Goal: Task Accomplishment & Management: Manage account settings

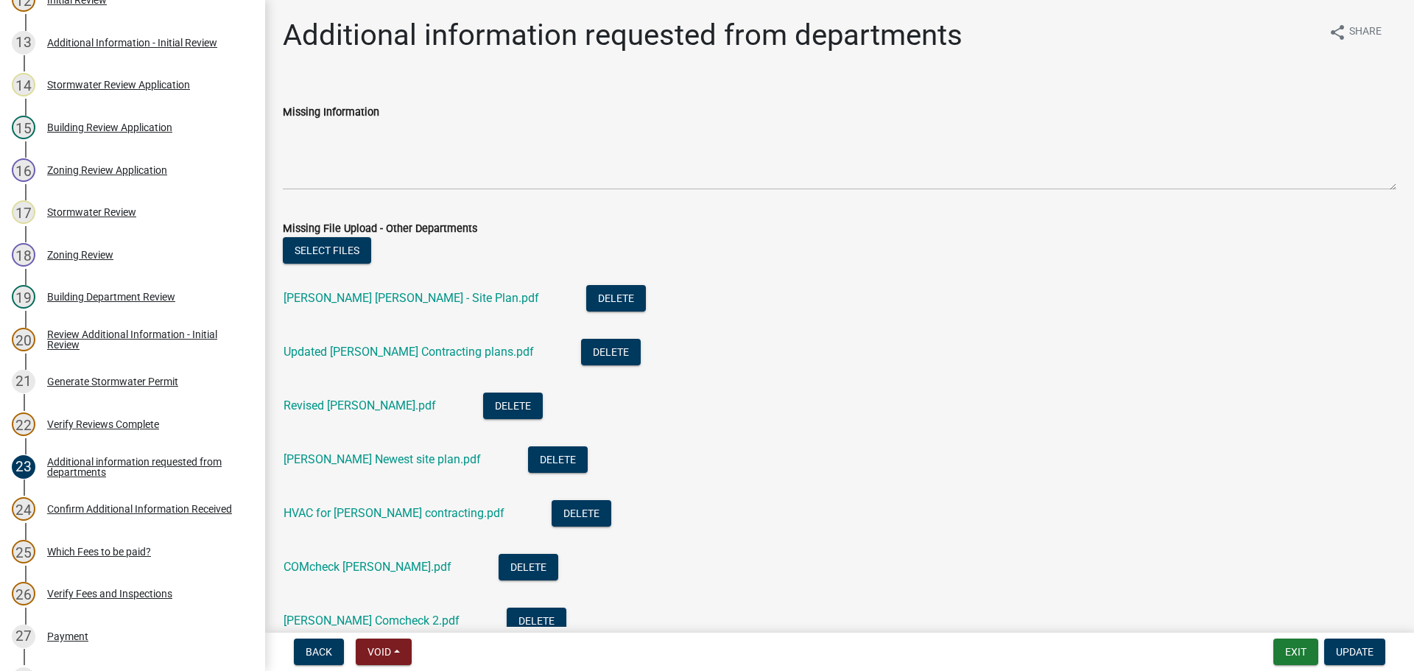
click at [341, 360] on div "Updated [PERSON_NAME] Contracting plans.pdf" at bounding box center [421, 354] width 274 height 30
click at [354, 348] on link "Updated [PERSON_NAME] Contracting plans.pdf" at bounding box center [409, 352] width 250 height 14
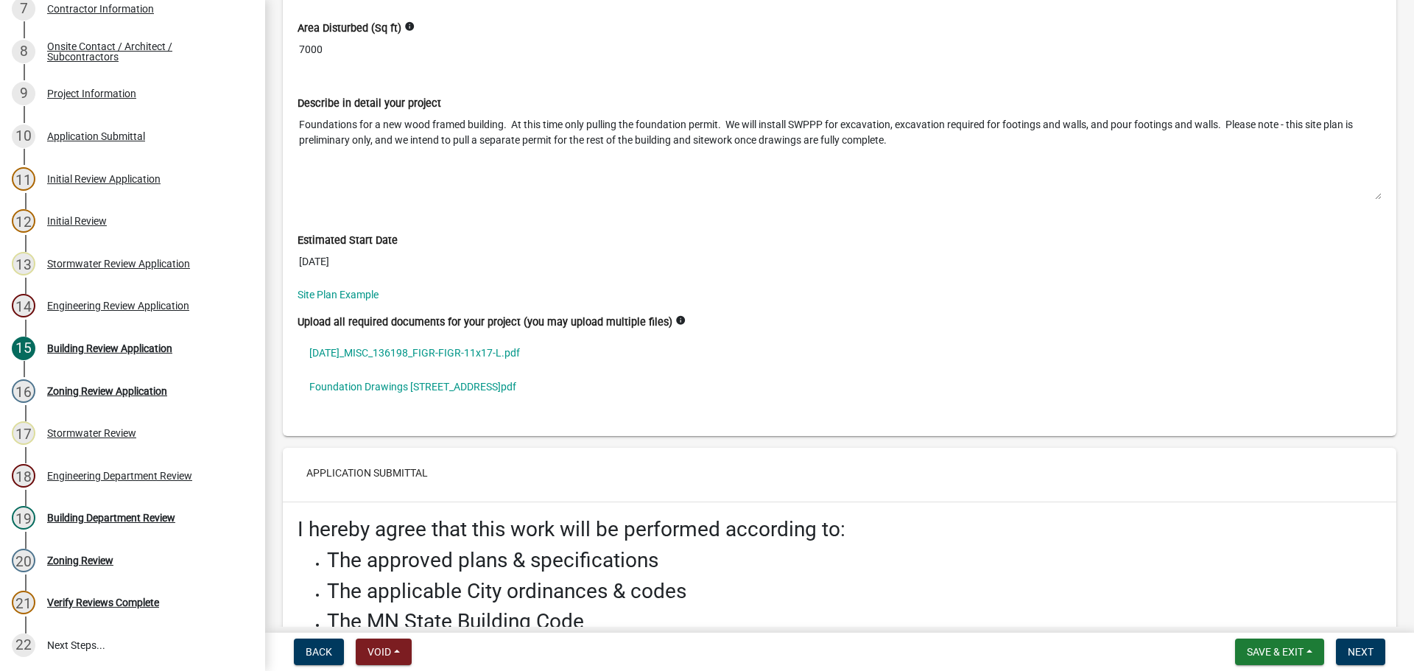
scroll to position [5451, 0]
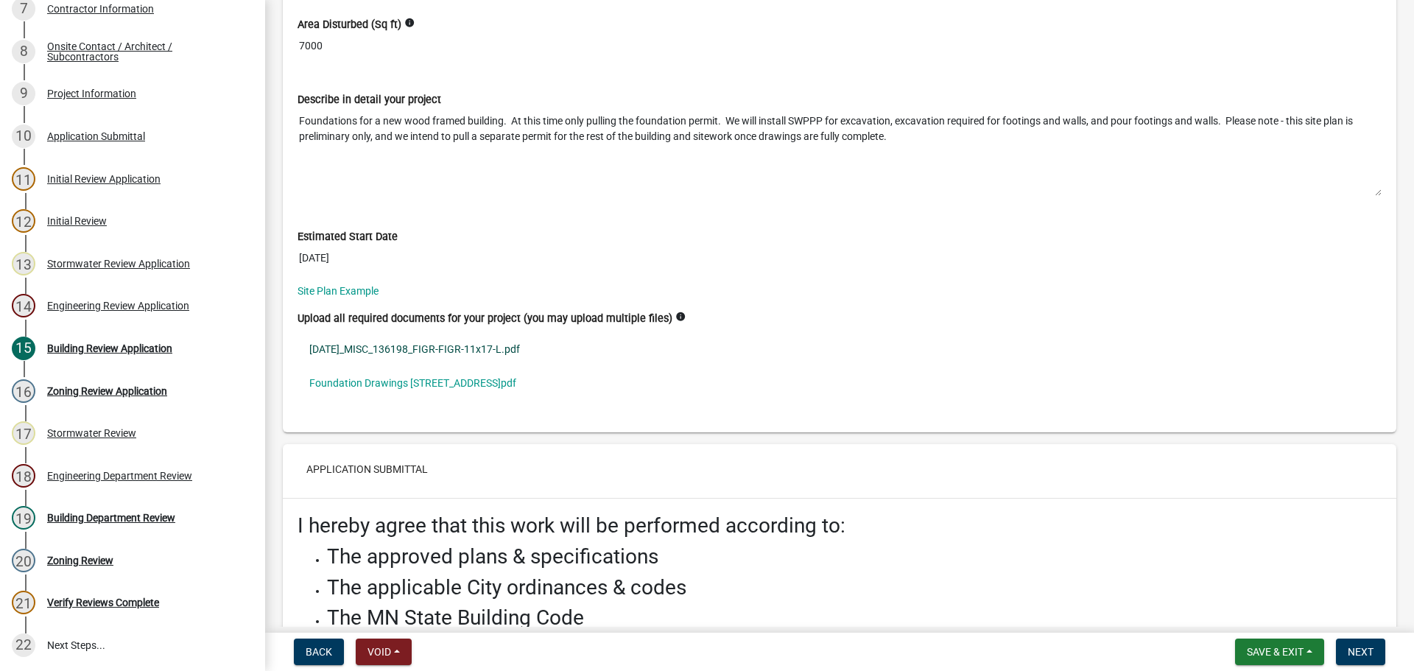
click at [441, 348] on link "2025-9-4_MISC_136198_FIGR-FIGR-11x17-L.pdf" at bounding box center [840, 349] width 1084 height 34
click at [1367, 658] on span "Next" at bounding box center [1361, 652] width 26 height 12
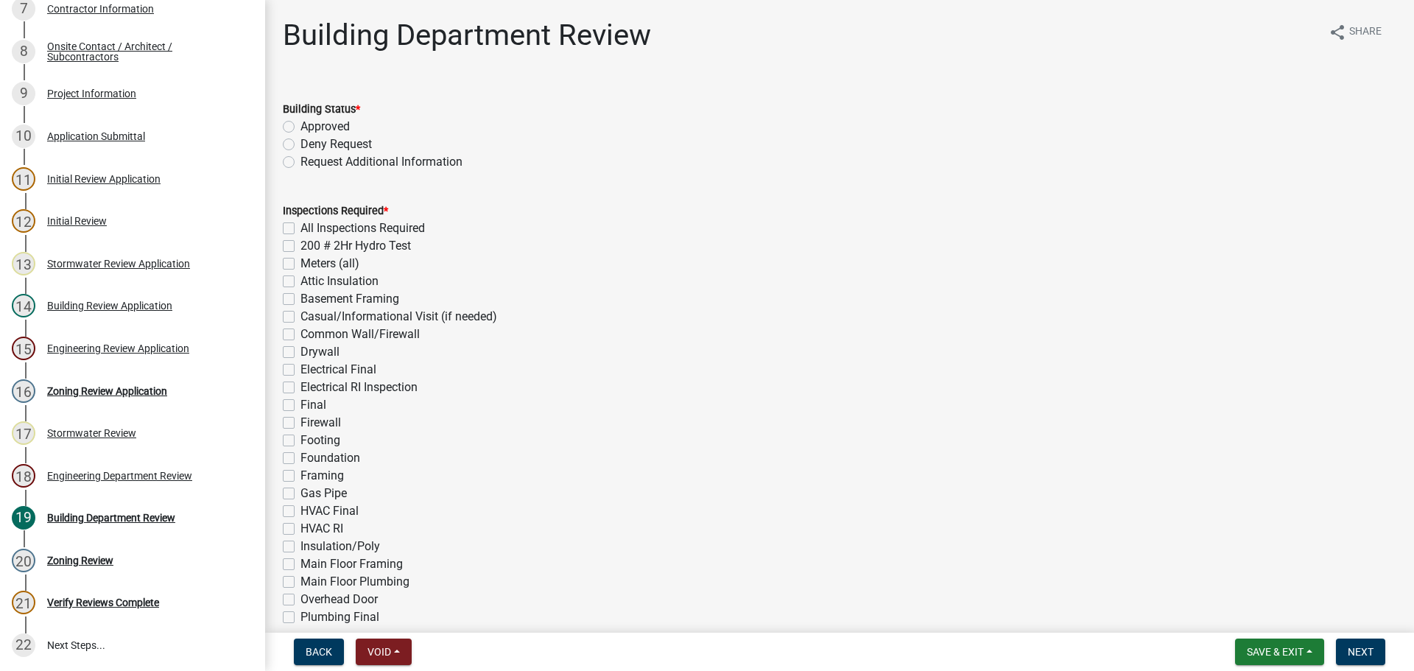
drag, startPoint x: 293, startPoint y: 127, endPoint x: 326, endPoint y: 138, distance: 34.2
click at [301, 127] on label "Approved" at bounding box center [325, 127] width 49 height 18
click at [301, 127] on input "Approved" at bounding box center [306, 123] width 10 height 10
radio input "true"
click at [301, 312] on label "Casual/Informational Visit (if needed)" at bounding box center [399, 317] width 197 height 18
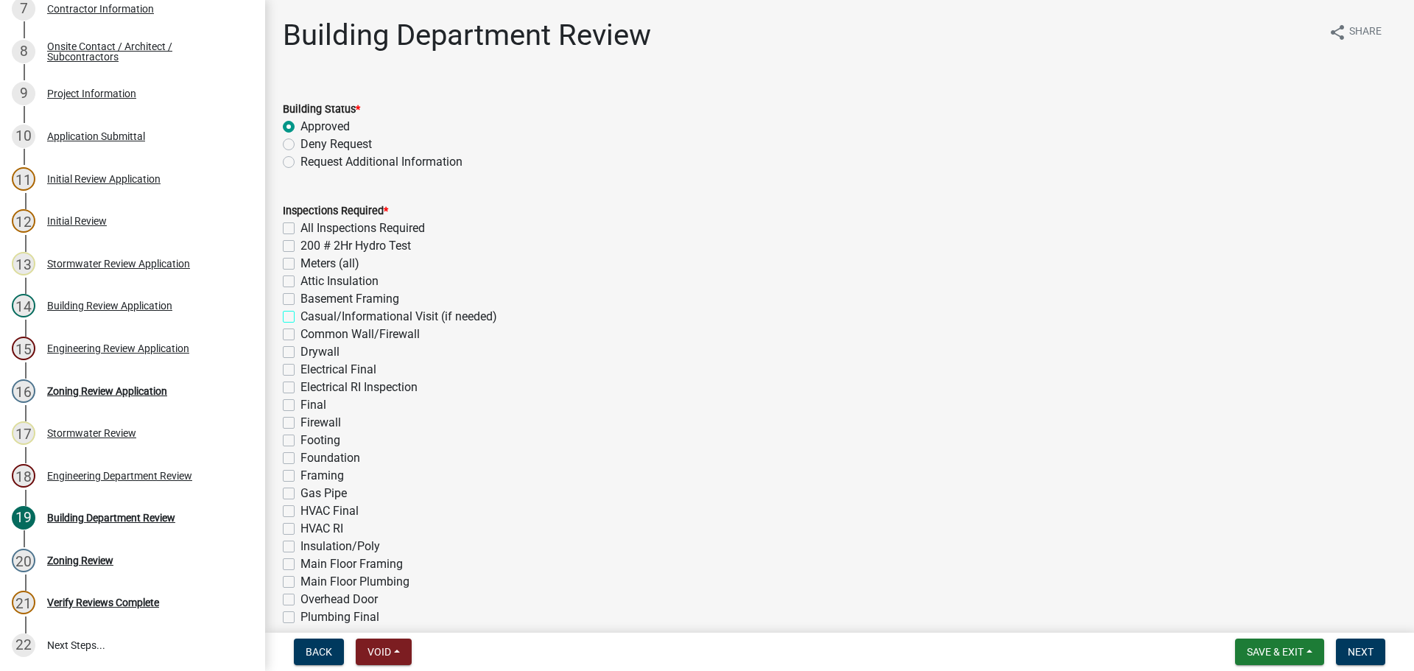
click at [301, 312] on input "Casual/Informational Visit (if needed)" at bounding box center [306, 313] width 10 height 10
checkbox input "true"
checkbox input "false"
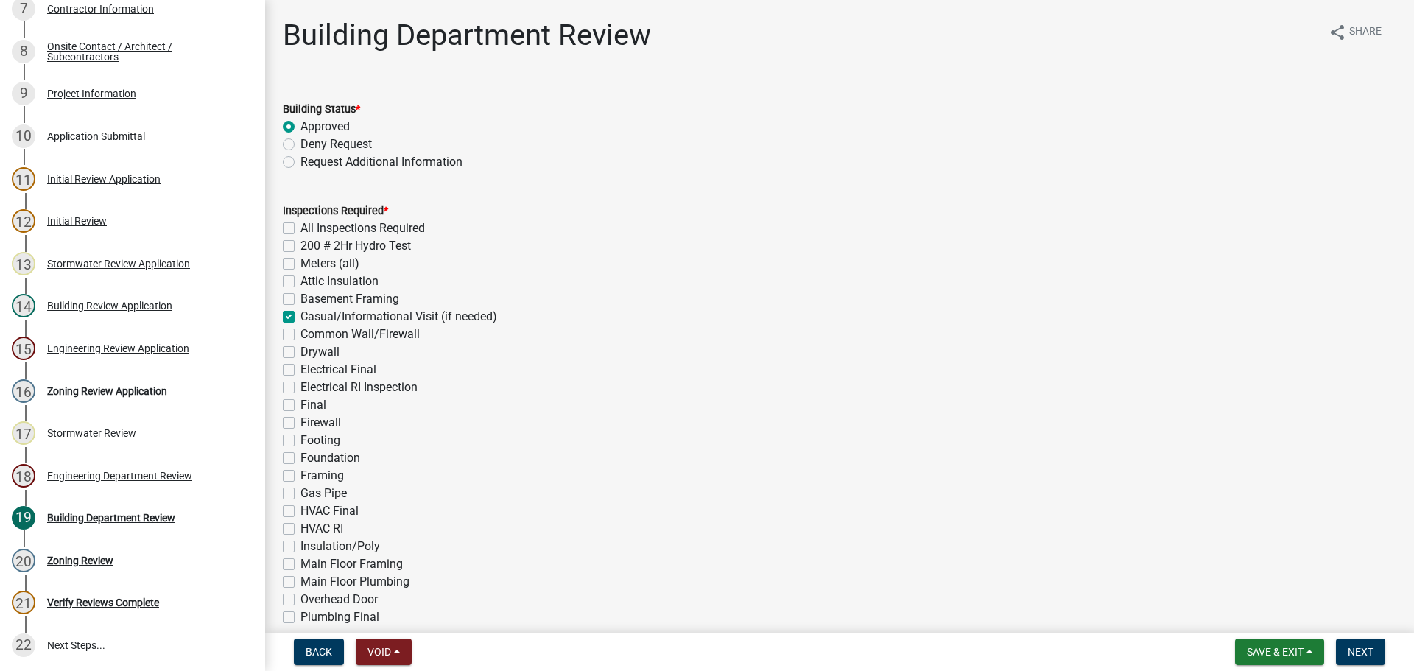
checkbox input "false"
checkbox input "true"
checkbox input "false"
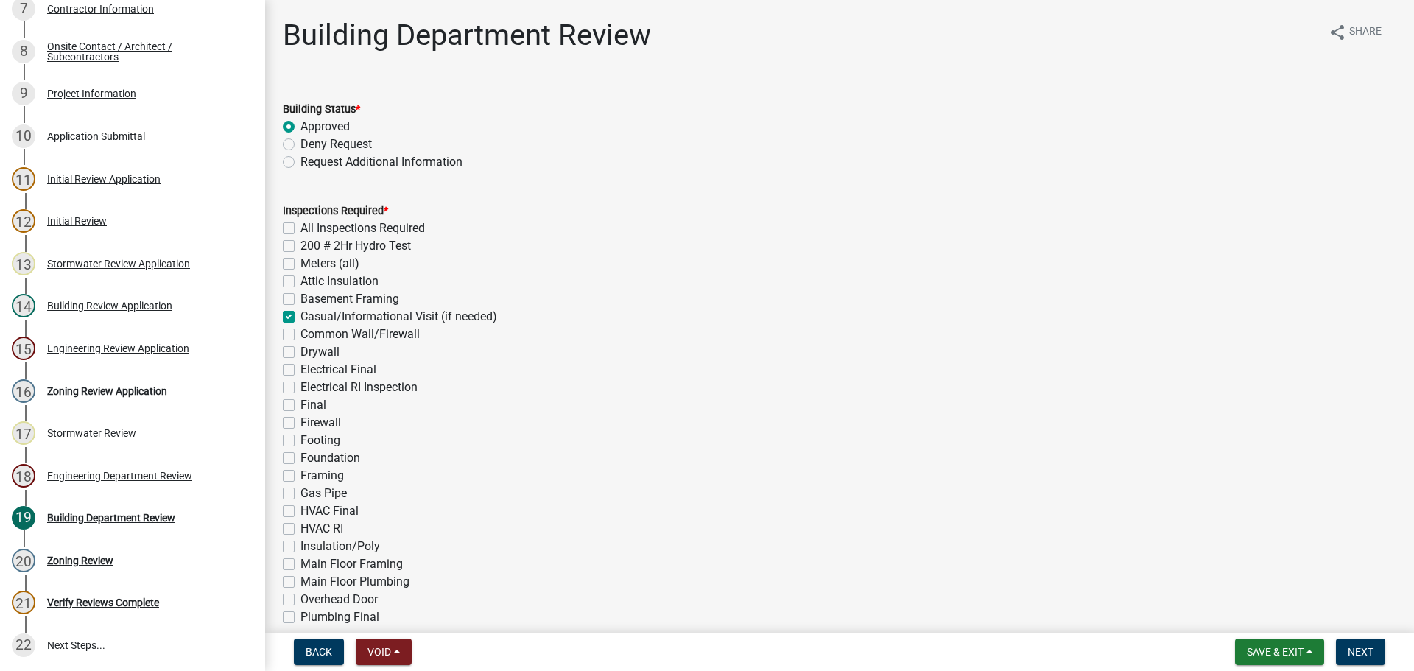
checkbox input "false"
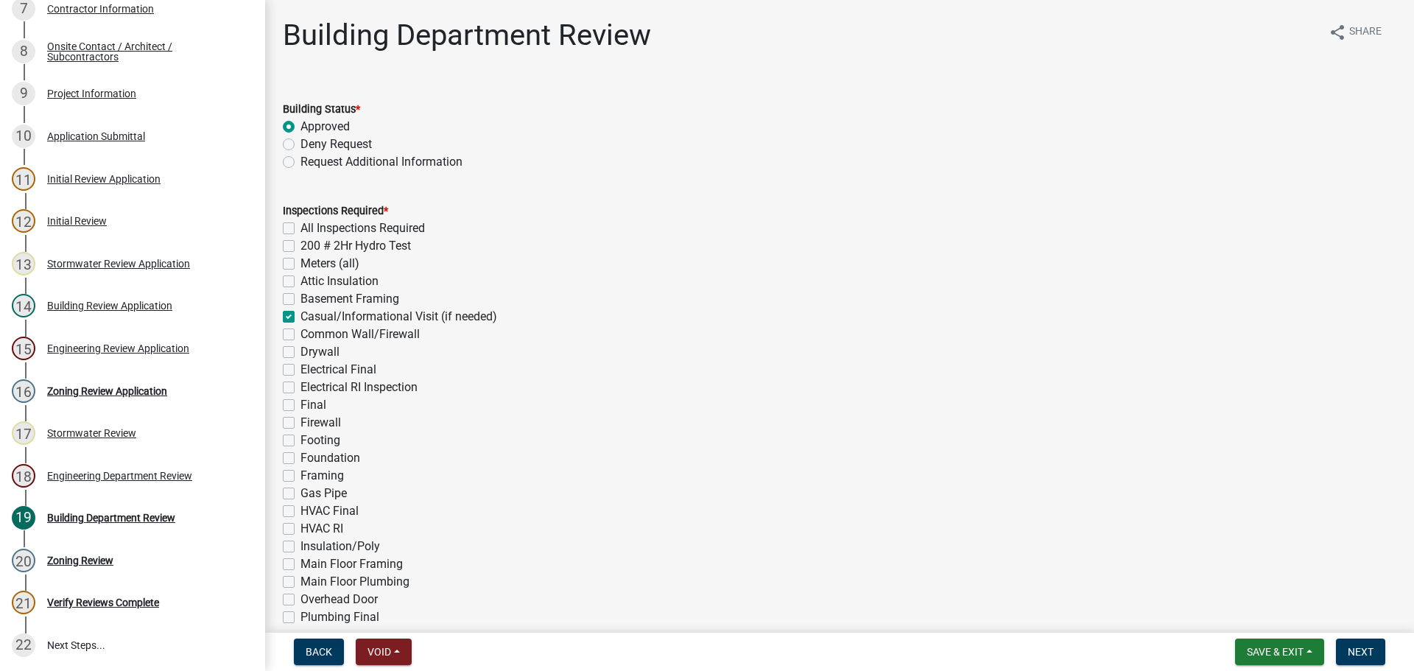
checkbox input "false"
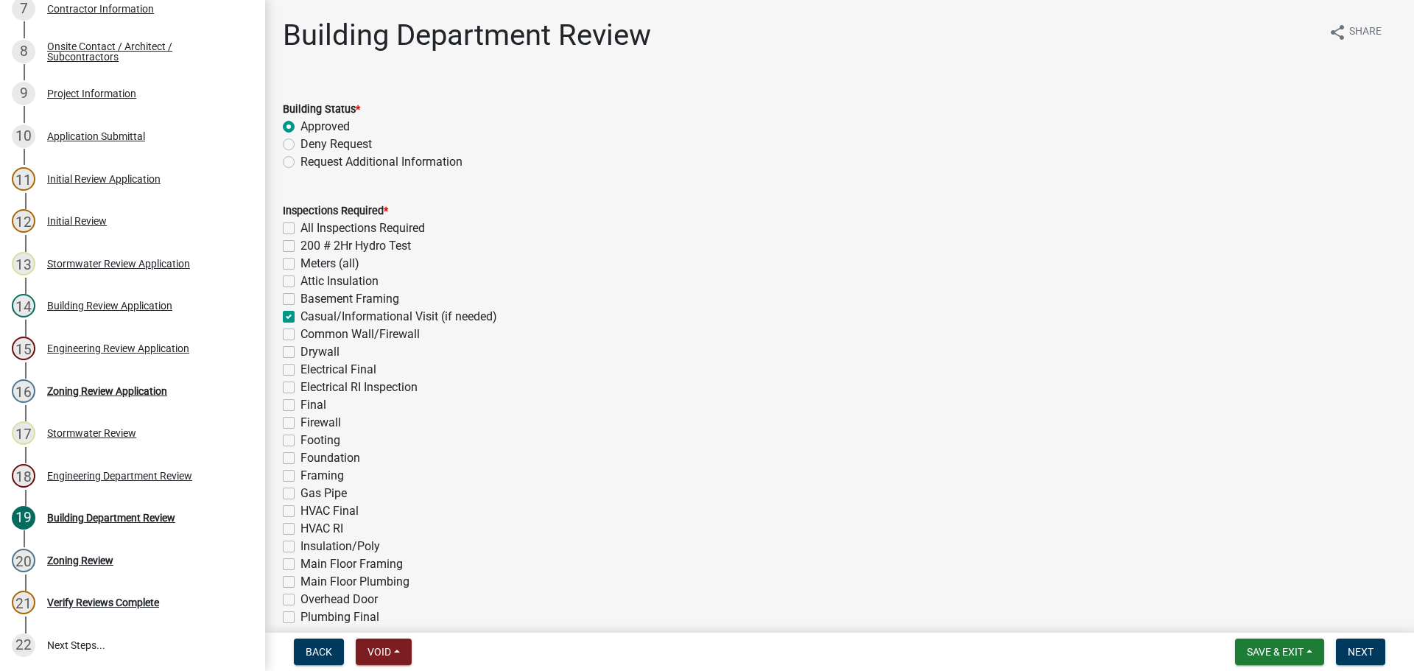
checkbox input "false"
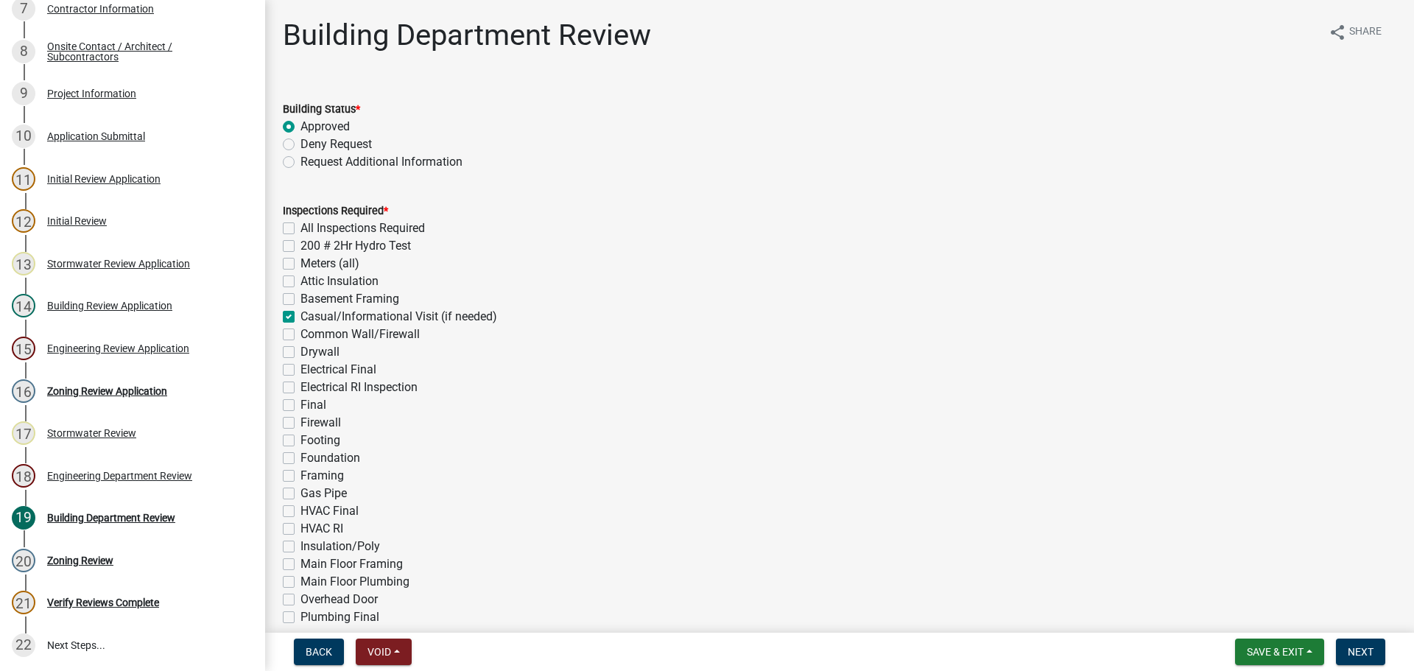
checkbox input "false"
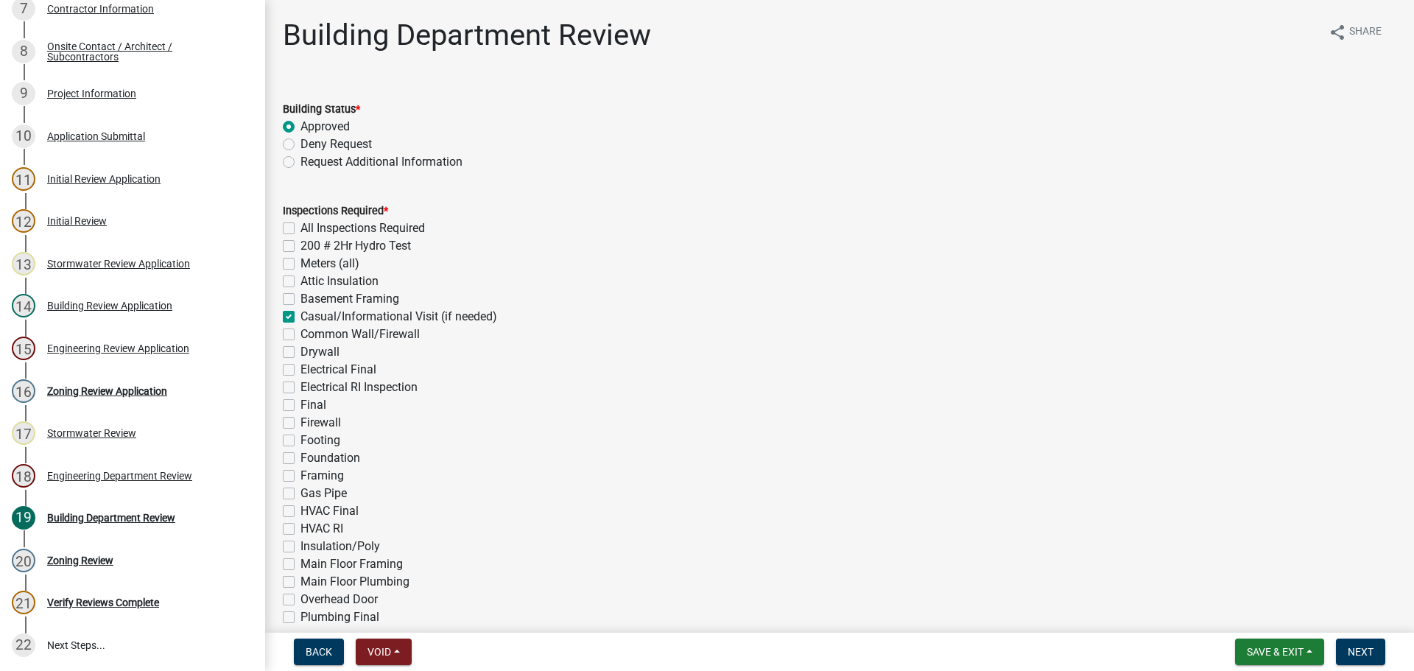
click at [301, 442] on label "Footing" at bounding box center [321, 441] width 40 height 18
click at [301, 441] on input "Footing" at bounding box center [306, 437] width 10 height 10
checkbox input "true"
checkbox input "false"
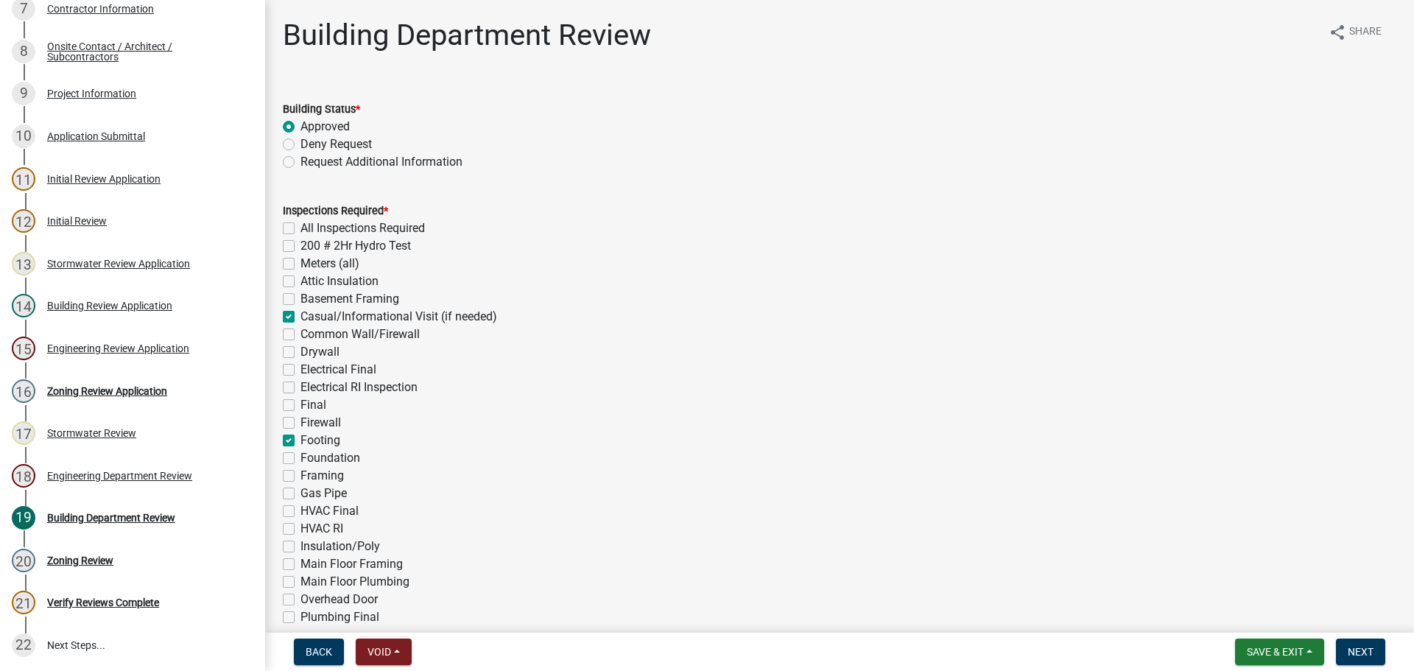
checkbox input "false"
checkbox input "true"
checkbox input "false"
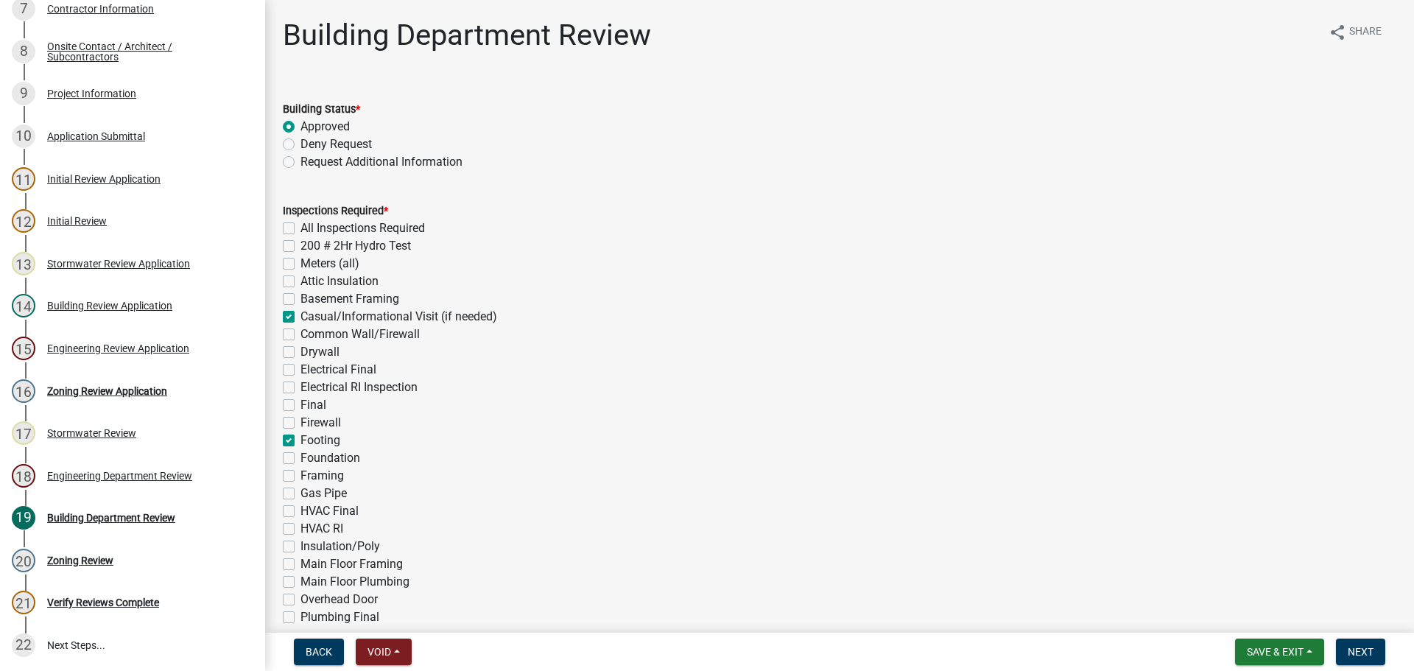
checkbox input "false"
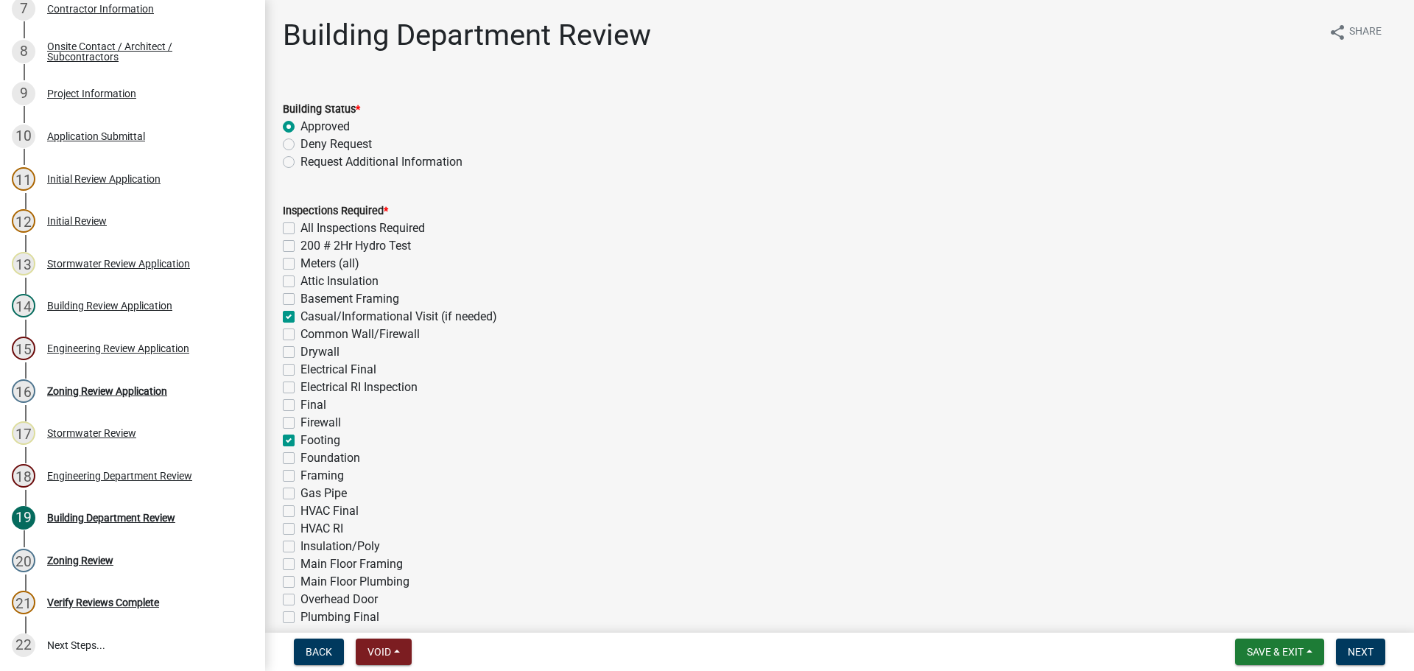
checkbox input "true"
checkbox input "false"
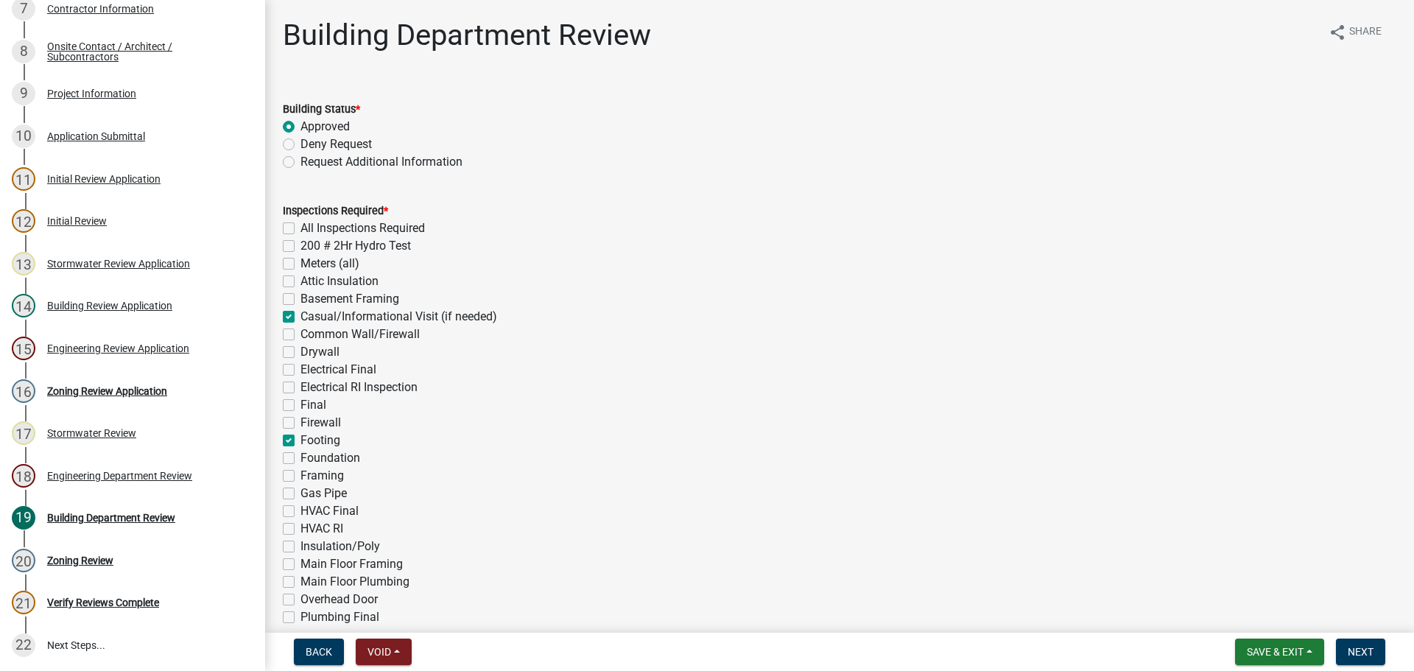
checkbox input "false"
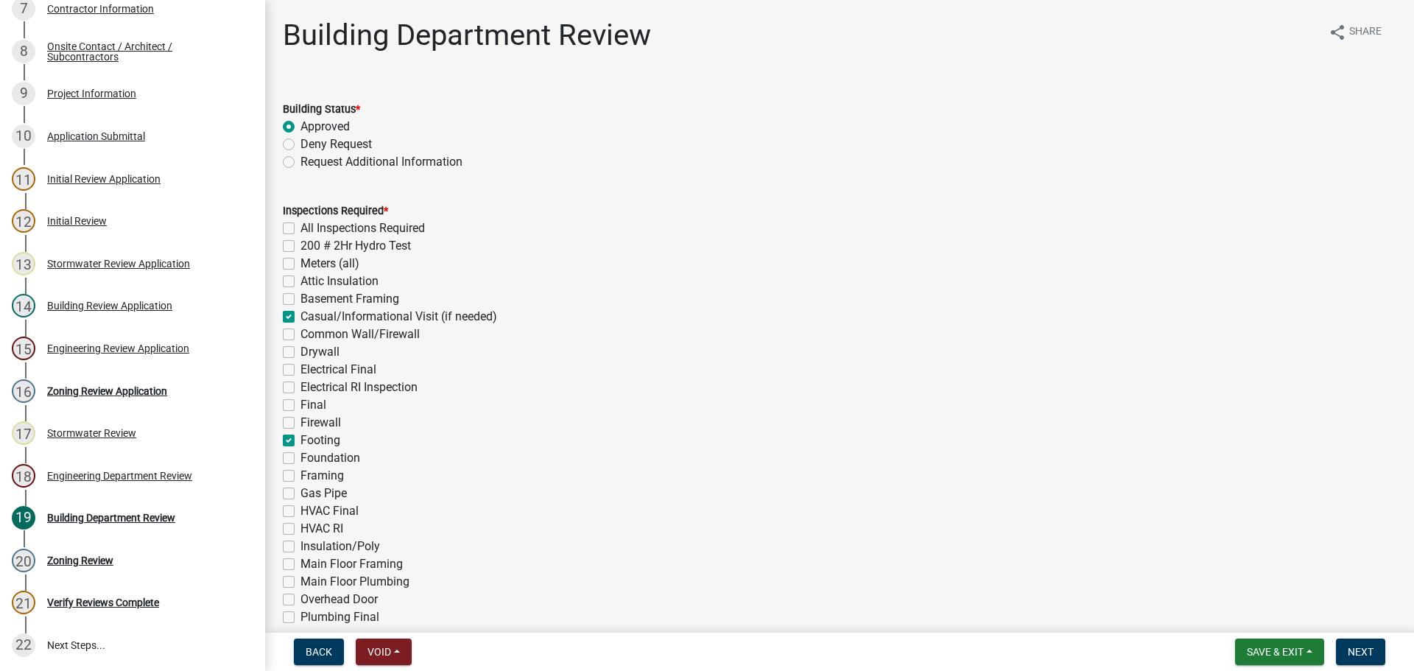
checkbox input "false"
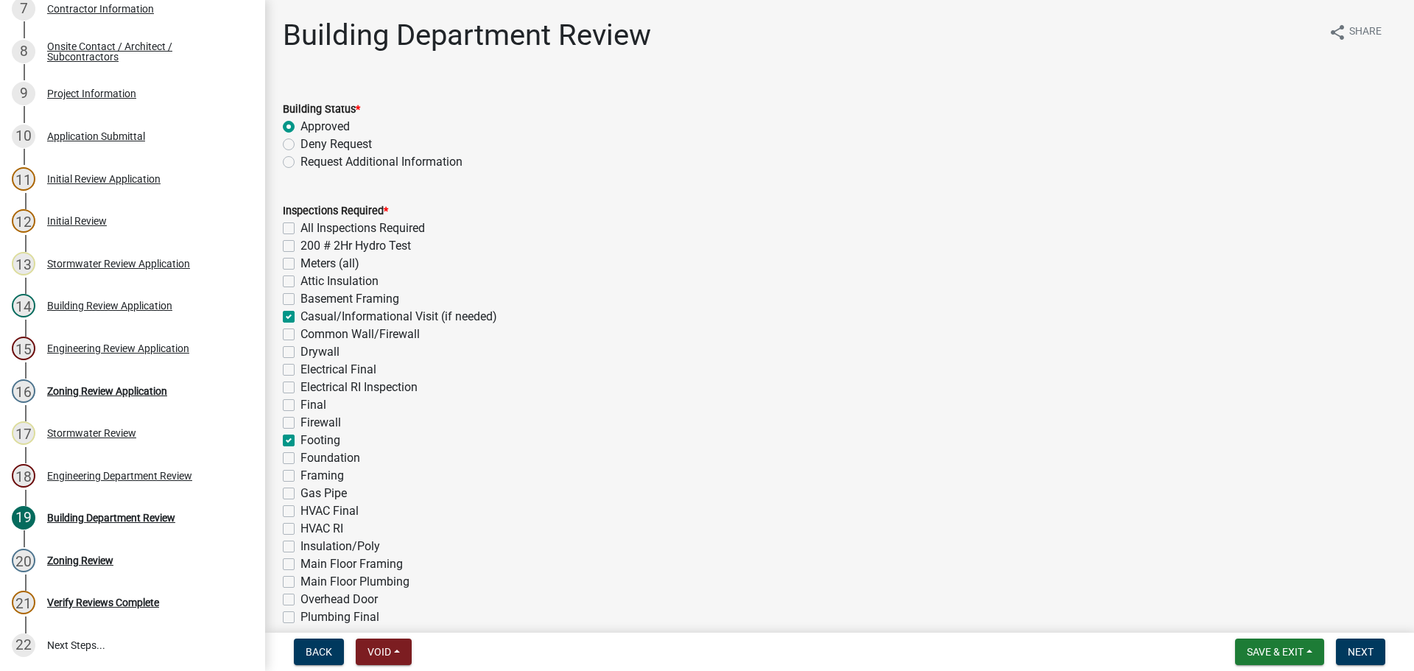
checkbox input "false"
click at [301, 459] on label "Foundation" at bounding box center [331, 458] width 60 height 18
click at [301, 459] on input "Foundation" at bounding box center [306, 454] width 10 height 10
checkbox input "true"
checkbox input "false"
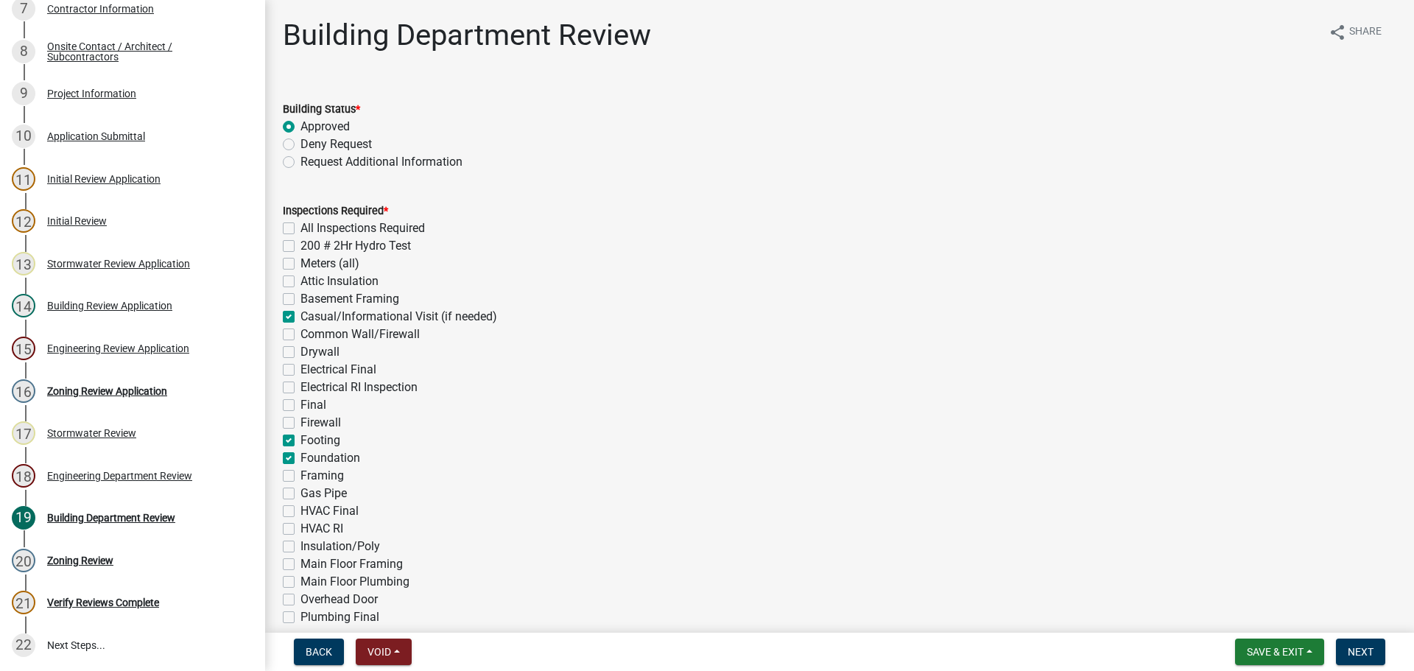
checkbox input "false"
checkbox input "true"
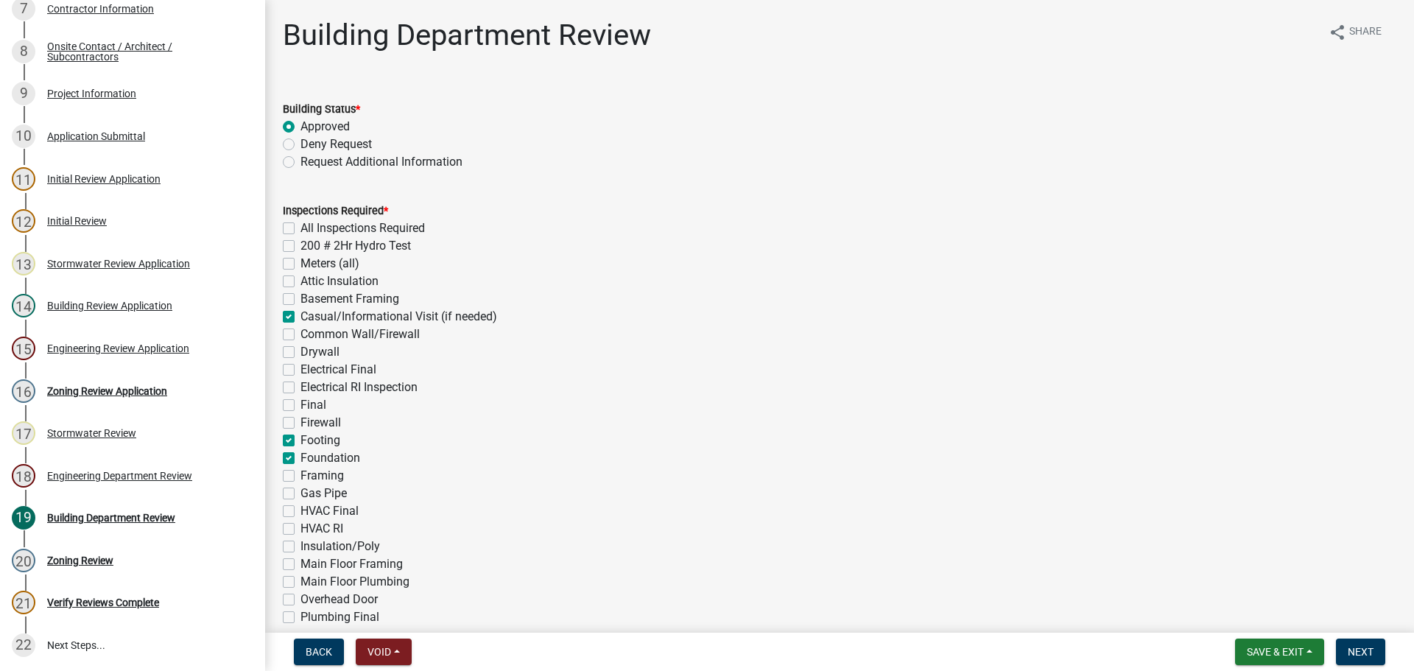
checkbox input "false"
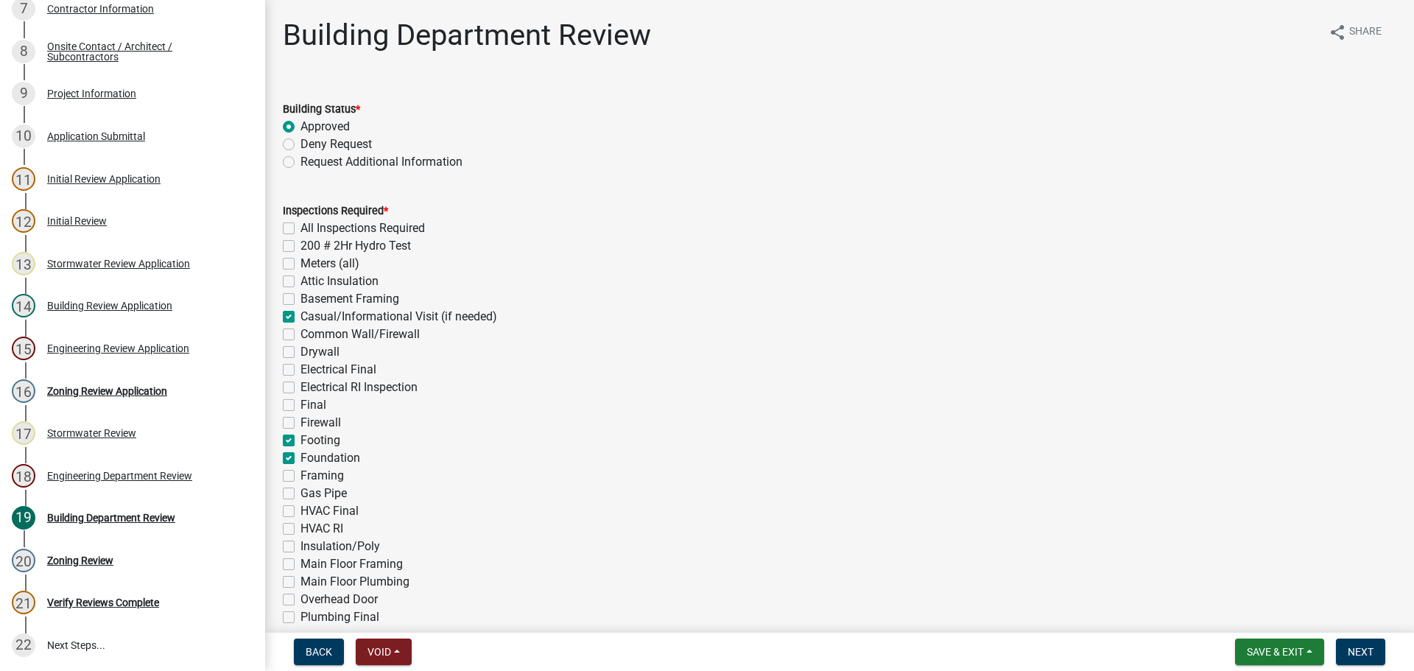
checkbox input "false"
checkbox input "true"
checkbox input "false"
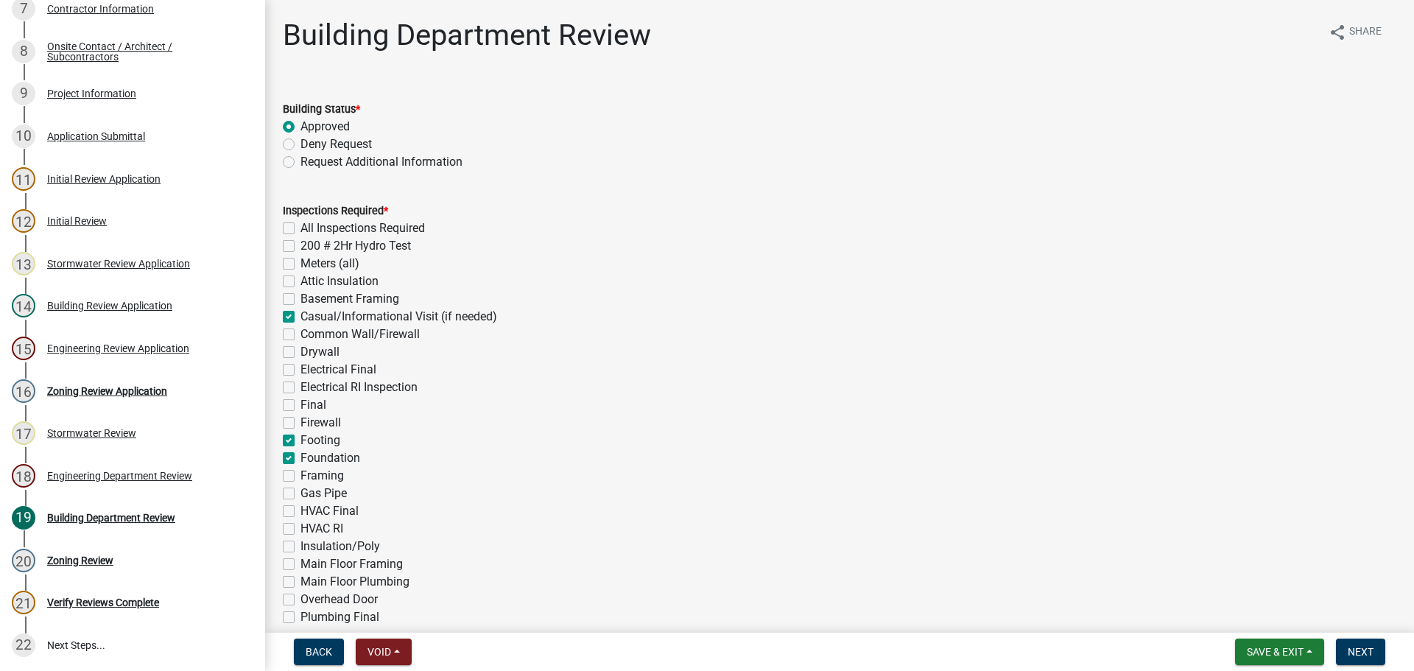
checkbox input "false"
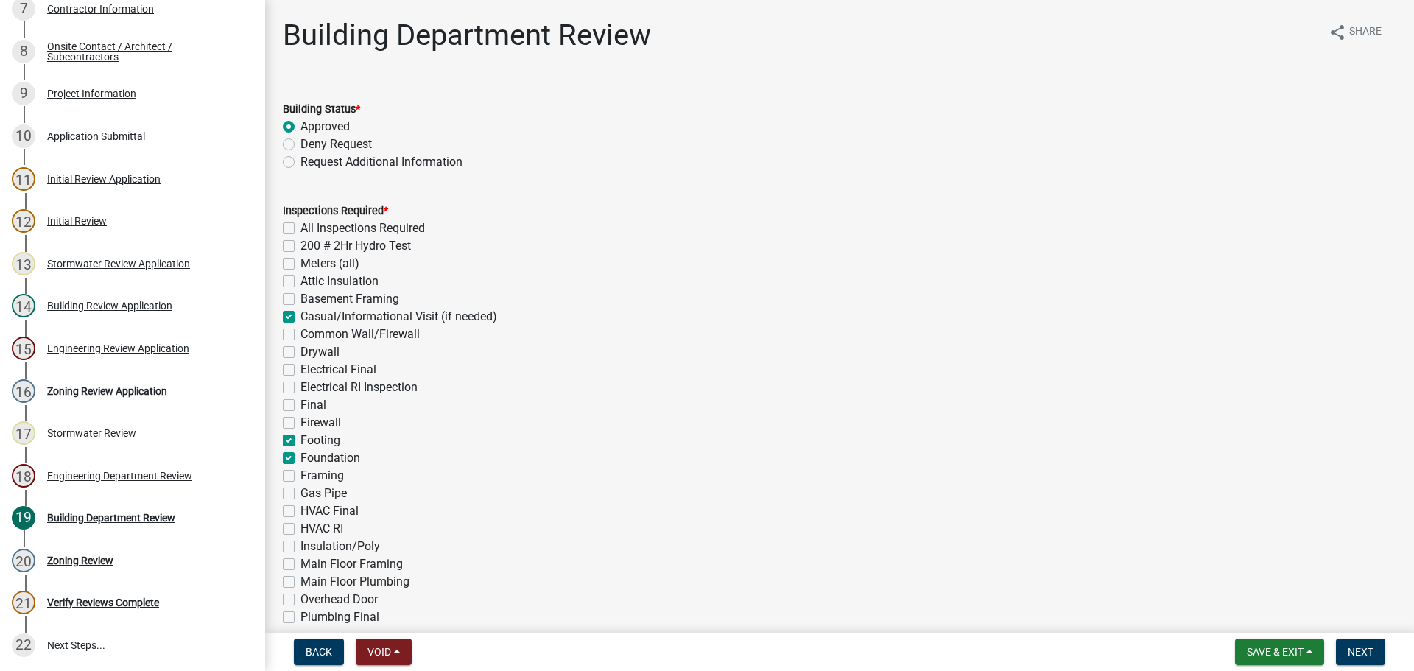
checkbox input "false"
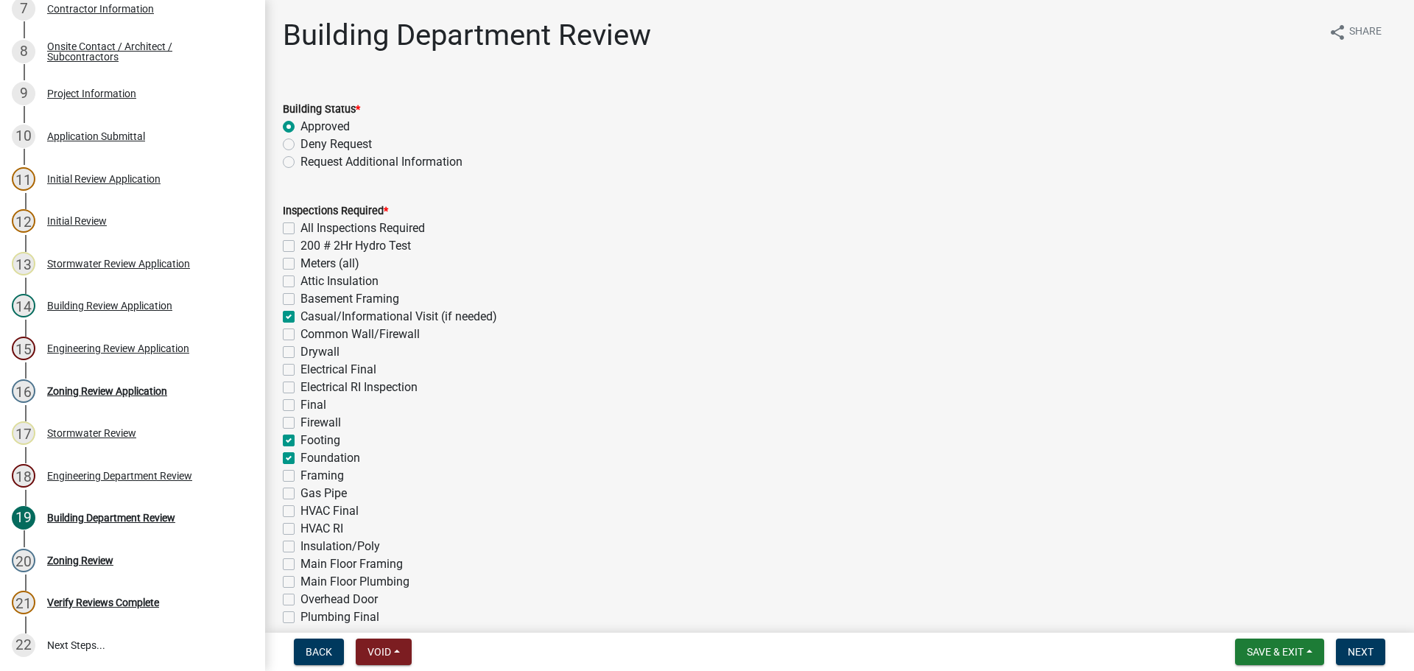
checkbox input "false"
click at [94, 311] on div "Building Review Application" at bounding box center [109, 306] width 125 height 10
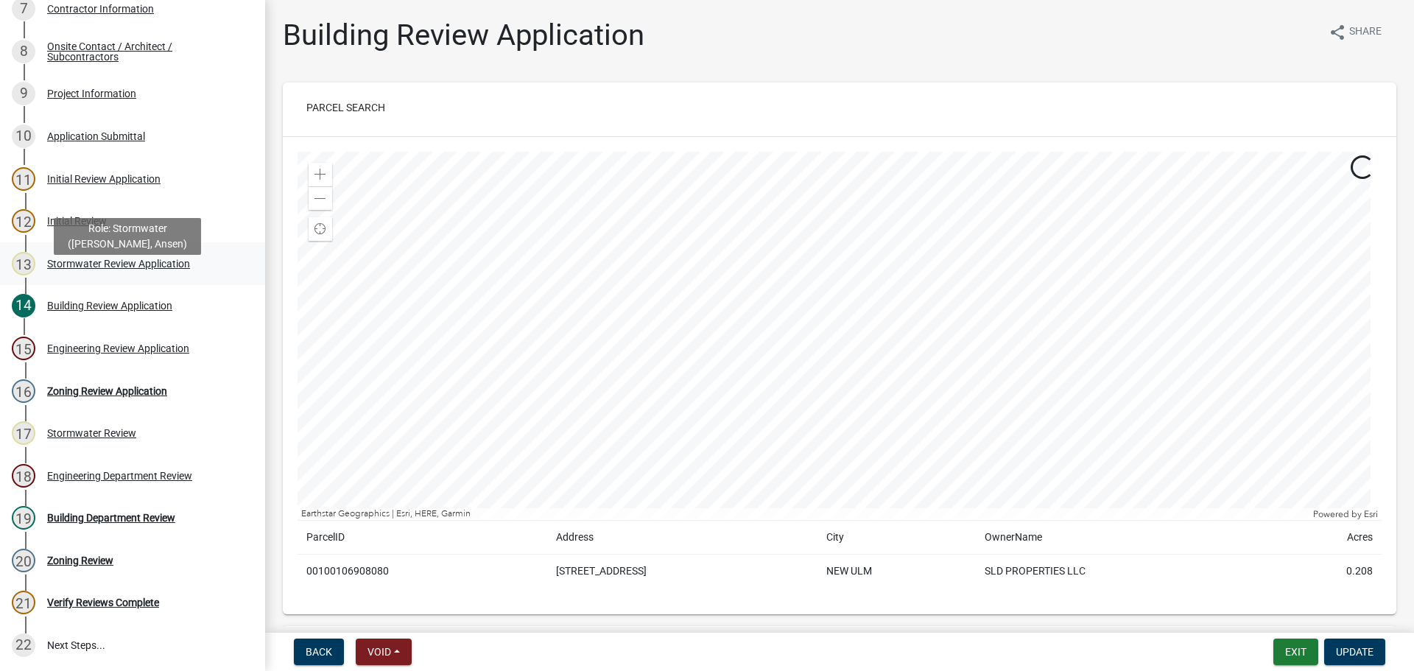
click at [88, 269] on div "Stormwater Review Application" at bounding box center [118, 264] width 143 height 10
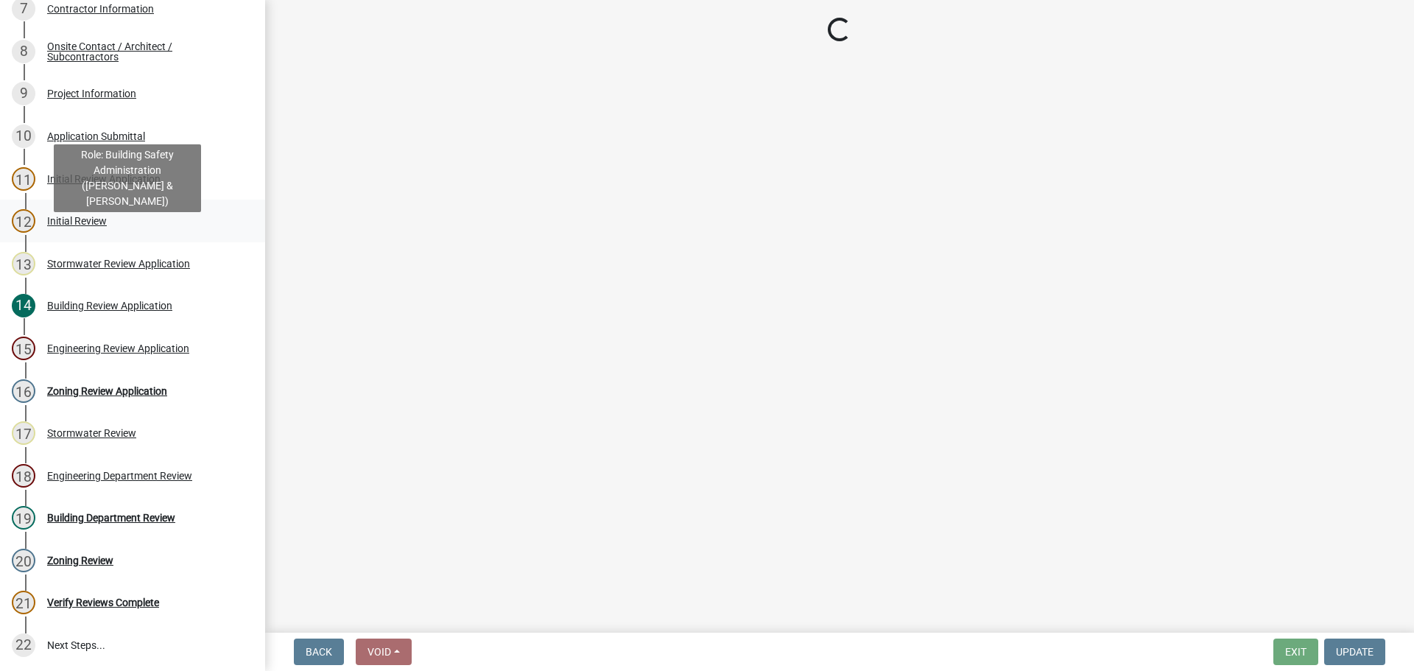
click at [80, 233] on div "12 Initial Review" at bounding box center [127, 221] width 230 height 24
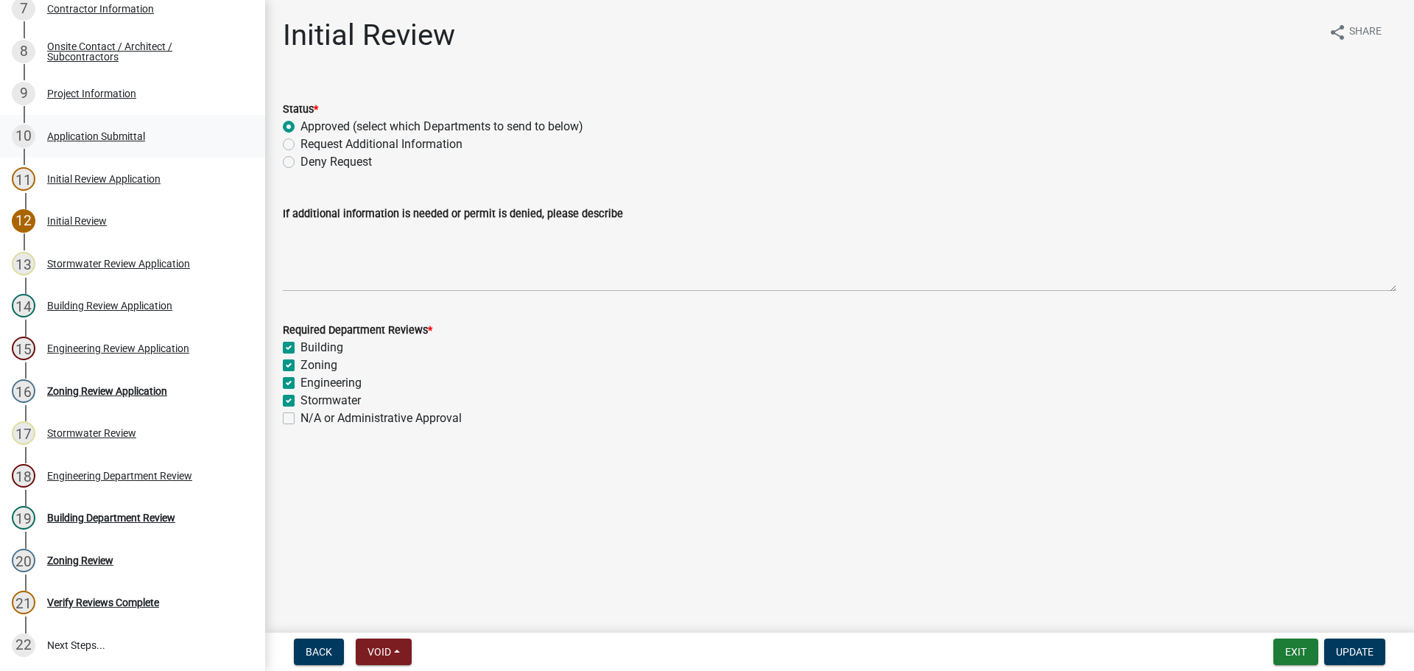
click at [94, 141] on div "Application Submittal" at bounding box center [96, 136] width 98 height 10
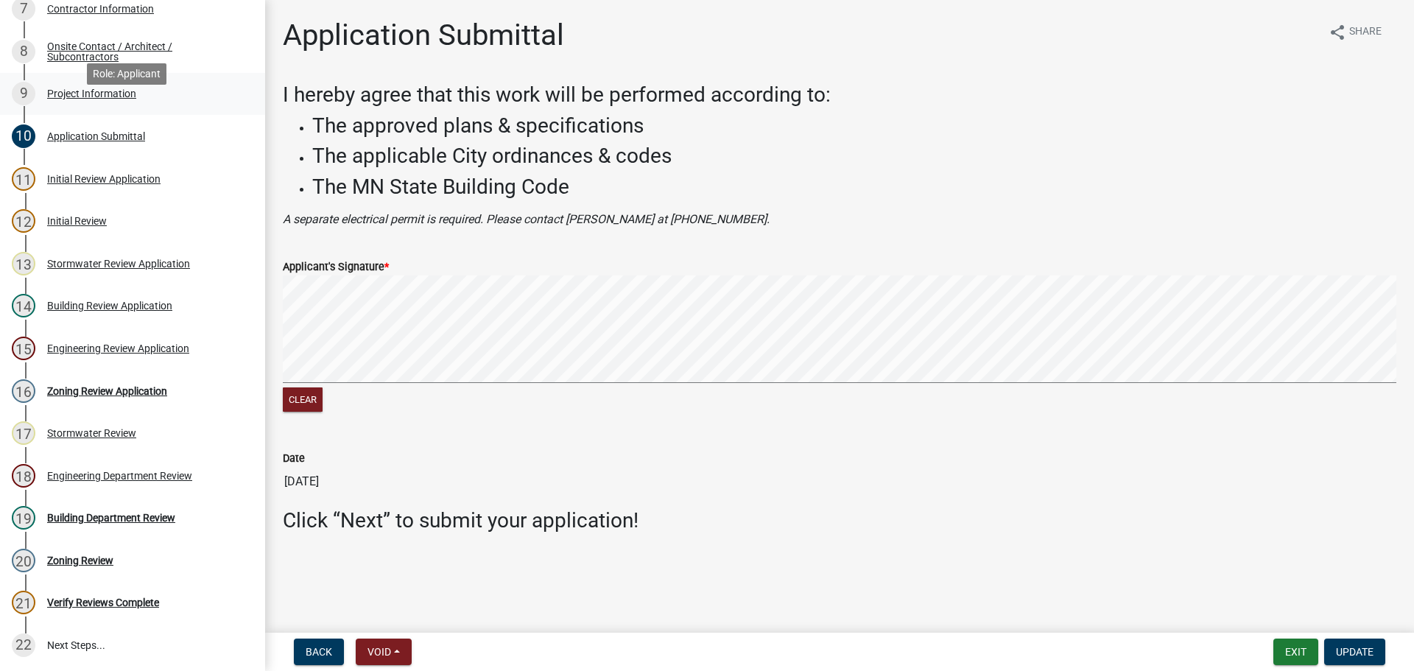
click at [63, 105] on div "9 Project Information" at bounding box center [127, 94] width 230 height 24
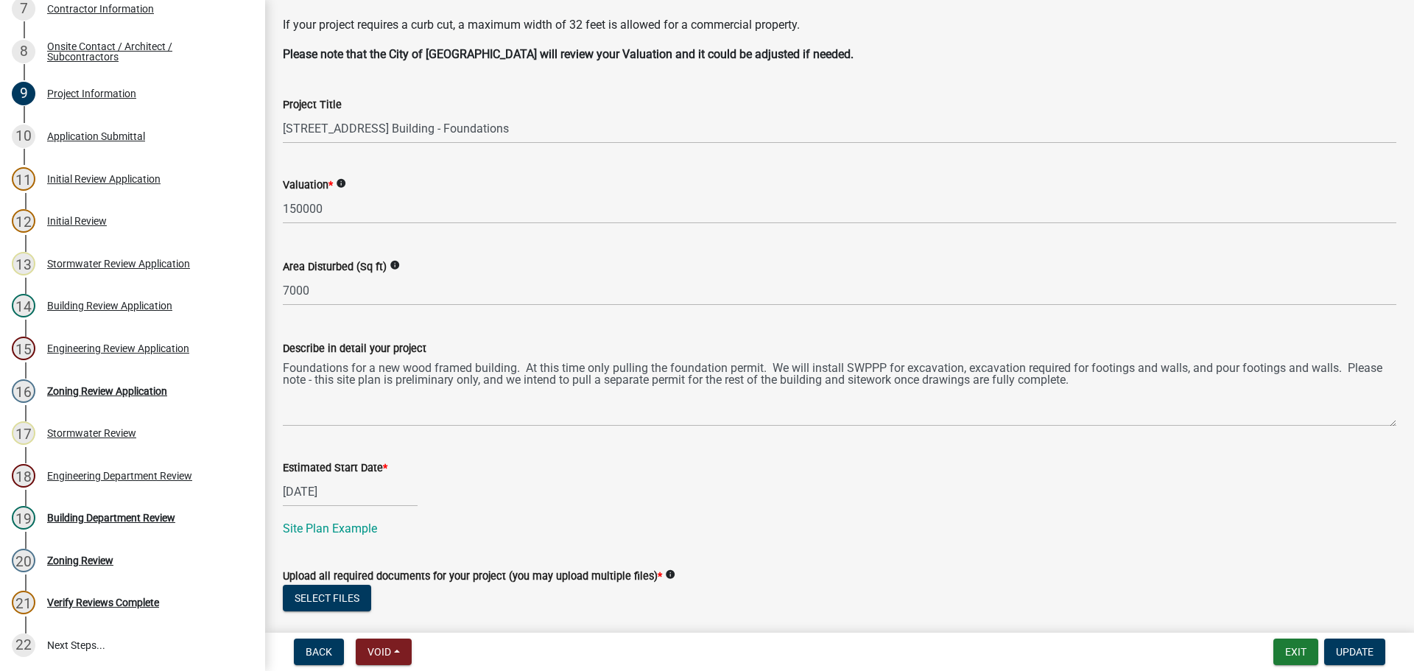
scroll to position [594, 0]
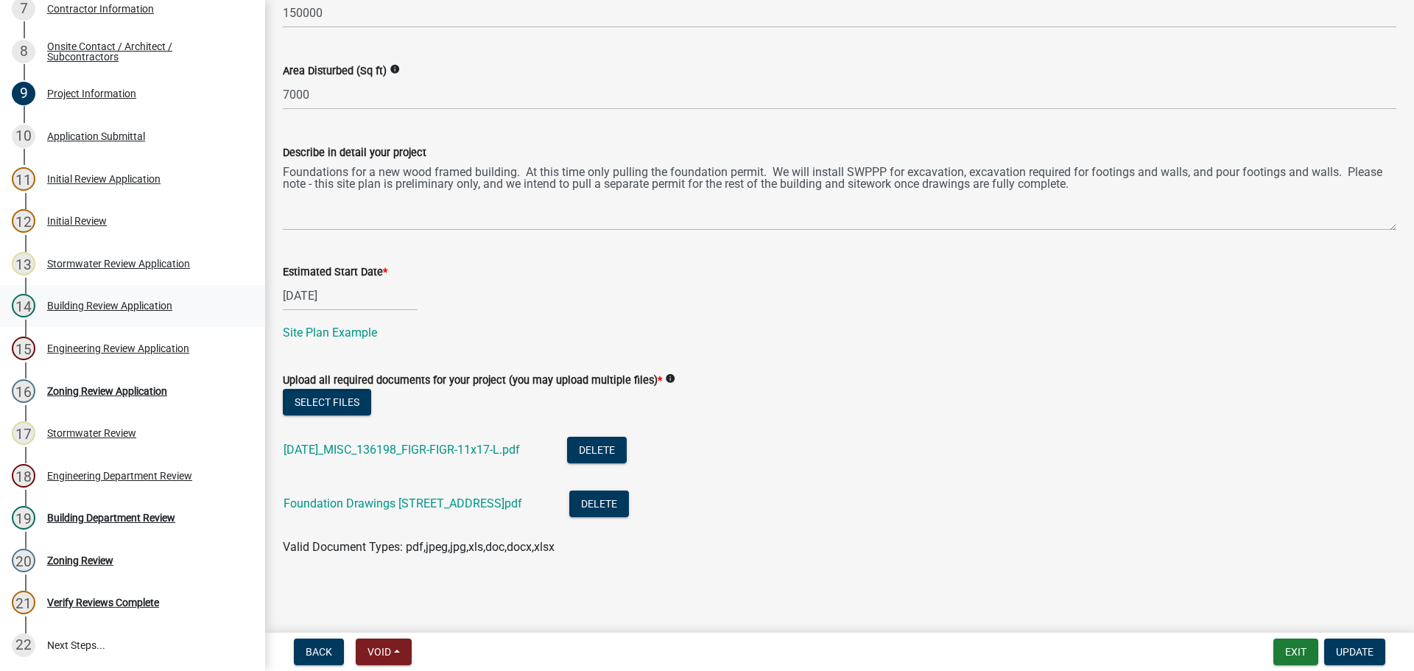
click at [132, 311] on div "Building Review Application" at bounding box center [109, 306] width 125 height 10
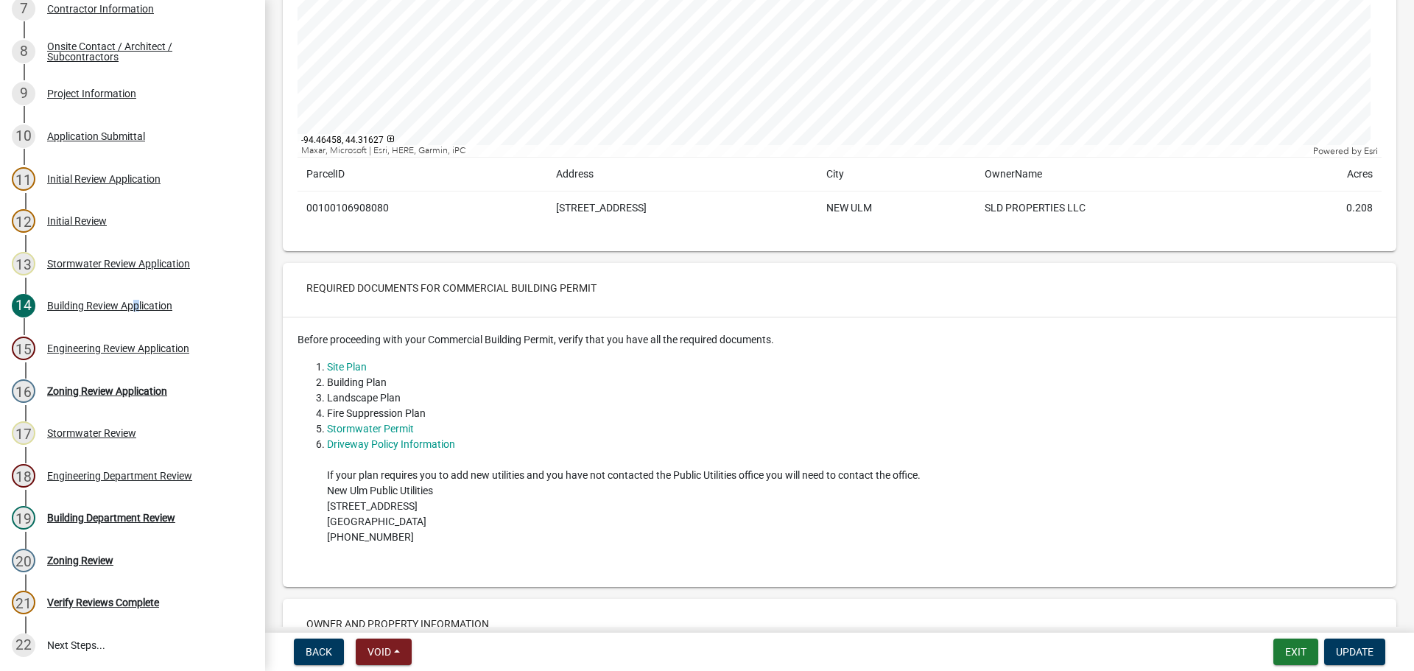
scroll to position [516, 0]
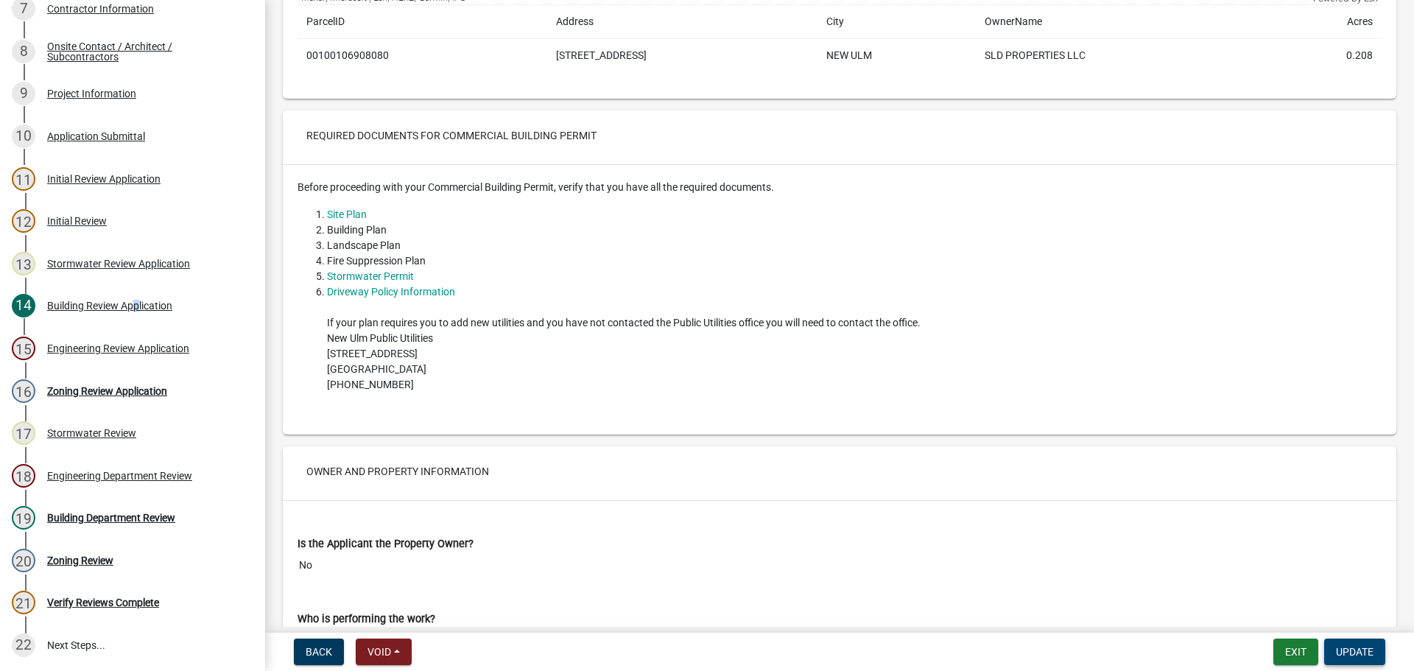
click at [1344, 648] on span "Update" at bounding box center [1355, 652] width 38 height 12
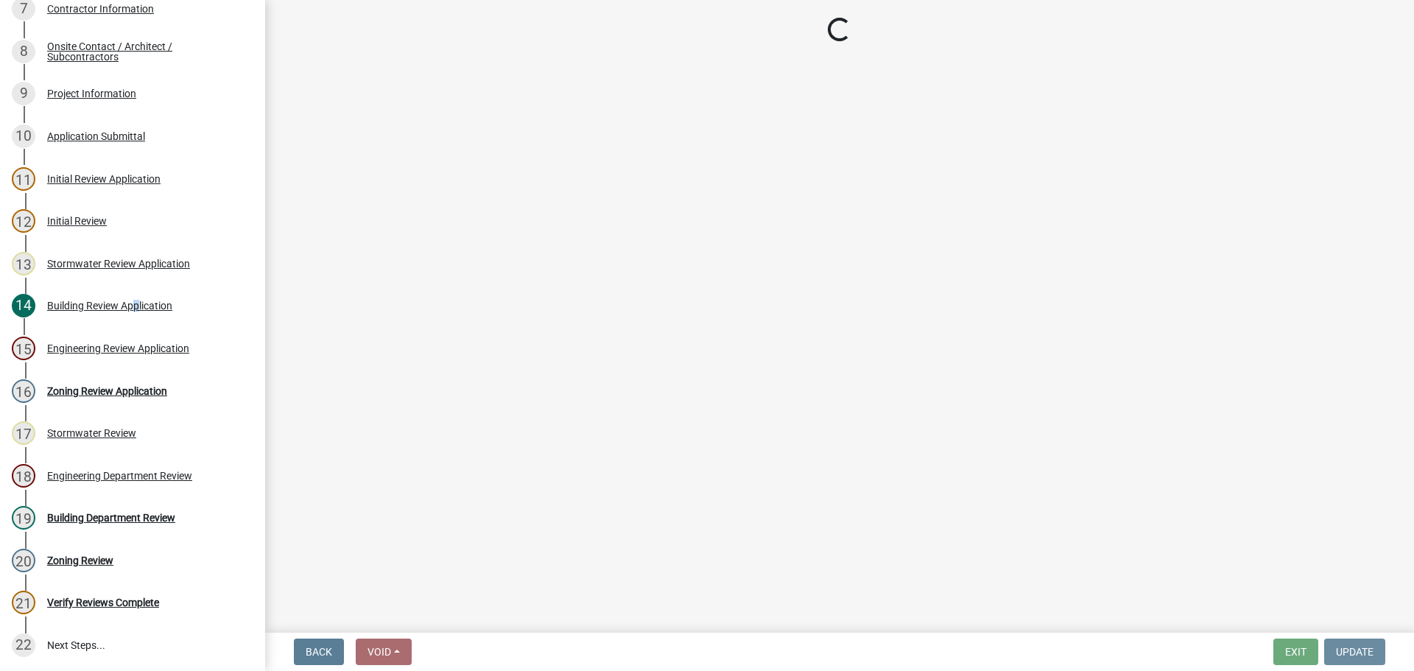
scroll to position [0, 0]
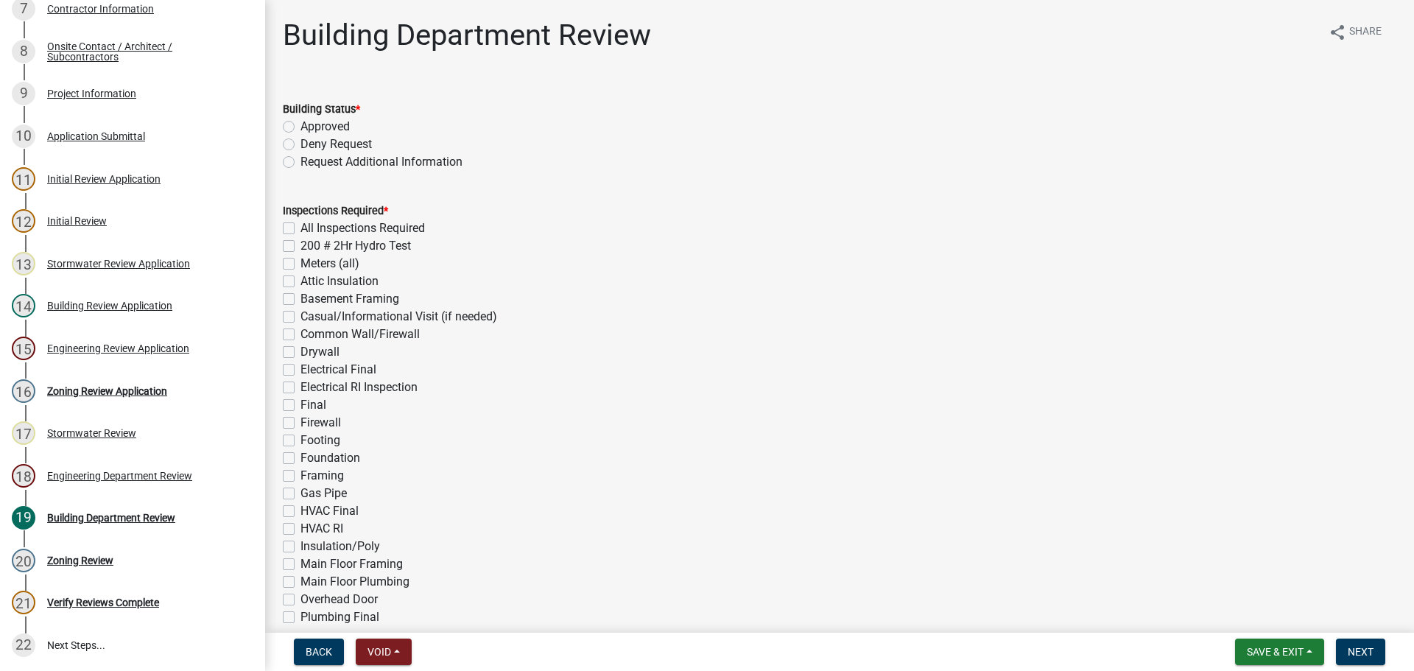
click at [301, 127] on label "Approved" at bounding box center [325, 127] width 49 height 18
click at [301, 127] on input "Approved" at bounding box center [306, 123] width 10 height 10
radio input "true"
click at [288, 434] on div "Footing" at bounding box center [840, 441] width 1114 height 18
click at [301, 461] on label "Foundation" at bounding box center [331, 458] width 60 height 18
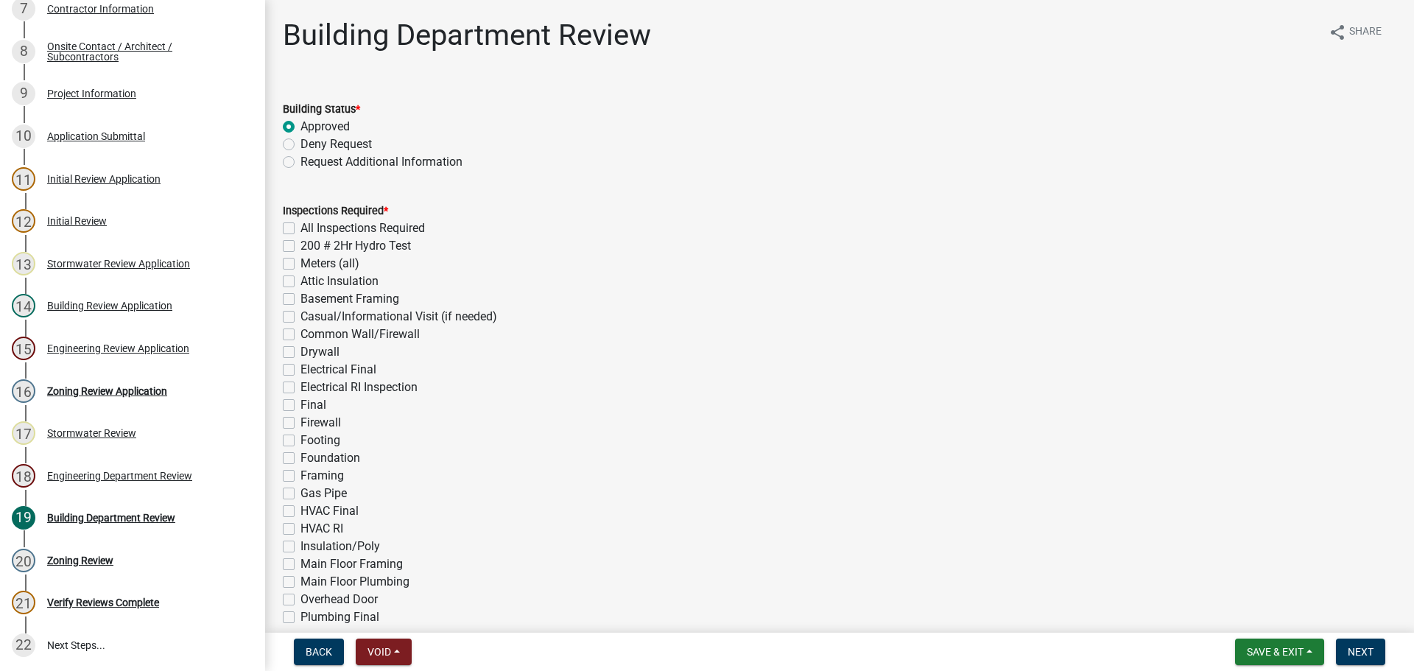
click at [301, 459] on input "Foundation" at bounding box center [306, 454] width 10 height 10
checkbox input "true"
checkbox input "false"
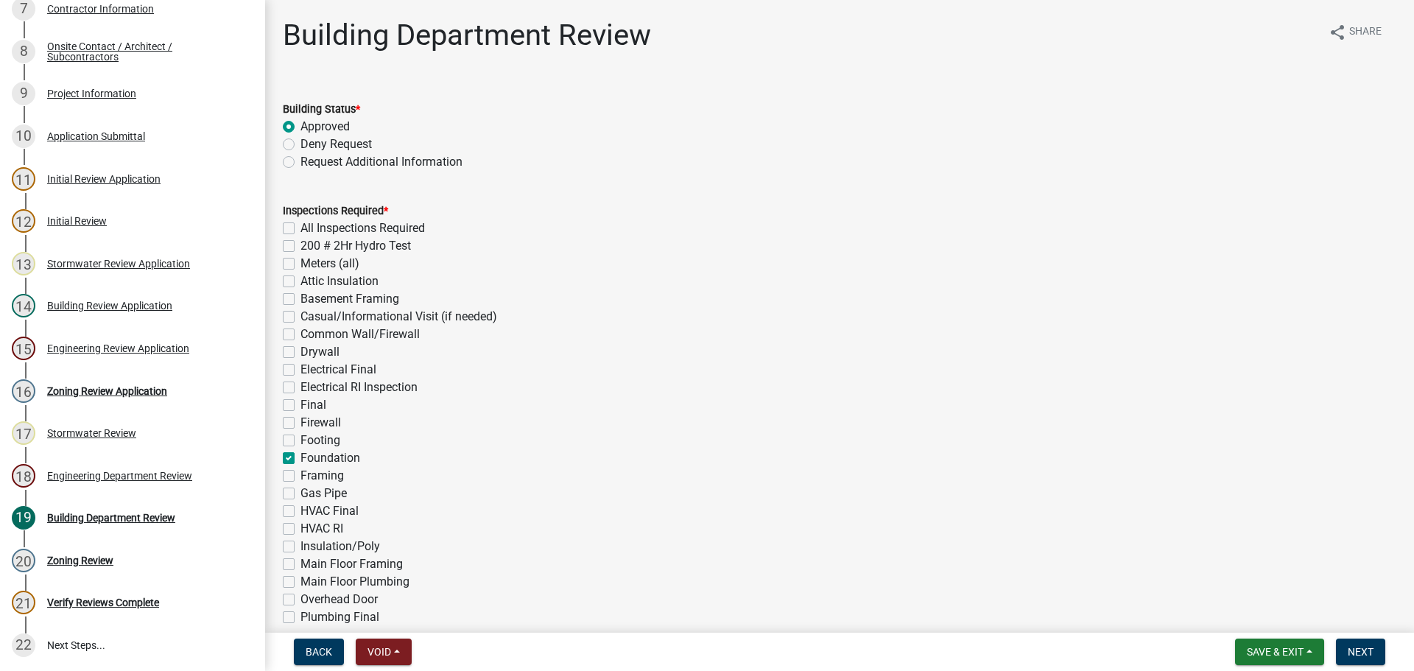
checkbox input "false"
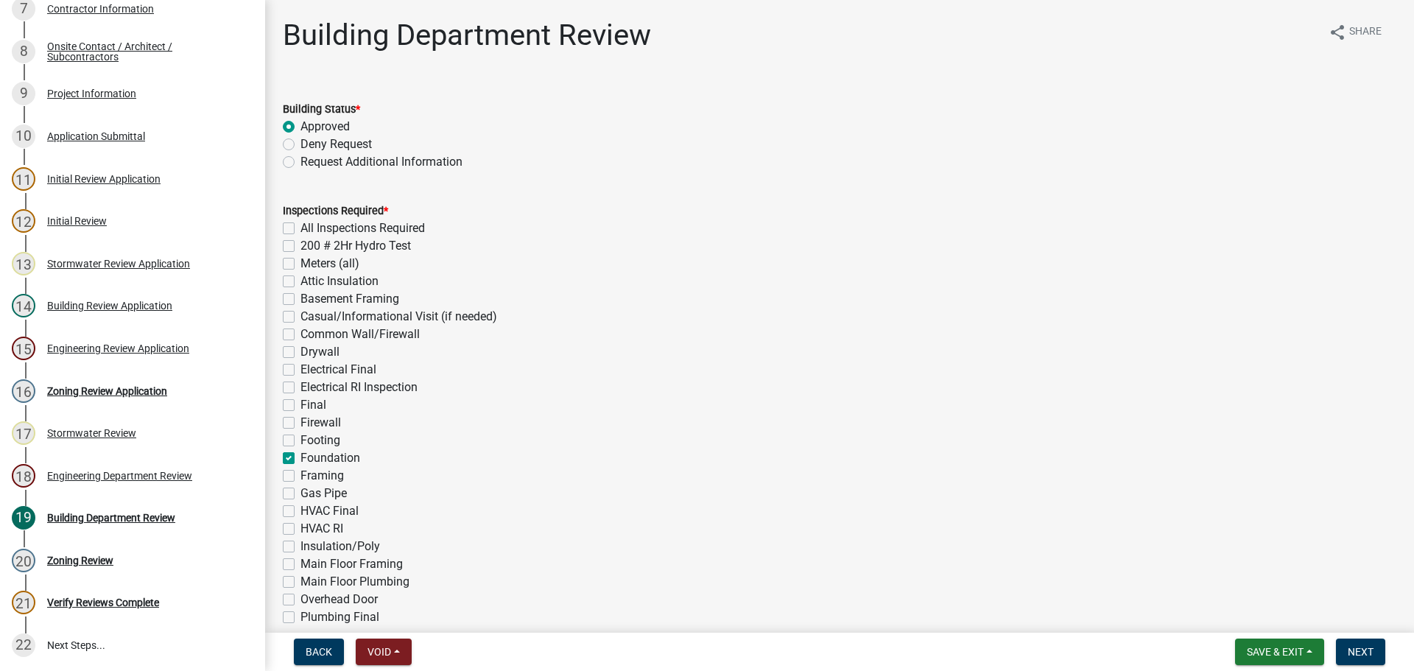
checkbox input "false"
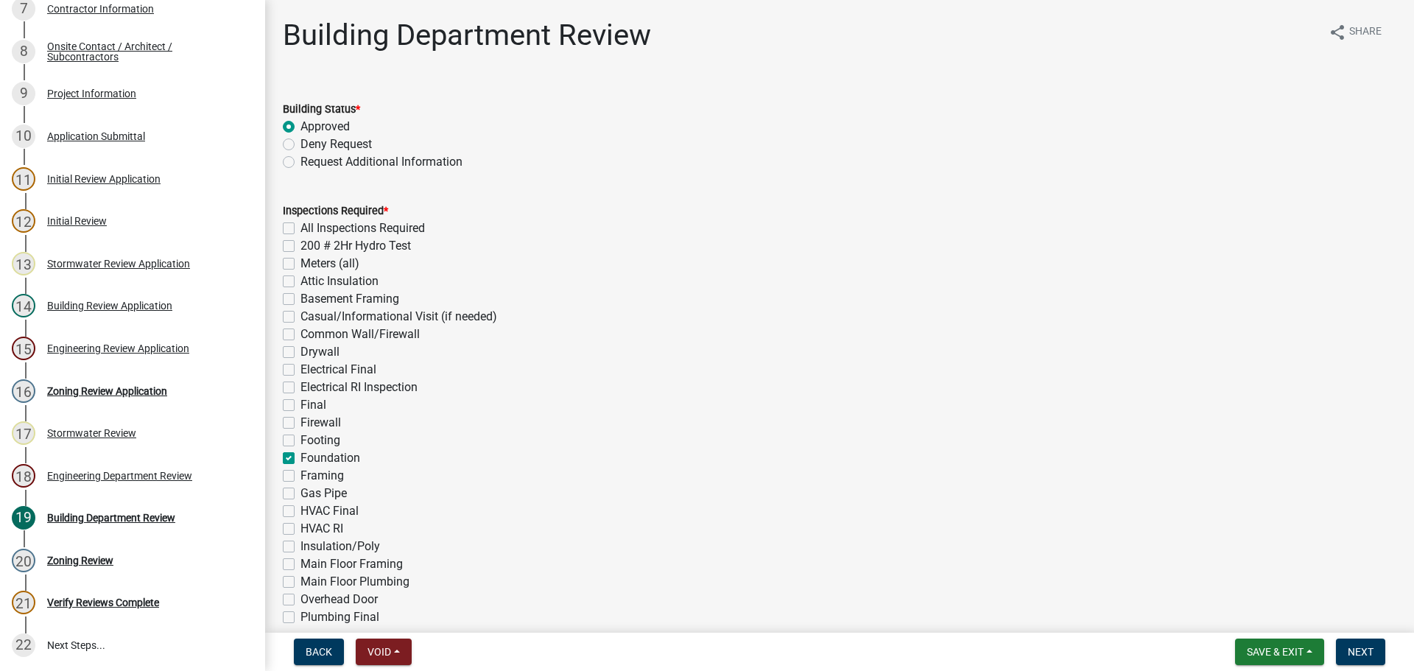
checkbox input "true"
checkbox input "false"
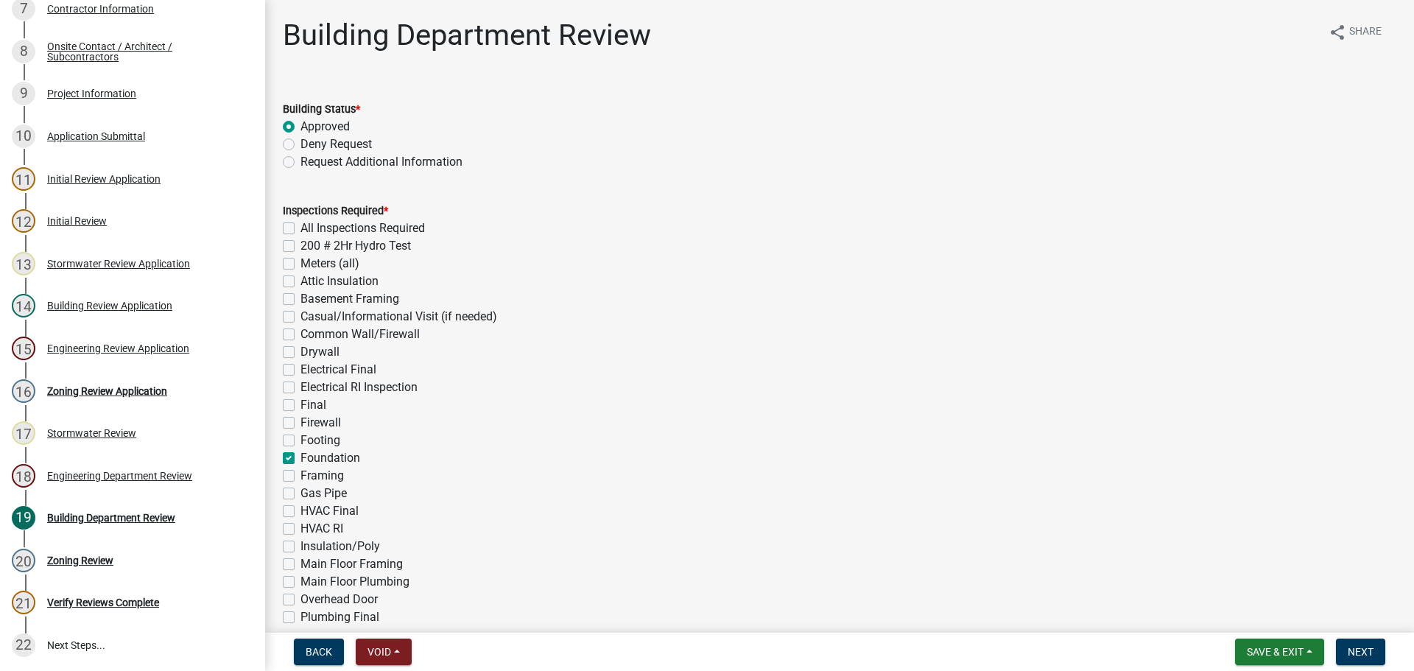
checkbox input "false"
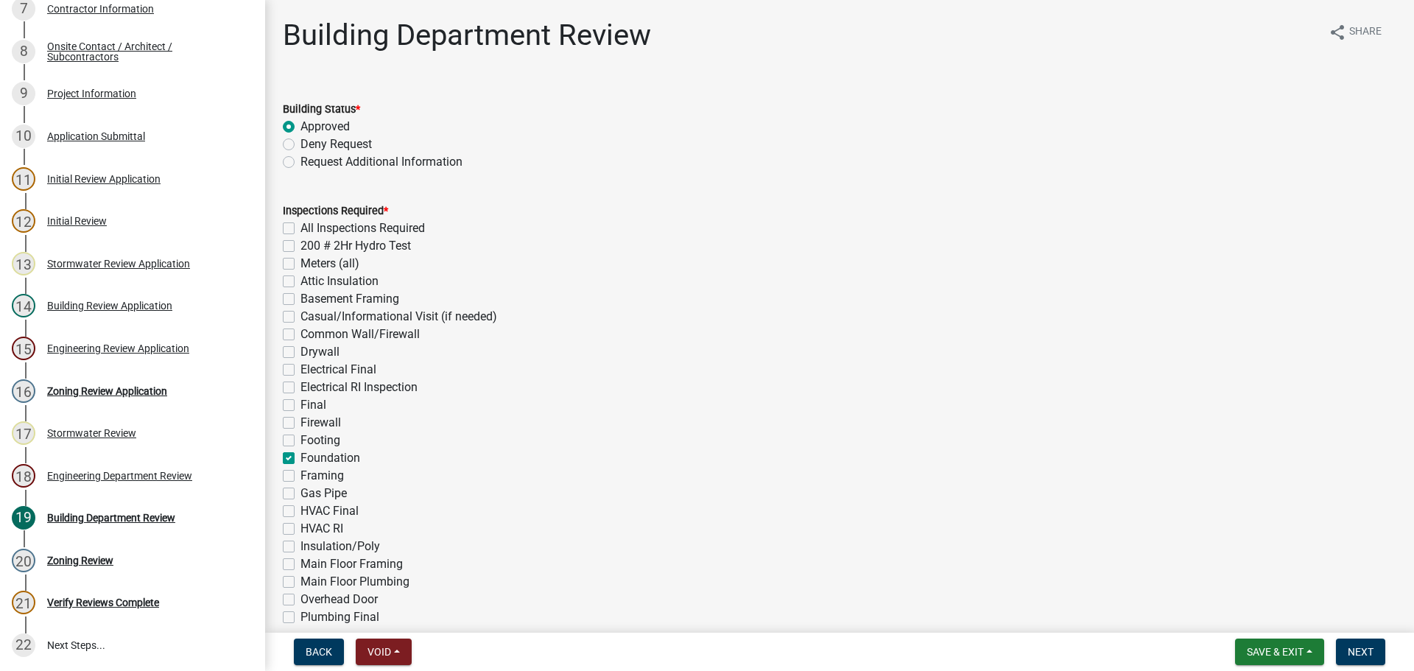
checkbox input "false"
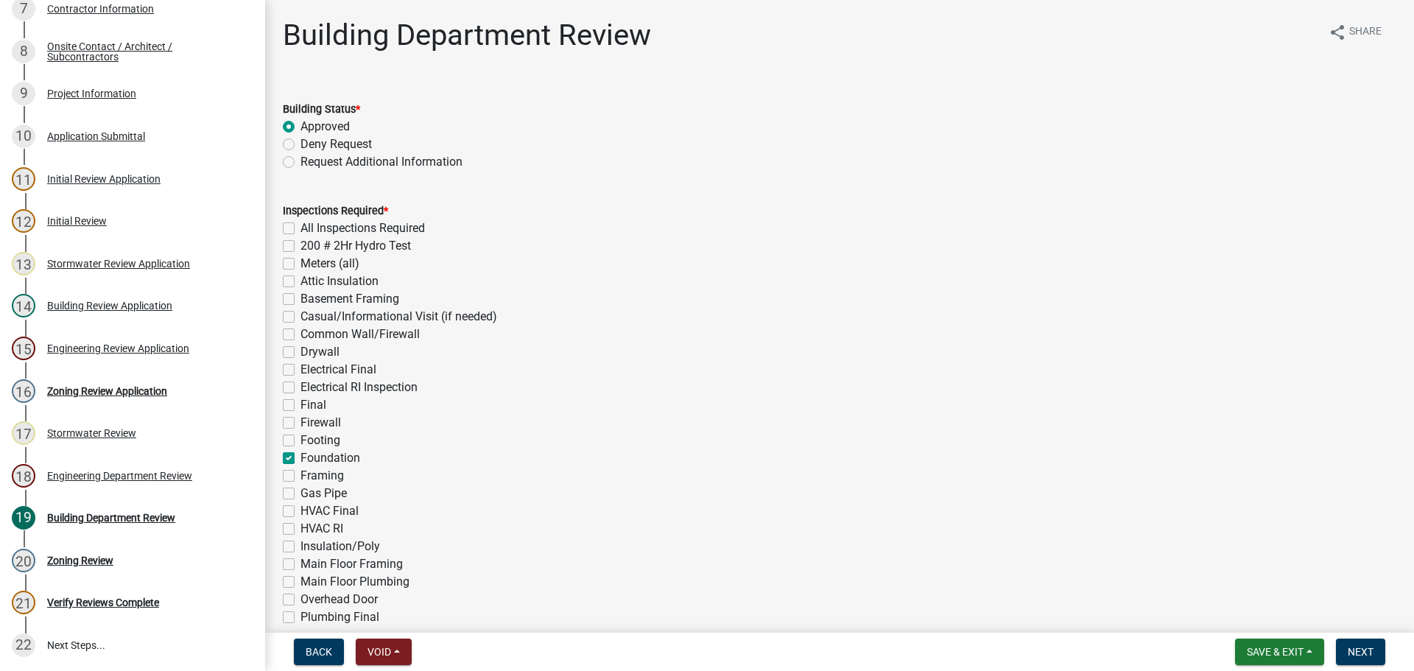
click at [301, 442] on label "Footing" at bounding box center [321, 441] width 40 height 18
click at [301, 441] on input "Footing" at bounding box center [306, 437] width 10 height 10
checkbox input "true"
checkbox input "false"
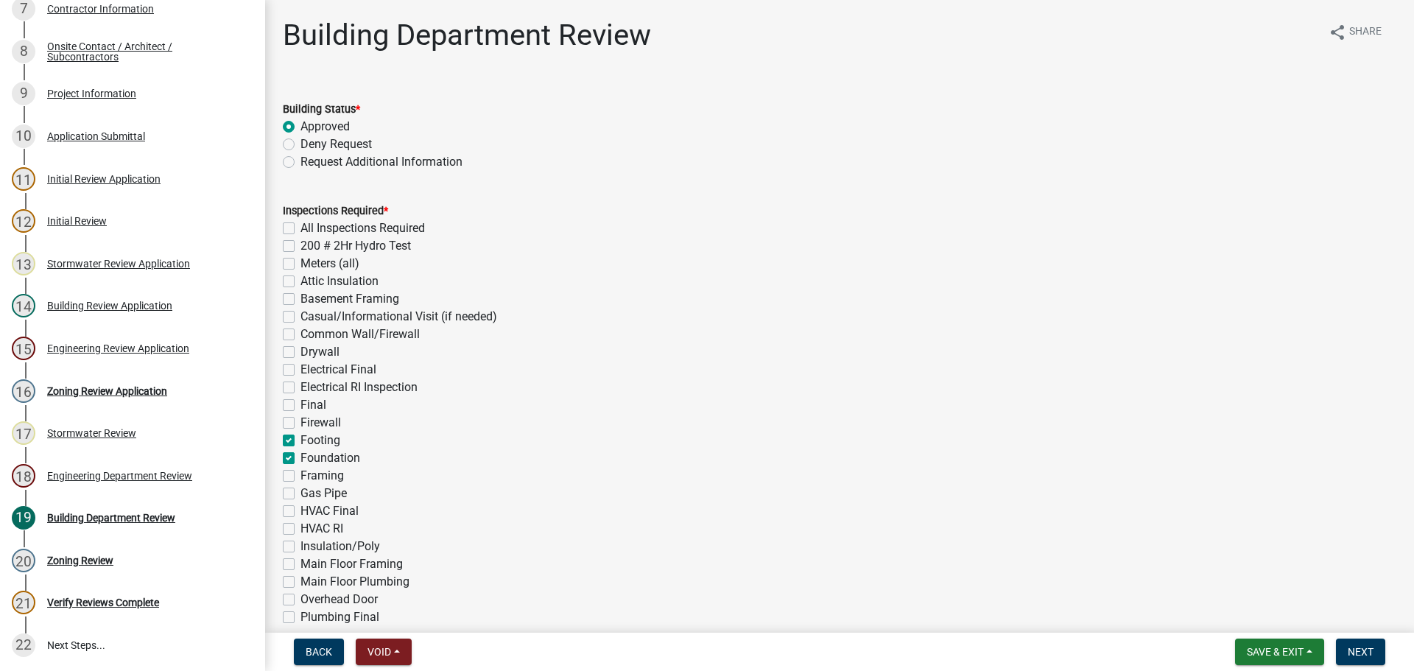
checkbox input "false"
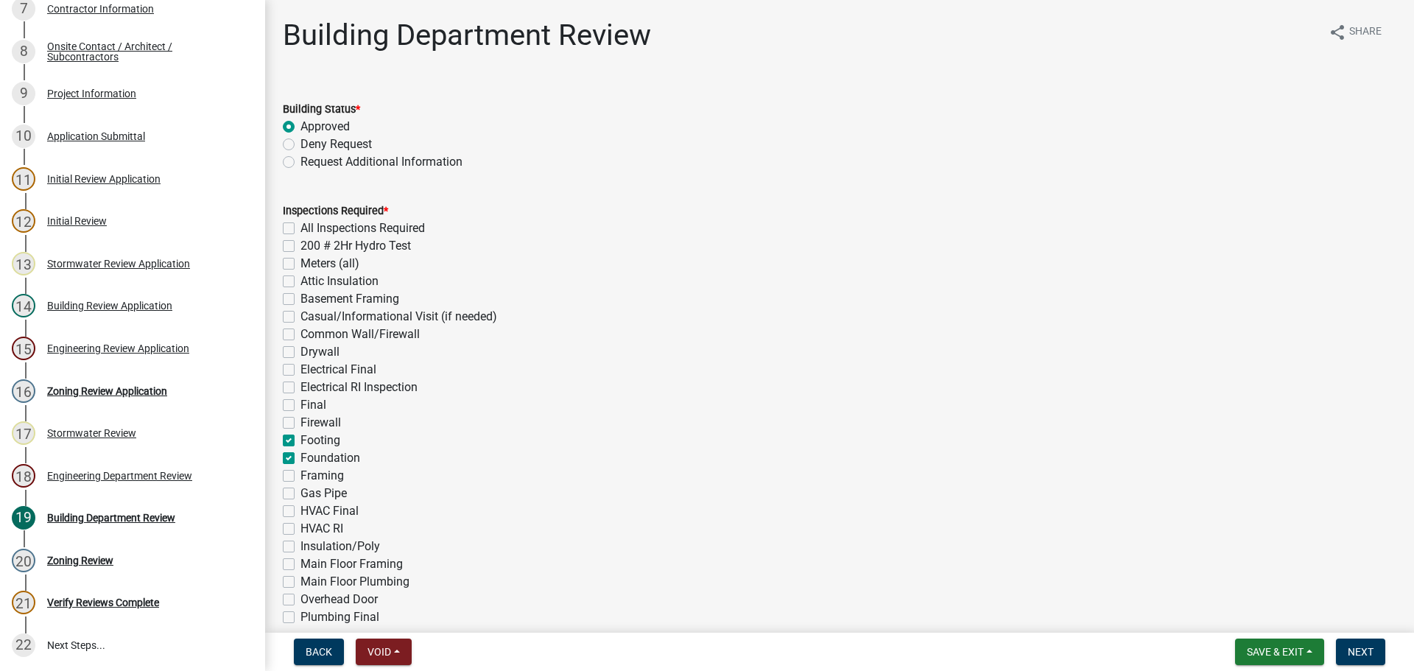
checkbox input "false"
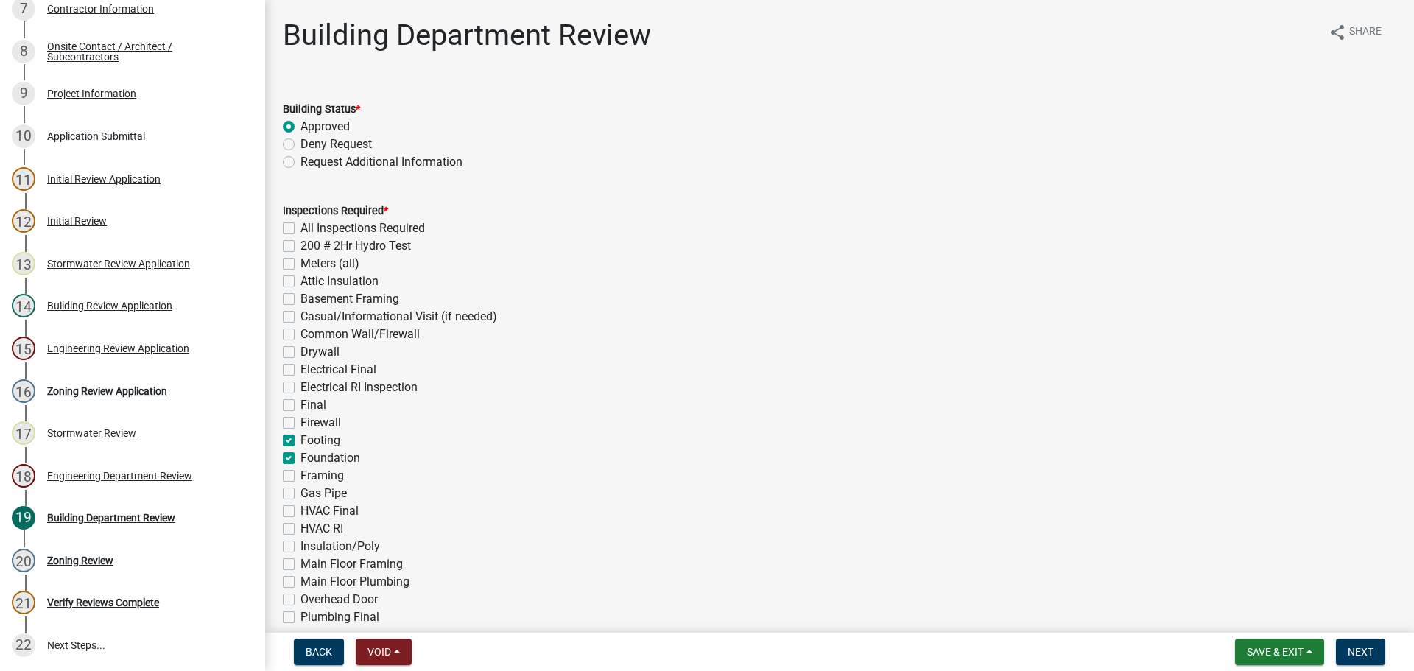
checkbox input "true"
checkbox input "false"
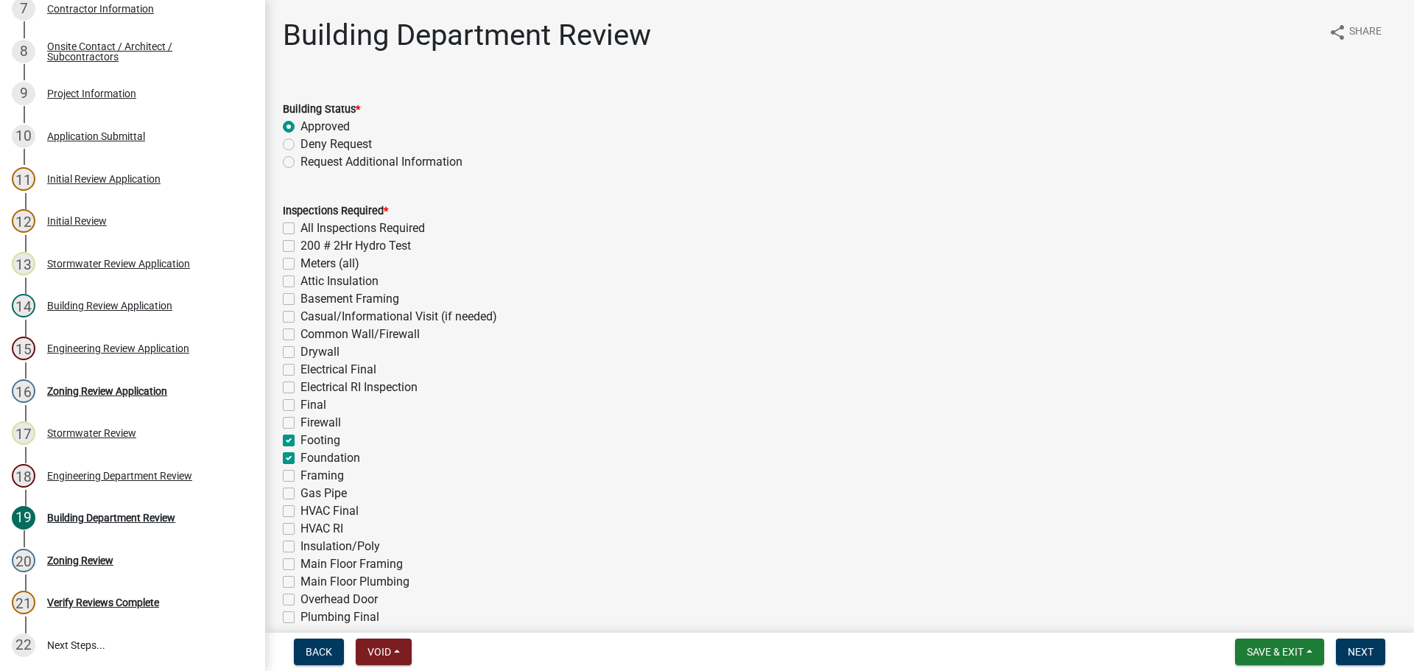
checkbox input "false"
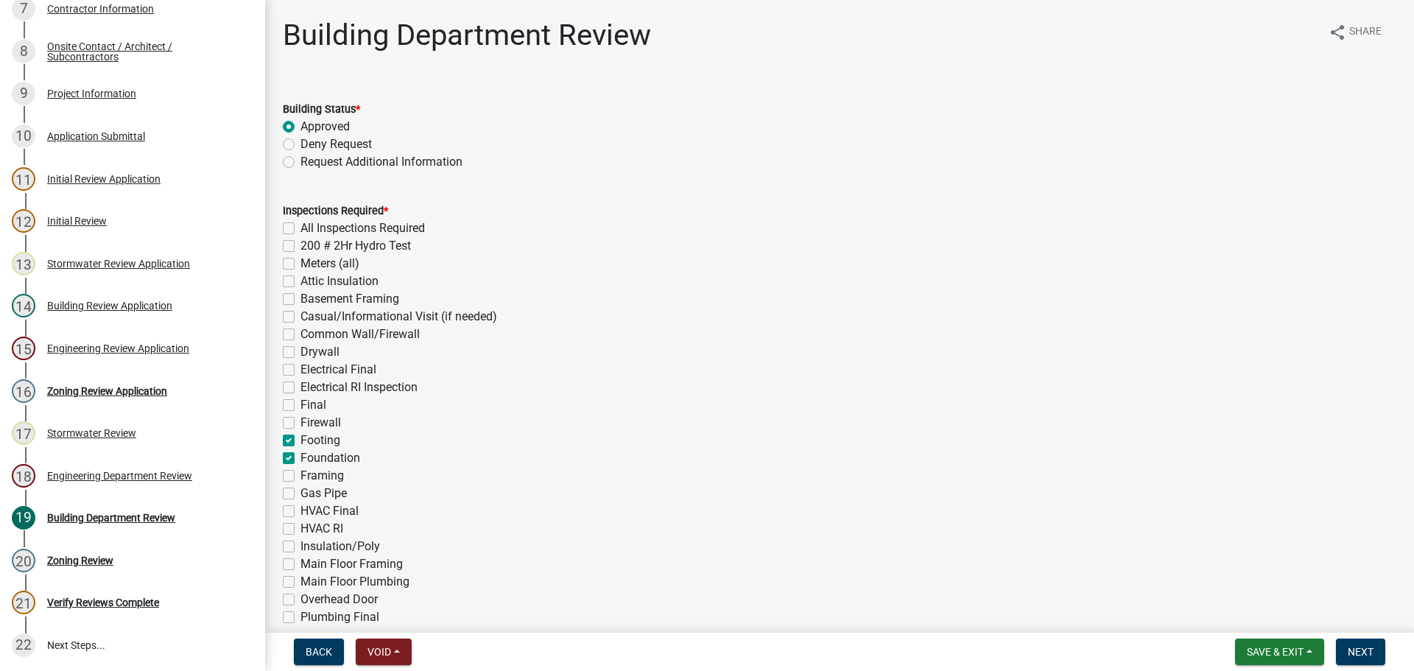
checkbox input "false"
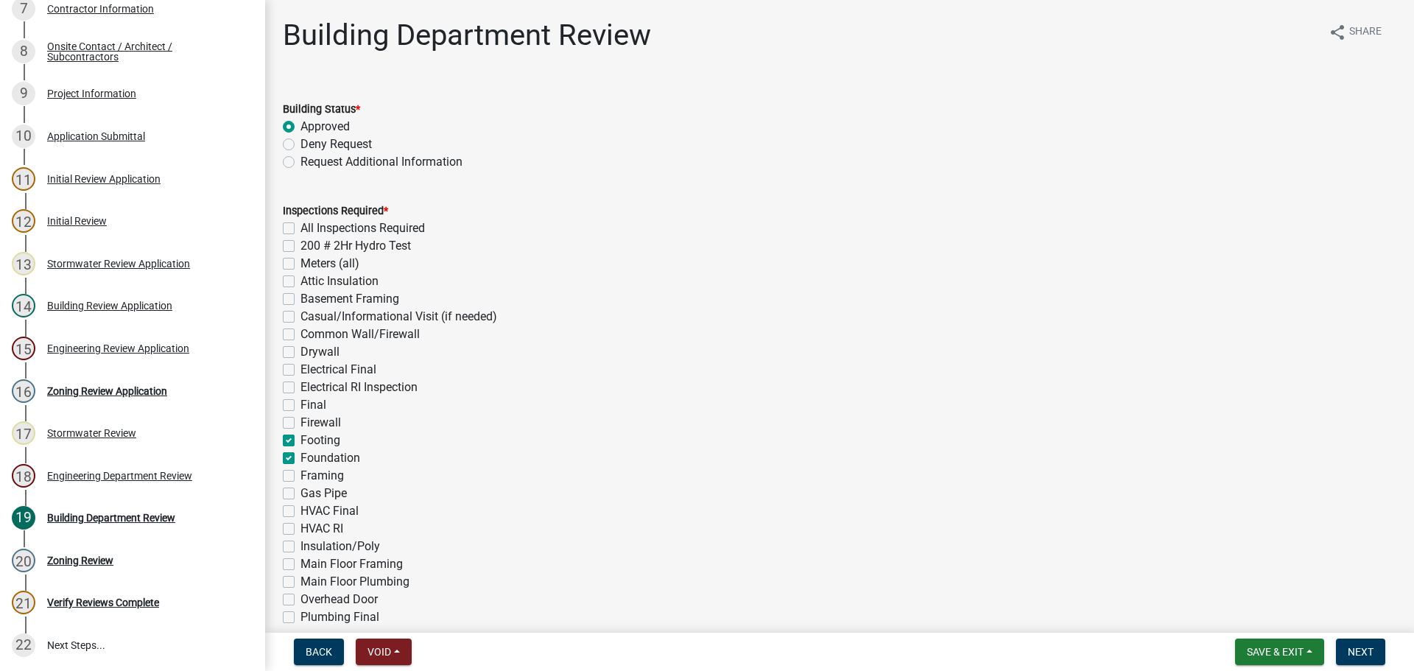
checkbox input "false"
click at [301, 406] on label "Final" at bounding box center [314, 405] width 26 height 18
click at [301, 406] on input "Final" at bounding box center [306, 401] width 10 height 10
checkbox input "true"
checkbox input "false"
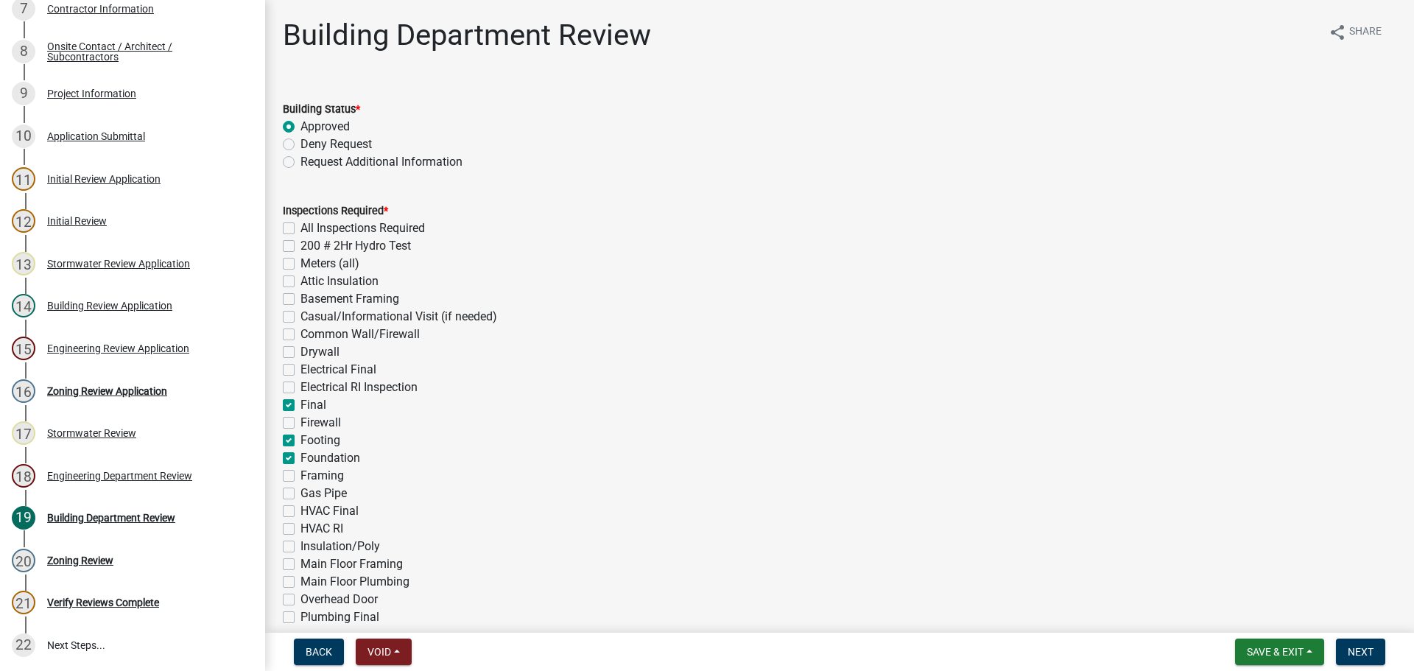
checkbox input "false"
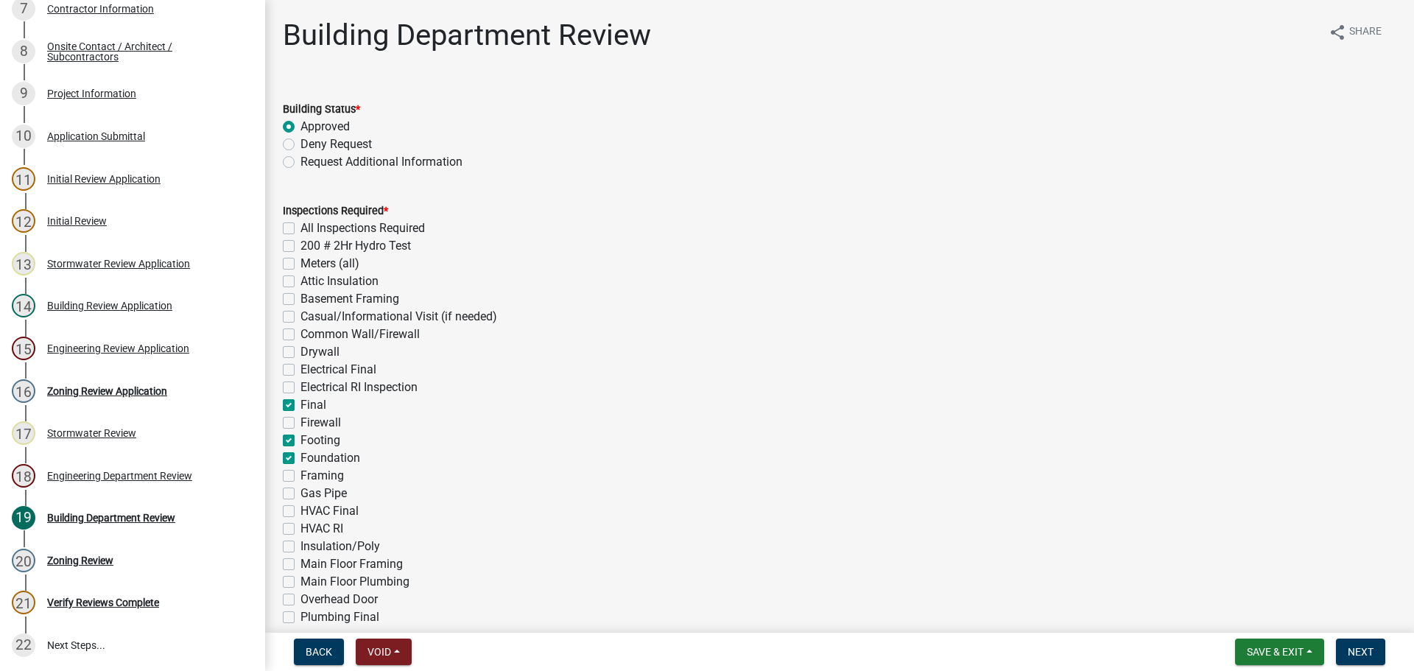
checkbox input "false"
checkbox input "true"
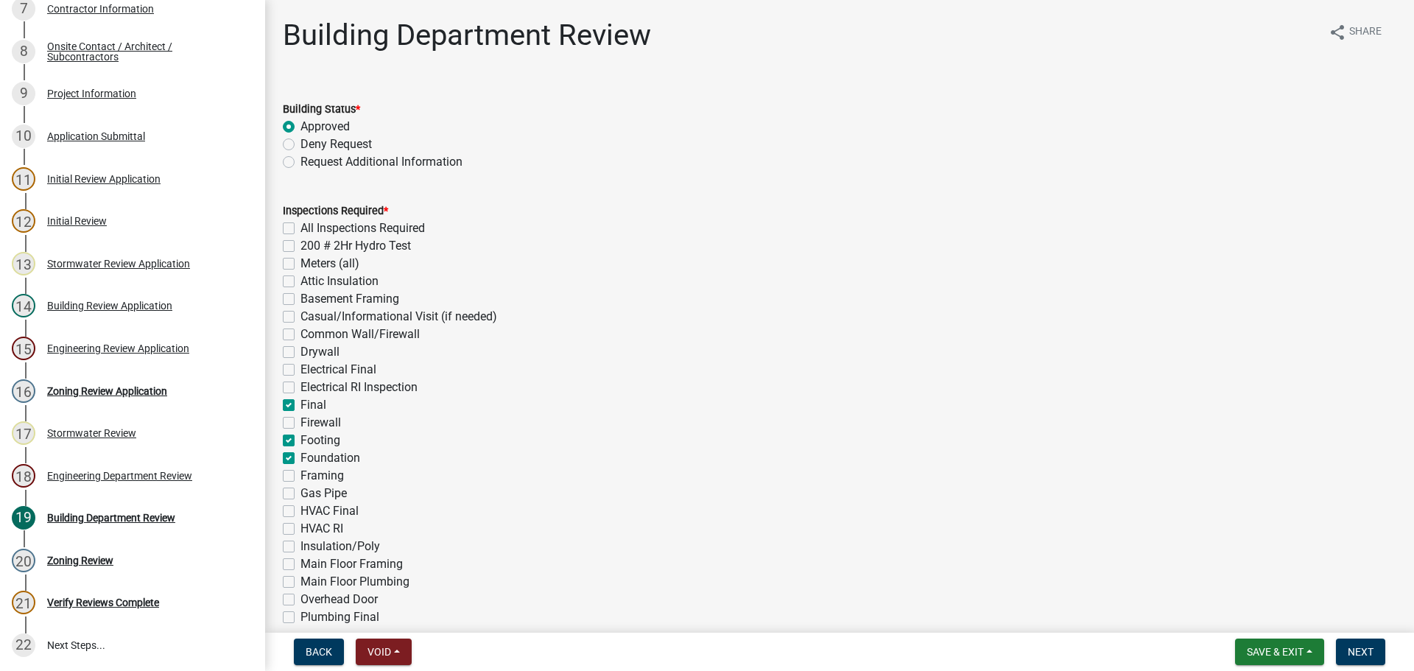
checkbox input "false"
checkbox input "true"
checkbox input "false"
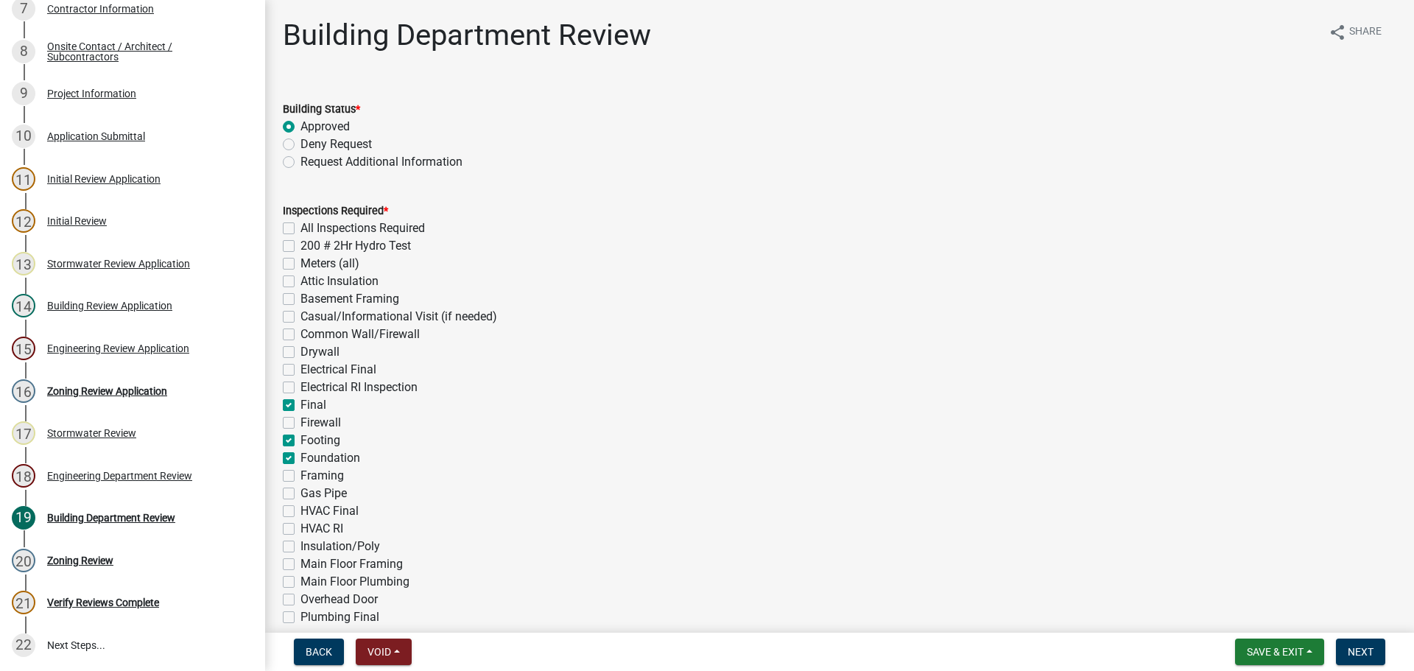
checkbox input "false"
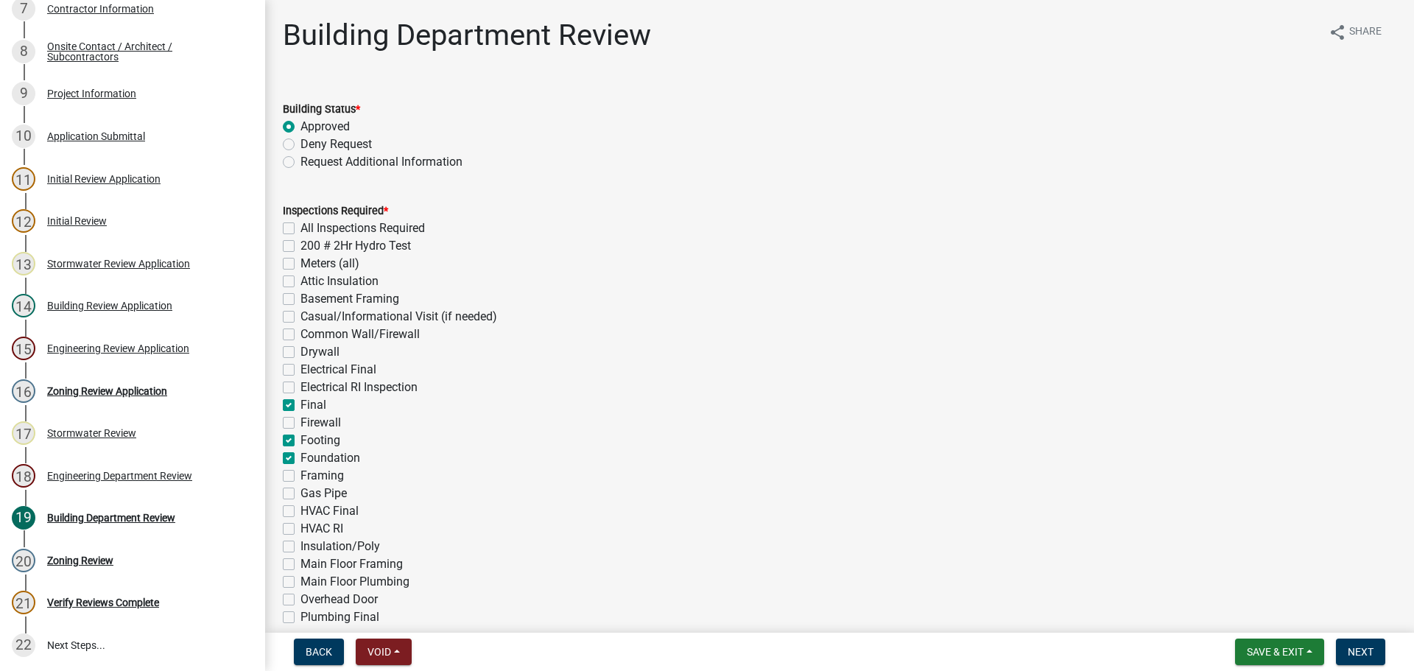
checkbox input "false"
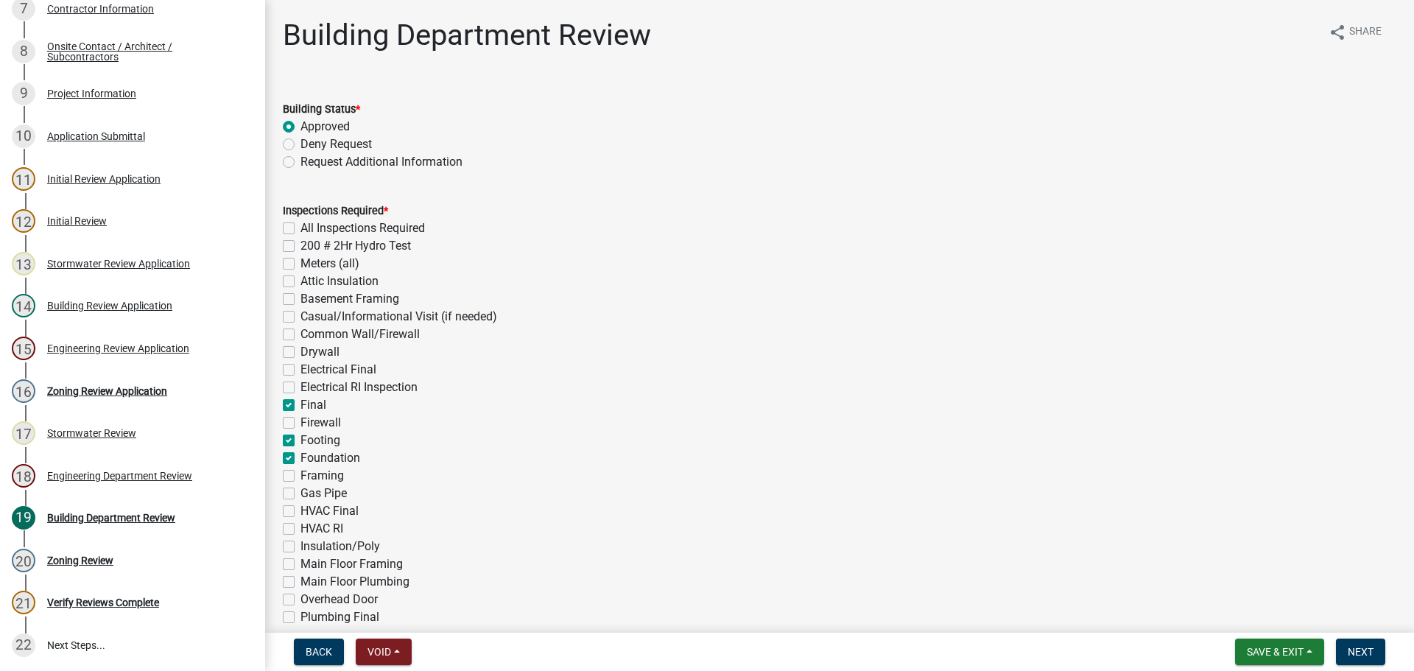
checkbox input "false"
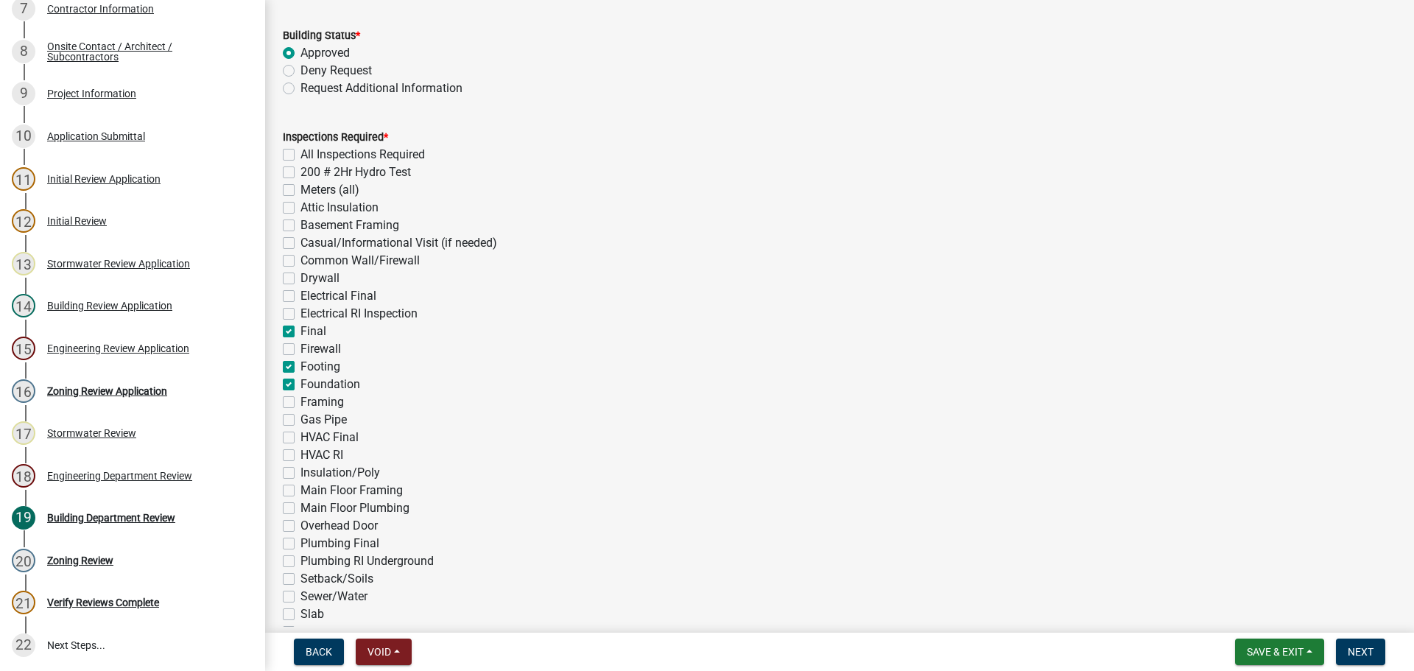
drag, startPoint x: 289, startPoint y: 614, endPoint x: 339, endPoint y: 596, distance: 53.4
click at [301, 614] on label "Slab" at bounding box center [313, 615] width 24 height 18
click at [301, 614] on input "Slab" at bounding box center [306, 611] width 10 height 10
checkbox input "true"
checkbox input "false"
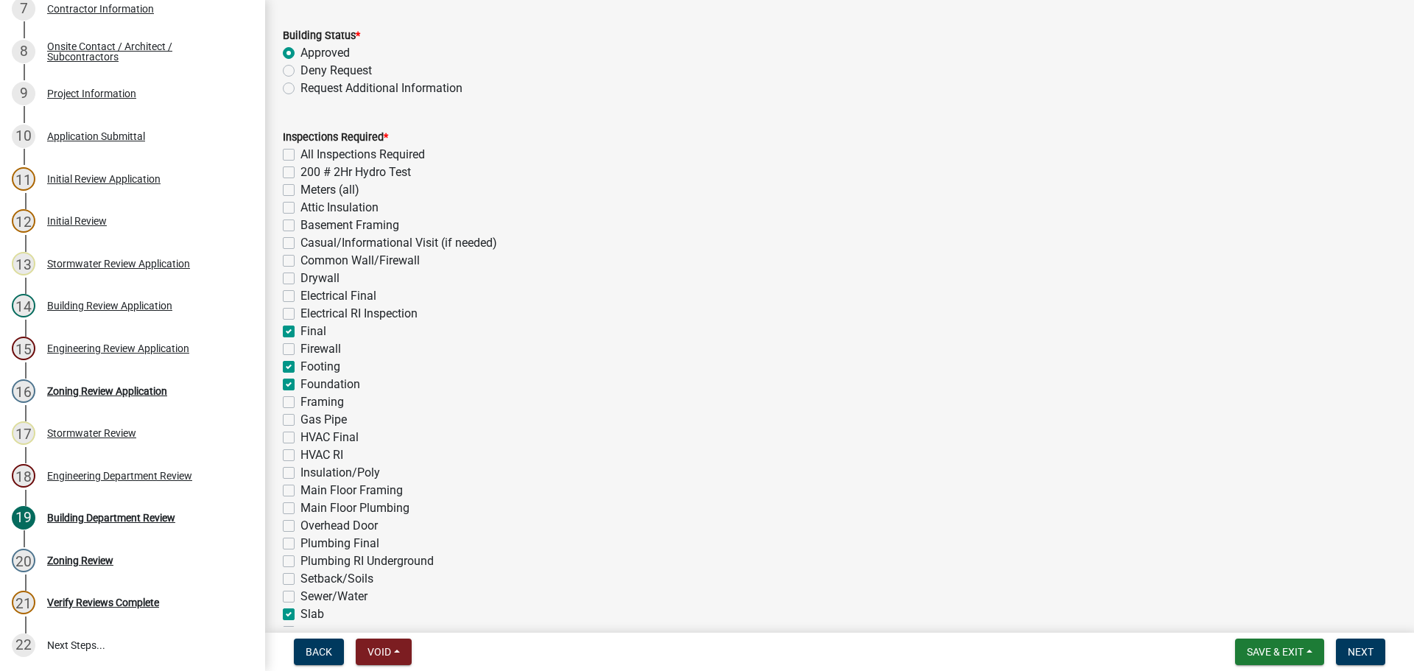
checkbox input "false"
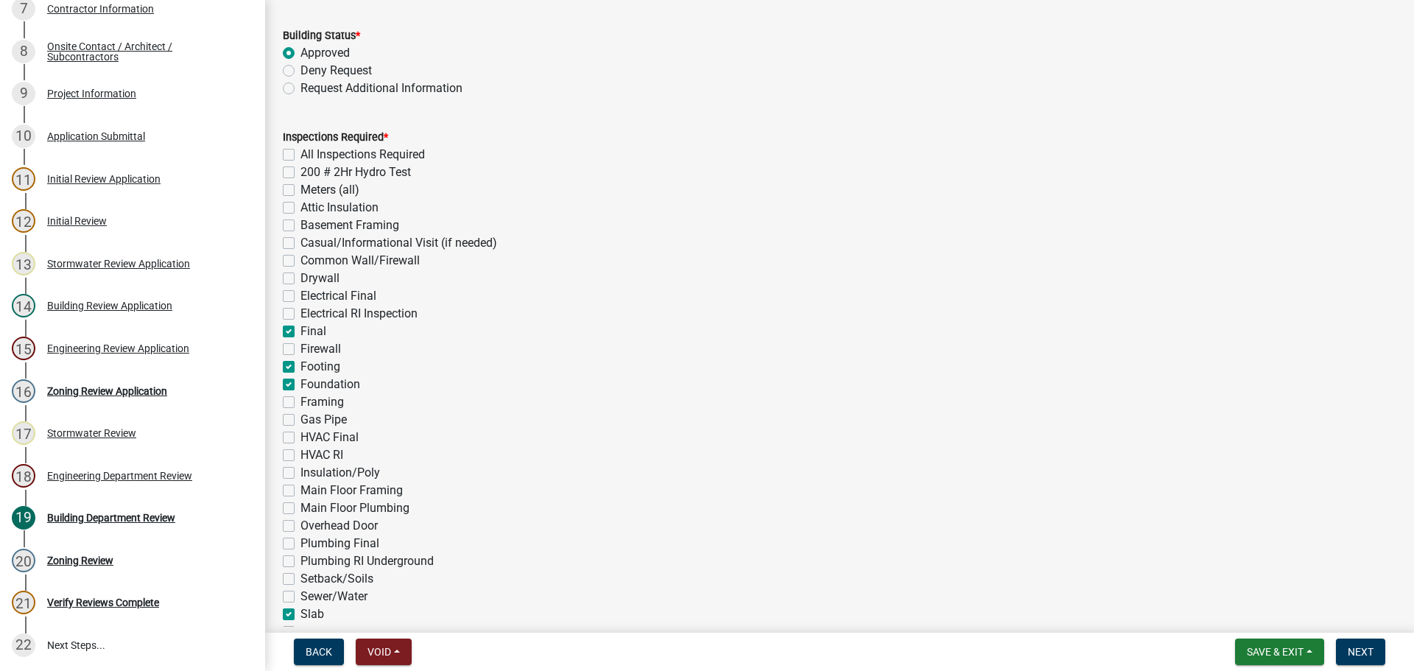
checkbox input "false"
checkbox input "true"
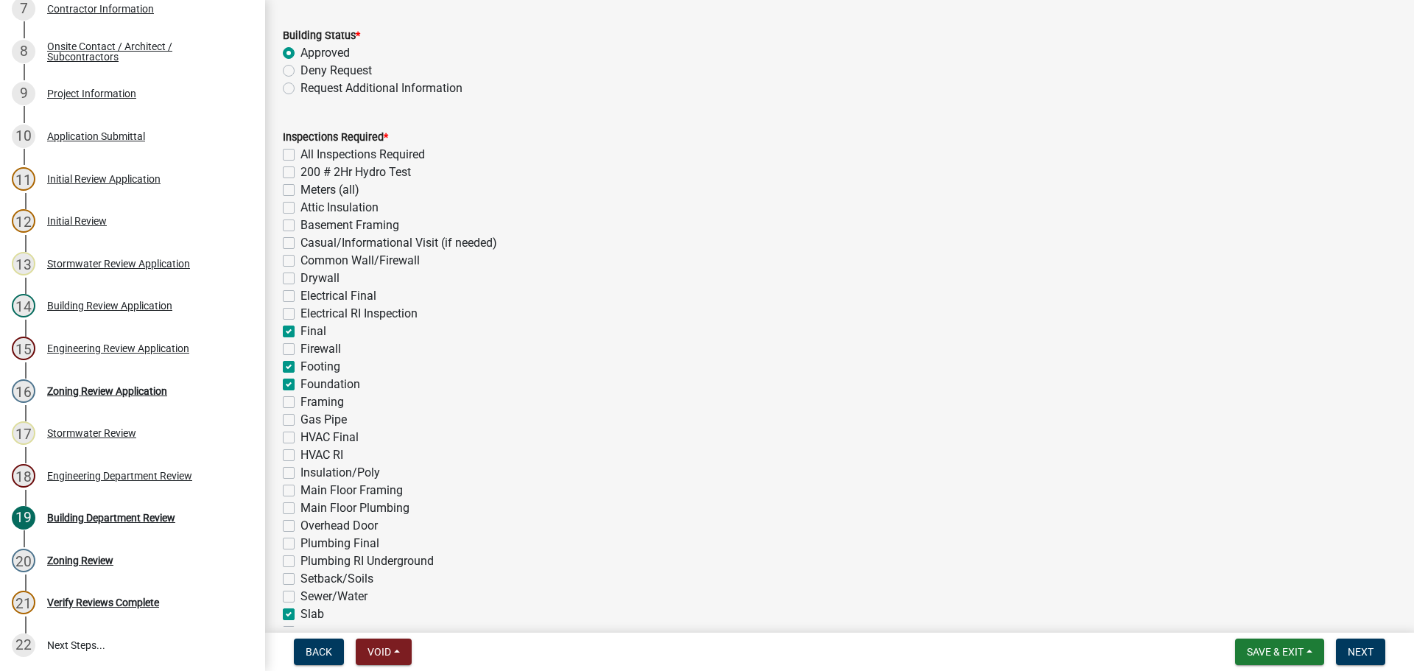
checkbox input "false"
checkbox input "true"
checkbox input "false"
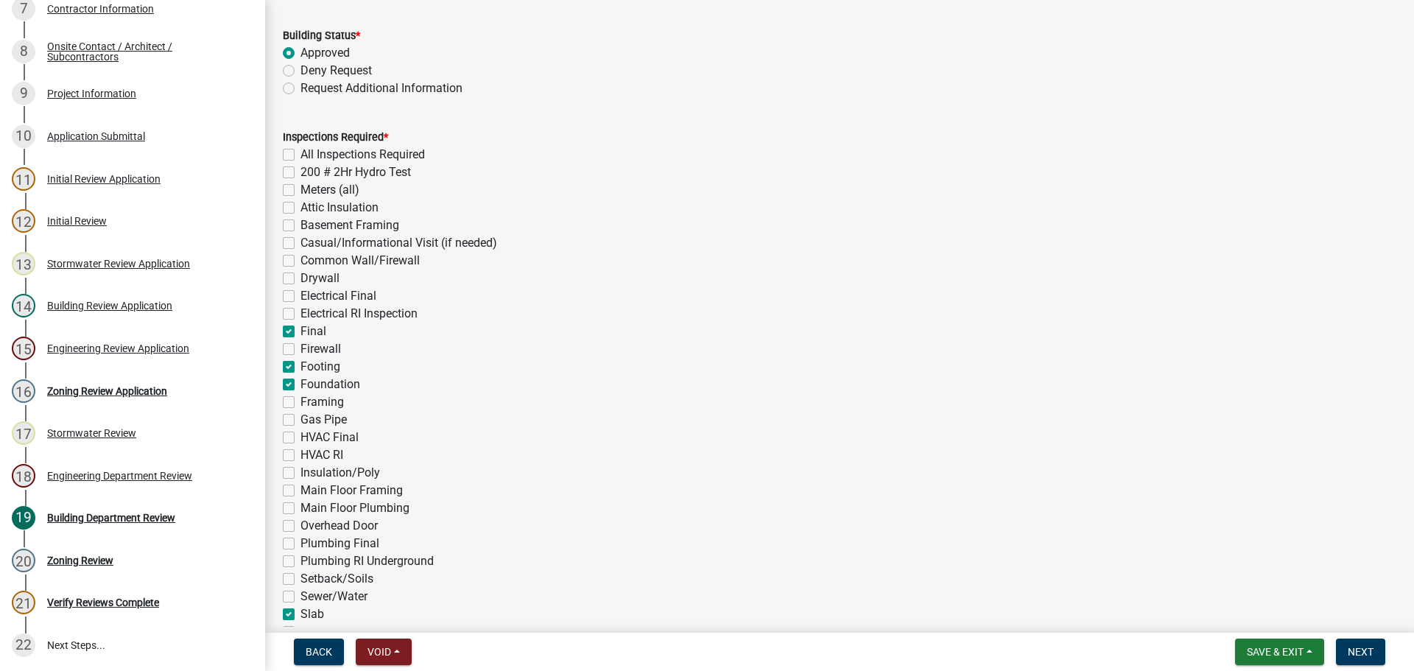
checkbox input "false"
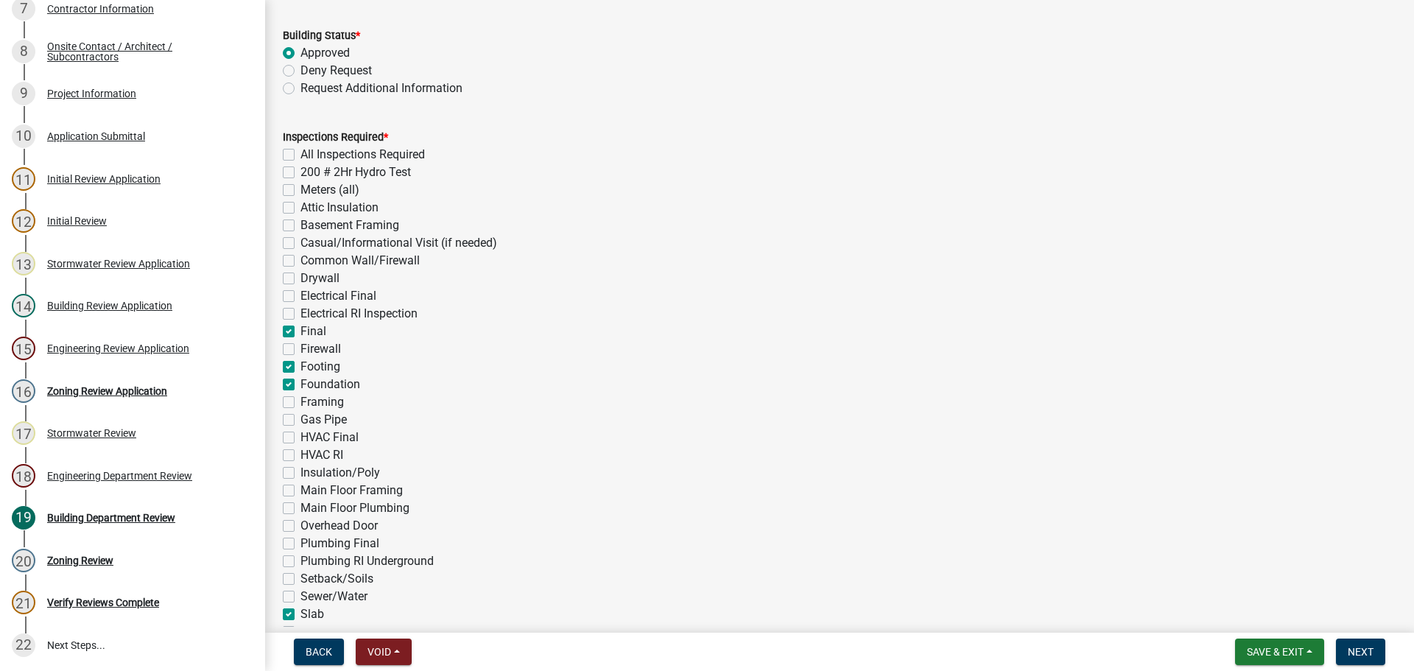
checkbox input "false"
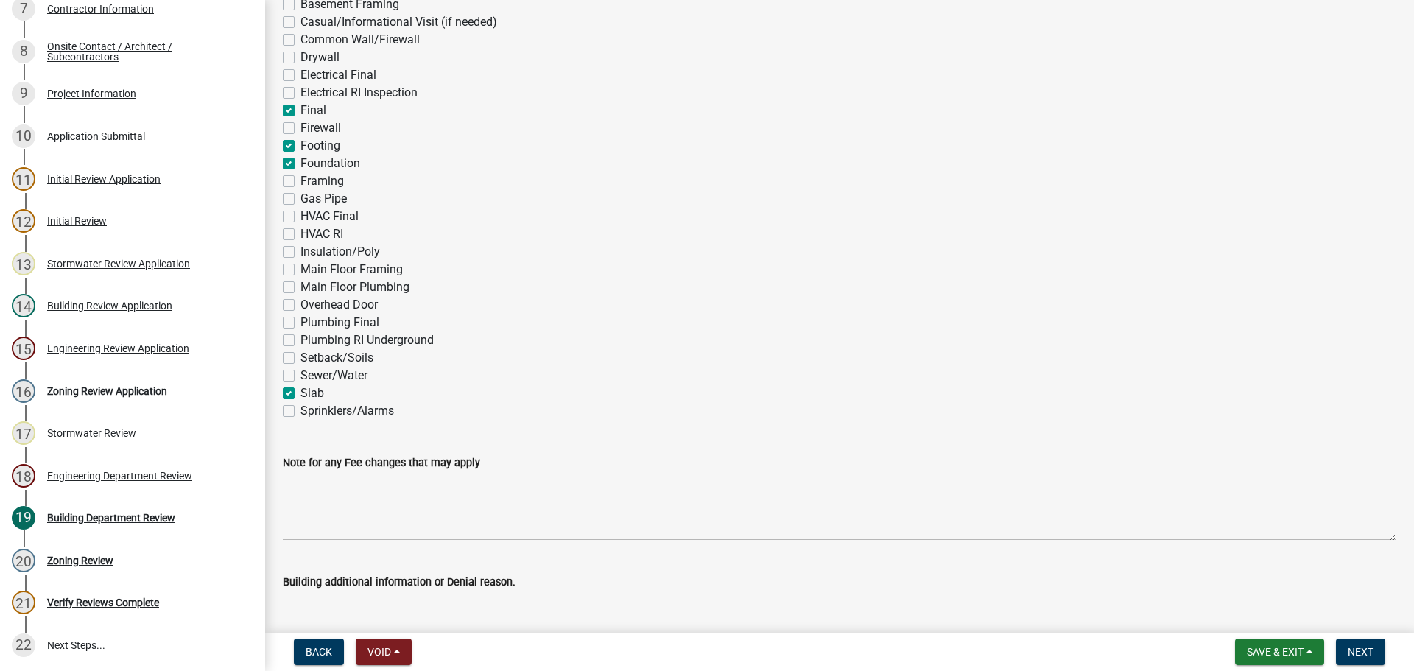
scroll to position [221, 0]
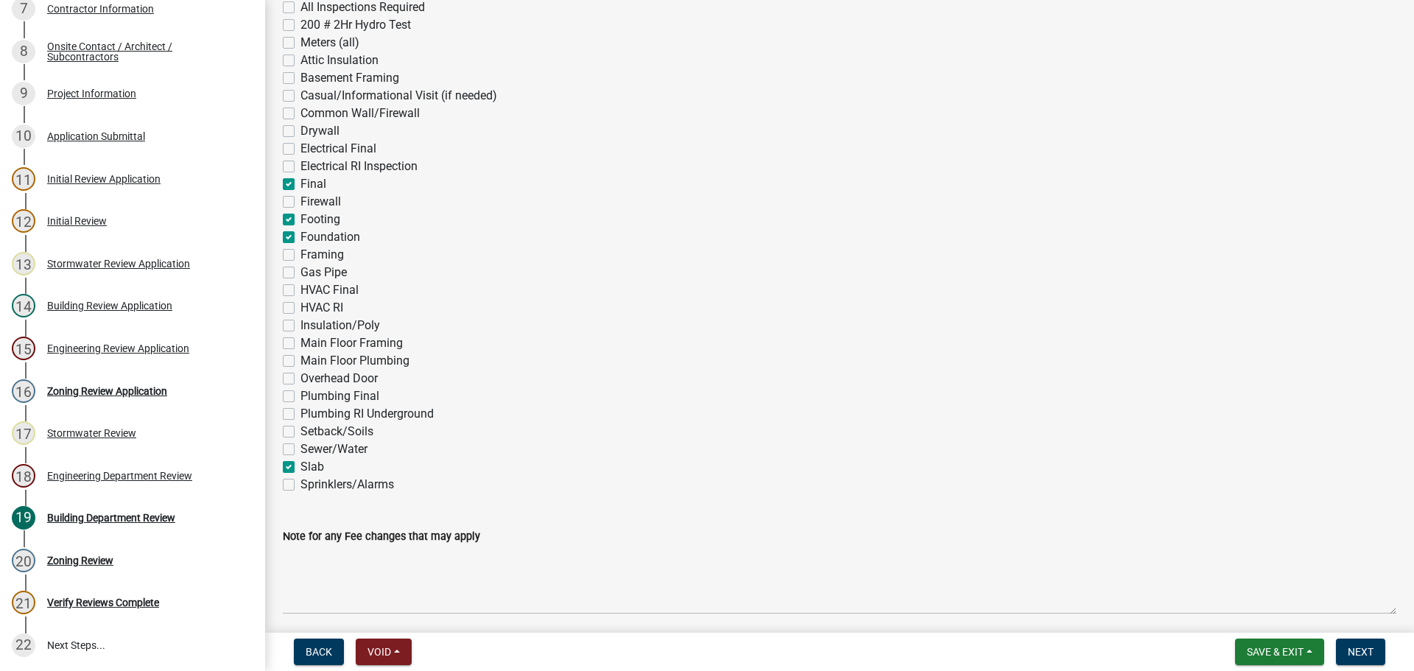
drag, startPoint x: 285, startPoint y: 471, endPoint x: 298, endPoint y: 479, distance: 15.2
click at [301, 471] on label "Slab" at bounding box center [313, 467] width 24 height 18
click at [301, 468] on input "Slab" at bounding box center [306, 463] width 10 height 10
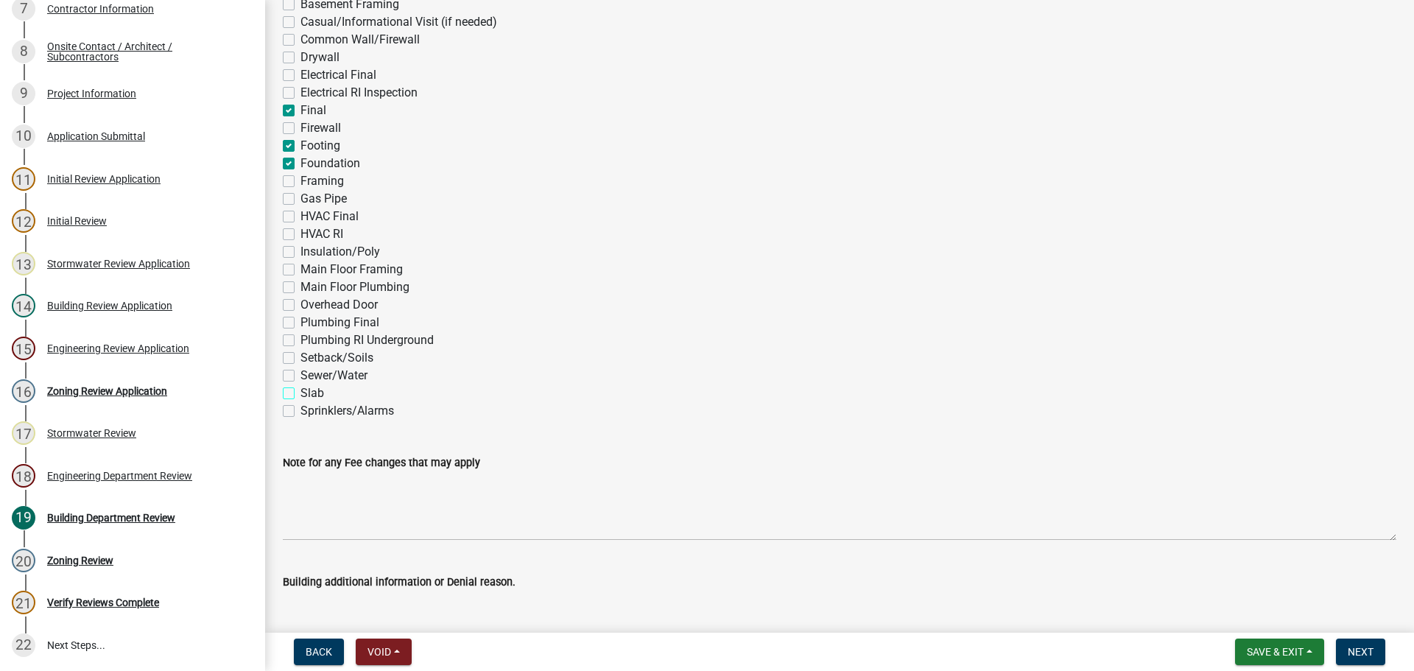
scroll to position [368, 0]
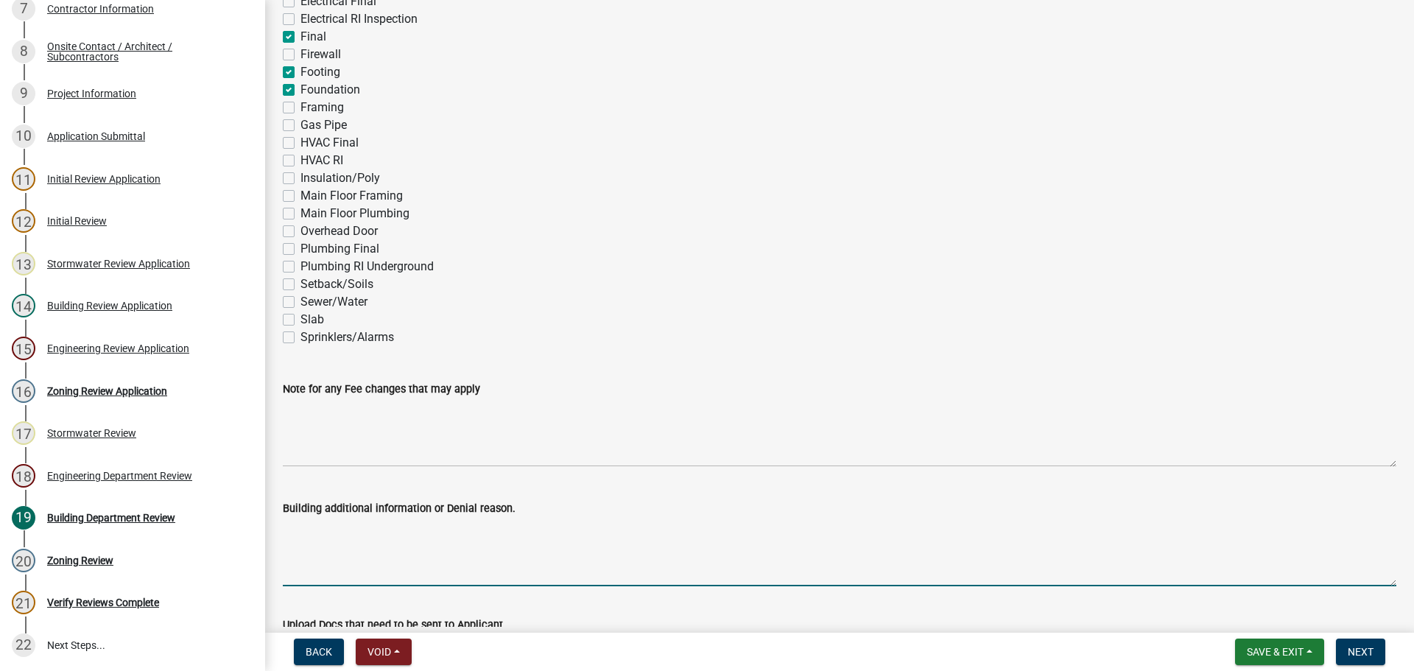
click at [342, 539] on textarea "Building additional information or Denial reason." at bounding box center [840, 551] width 1114 height 69
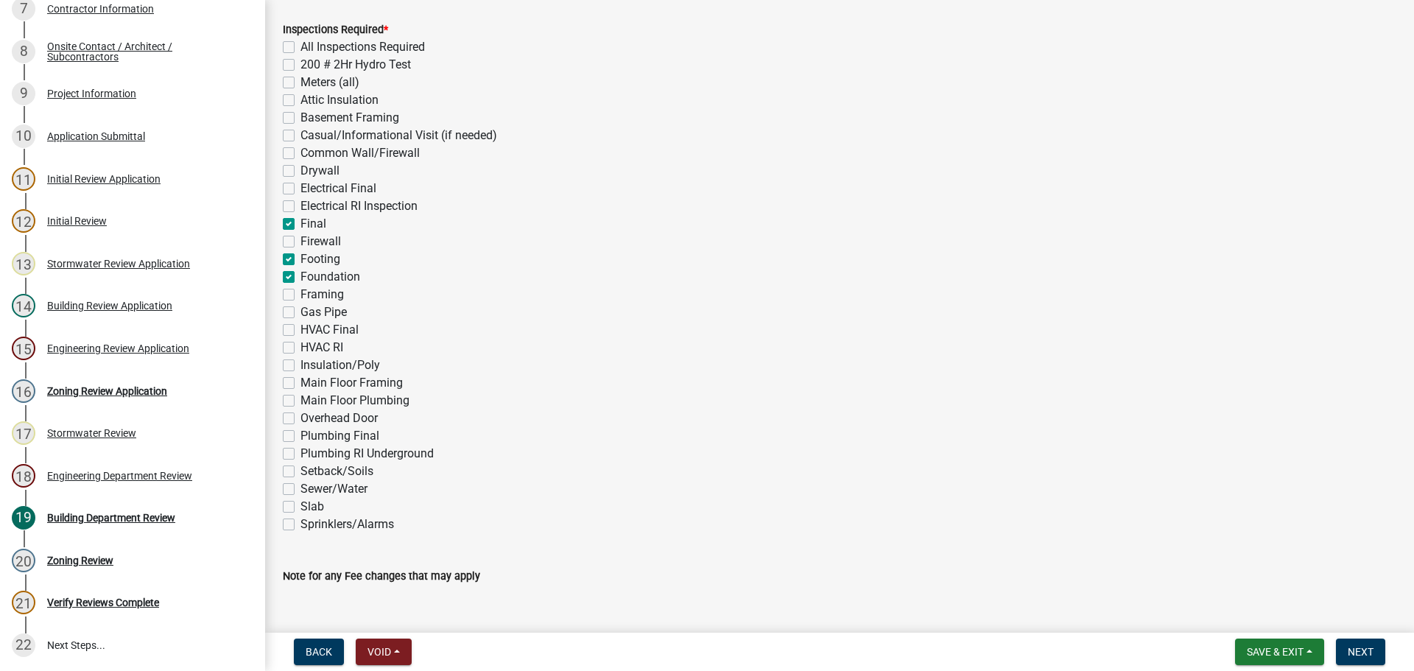
scroll to position [0, 0]
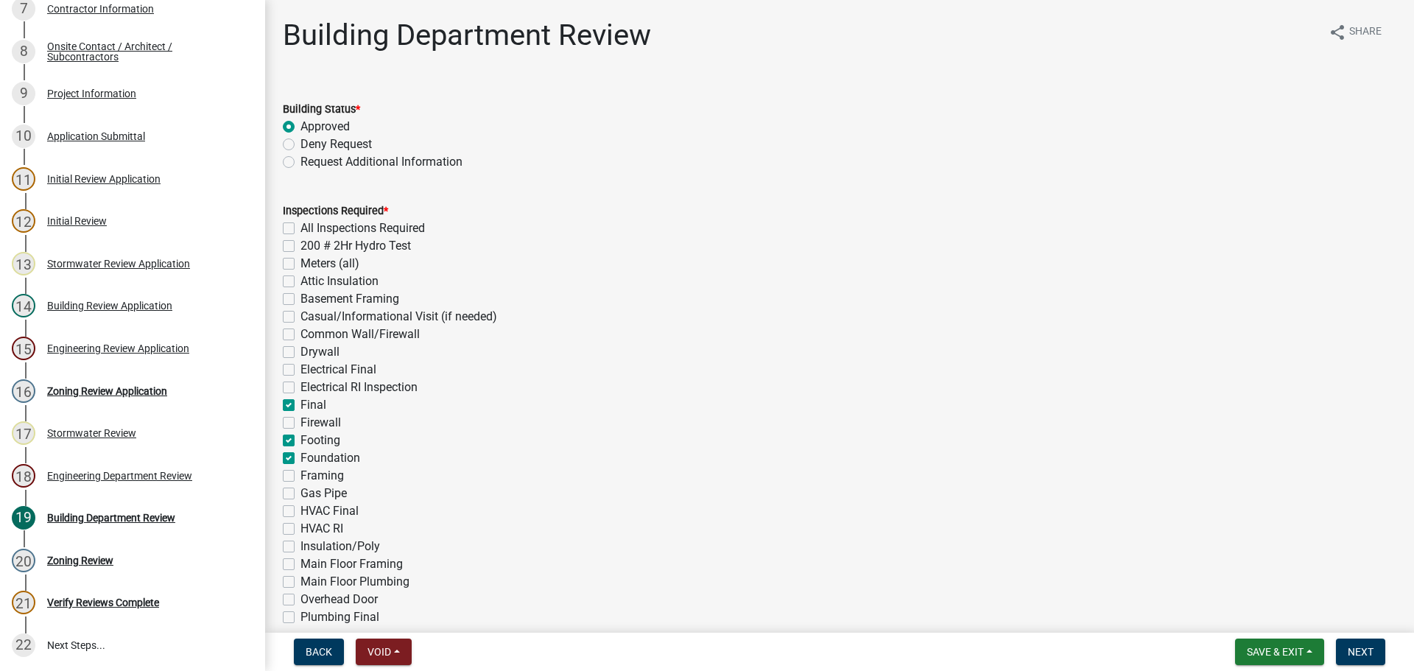
click at [301, 319] on label "Casual/Informational Visit (if needed)" at bounding box center [399, 317] width 197 height 18
click at [301, 318] on input "Casual/Informational Visit (if needed)" at bounding box center [306, 313] width 10 height 10
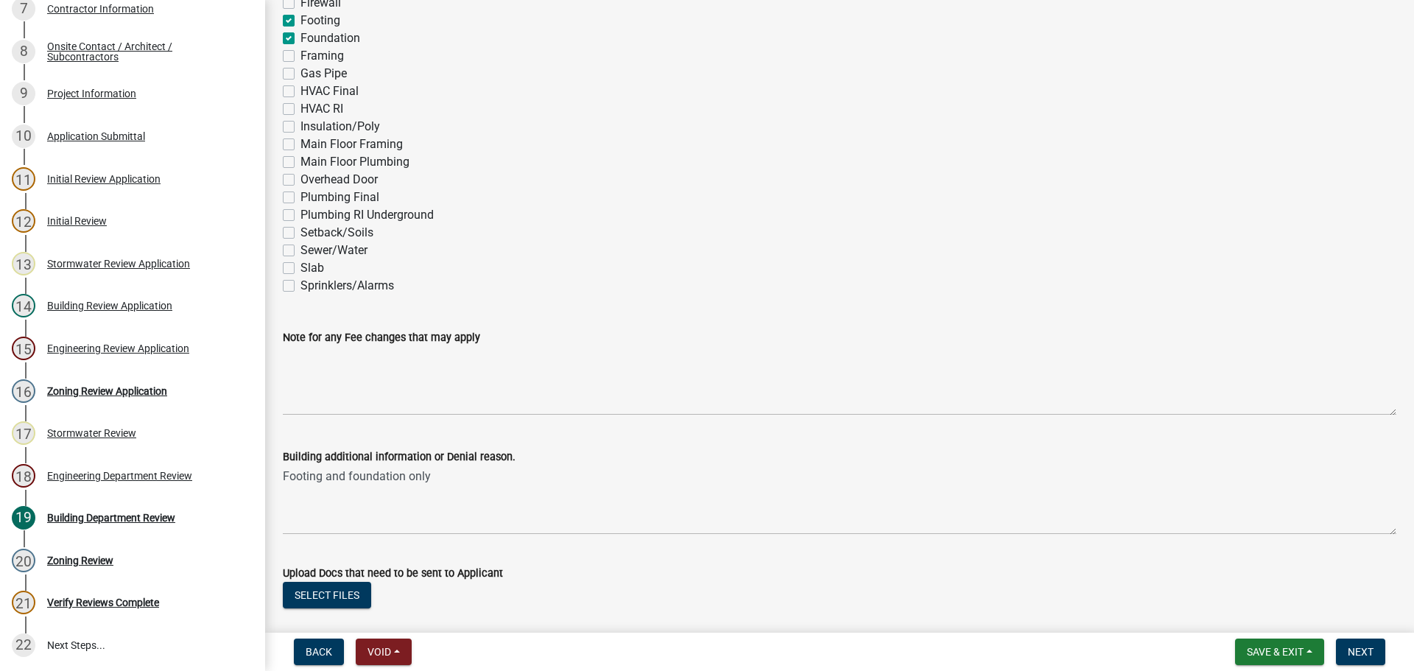
scroll to position [505, 0]
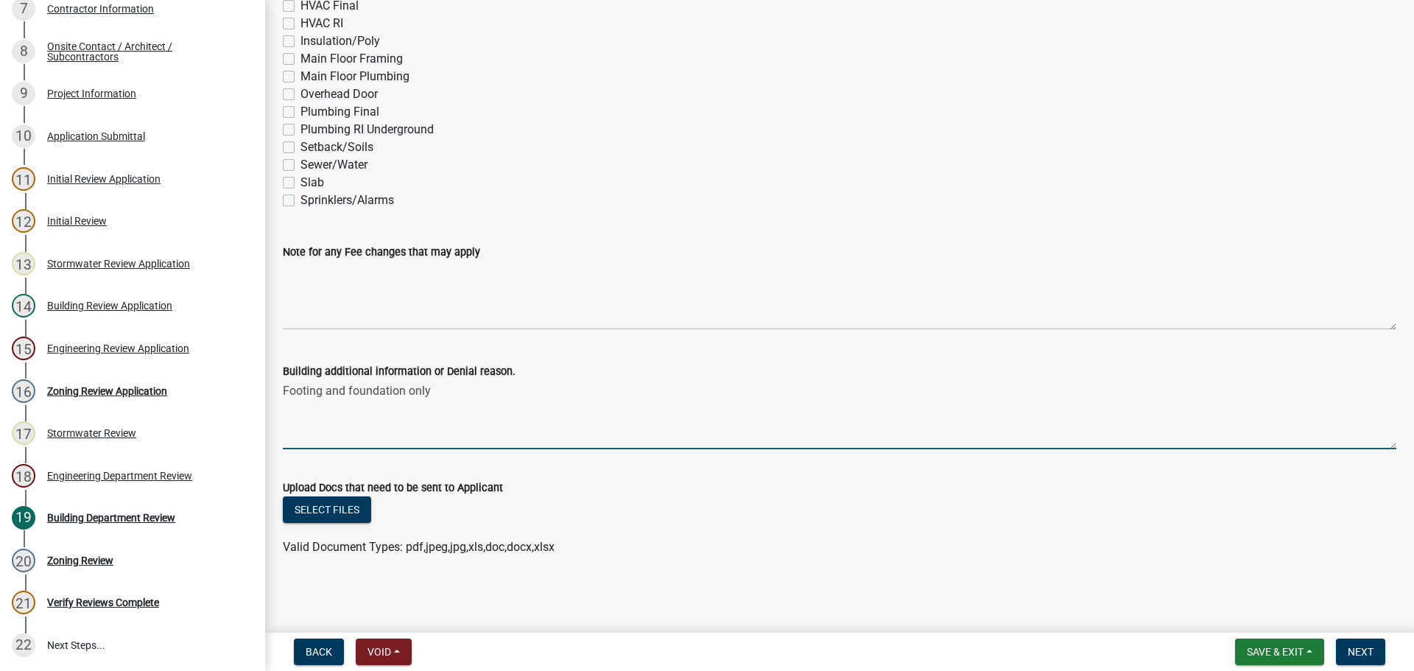
click at [442, 397] on textarea "Footing and foundation only" at bounding box center [840, 414] width 1114 height 69
click at [409, 393] on textarea "Footing and foundation only." at bounding box center [840, 414] width 1114 height 69
click at [1368, 653] on span "Next" at bounding box center [1361, 652] width 26 height 12
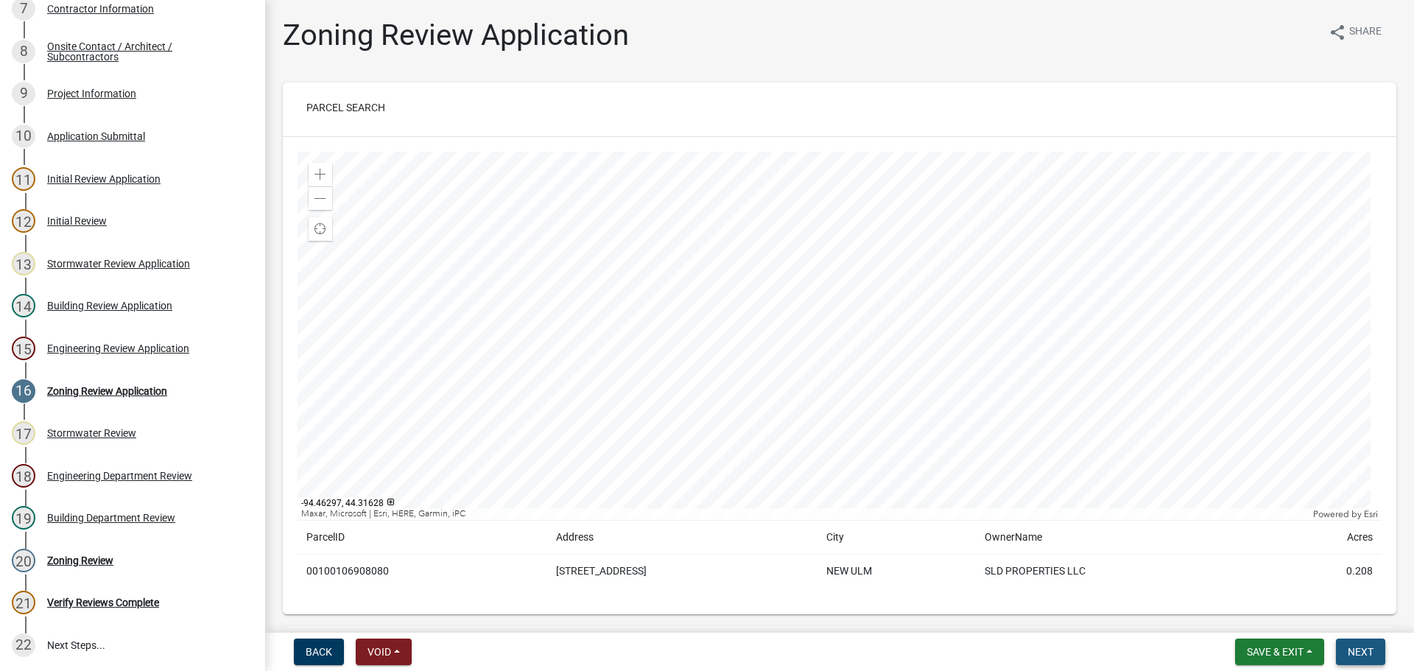
click at [1361, 652] on span "Next" at bounding box center [1361, 652] width 26 height 12
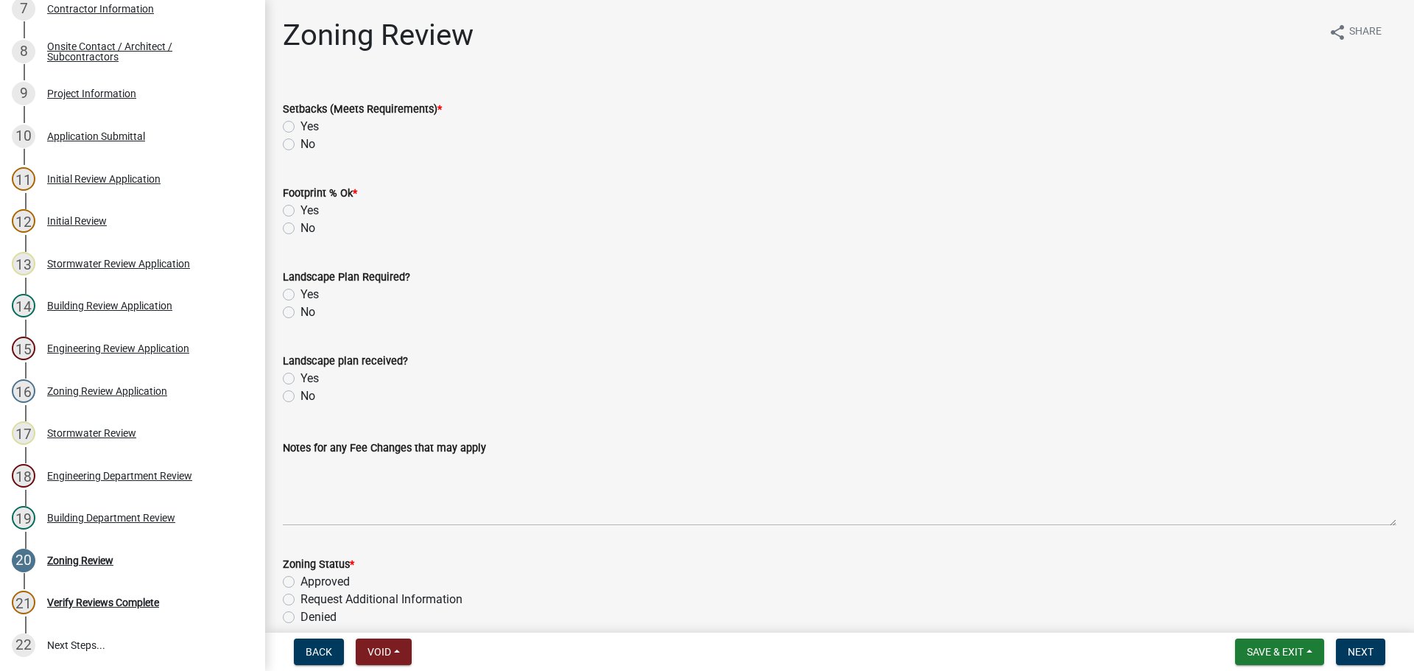
click at [301, 130] on label "Yes" at bounding box center [310, 127] width 18 height 18
click at [301, 127] on input "Yes" at bounding box center [306, 123] width 10 height 10
click at [301, 211] on label "Yes" at bounding box center [310, 211] width 18 height 18
click at [301, 211] on input "Yes" at bounding box center [306, 207] width 10 height 10
click at [301, 313] on label "No" at bounding box center [308, 313] width 15 height 18
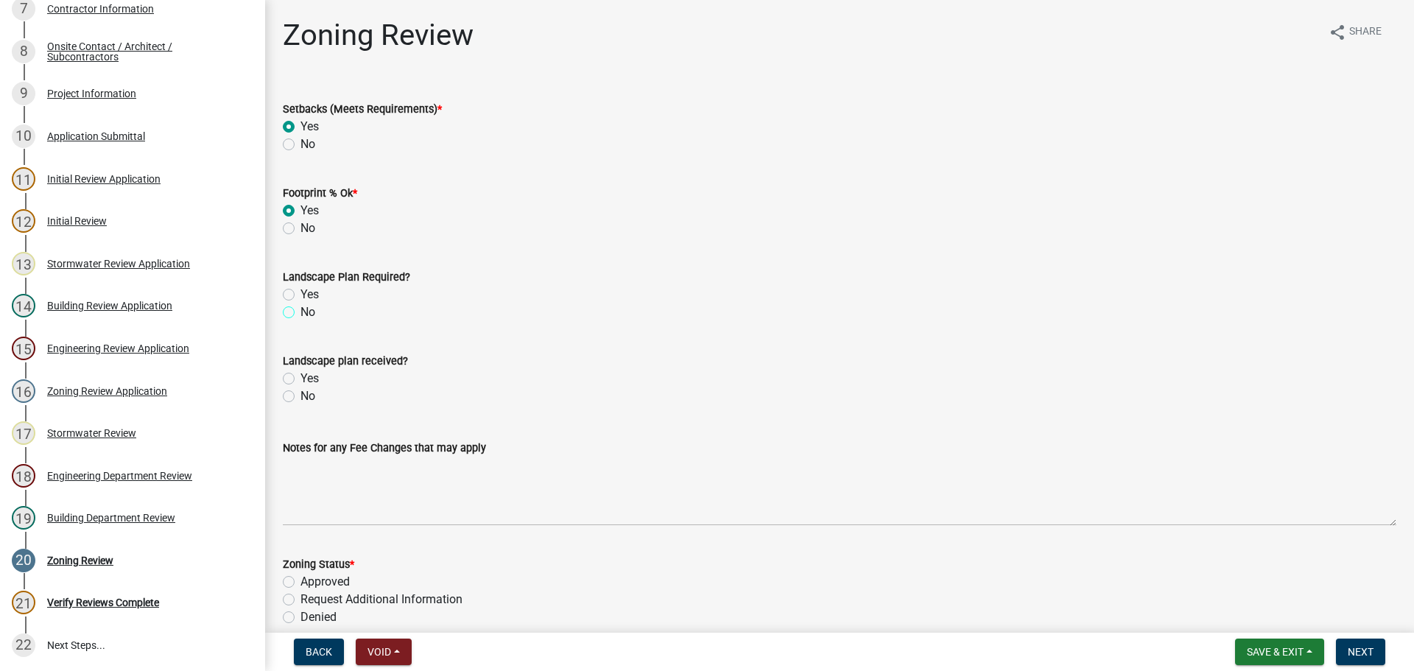
click at [301, 313] on input "No" at bounding box center [306, 309] width 10 height 10
click at [301, 290] on label "Yes" at bounding box center [310, 295] width 18 height 18
click at [301, 290] on input "Yes" at bounding box center [306, 291] width 10 height 10
click at [301, 382] on label "Yes" at bounding box center [310, 379] width 18 height 18
click at [301, 379] on input "Yes" at bounding box center [306, 375] width 10 height 10
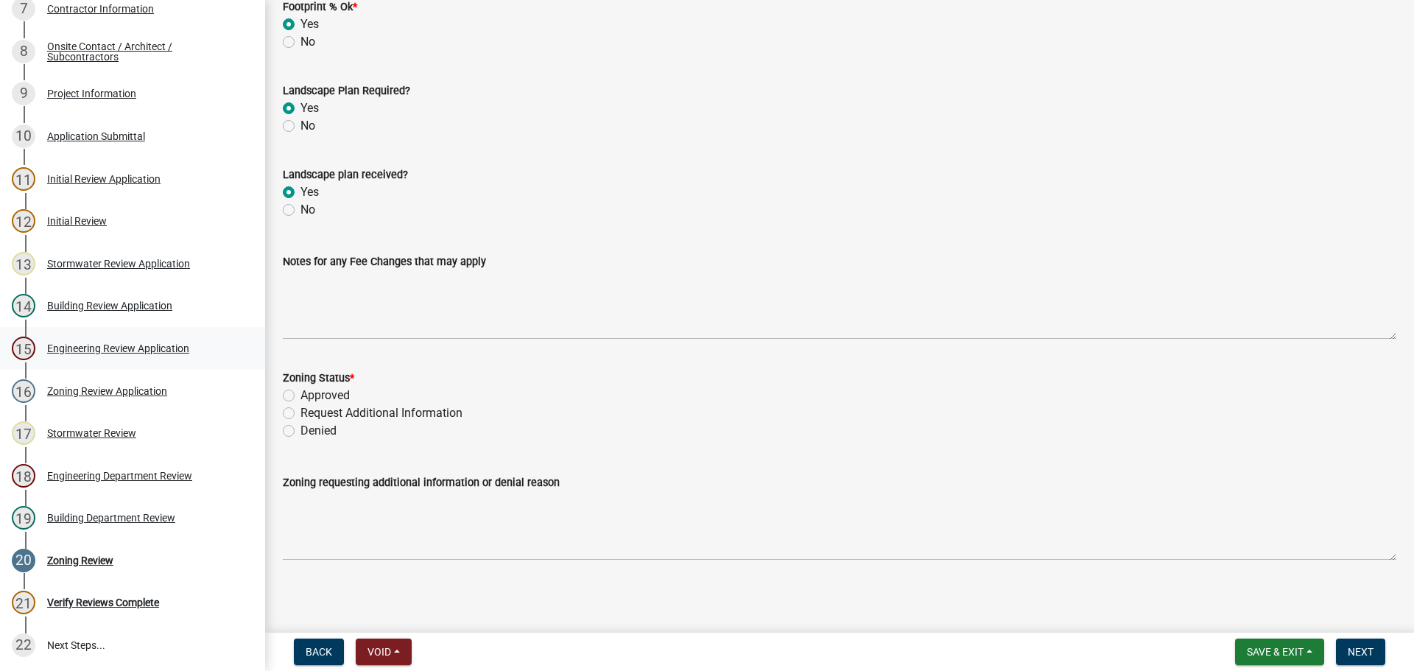
scroll to position [189, 0]
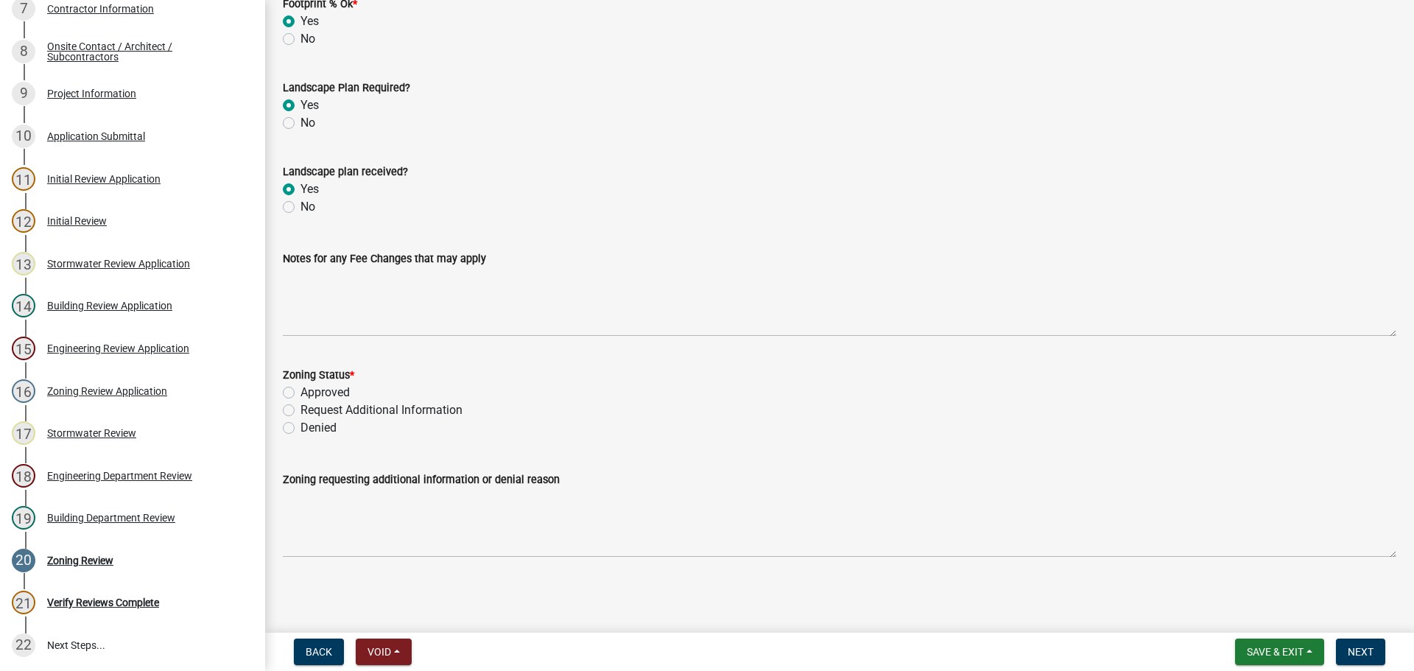
click at [280, 391] on div "Zoning Status * Approved Request Additional Information Denied" at bounding box center [840, 392] width 1136 height 88
click at [301, 395] on label "Approved" at bounding box center [325, 393] width 49 height 18
click at [301, 393] on input "Approved" at bounding box center [306, 389] width 10 height 10
drag, startPoint x: 1370, startPoint y: 647, endPoint x: 1362, endPoint y: 642, distance: 9.6
click at [1370, 646] on span "Next" at bounding box center [1361, 652] width 26 height 12
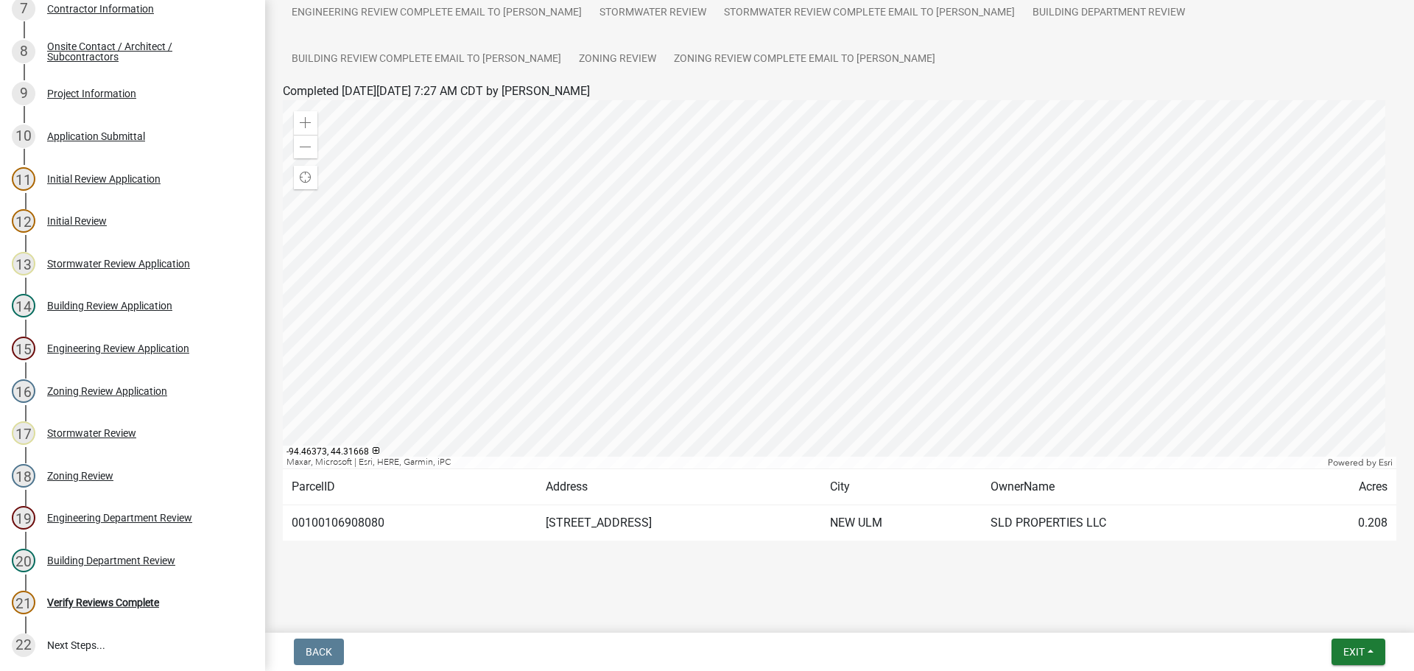
scroll to position [262, 0]
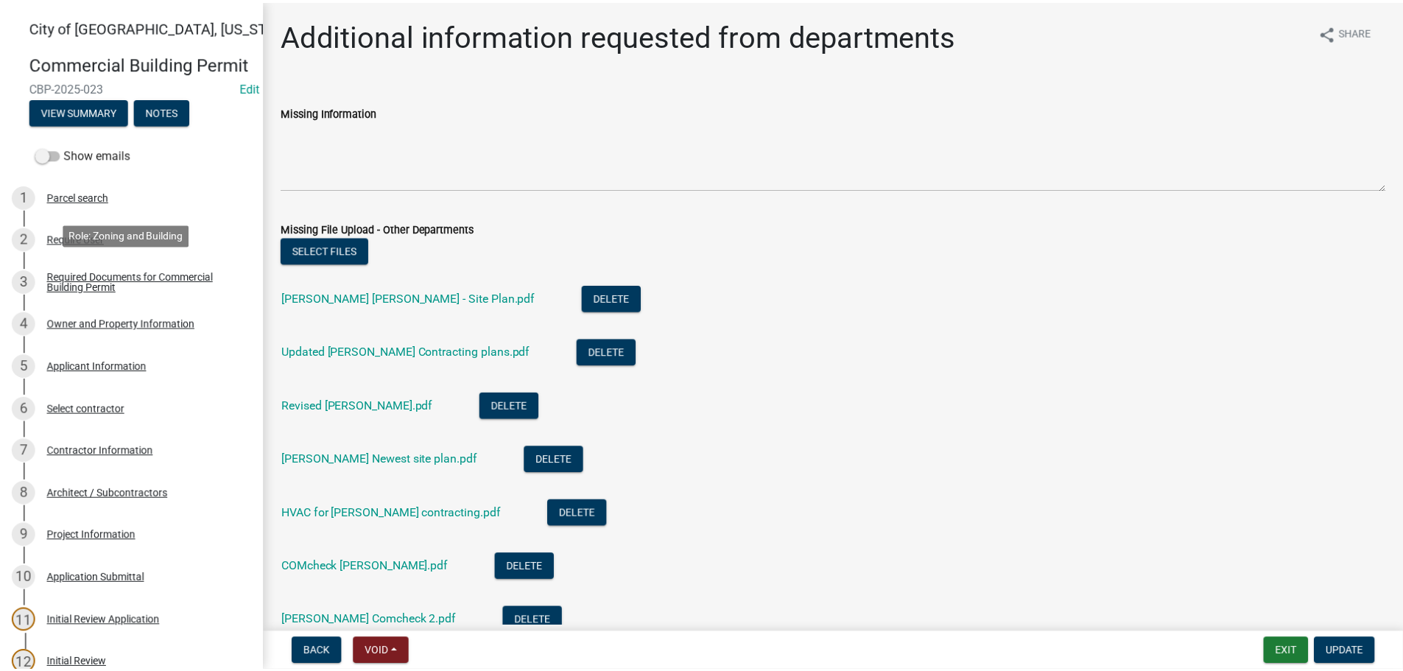
scroll to position [663, 0]
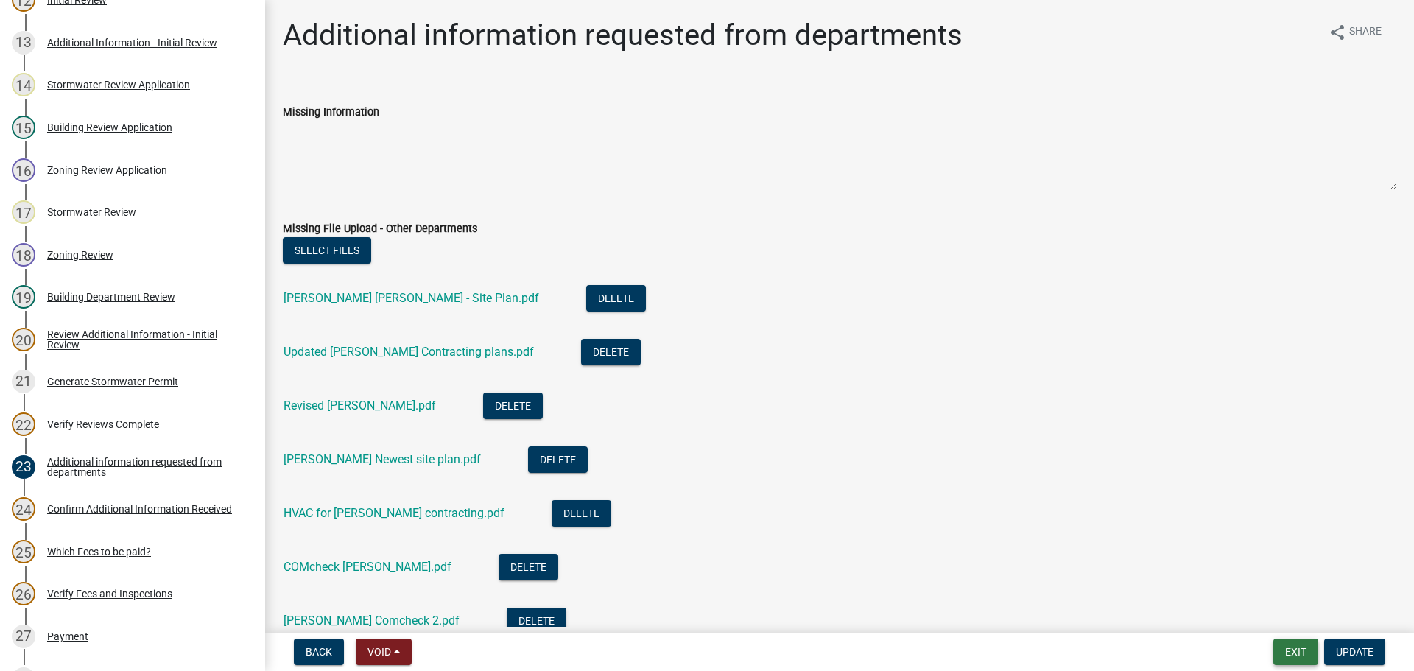
click at [1308, 657] on button "Exit" at bounding box center [1296, 652] width 45 height 27
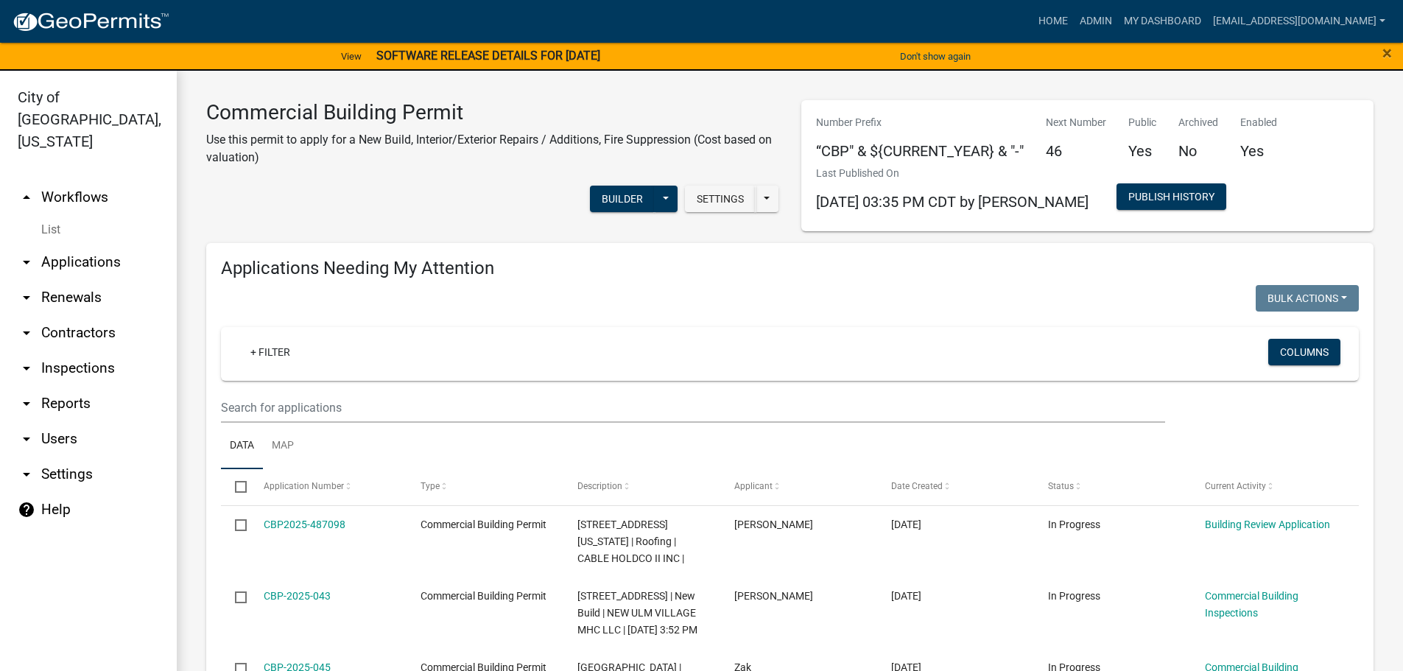
click at [80, 245] on link "arrow_drop_down Applications" at bounding box center [88, 262] width 177 height 35
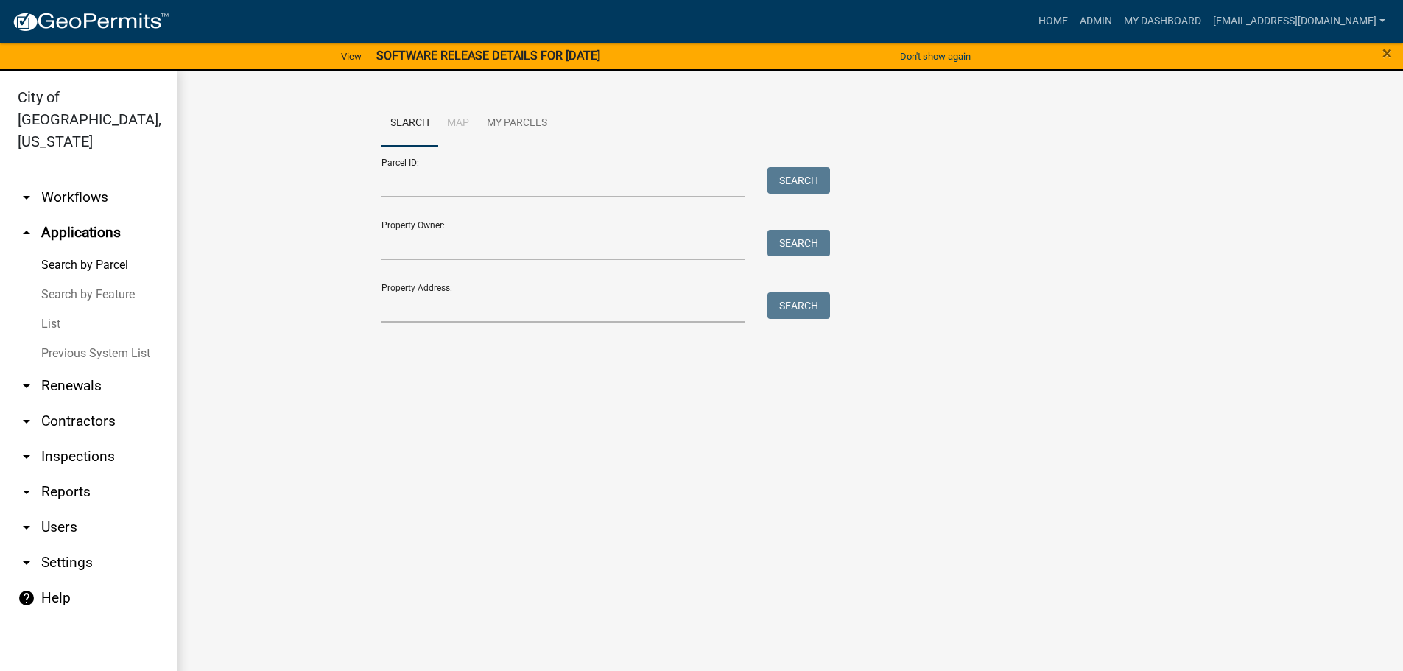
click at [80, 216] on link "arrow_drop_up Applications" at bounding box center [88, 232] width 177 height 35
drag, startPoint x: 42, startPoint y: 200, endPoint x: 29, endPoint y: 205, distance: 13.5
click at [40, 215] on link "arrow_drop_up Applications" at bounding box center [88, 232] width 177 height 35
click at [24, 224] on icon "arrow_drop_up" at bounding box center [27, 233] width 18 height 18
click at [27, 224] on icon "arrow_drop_up" at bounding box center [27, 233] width 18 height 18
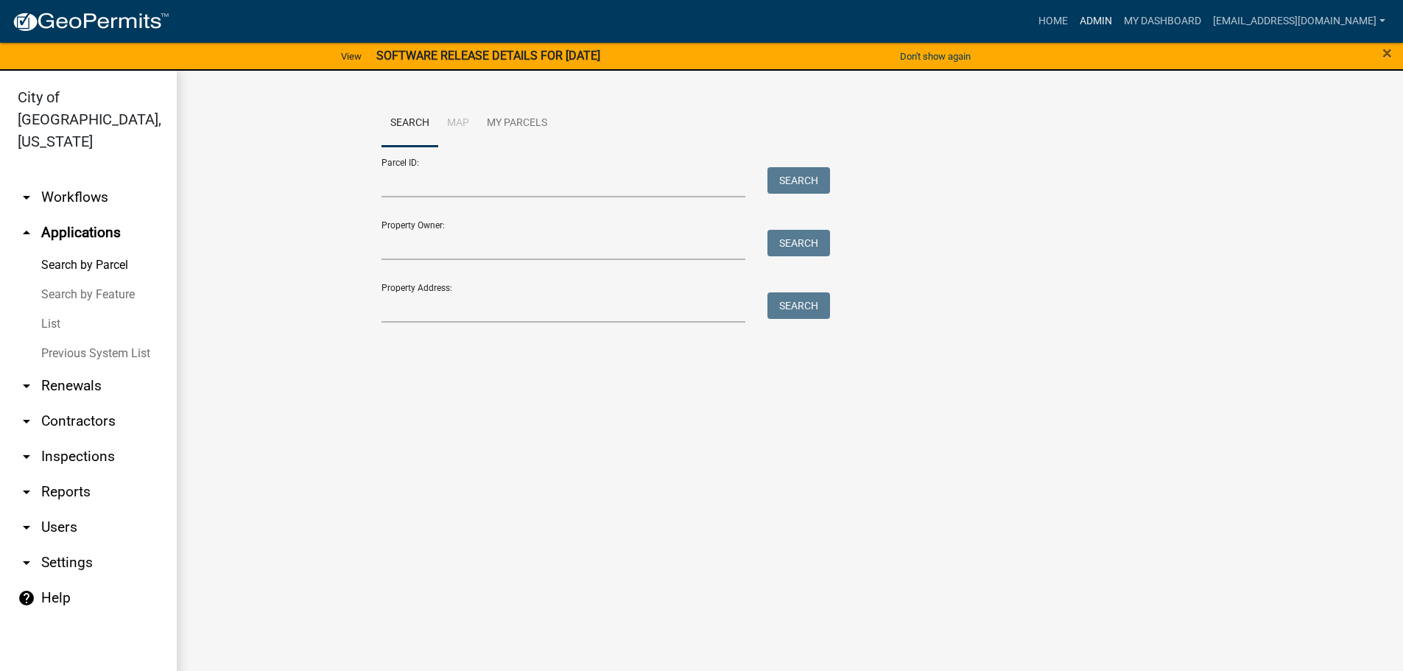
click at [1118, 17] on link "Admin" at bounding box center [1096, 21] width 44 height 28
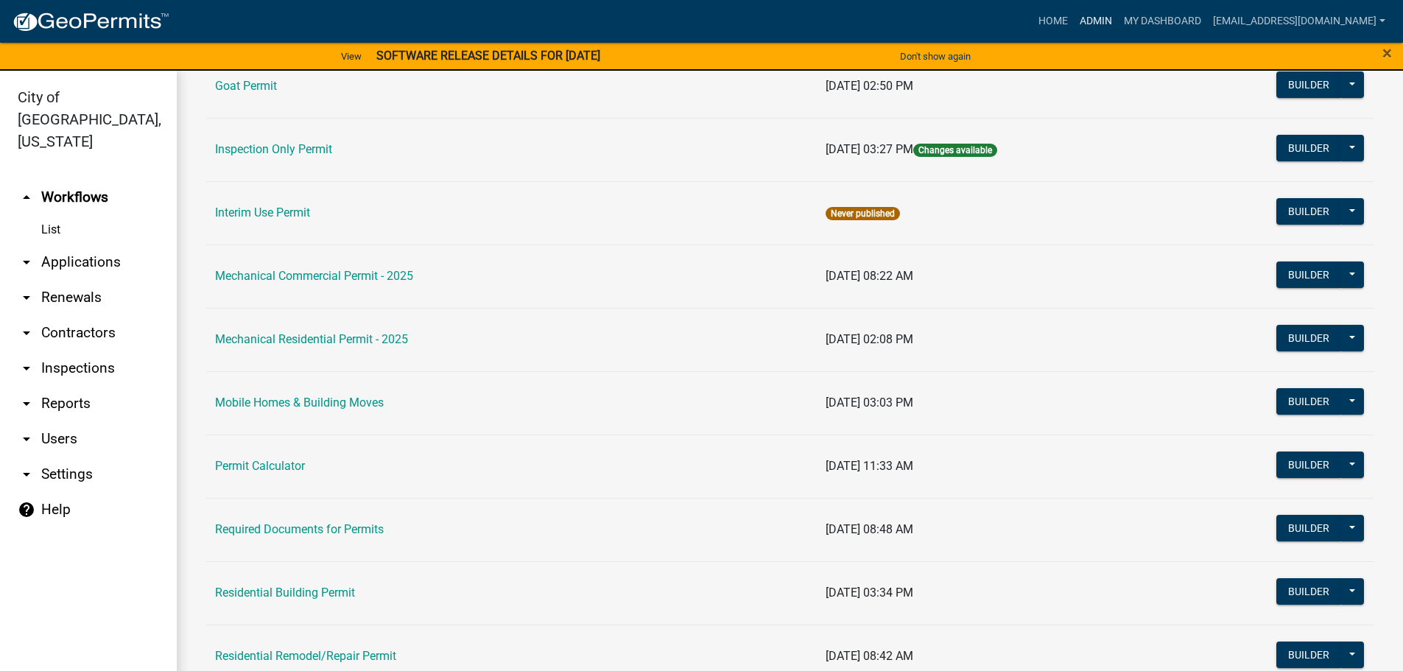
scroll to position [737, 0]
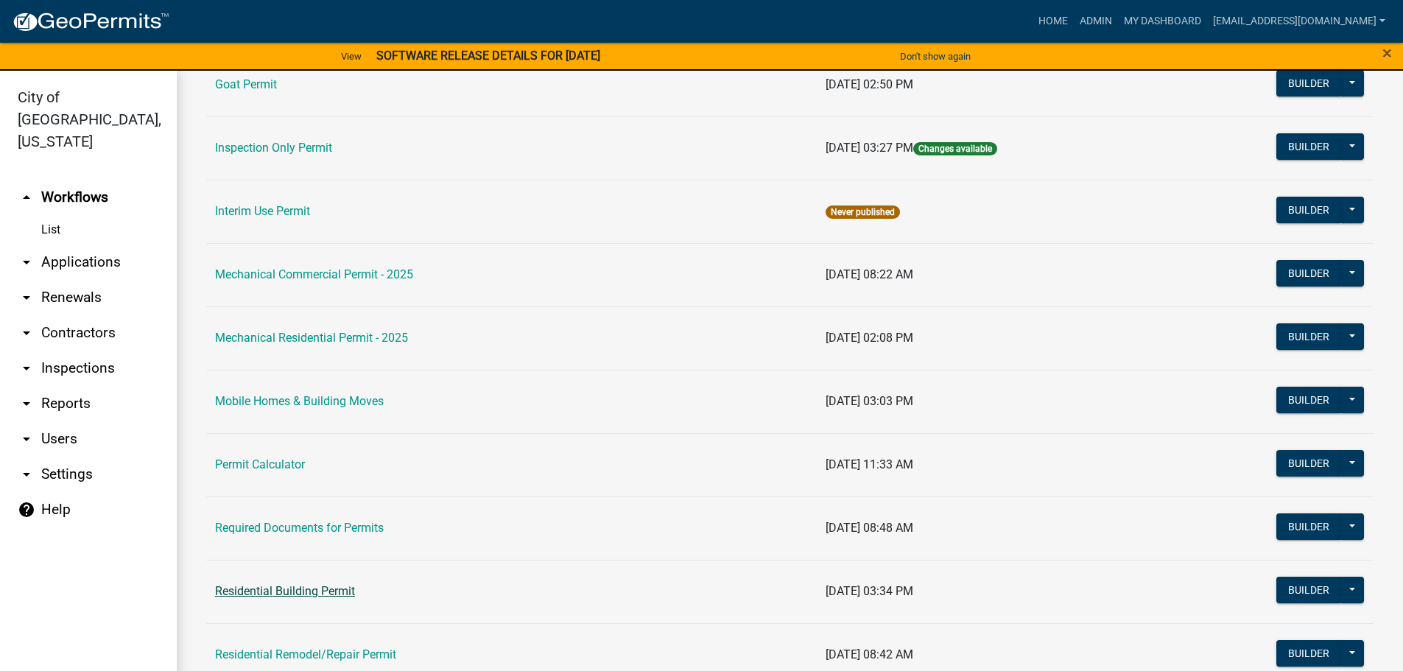
click at [280, 594] on link "Residential Building Permit" at bounding box center [285, 591] width 140 height 14
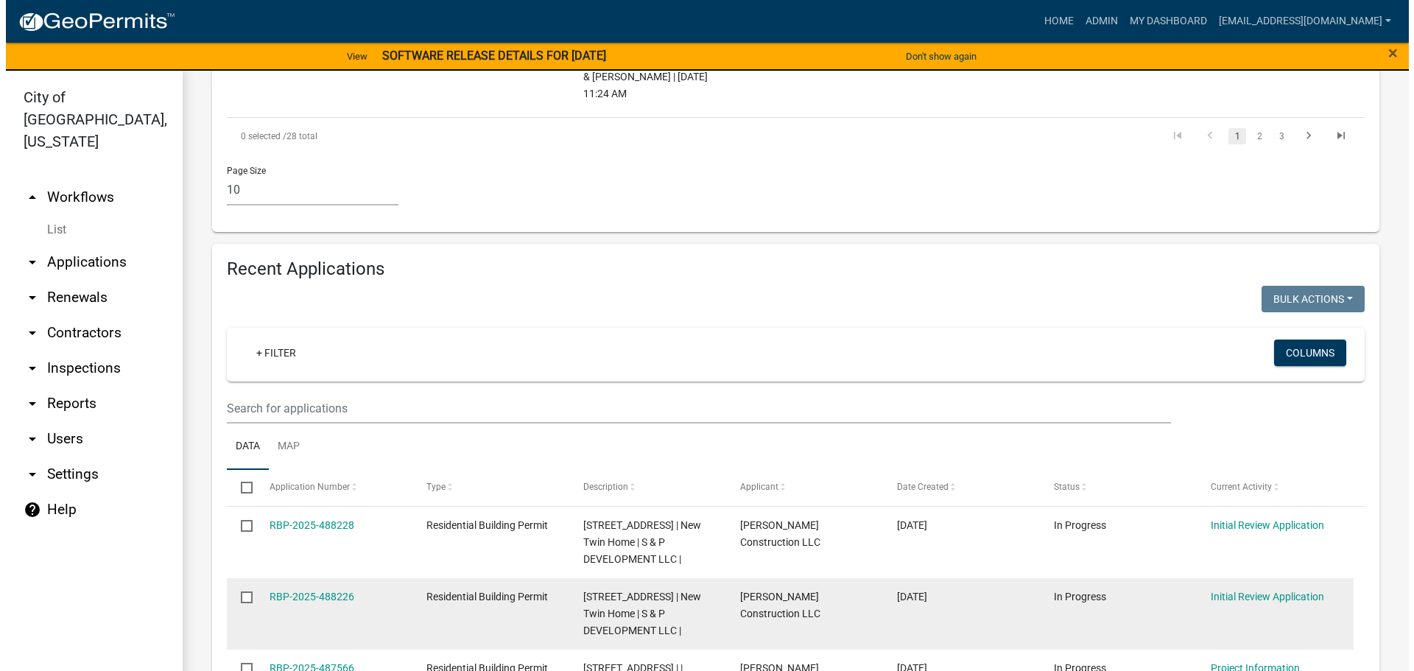
scroll to position [1400, 0]
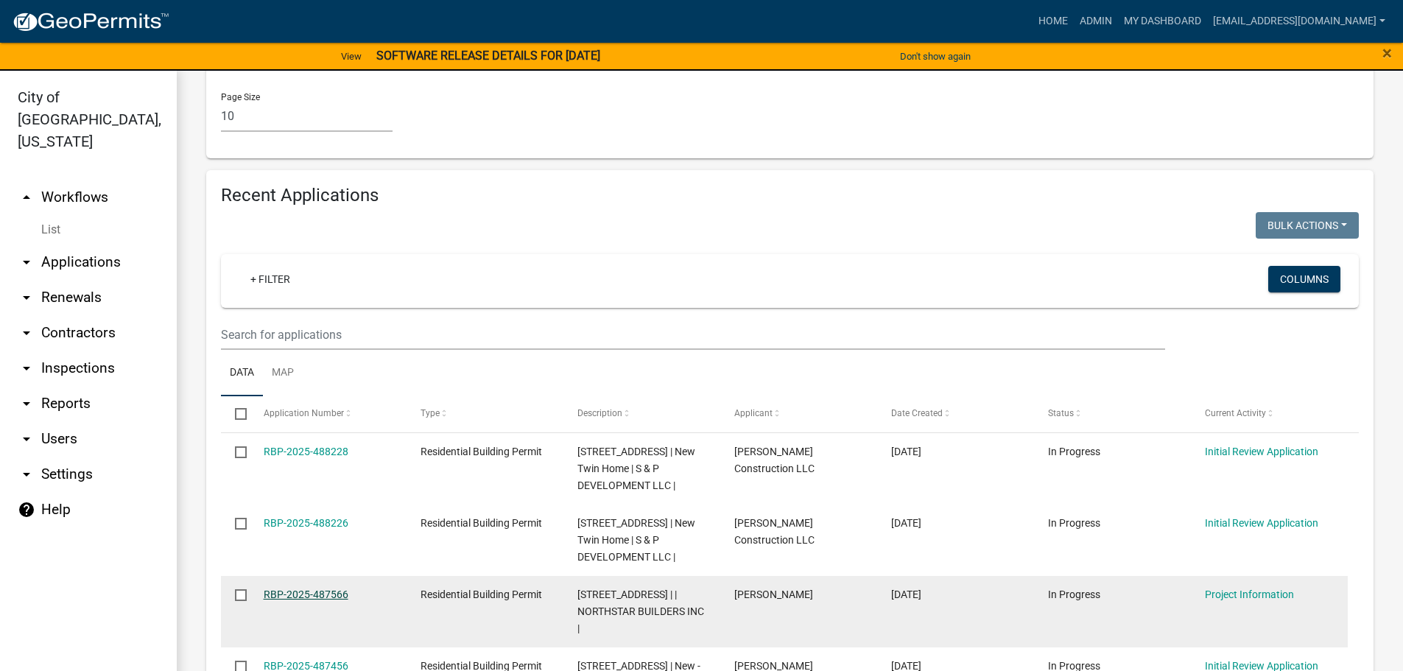
click at [303, 589] on link "RBP-2025-487566" at bounding box center [306, 595] width 85 height 12
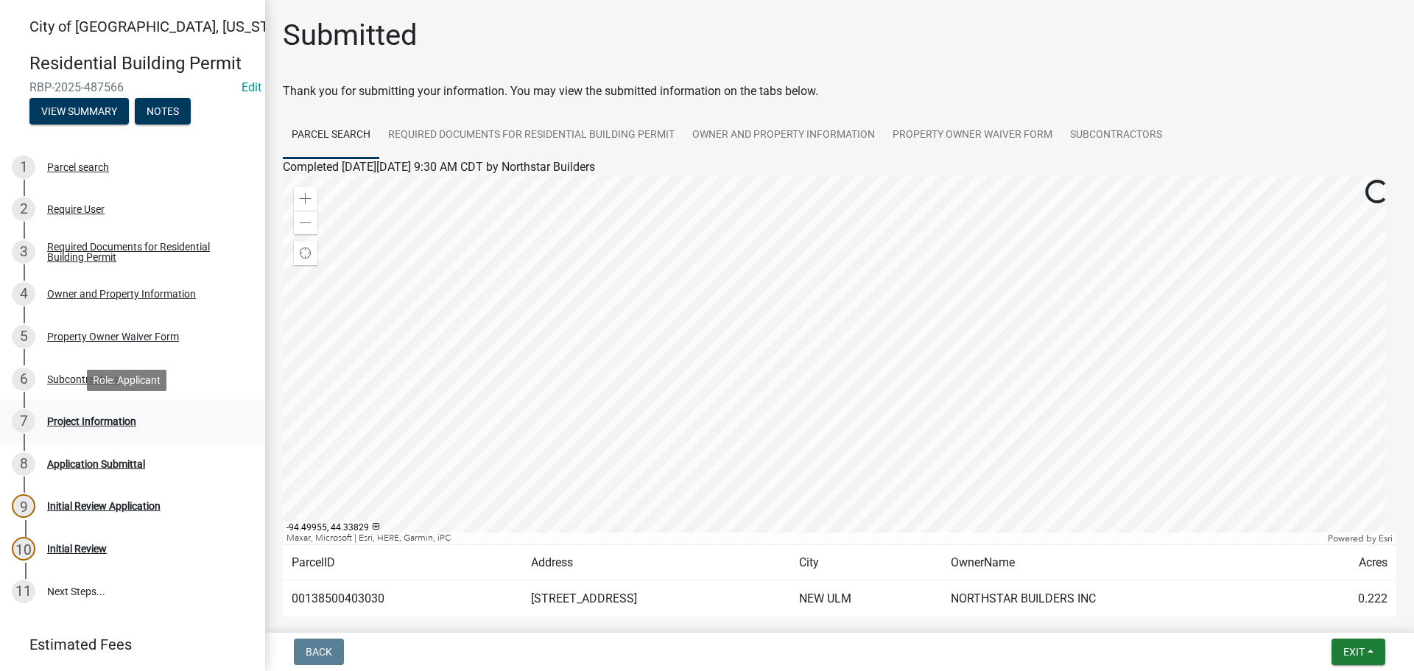
click at [103, 416] on div "Project Information" at bounding box center [91, 421] width 89 height 10
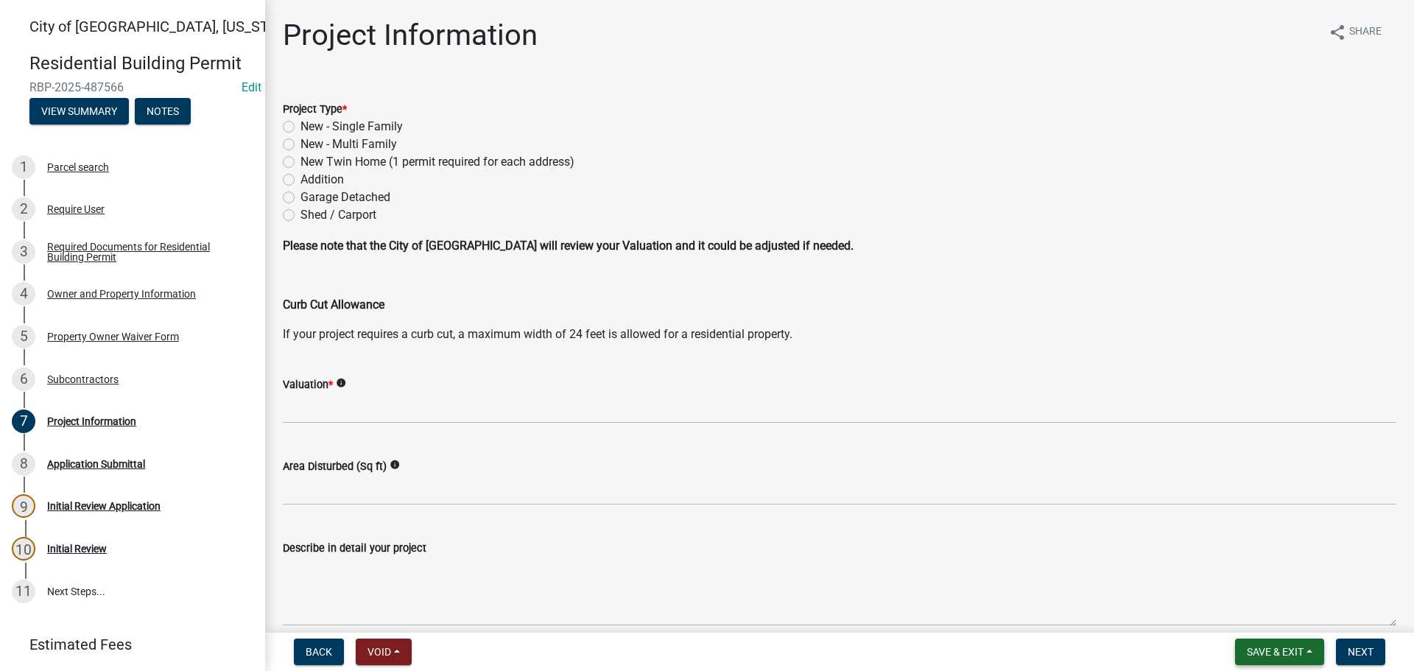
click at [1288, 650] on span "Save & Exit" at bounding box center [1275, 652] width 57 height 12
click at [1263, 606] on button "Save & Exit" at bounding box center [1266, 613] width 118 height 35
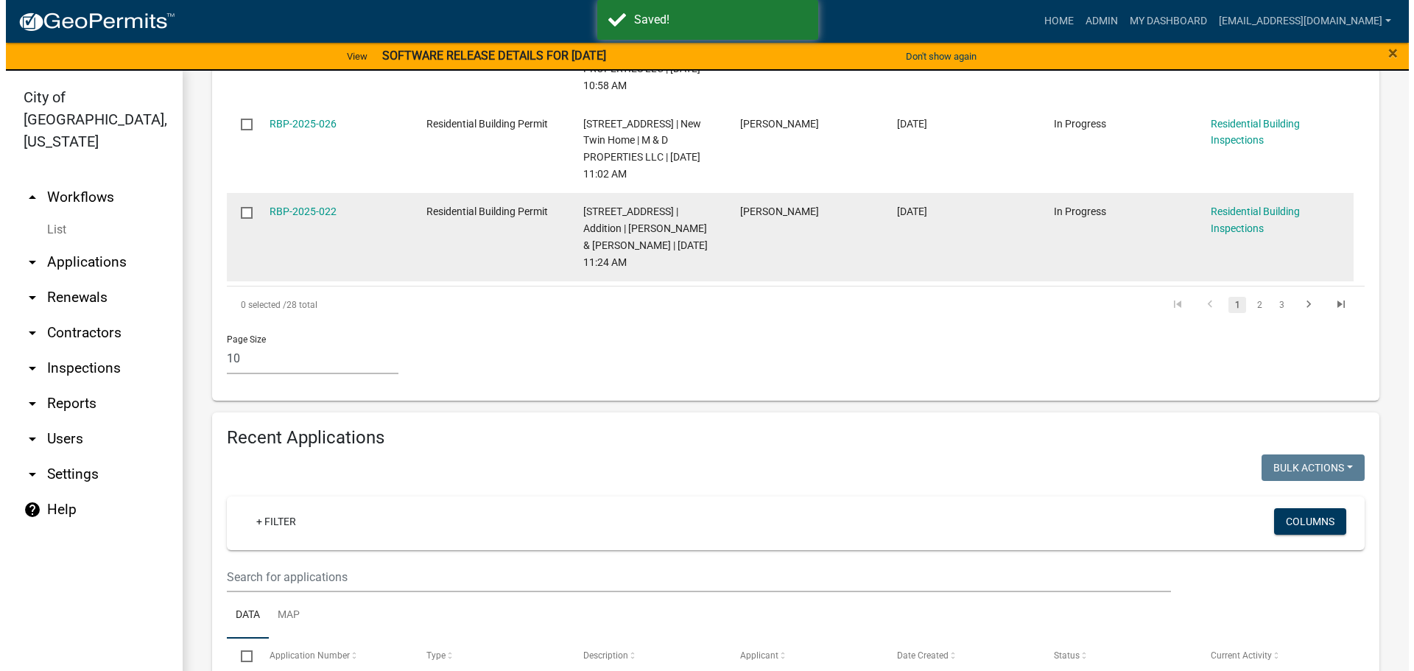
scroll to position [1326, 0]
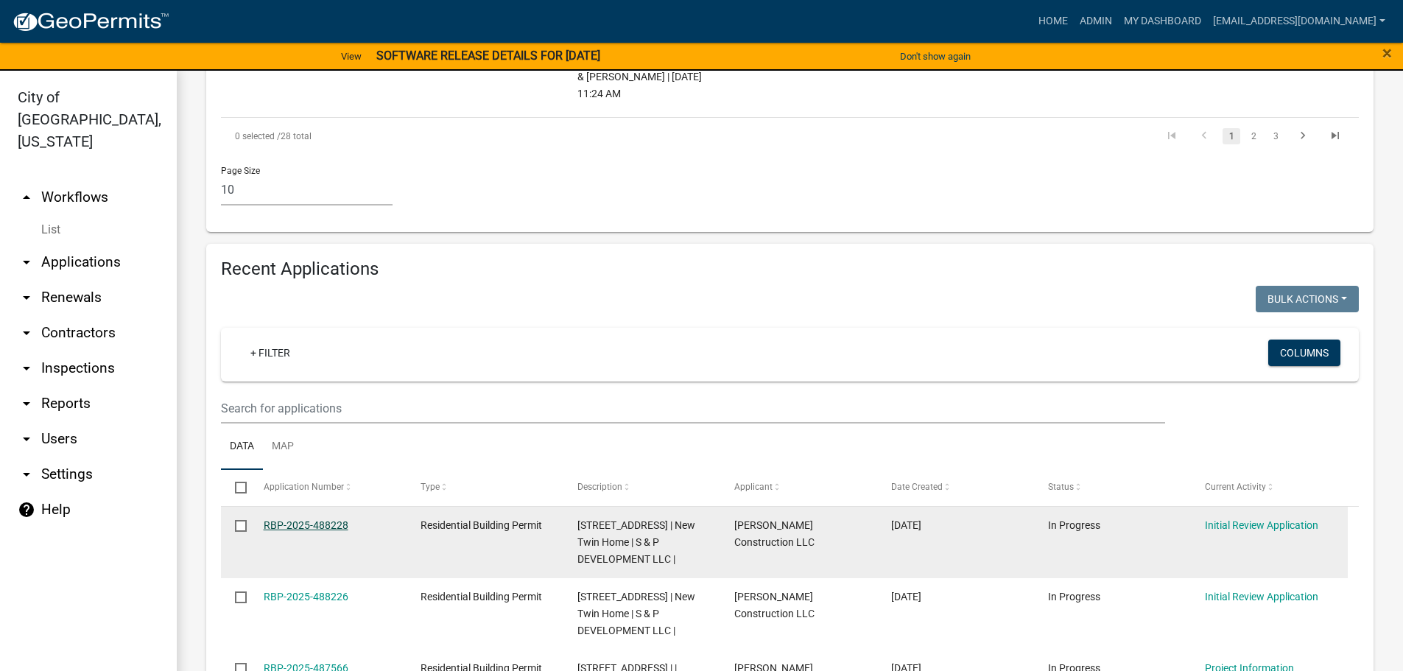
click at [310, 519] on link "RBP-2025-488228" at bounding box center [306, 525] width 85 height 12
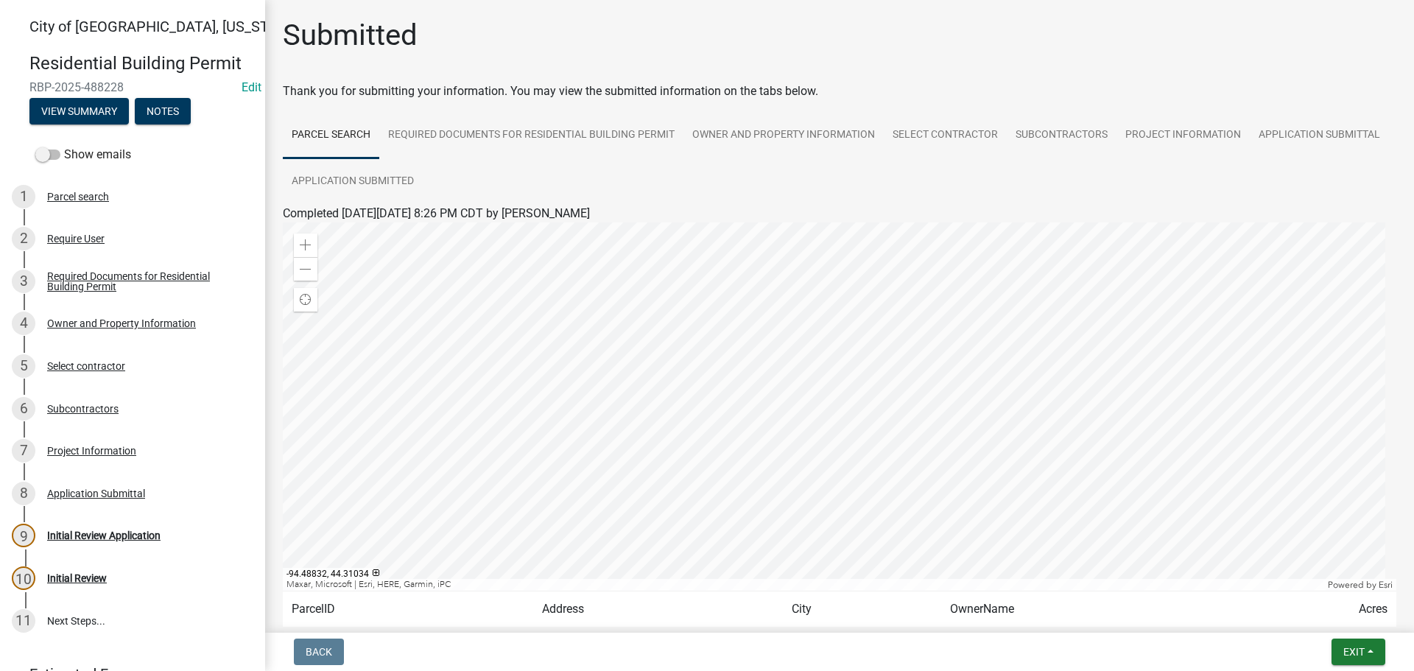
scroll to position [123, 0]
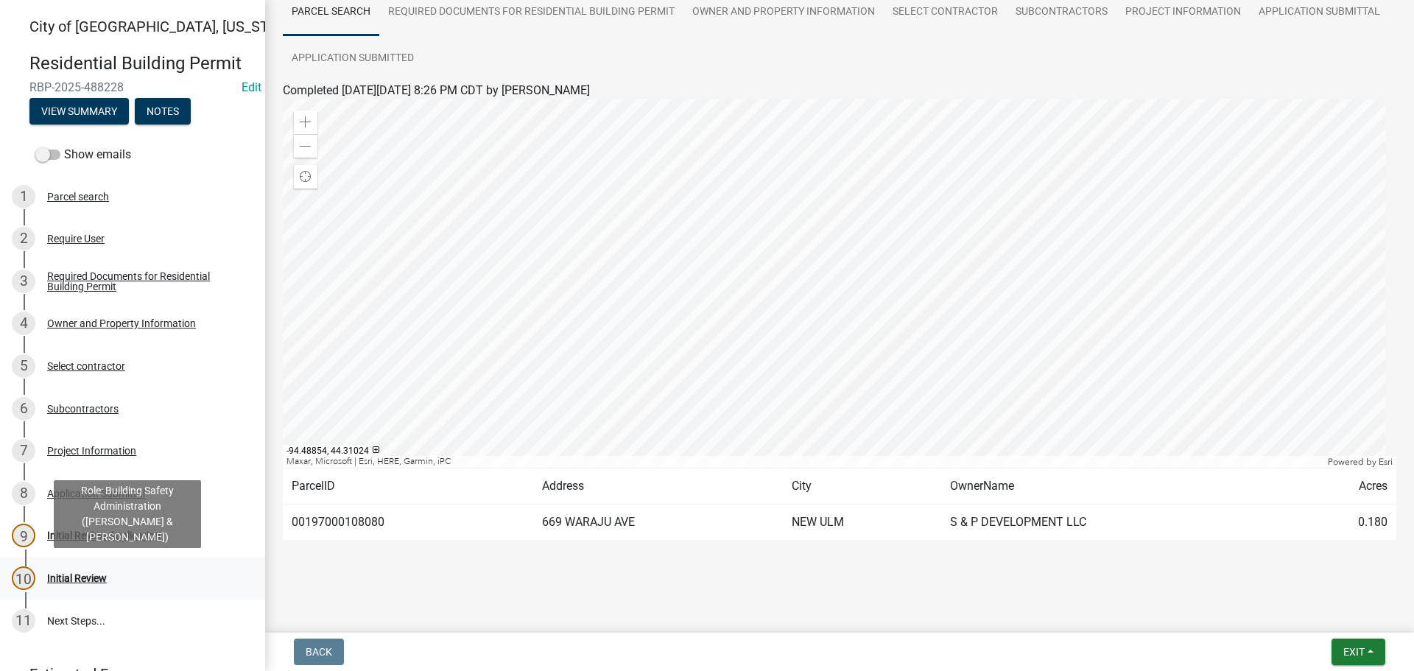
click at [83, 578] on div "Initial Review" at bounding box center [77, 578] width 60 height 10
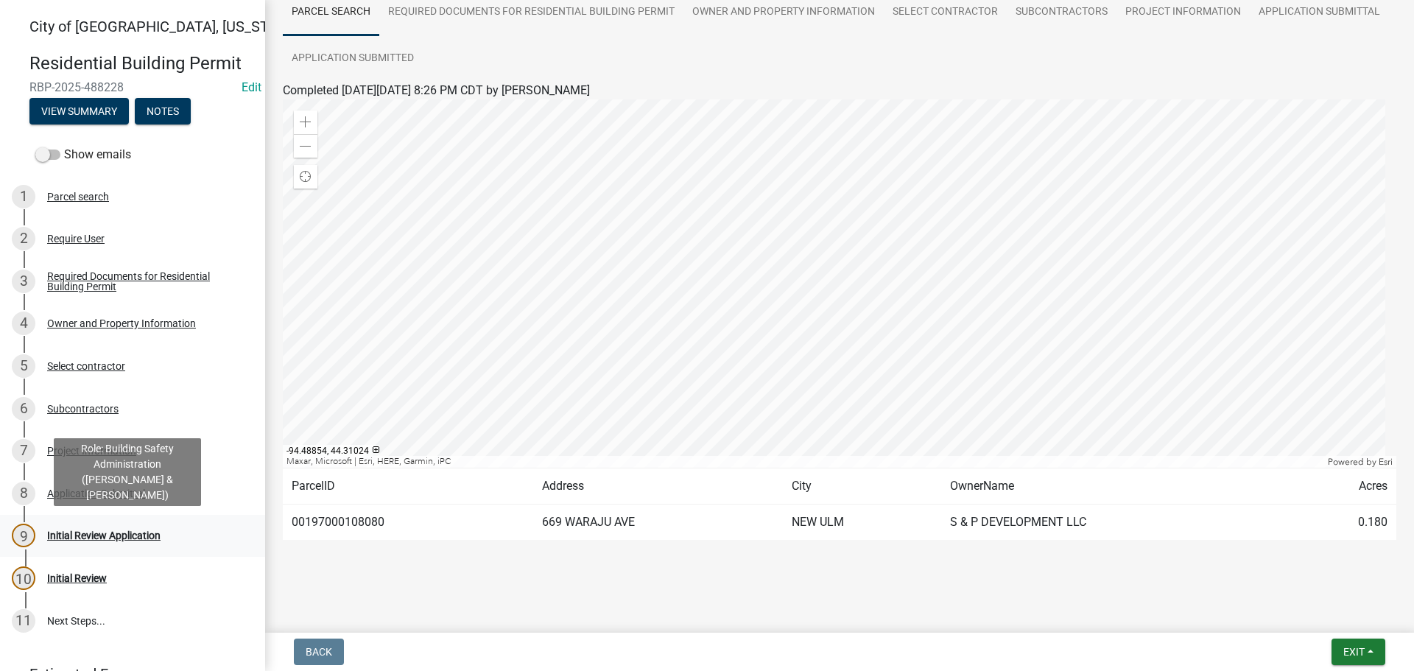
click at [137, 539] on div "Initial Review Application" at bounding box center [103, 535] width 113 height 10
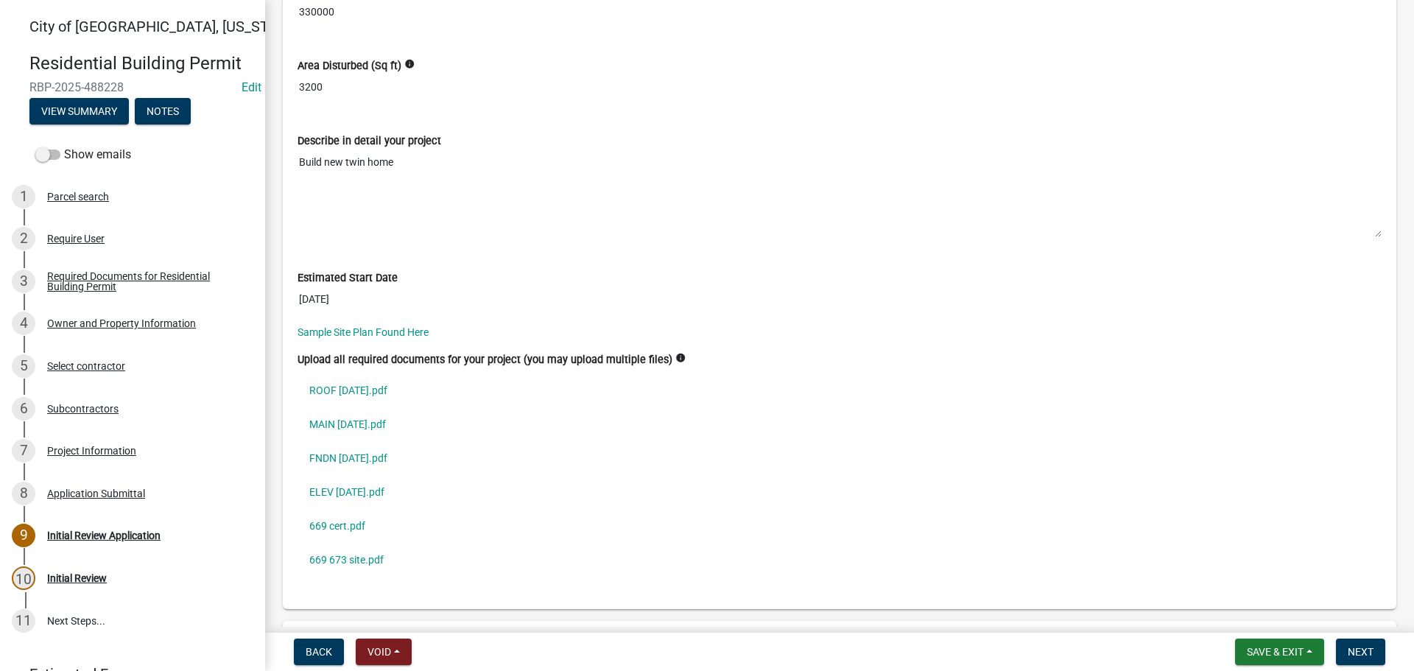
scroll to position [3683, 0]
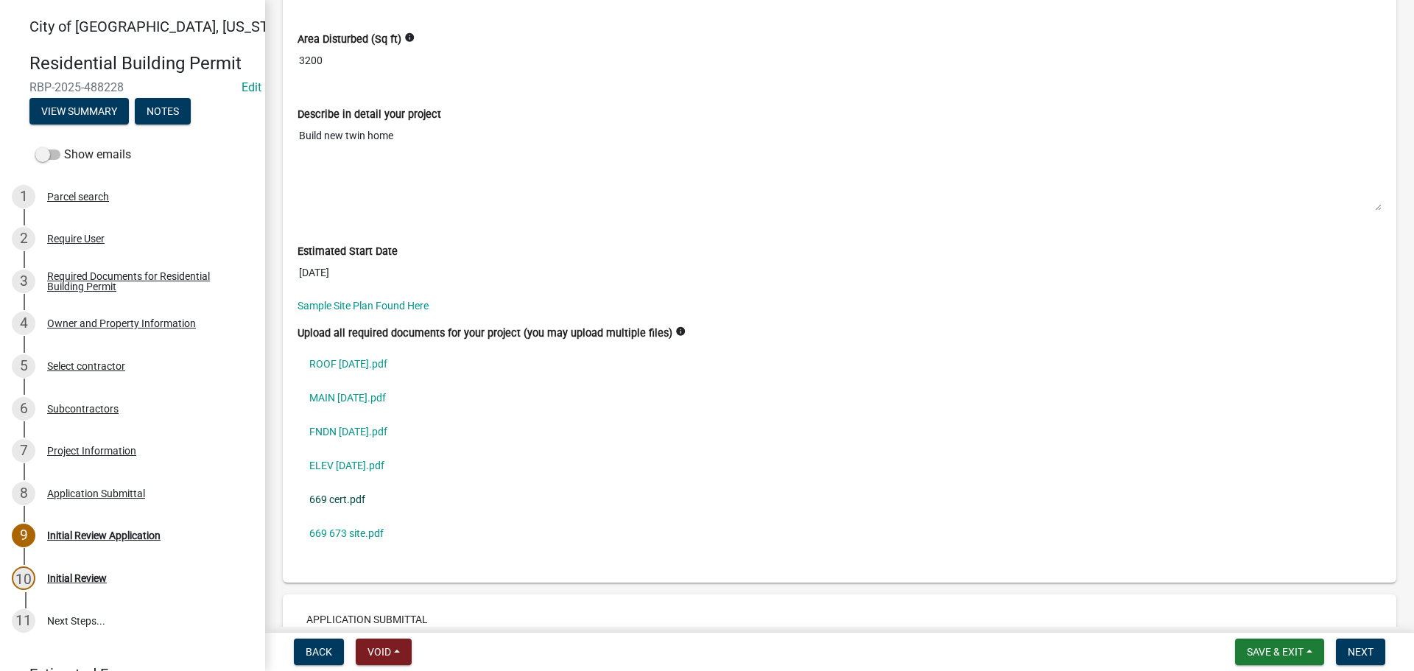
click at [338, 502] on link "669 cert.pdf" at bounding box center [840, 500] width 1084 height 34
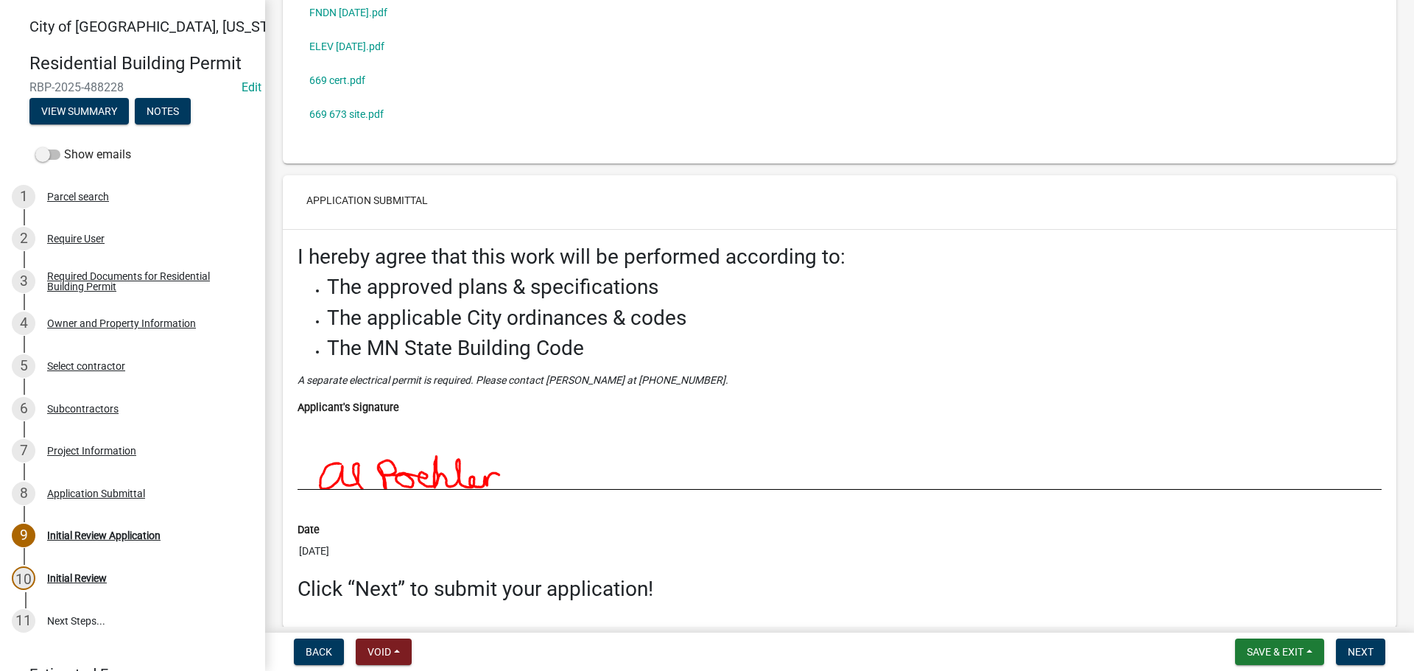
scroll to position [4162, 0]
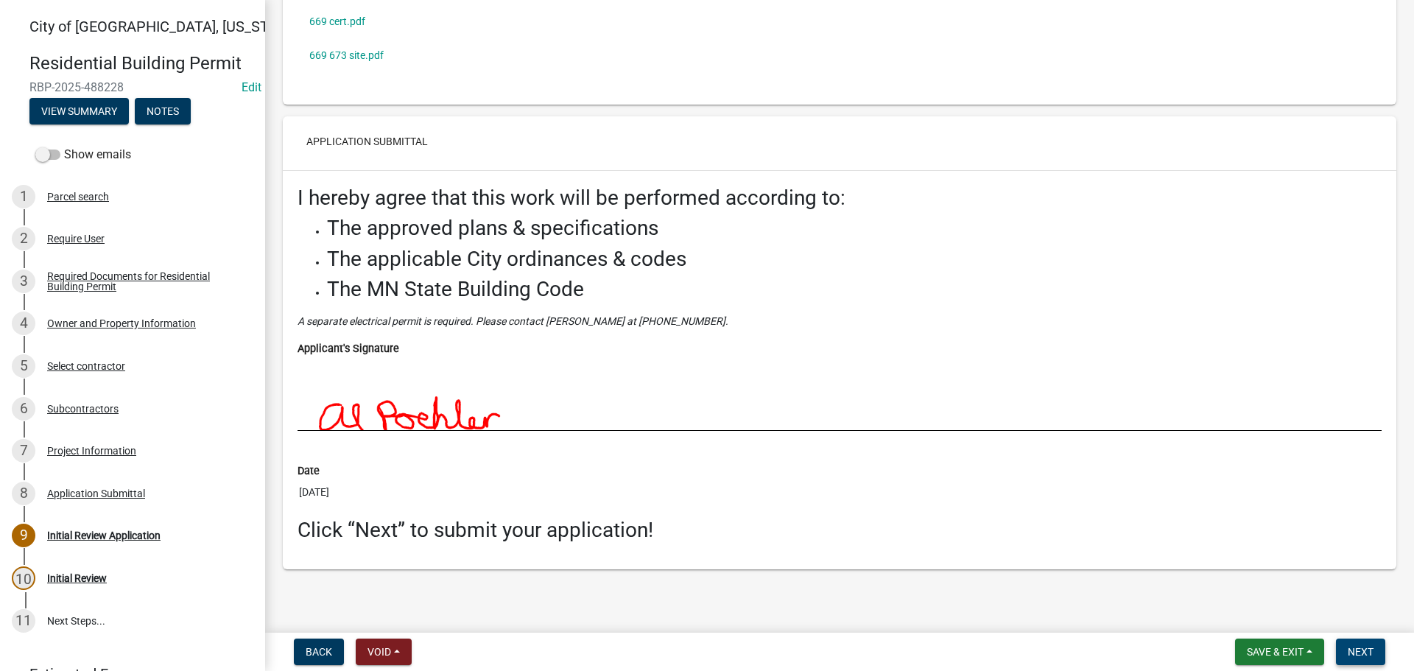
click at [1381, 642] on button "Next" at bounding box center [1360, 652] width 49 height 27
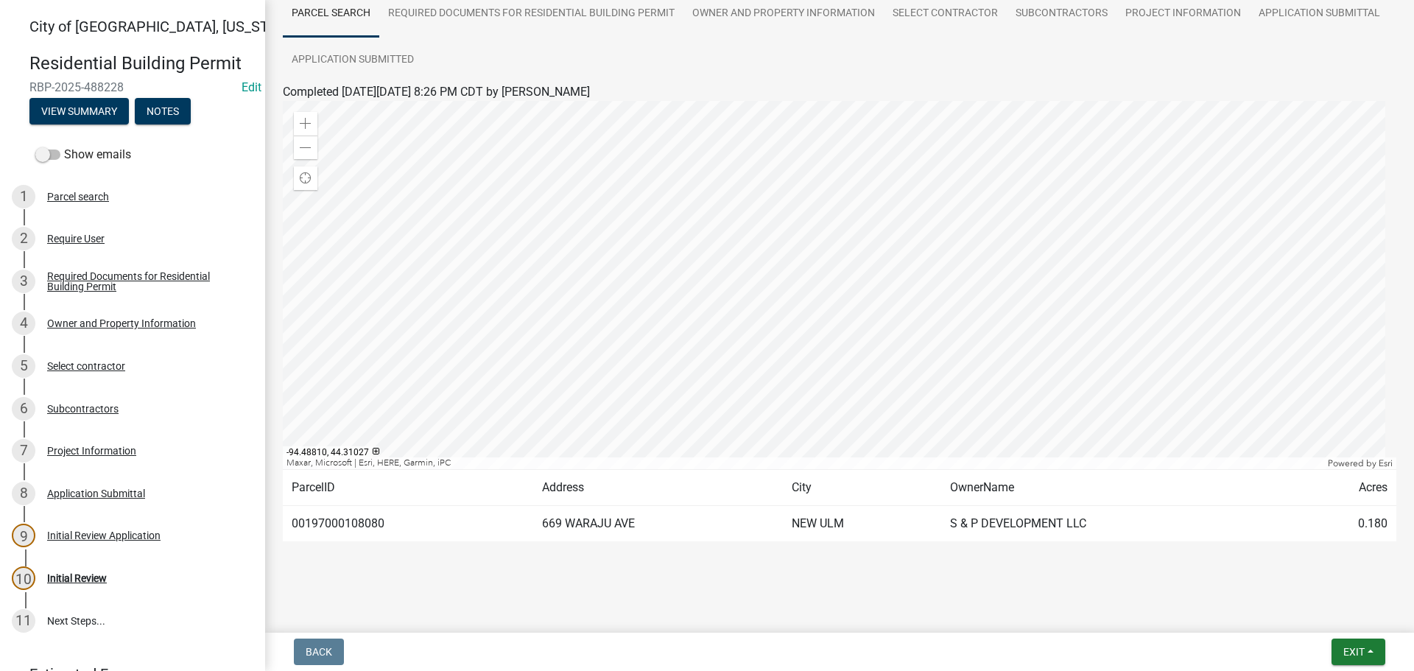
scroll to position [123, 0]
click at [1351, 650] on span "Exit" at bounding box center [1354, 652] width 21 height 12
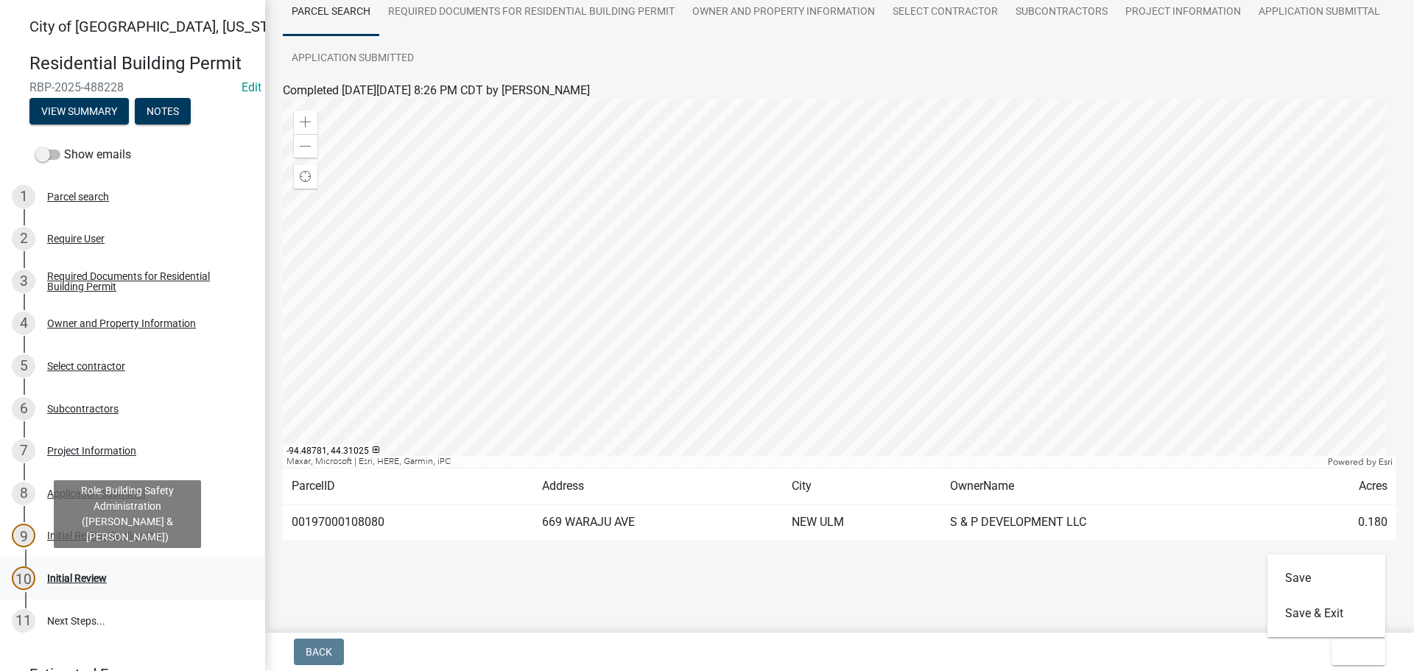
click at [82, 583] on div "Initial Review" at bounding box center [77, 578] width 60 height 10
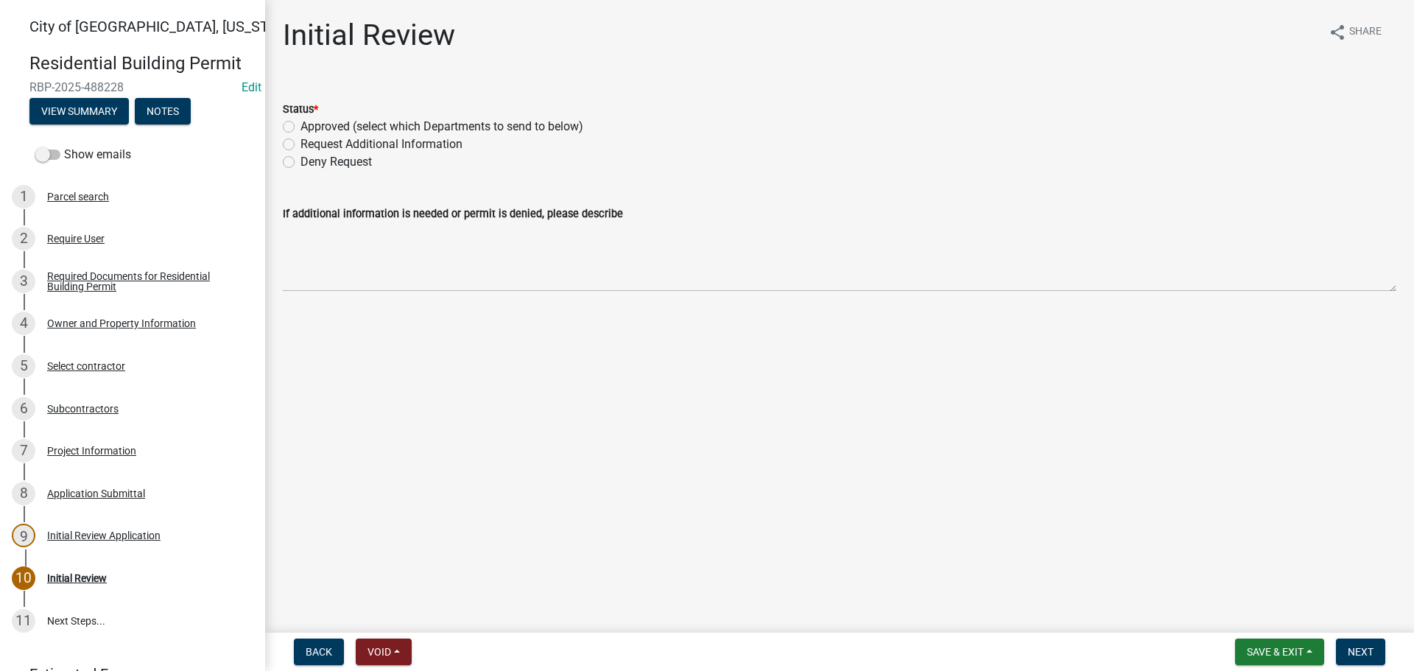
click at [301, 128] on label "Approved (select which Departments to send to below)" at bounding box center [442, 127] width 283 height 18
click at [301, 127] on input "Approved (select which Departments to send to below)" at bounding box center [306, 123] width 10 height 10
radio input "true"
click at [301, 344] on label "Building" at bounding box center [322, 348] width 43 height 18
click at [301, 344] on input "Building" at bounding box center [306, 344] width 10 height 10
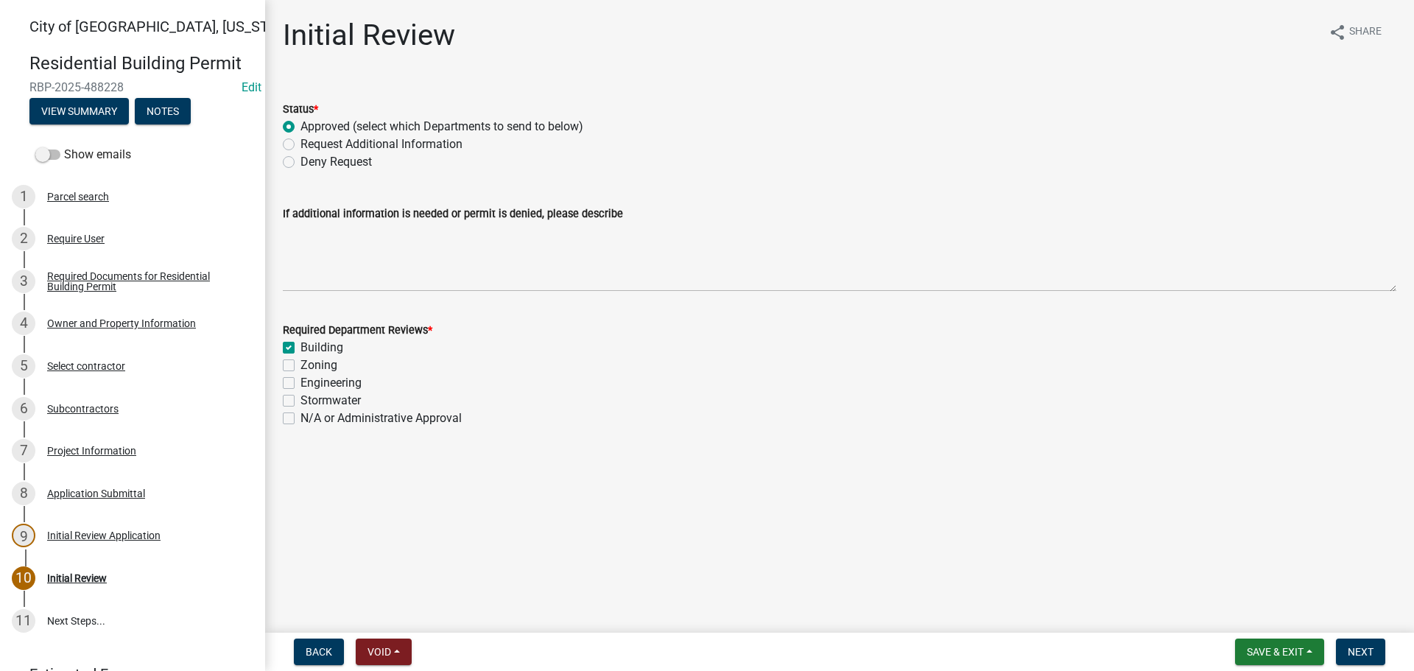
checkbox input "true"
checkbox input "false"
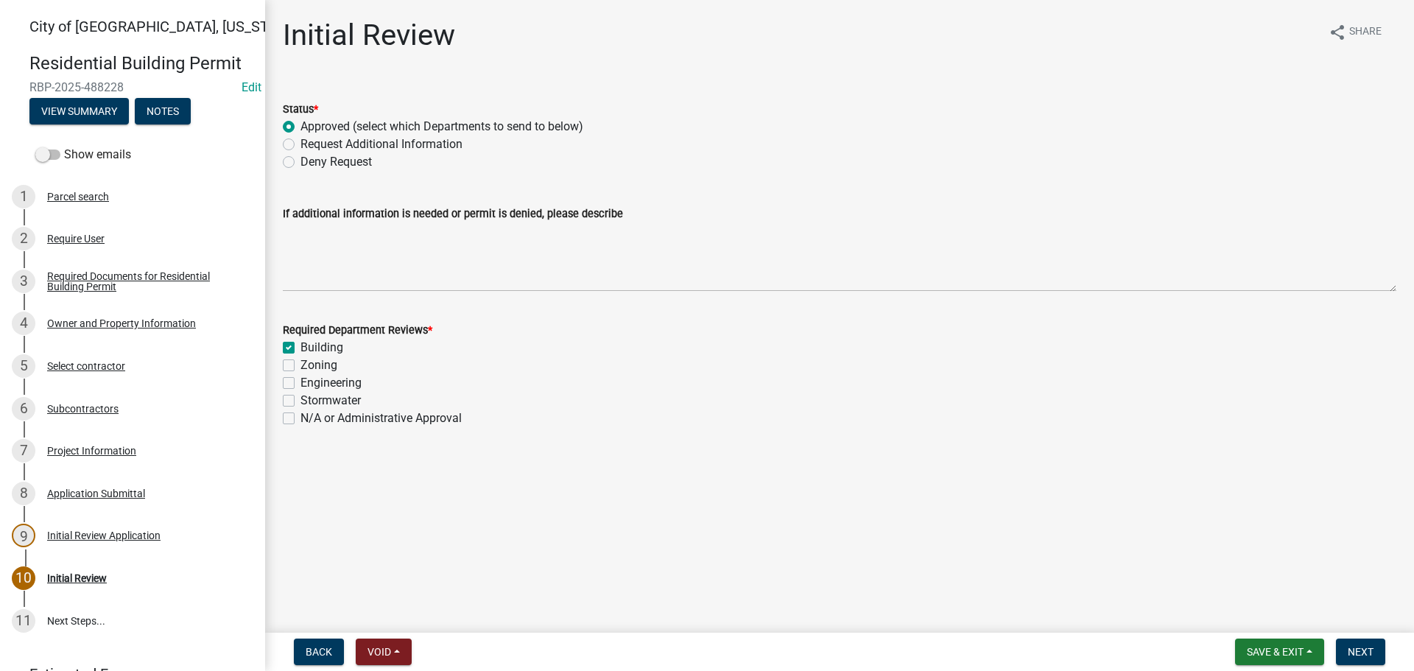
click at [301, 367] on label "Zoning" at bounding box center [319, 366] width 37 height 18
click at [301, 366] on input "Zoning" at bounding box center [306, 362] width 10 height 10
checkbox input "true"
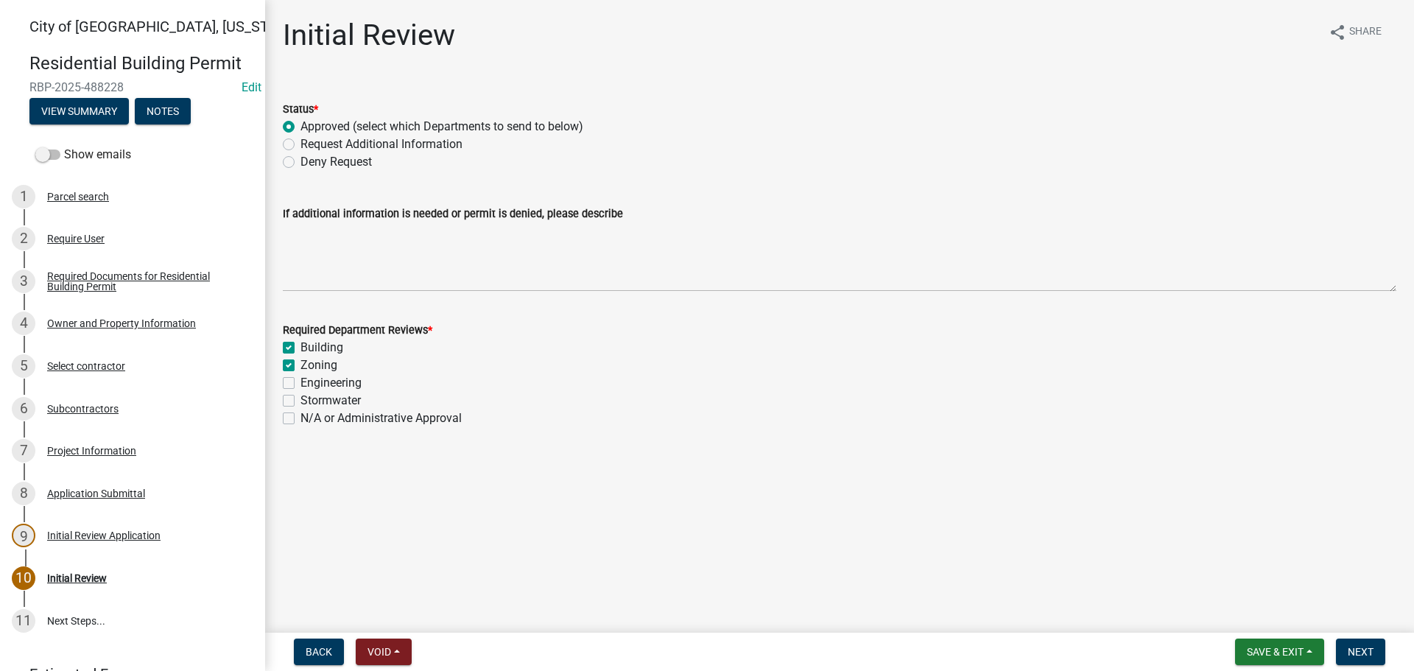
checkbox input "false"
click at [296, 385] on div "Engineering" at bounding box center [840, 383] width 1114 height 18
click at [301, 388] on label "Engineering" at bounding box center [331, 383] width 61 height 18
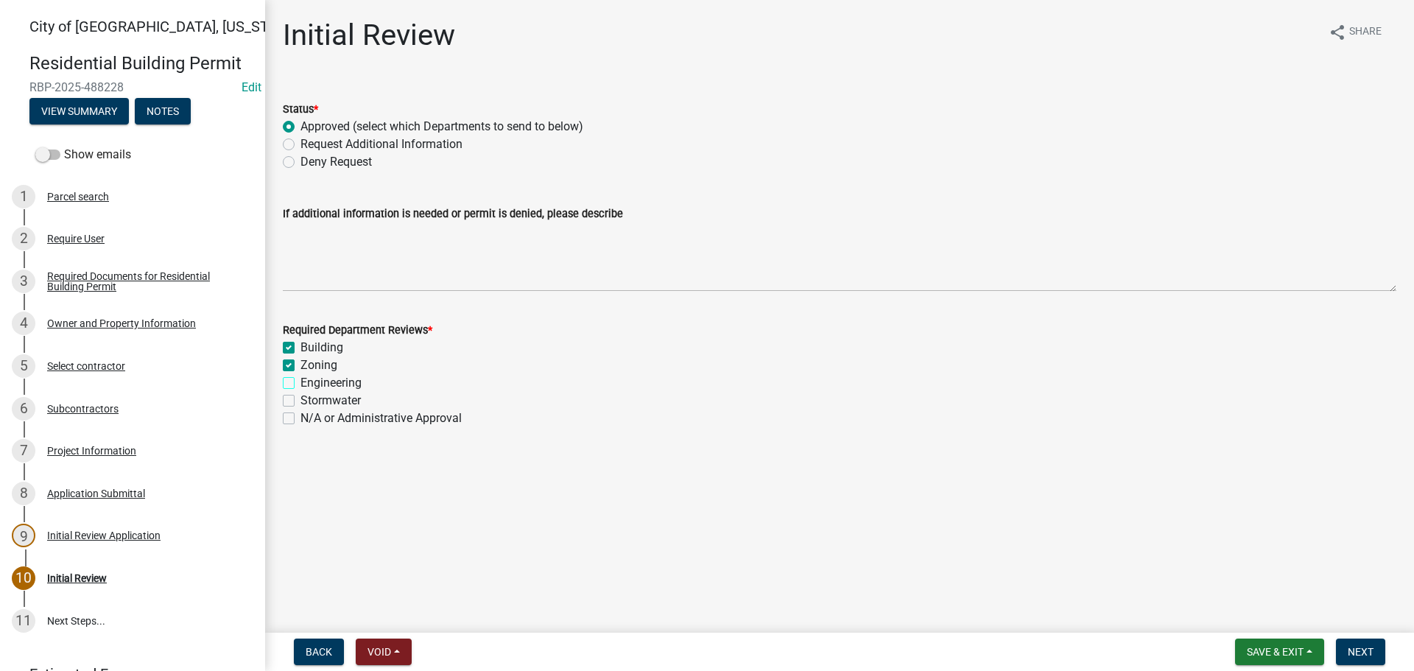
click at [301, 384] on input "Engineering" at bounding box center [306, 379] width 10 height 10
checkbox input "true"
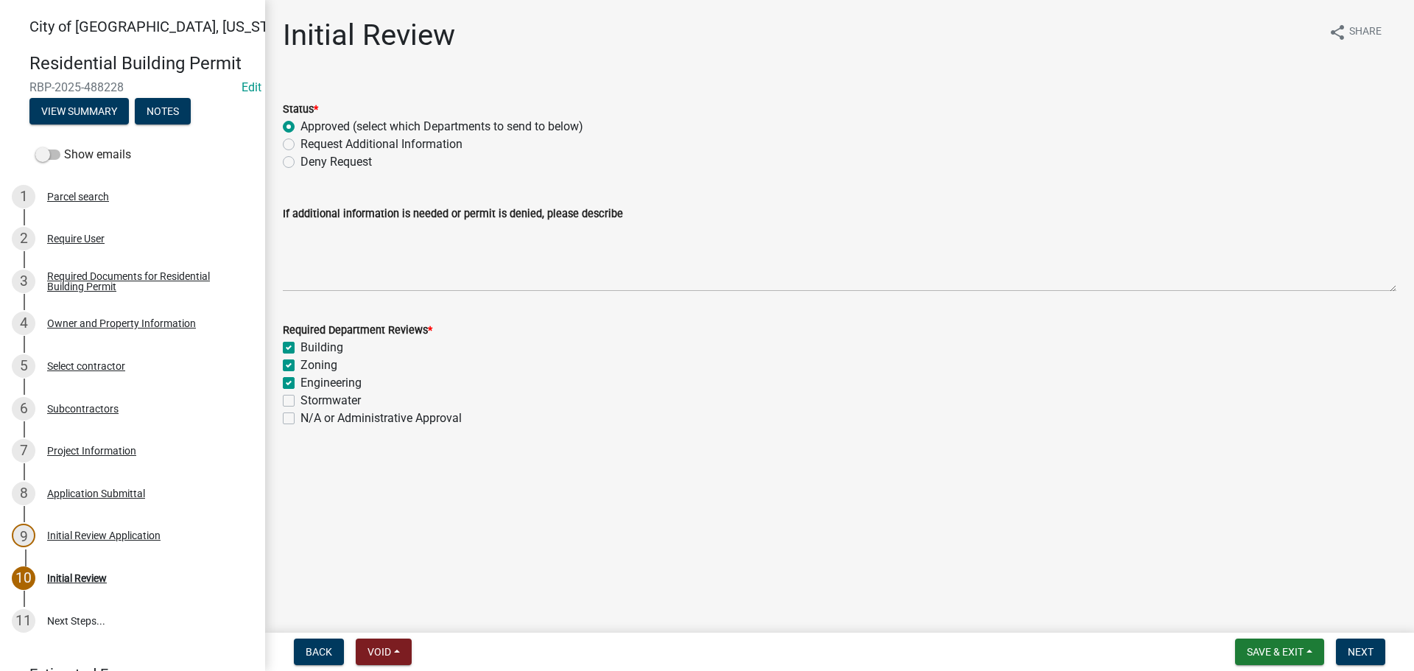
checkbox input "false"
click at [301, 404] on label "Stormwater" at bounding box center [331, 401] width 60 height 18
click at [301, 401] on input "Stormwater" at bounding box center [306, 397] width 10 height 10
checkbox input "true"
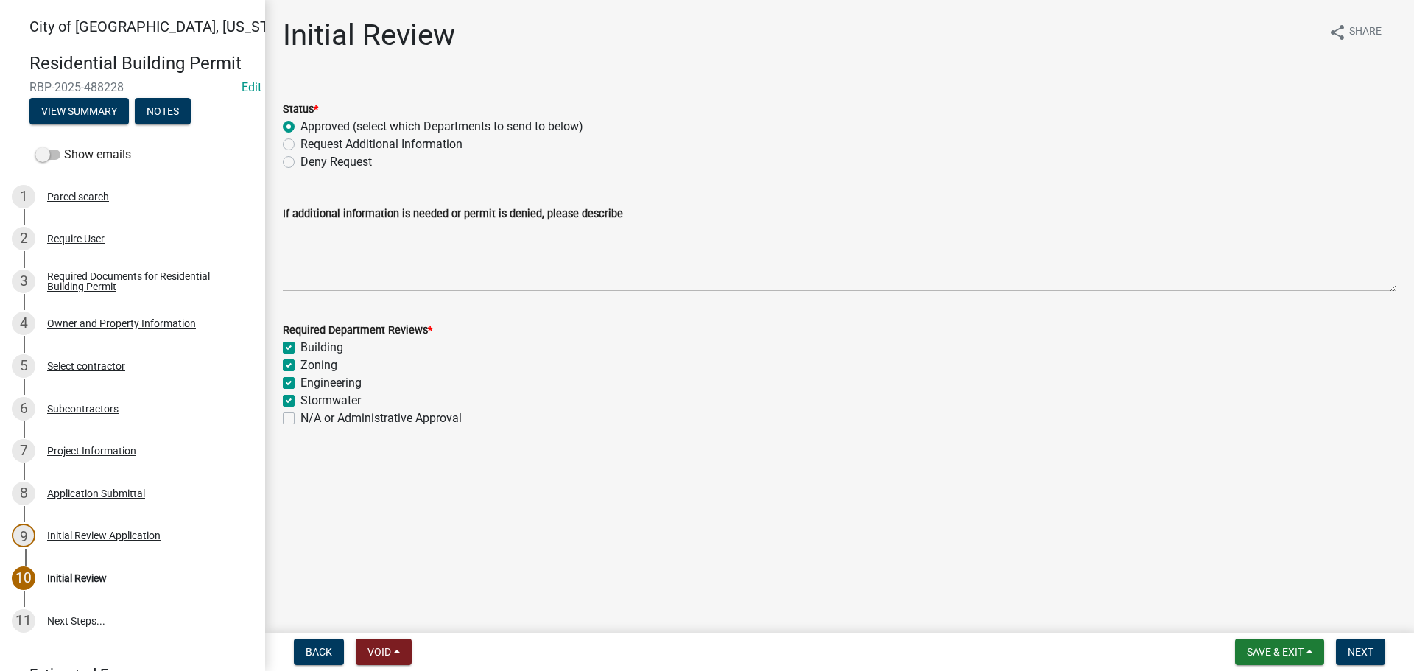
checkbox input "true"
checkbox input "false"
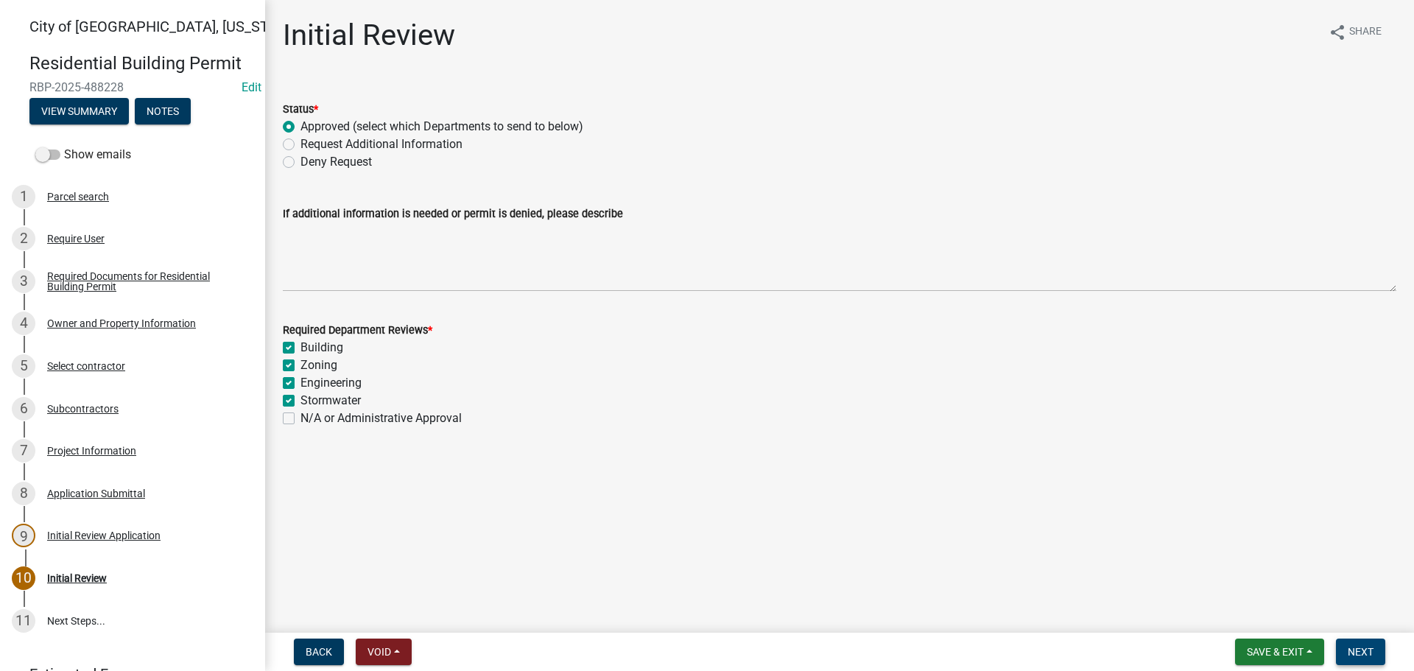
click at [1356, 650] on span "Next" at bounding box center [1361, 652] width 26 height 12
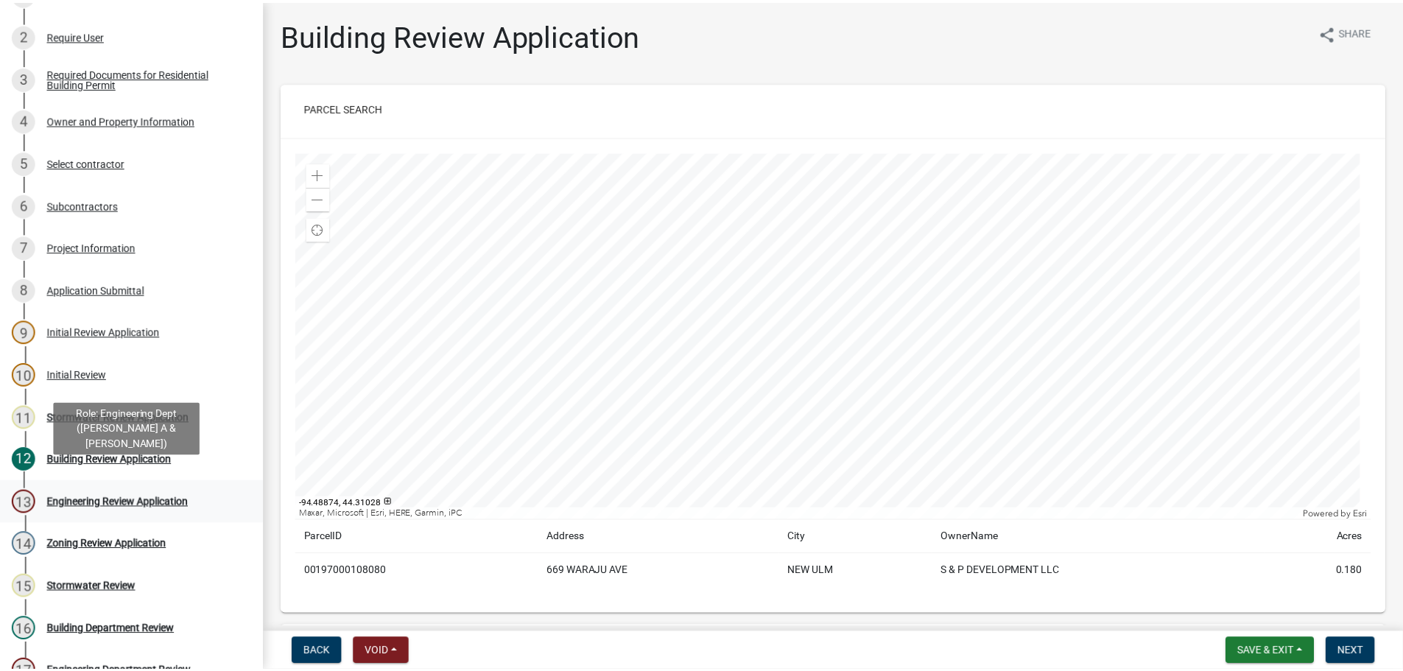
scroll to position [221, 0]
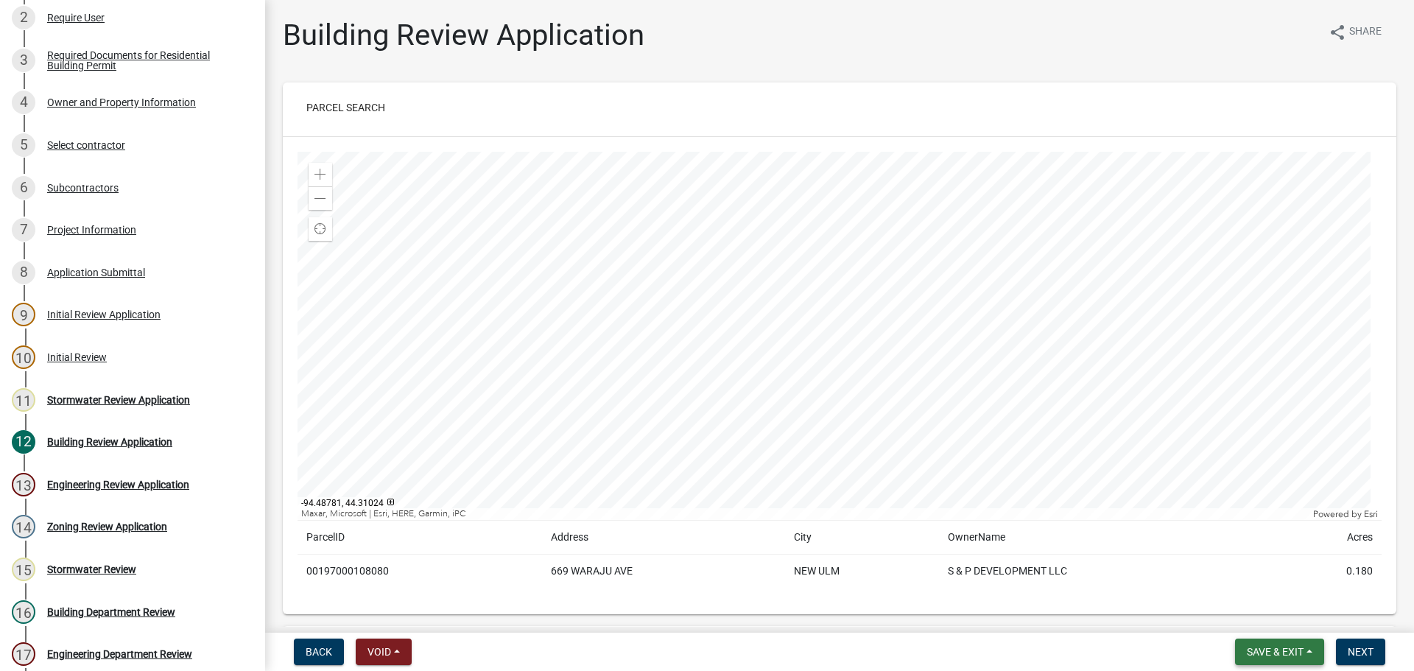
click at [1302, 649] on span "Save & Exit" at bounding box center [1275, 652] width 57 height 12
click at [1249, 614] on button "Save & Exit" at bounding box center [1266, 613] width 118 height 35
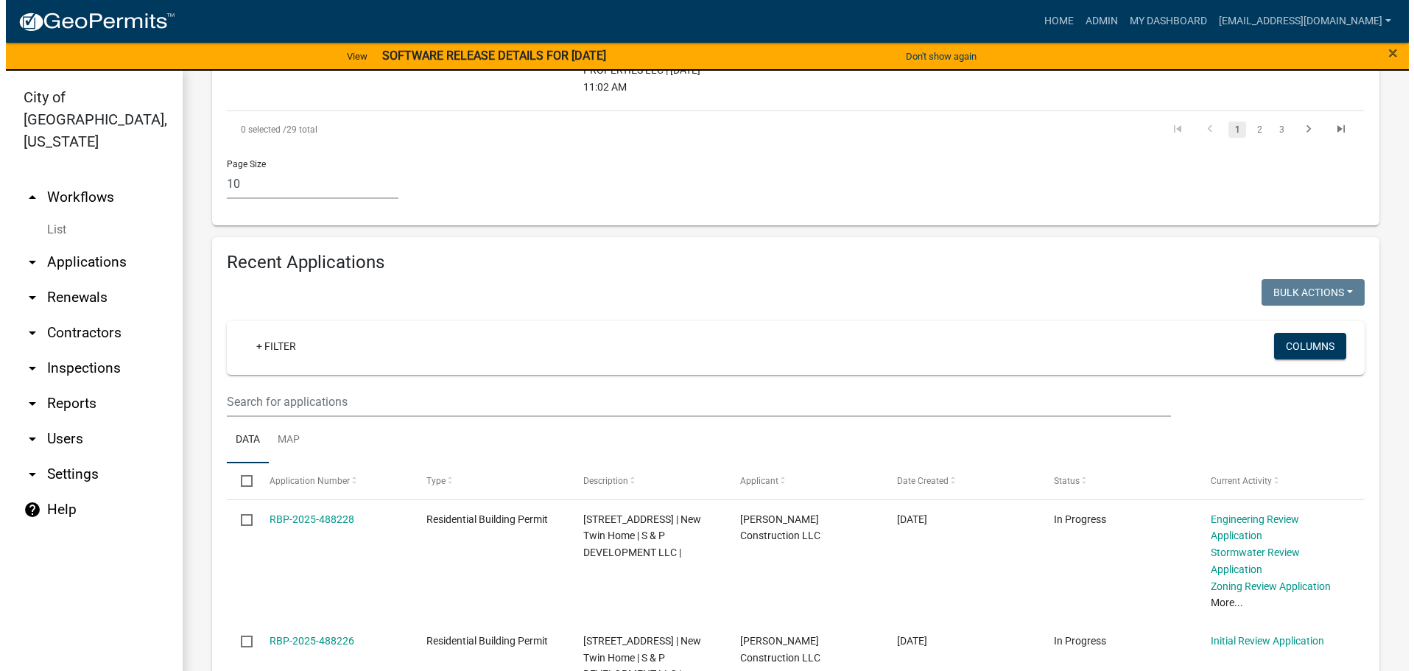
scroll to position [1400, 0]
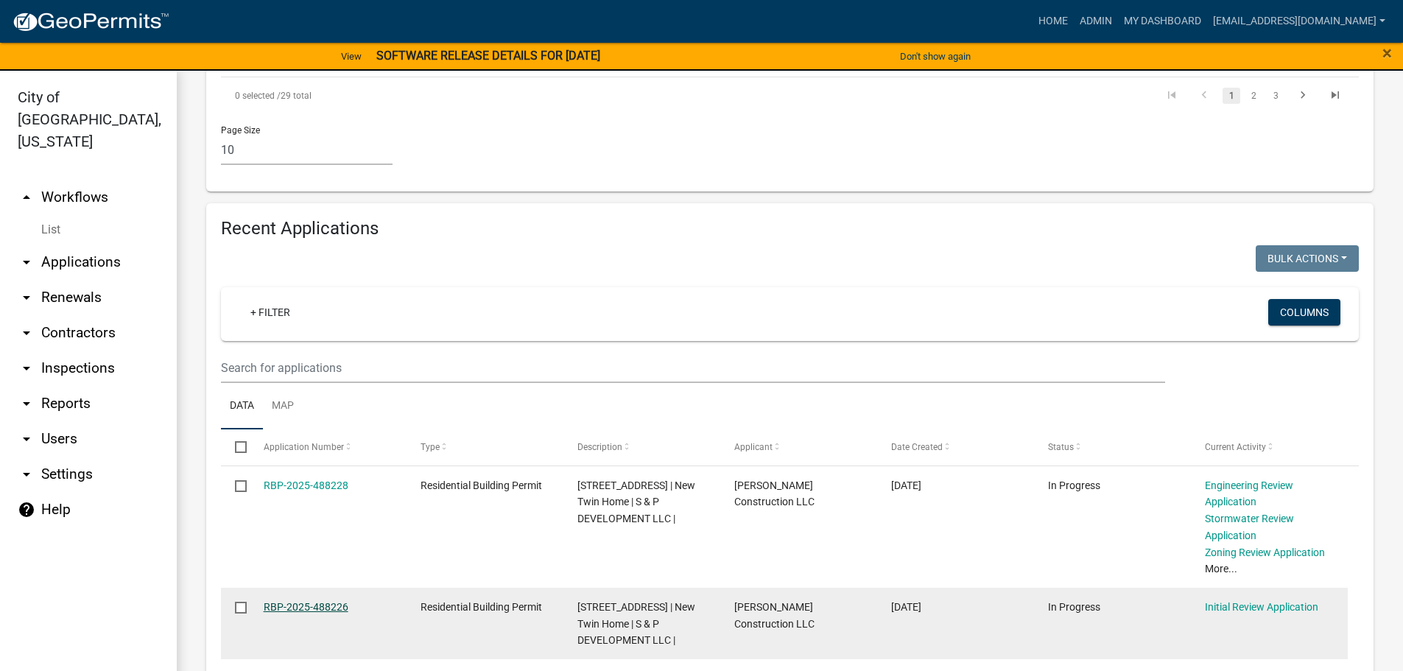
click at [292, 601] on link "RBP-2025-488226" at bounding box center [306, 607] width 85 height 12
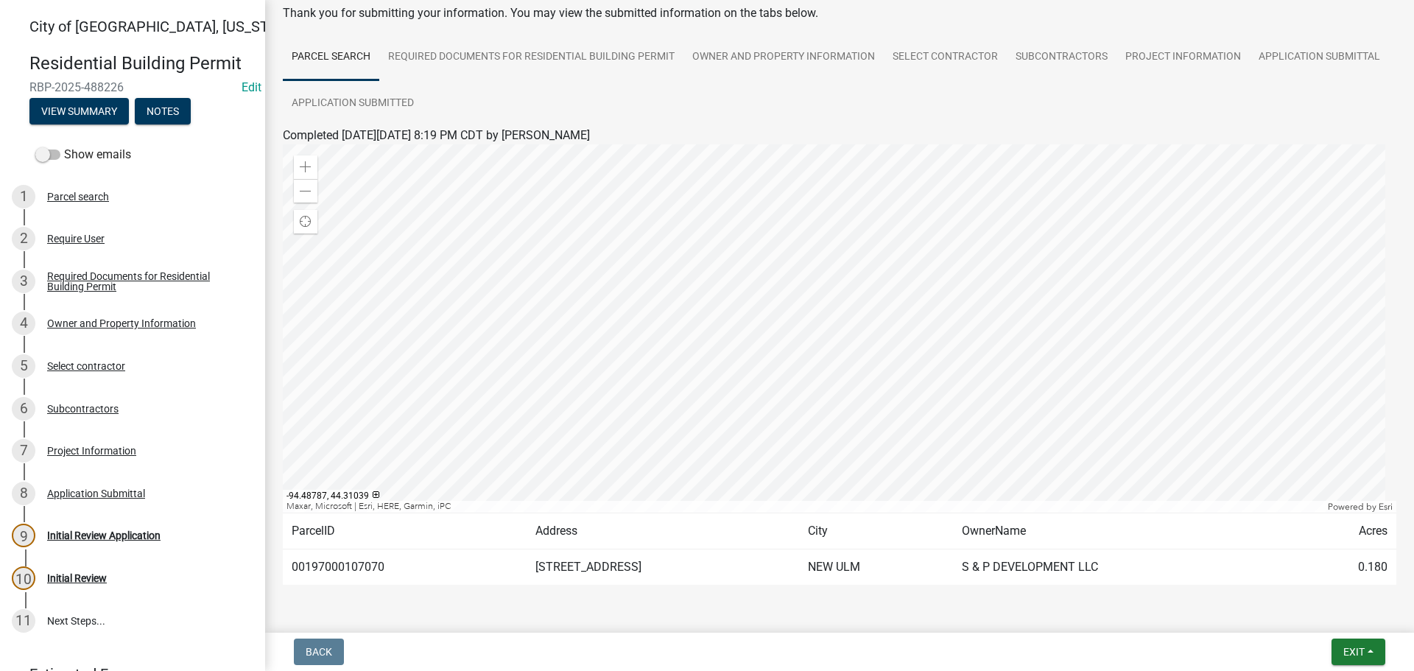
scroll to position [123, 0]
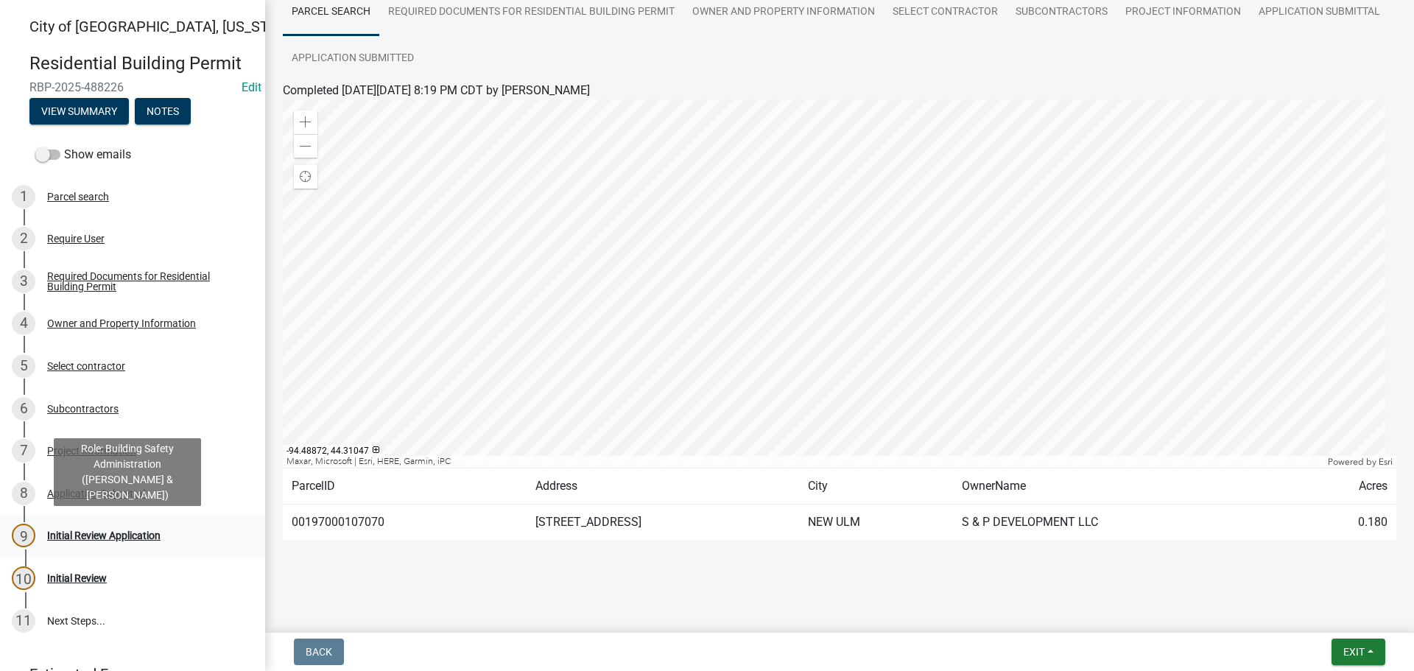
click at [97, 532] on div "Initial Review Application" at bounding box center [103, 535] width 113 height 10
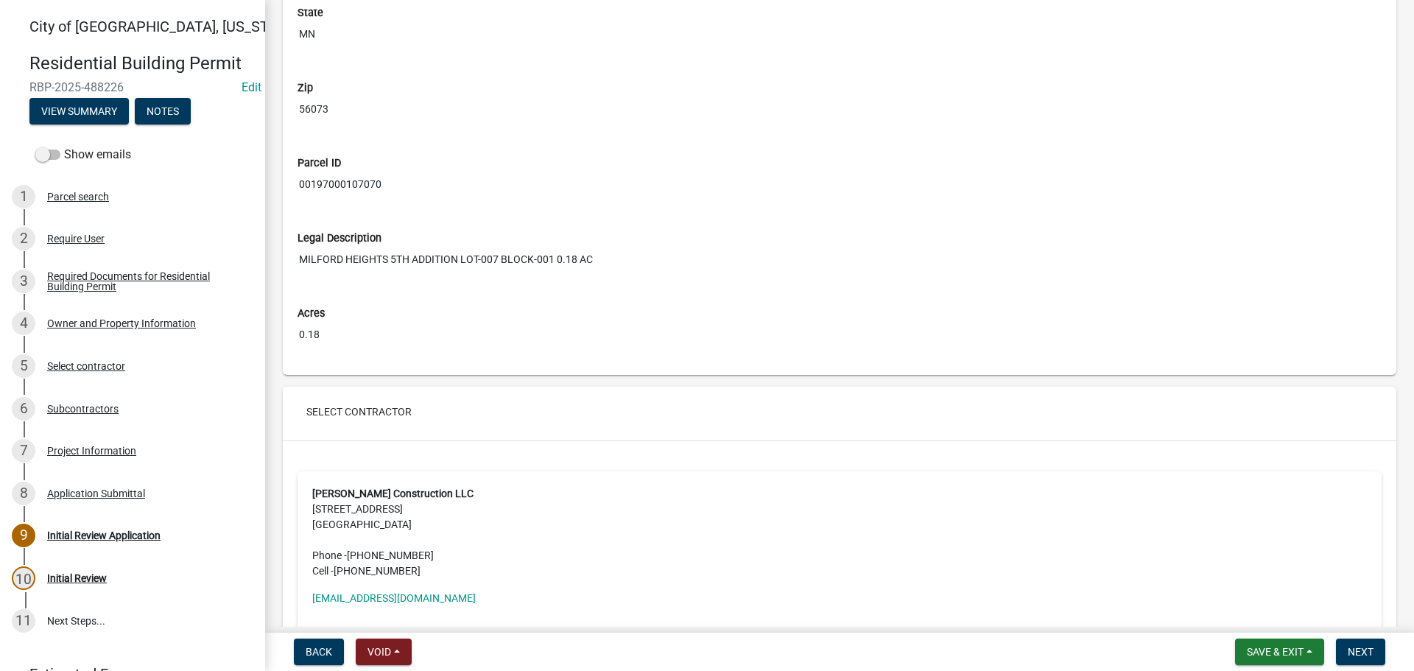
scroll to position [2210, 0]
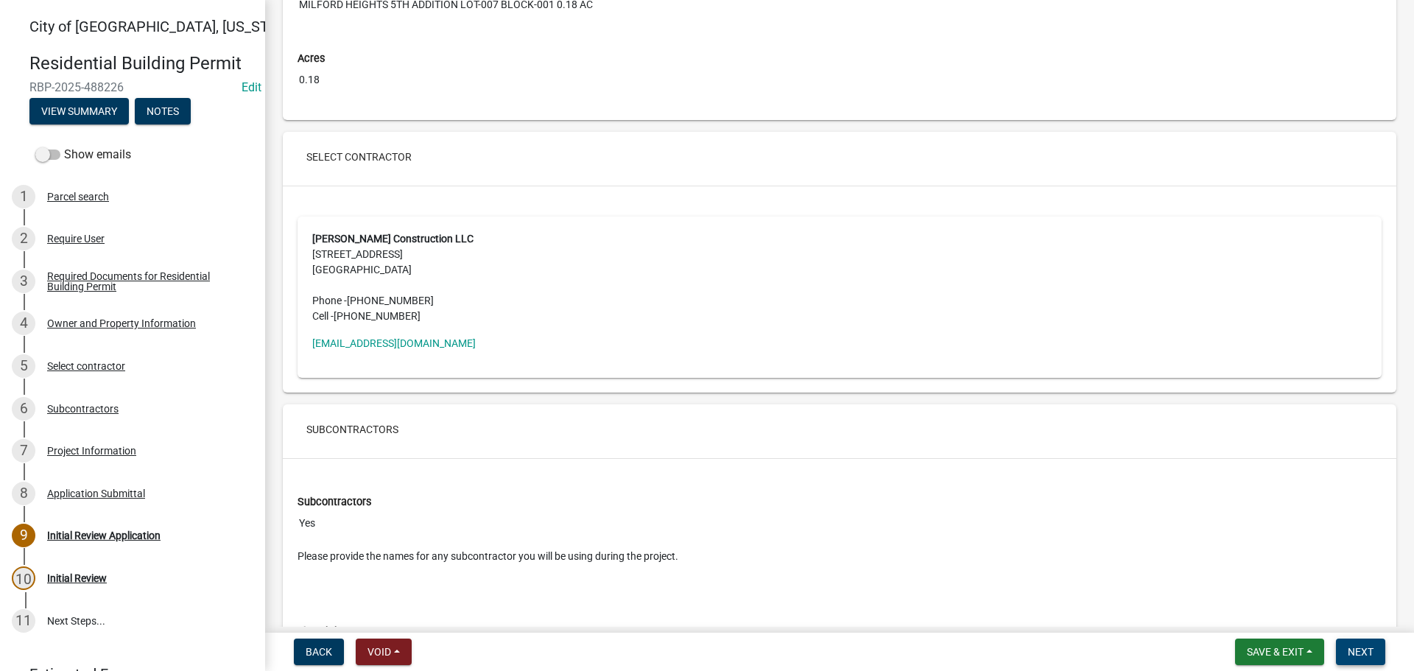
click at [1369, 656] on span "Next" at bounding box center [1361, 652] width 26 height 12
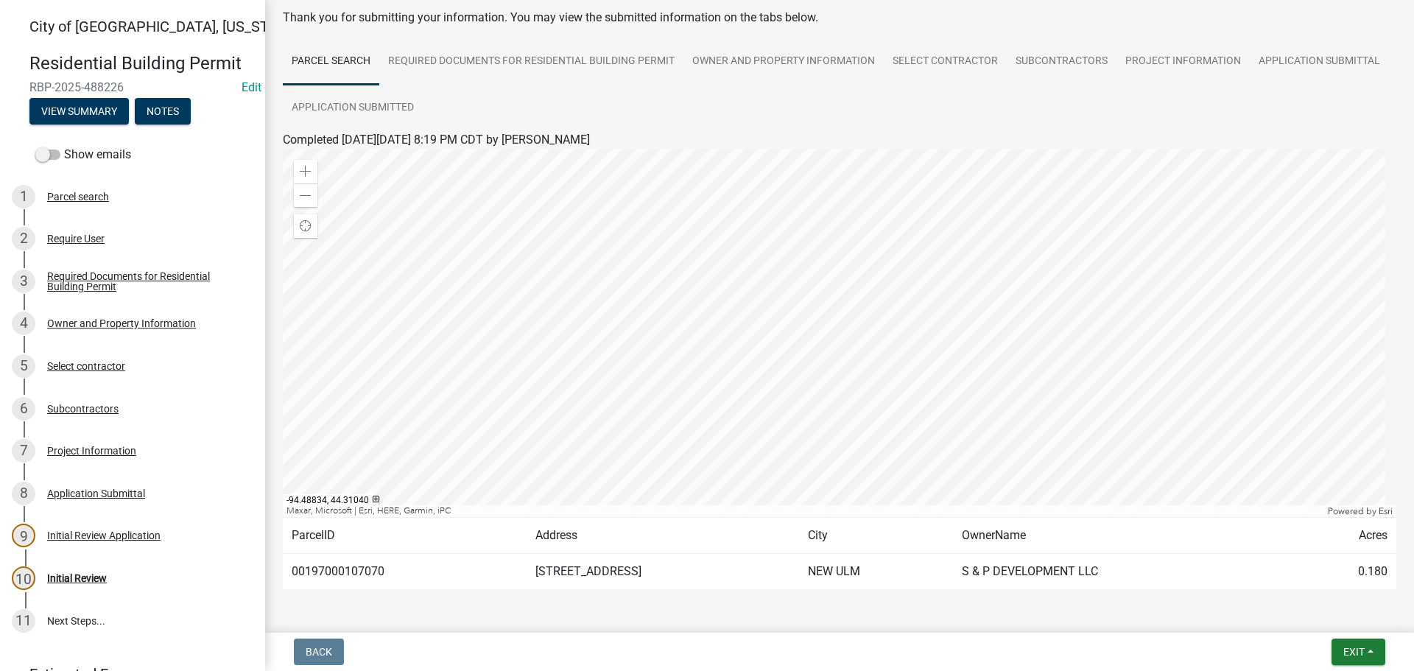
scroll to position [123, 0]
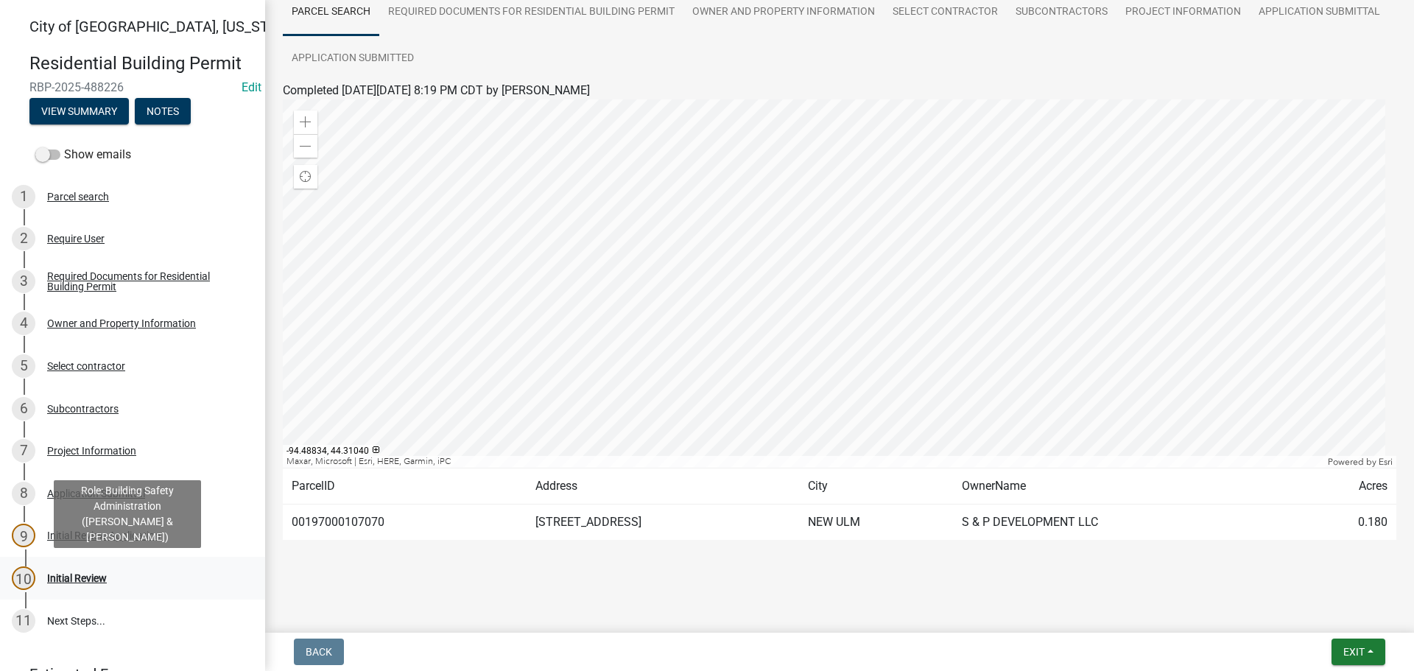
click at [57, 569] on link "10 Initial Review" at bounding box center [132, 578] width 265 height 43
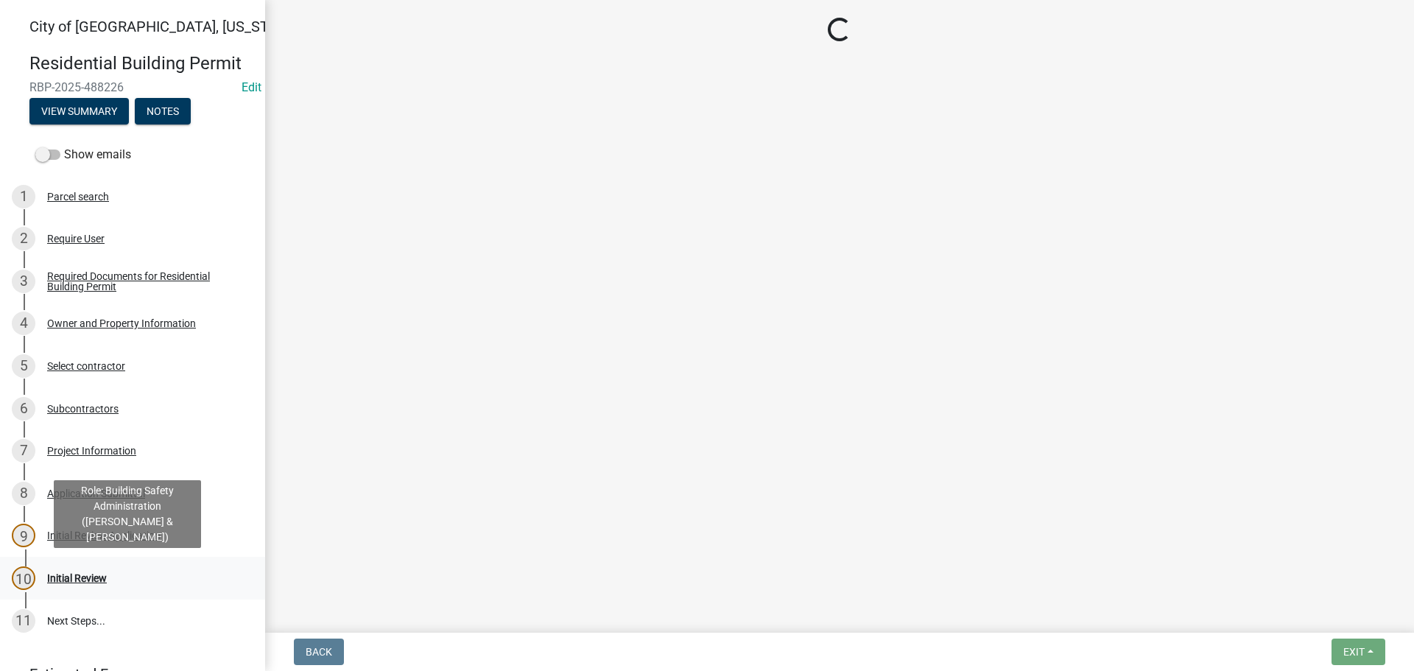
scroll to position [0, 0]
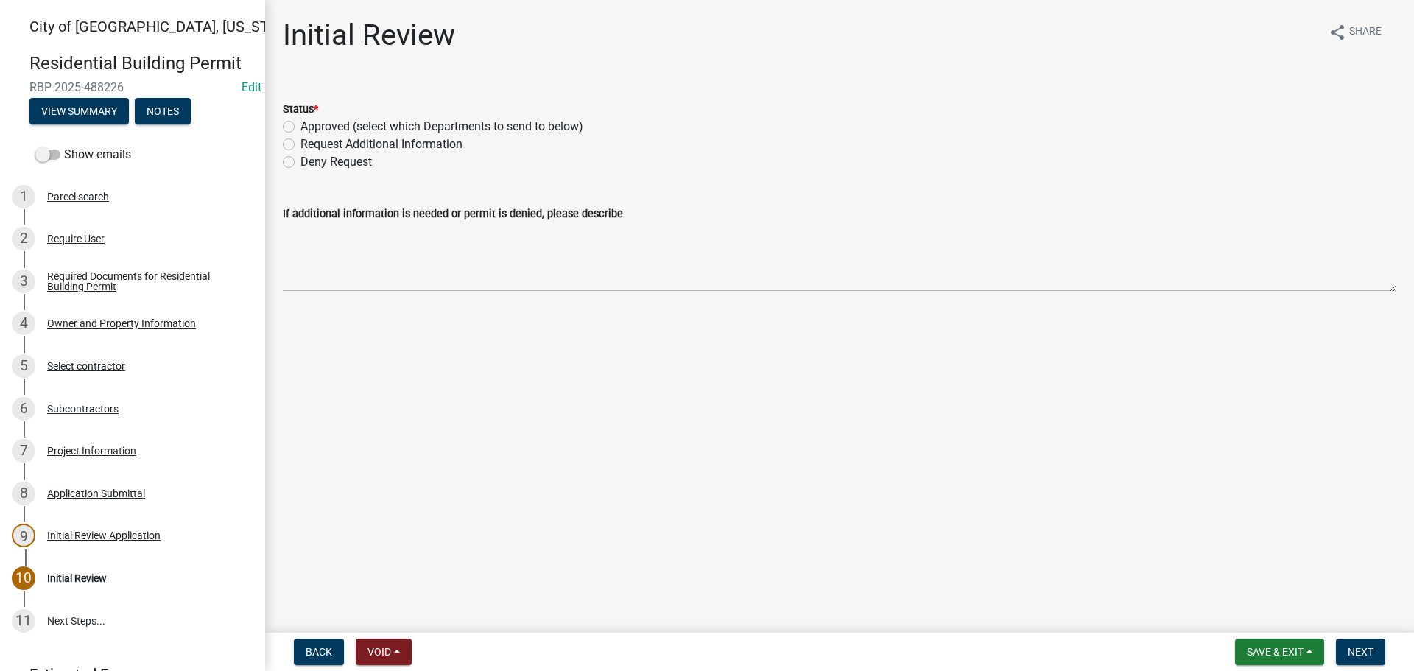
click at [301, 127] on label "Approved (select which Departments to send to below)" at bounding box center [442, 127] width 283 height 18
click at [301, 127] on input "Approved (select which Departments to send to below)" at bounding box center [306, 123] width 10 height 10
radio input "true"
click at [301, 348] on label "Building" at bounding box center [322, 348] width 43 height 18
click at [301, 348] on input "Building" at bounding box center [306, 344] width 10 height 10
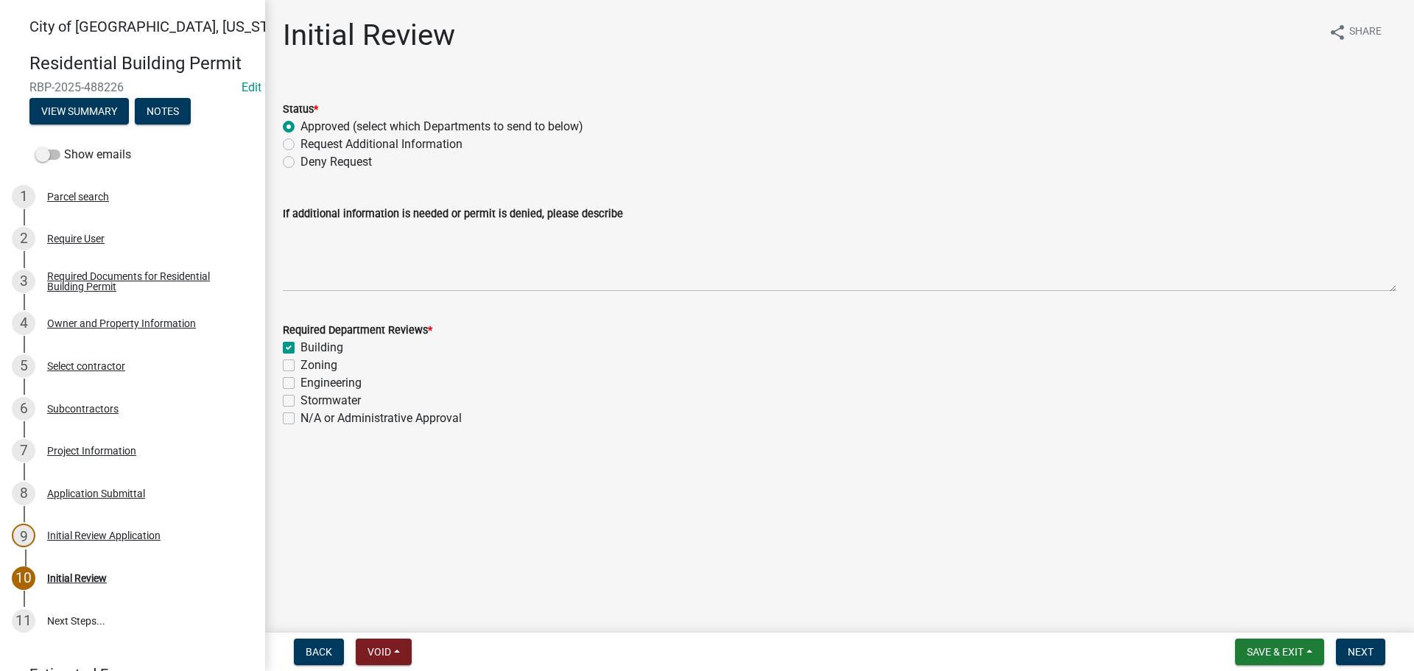
checkbox input "true"
checkbox input "false"
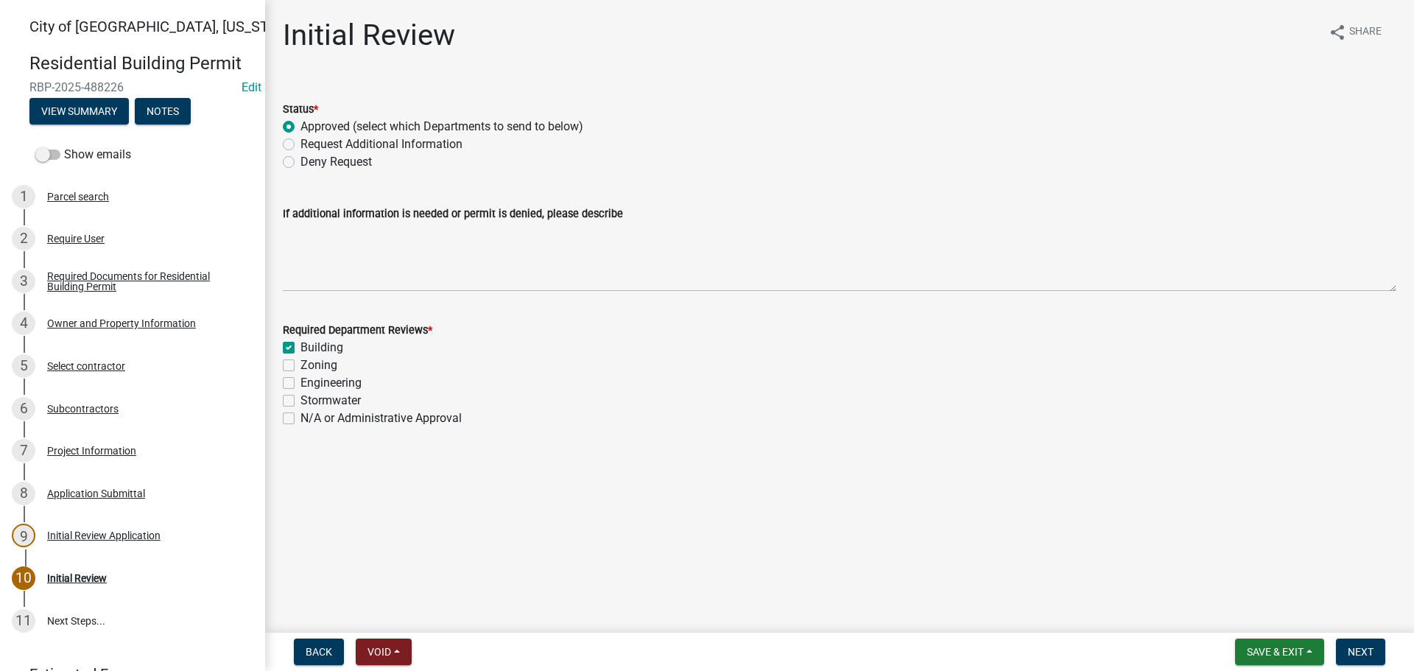
click at [284, 359] on div "Zoning" at bounding box center [840, 366] width 1114 height 18
click at [301, 365] on label "Zoning" at bounding box center [319, 366] width 37 height 18
click at [301, 365] on input "Zoning" at bounding box center [306, 362] width 10 height 10
checkbox input "true"
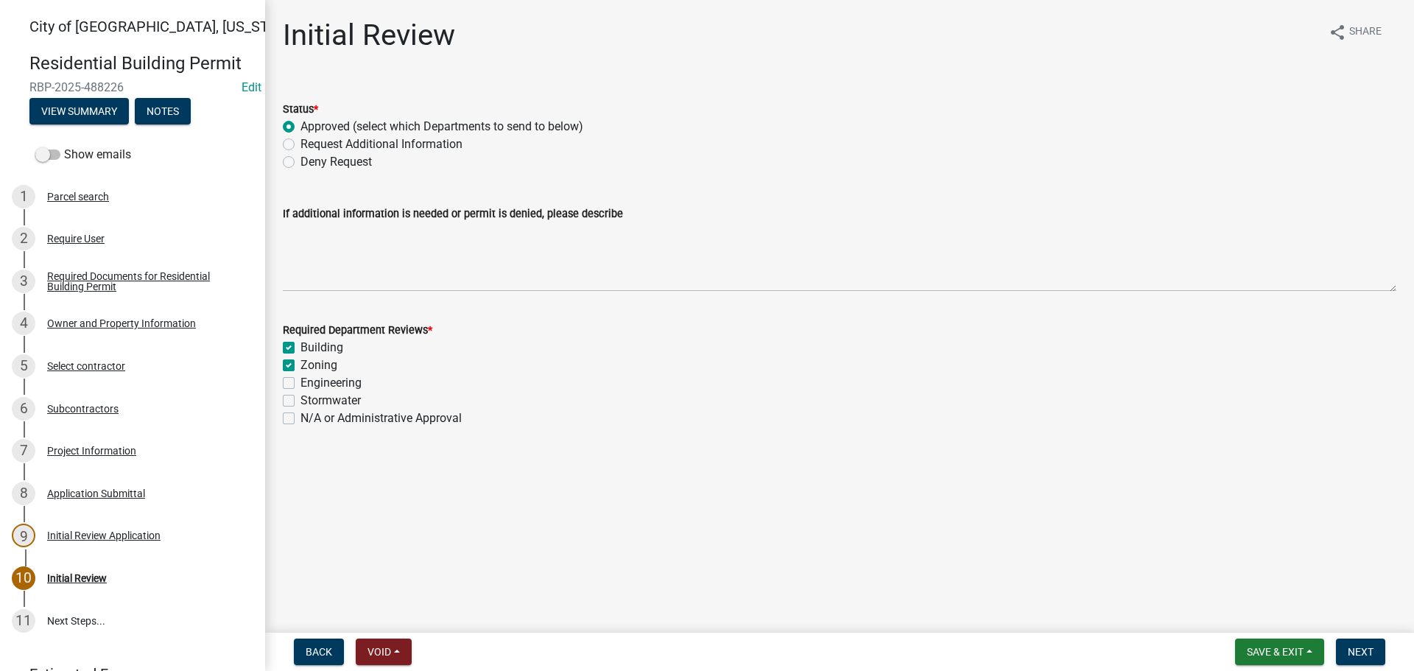
checkbox input "true"
checkbox input "false"
click at [301, 381] on label "Engineering" at bounding box center [331, 383] width 61 height 18
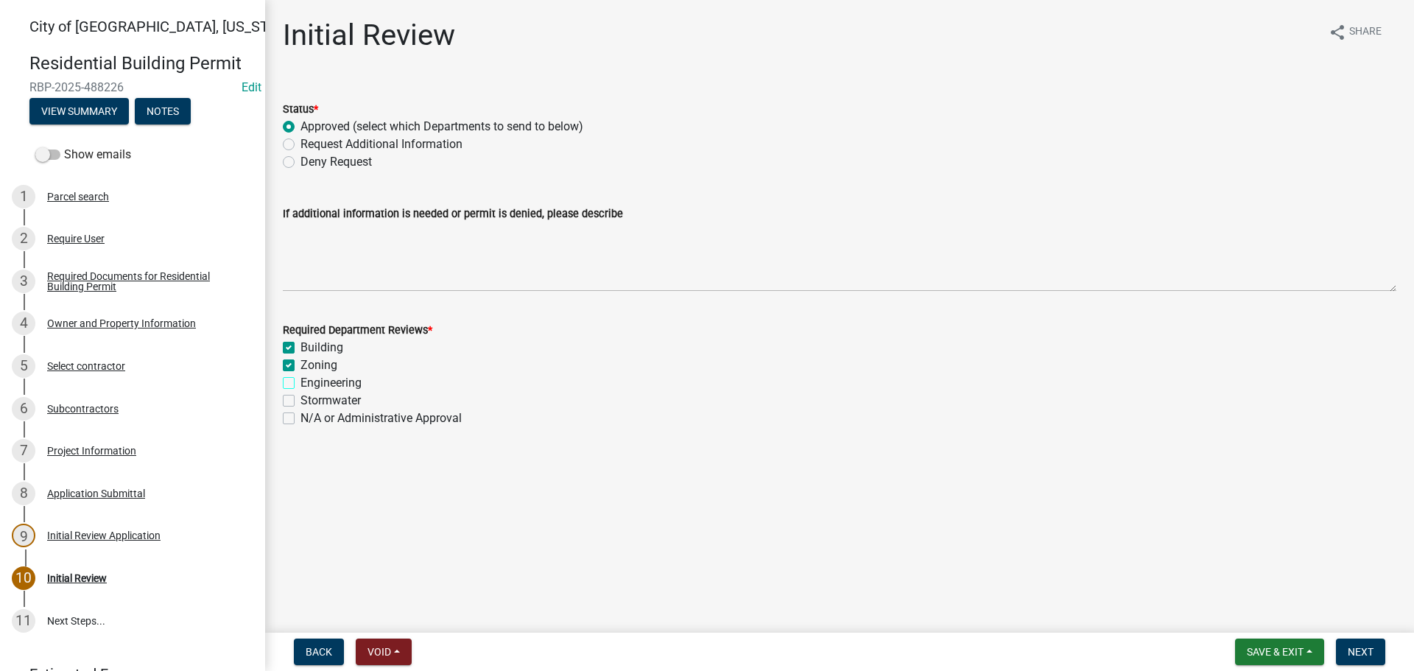
click at [301, 381] on input "Engineering" at bounding box center [306, 379] width 10 height 10
checkbox input "true"
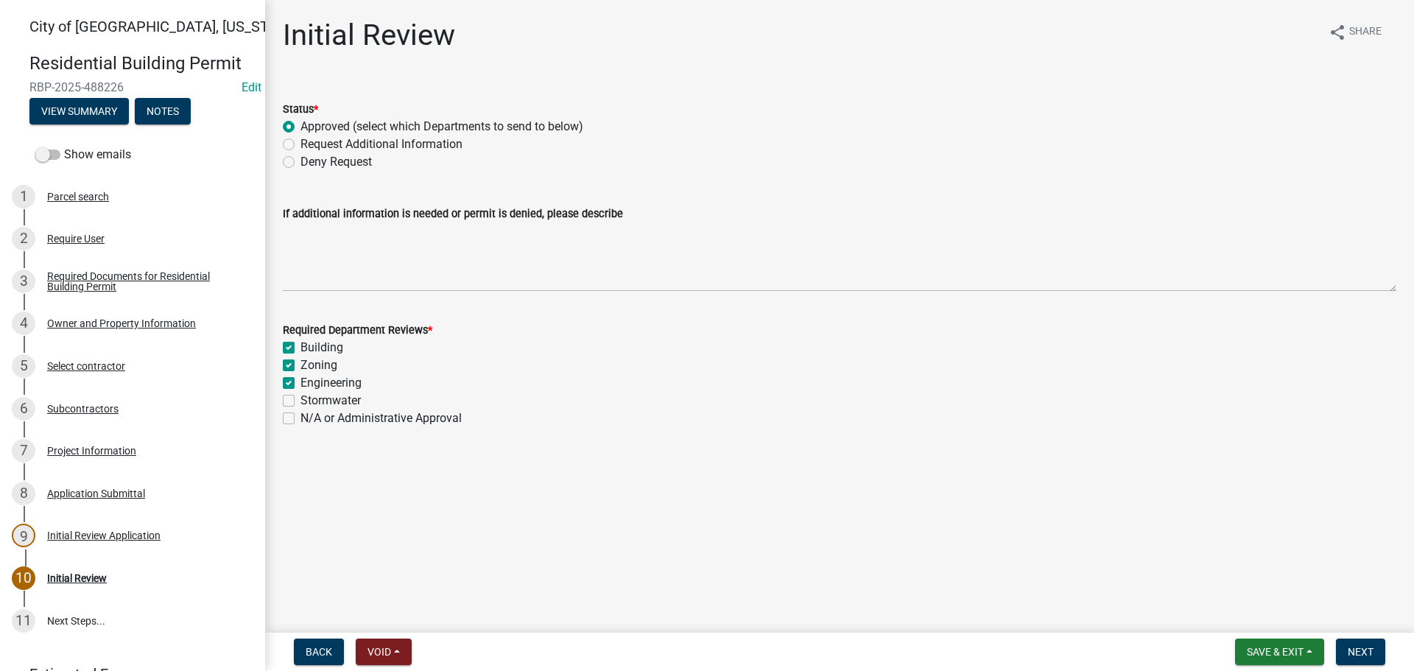
checkbox input "false"
click at [301, 399] on label "Stormwater" at bounding box center [331, 401] width 60 height 18
click at [301, 399] on input "Stormwater" at bounding box center [306, 397] width 10 height 10
checkbox input "true"
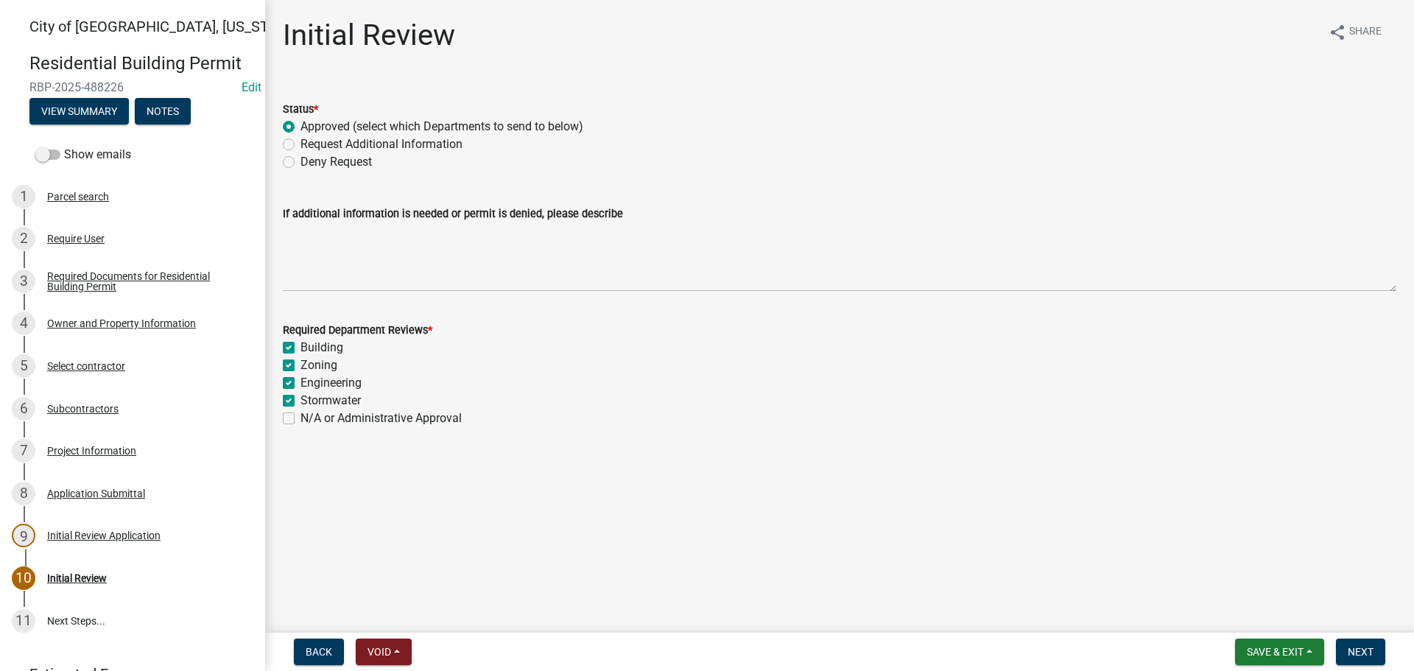
checkbox input "true"
checkbox input "false"
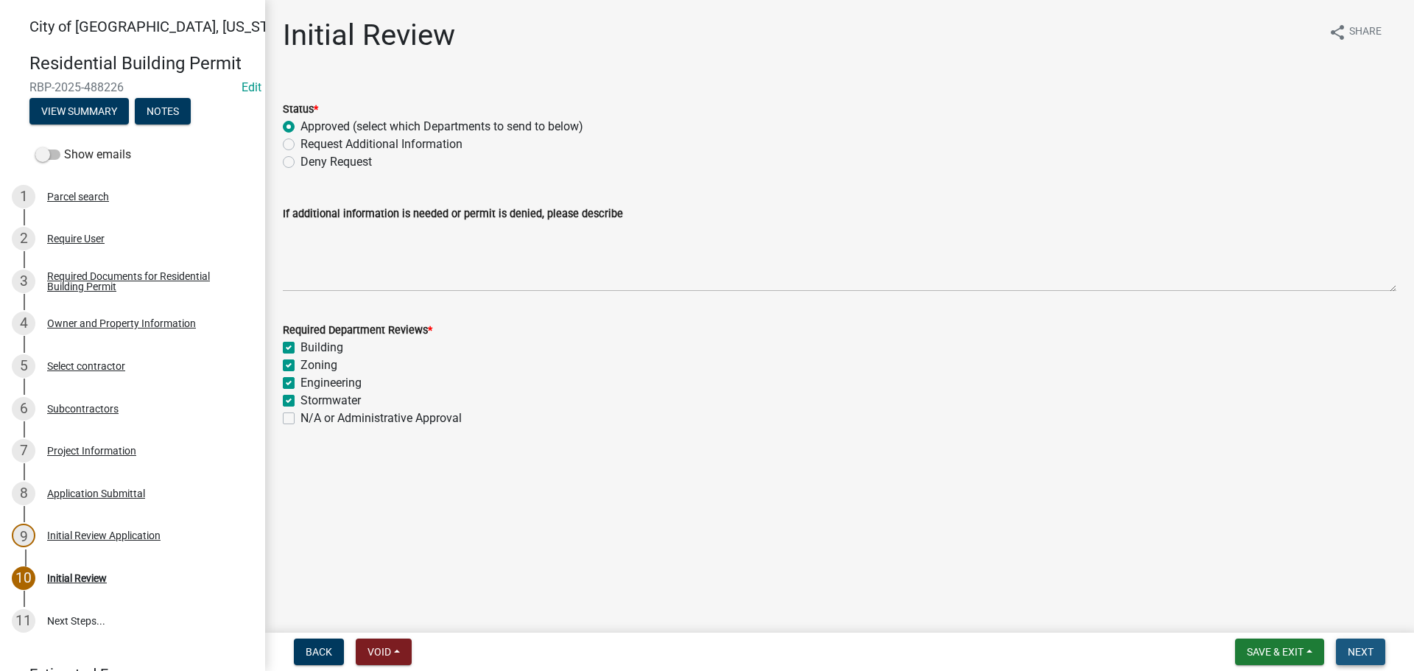
click at [1360, 655] on span "Next" at bounding box center [1361, 652] width 26 height 12
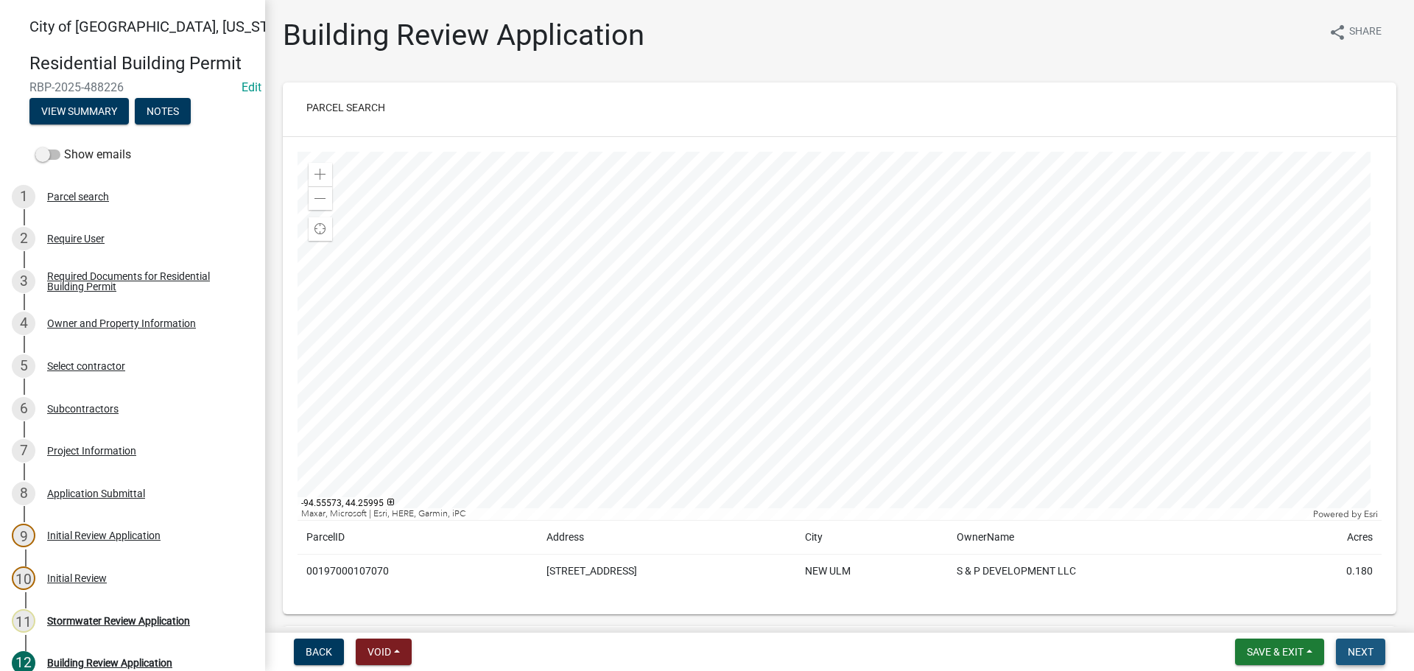
click at [1353, 652] on span "Next" at bounding box center [1361, 652] width 26 height 12
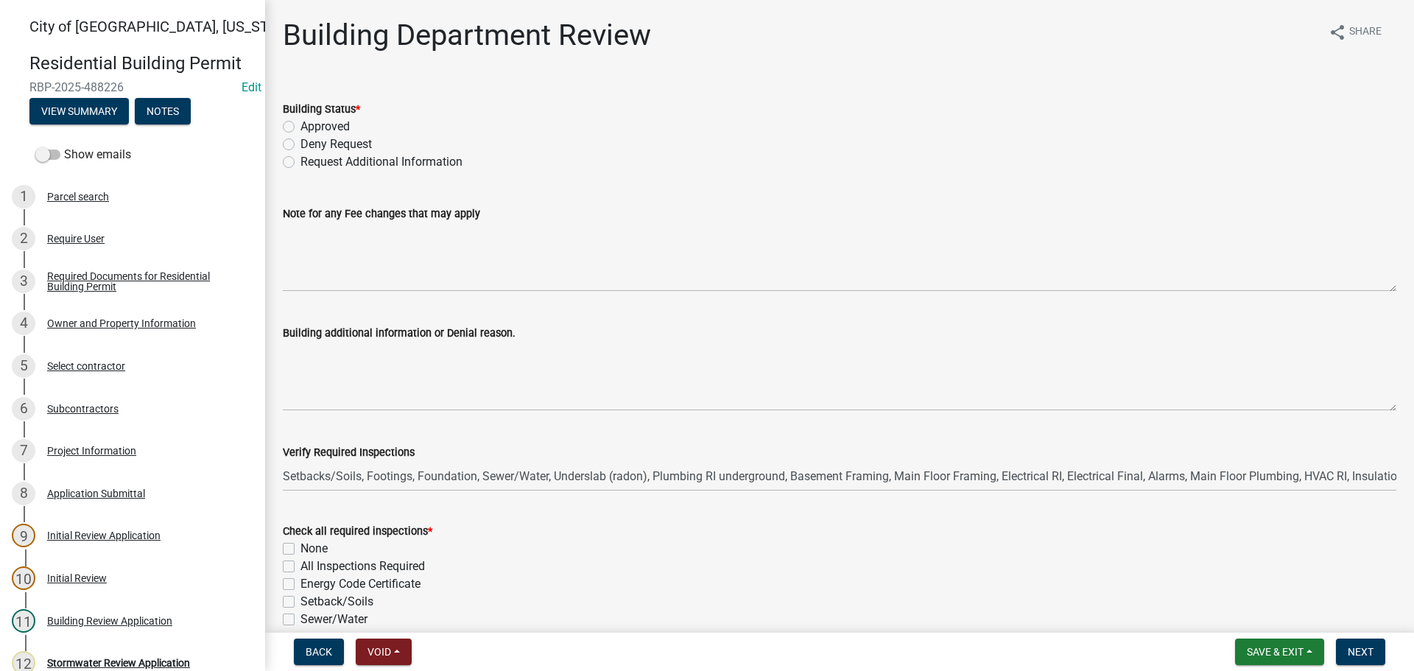
click at [301, 125] on label "Approved" at bounding box center [325, 127] width 49 height 18
click at [301, 125] on input "Approved" at bounding box center [306, 123] width 10 height 10
radio input "true"
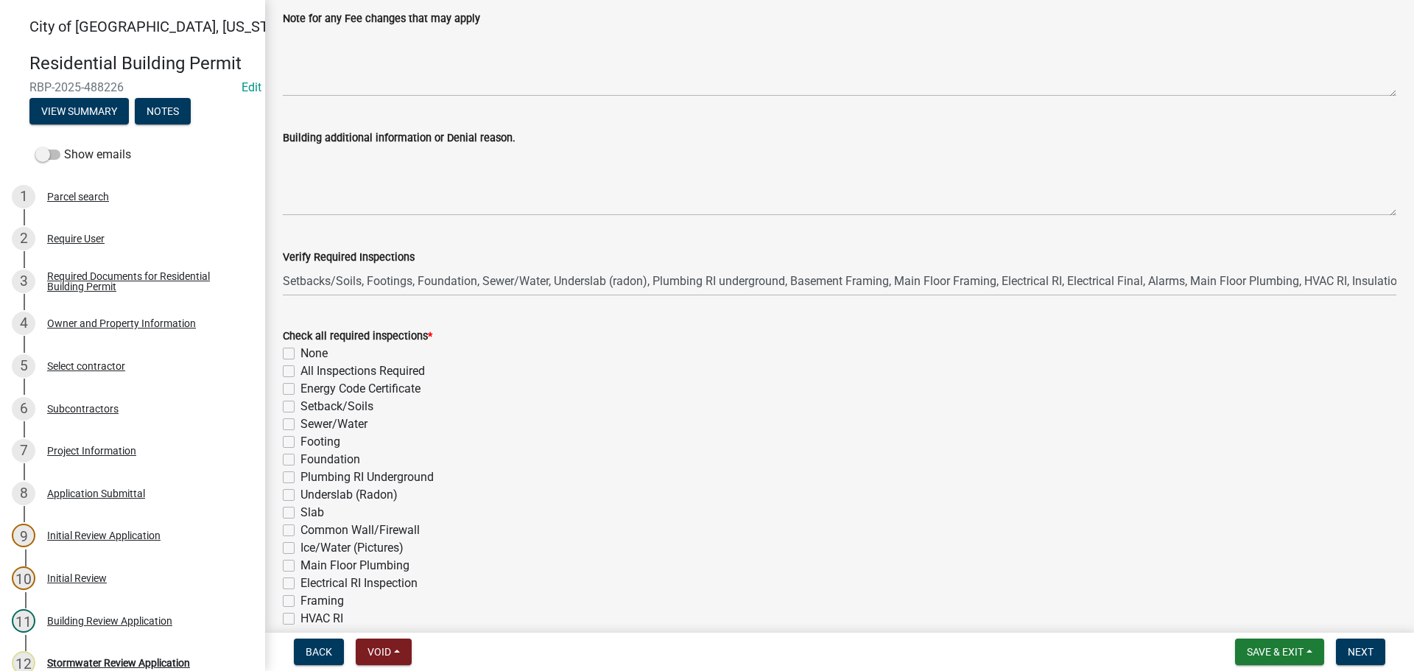
scroll to position [221, 0]
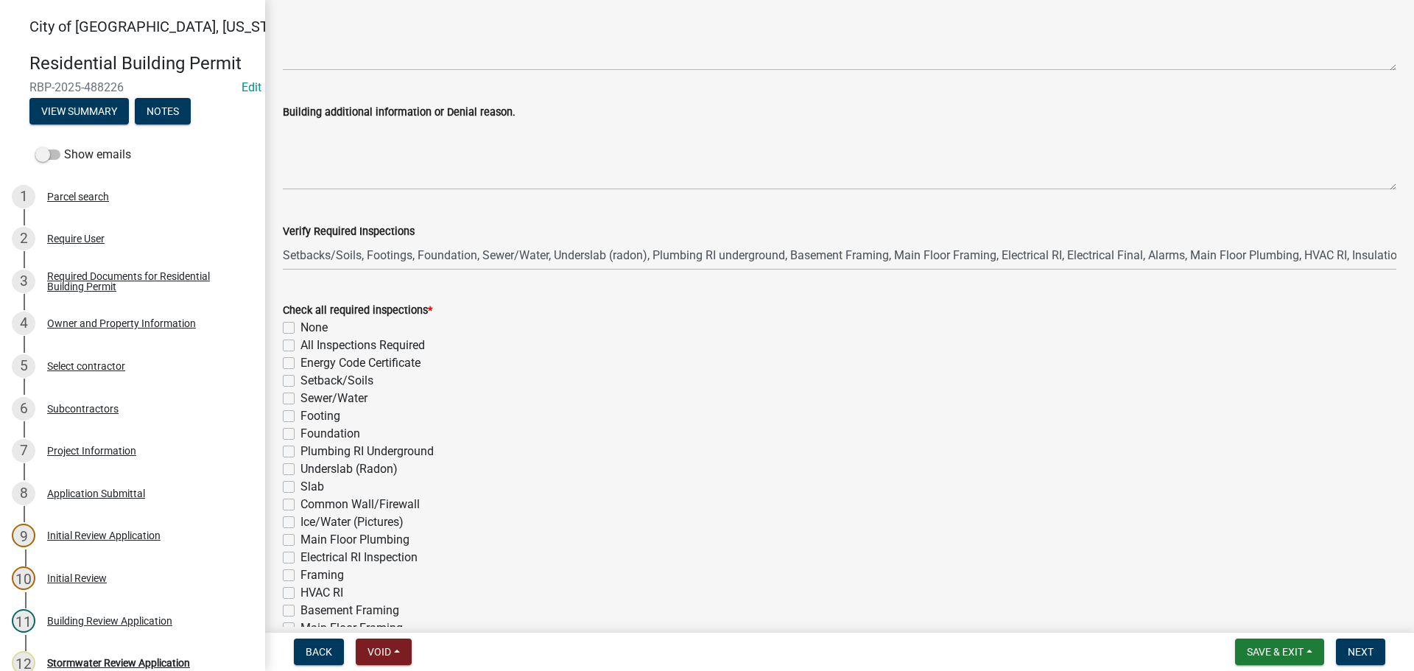
click at [301, 343] on label "All Inspections Required" at bounding box center [363, 346] width 125 height 18
click at [301, 343] on input "All Inspections Required" at bounding box center [306, 342] width 10 height 10
checkbox input "true"
checkbox input "false"
checkbox input "true"
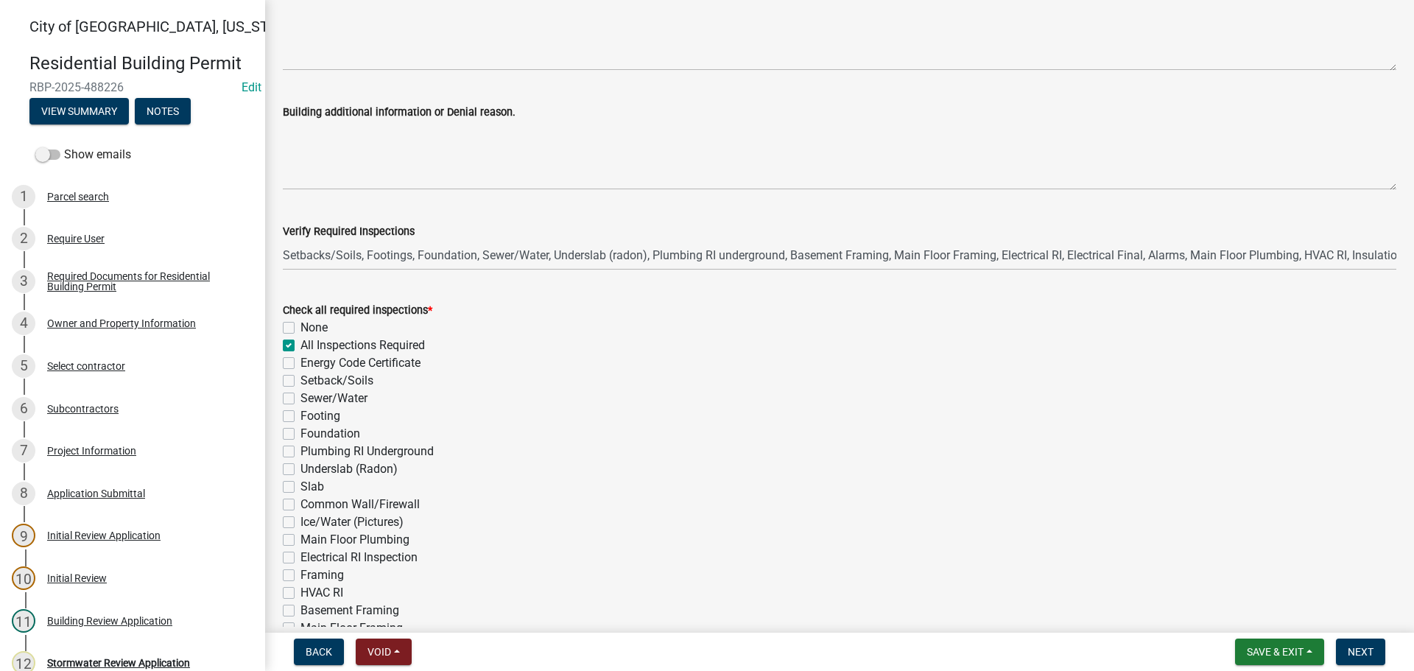
checkbox input "false"
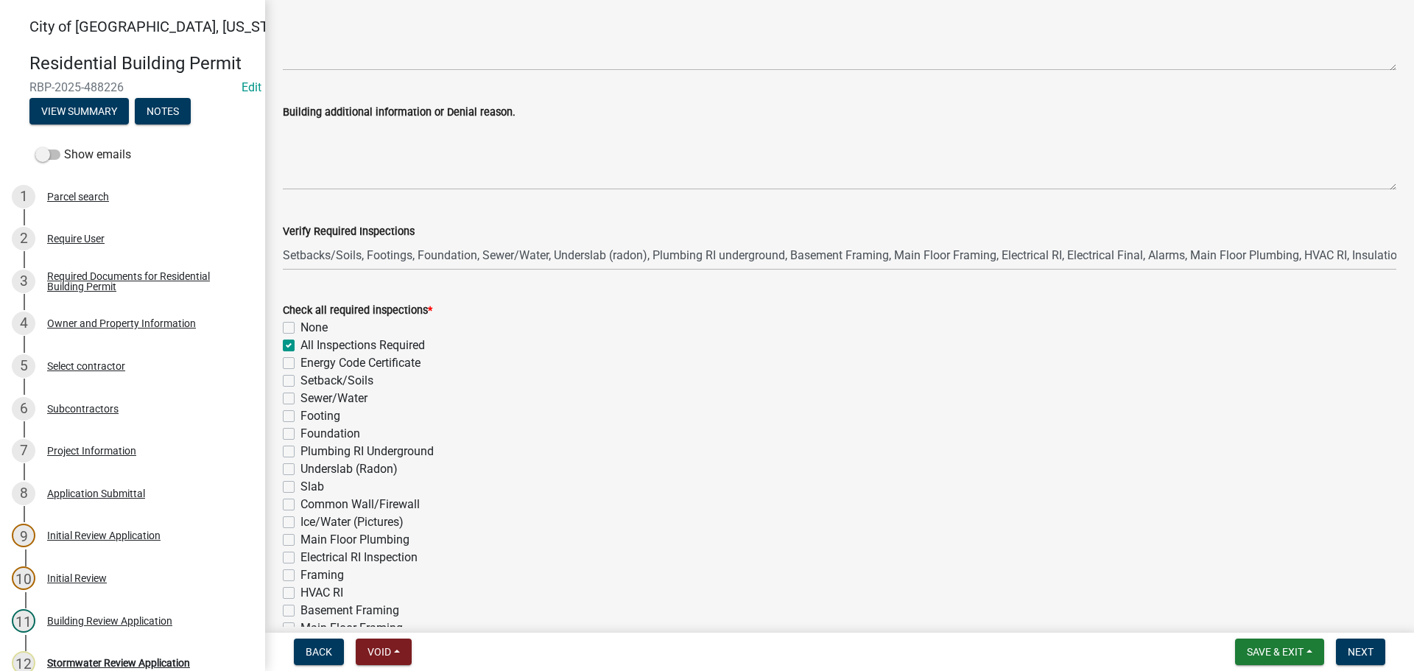
checkbox input "false"
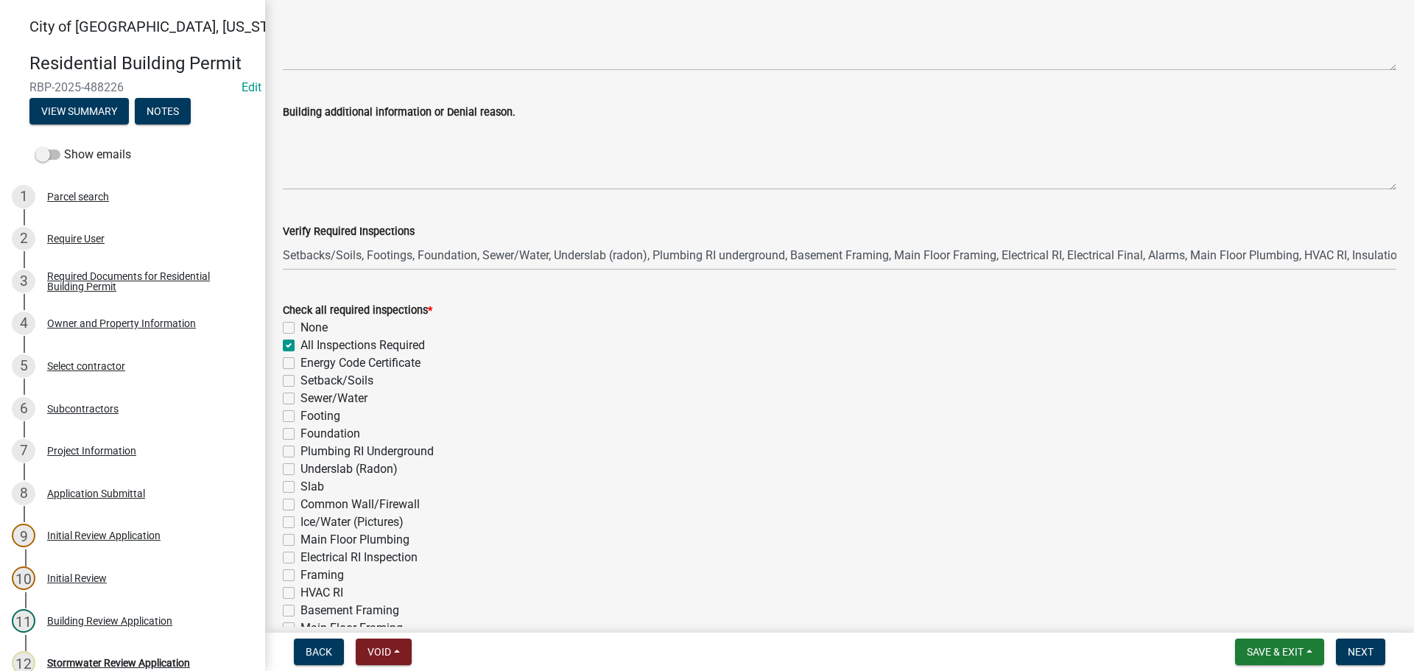
checkbox input "false"
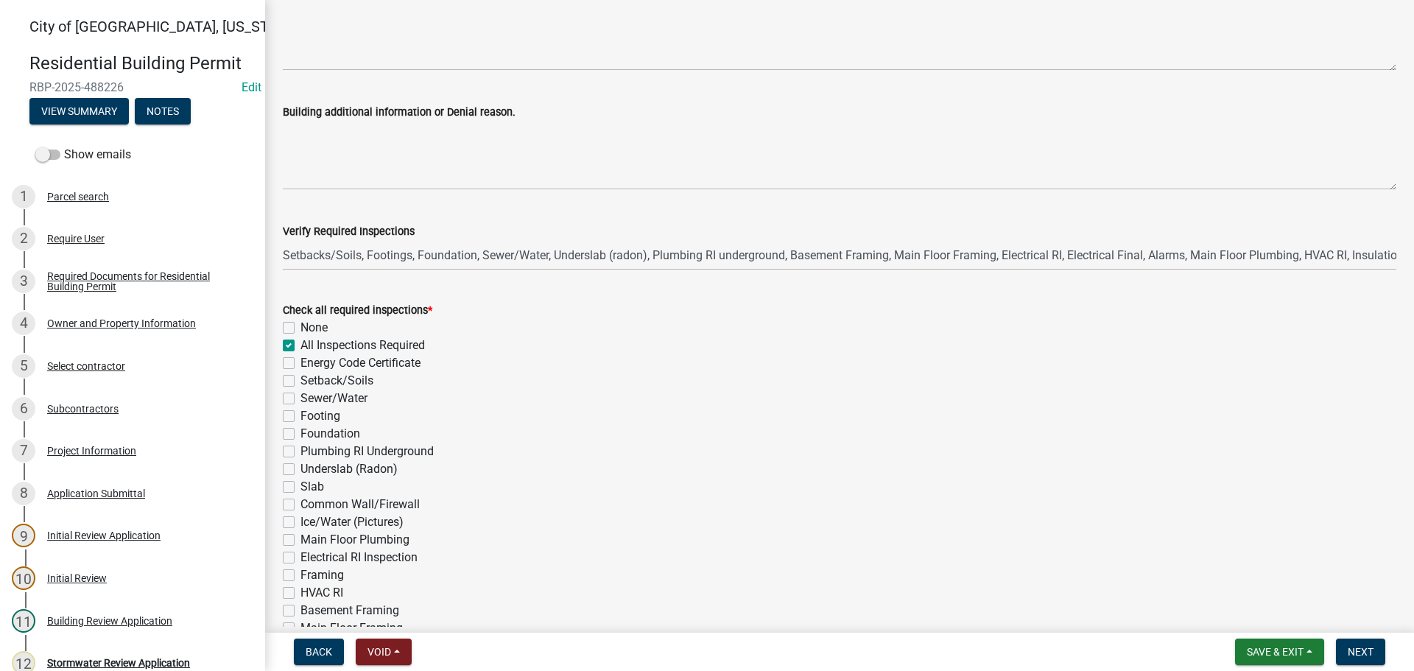
checkbox input "false"
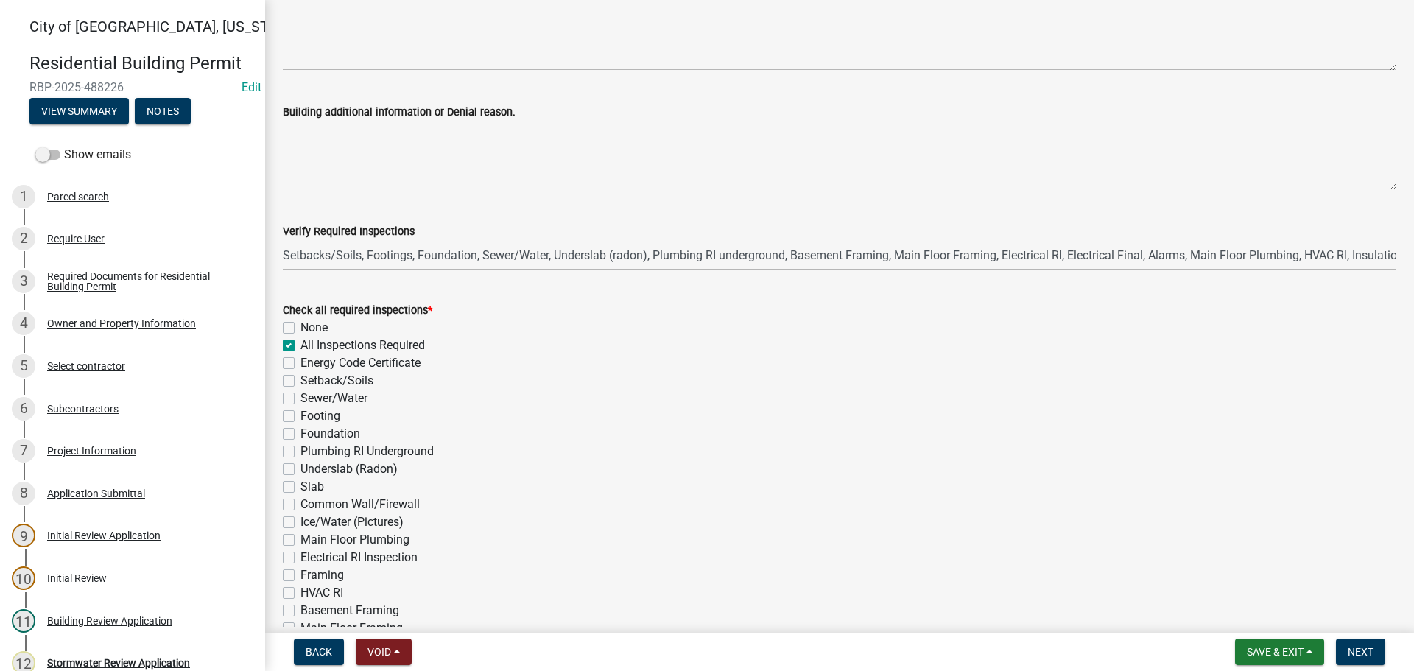
checkbox input "false"
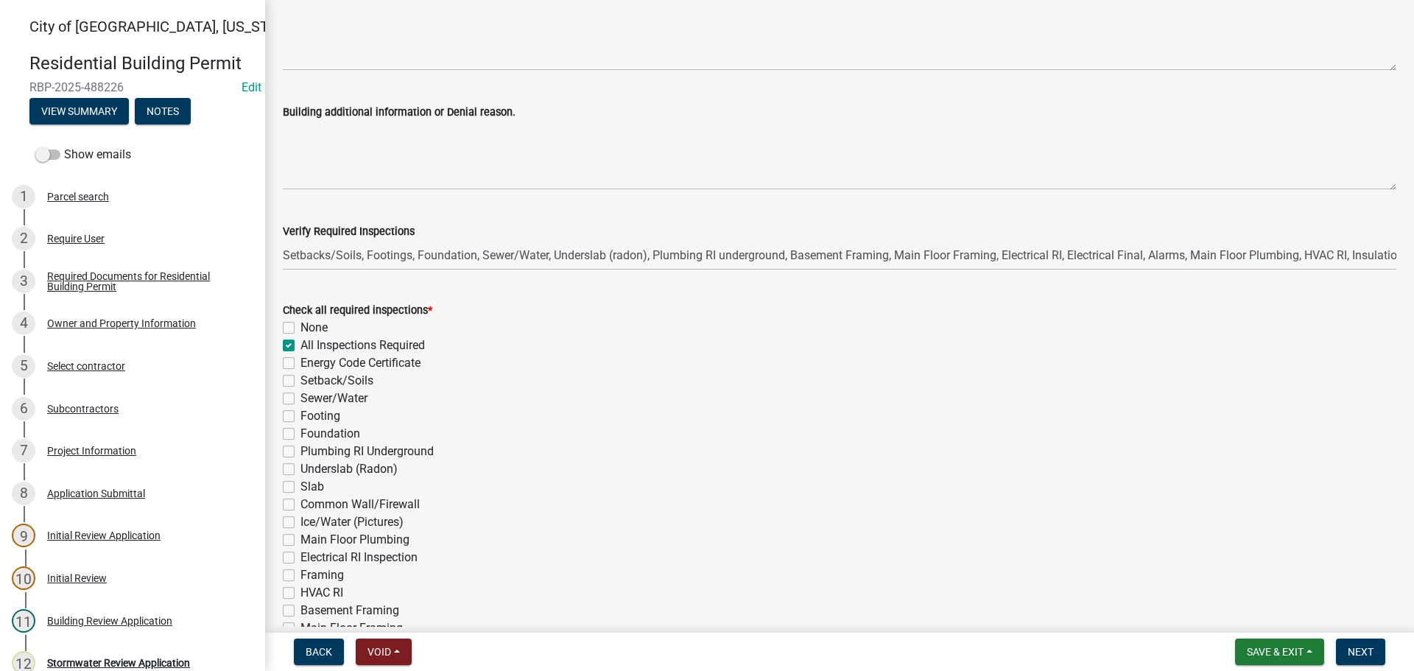
checkbox input "false"
click at [1358, 640] on button "Next" at bounding box center [1360, 652] width 49 height 27
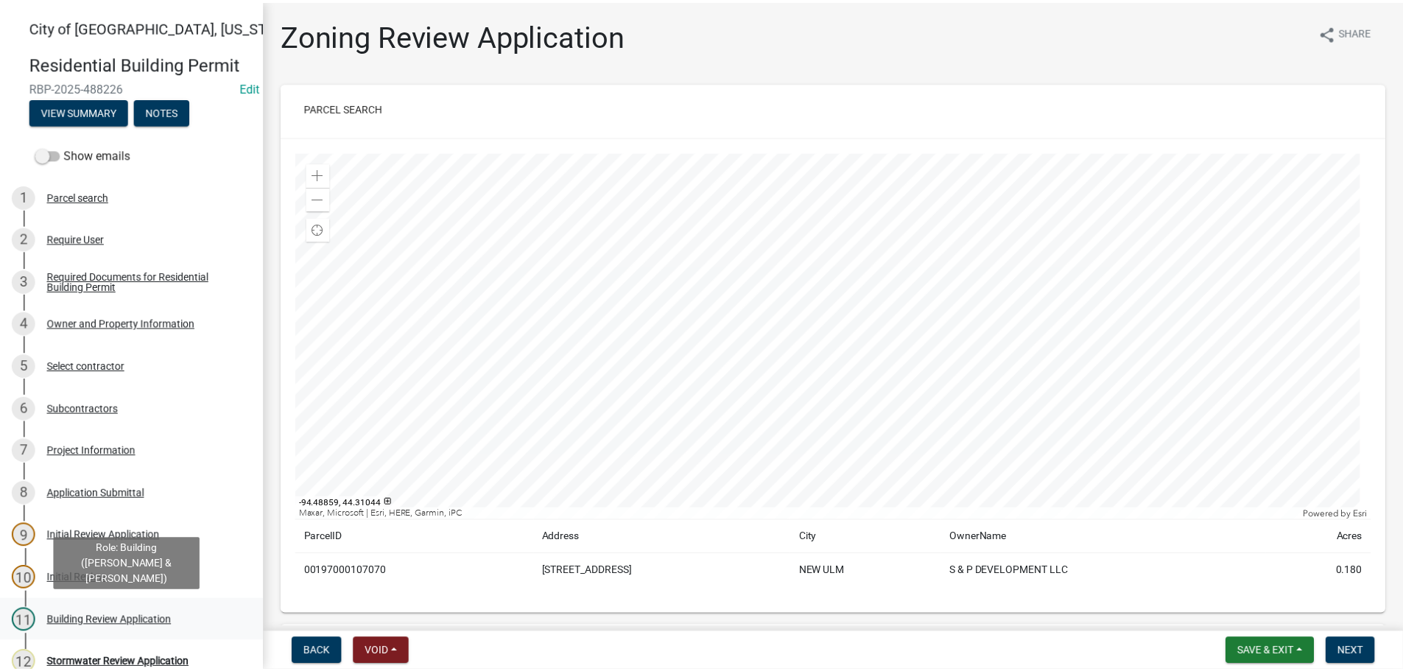
scroll to position [147, 0]
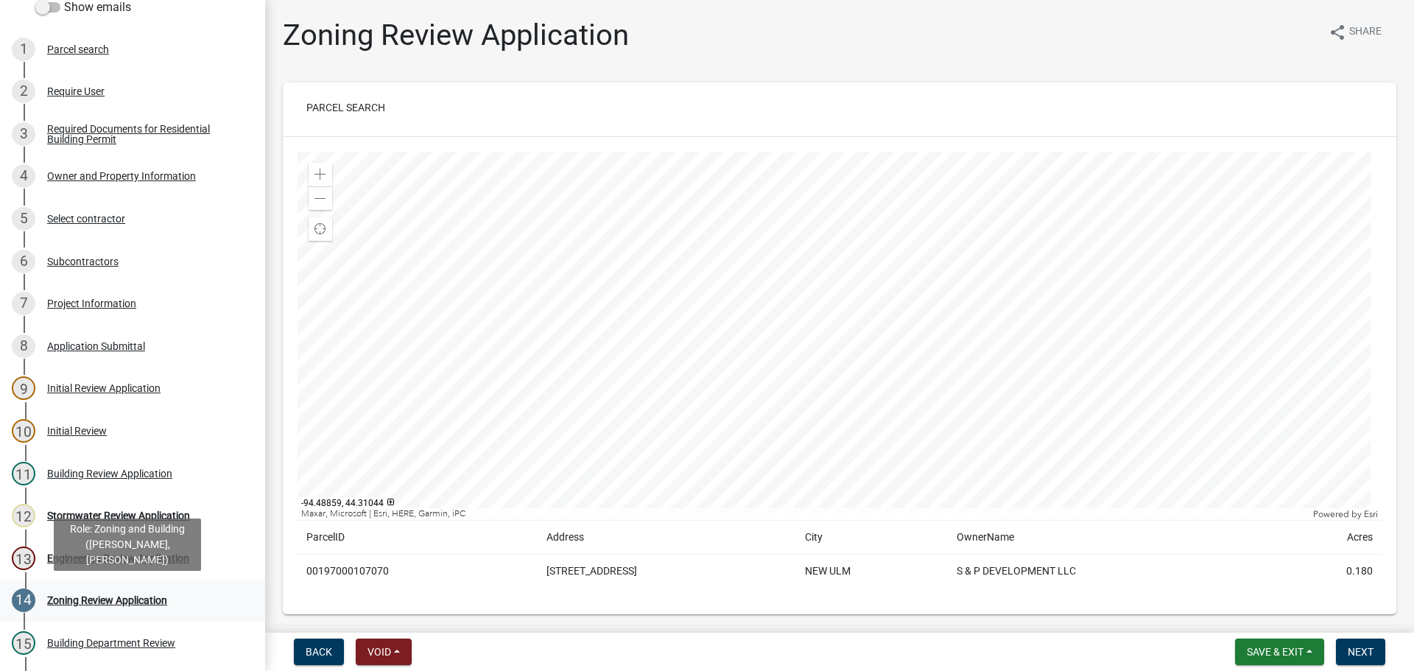
click at [79, 599] on div "Zoning Review Application" at bounding box center [107, 600] width 120 height 10
click at [113, 601] on div "Zoning Review Application" at bounding box center [107, 600] width 120 height 10
click at [139, 606] on div "Zoning Review Application" at bounding box center [107, 600] width 120 height 10
click at [139, 605] on div "Zoning Review Application" at bounding box center [107, 600] width 120 height 10
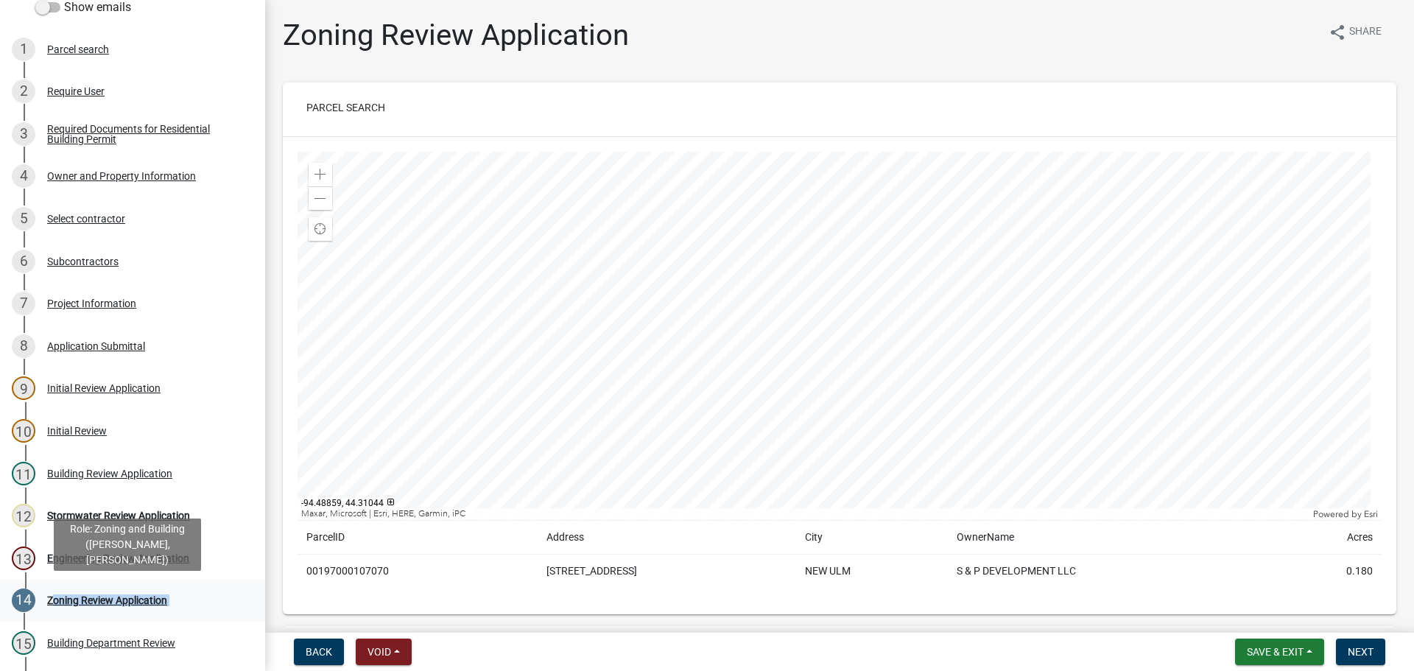
click at [139, 603] on div "Zoning Review Application" at bounding box center [107, 600] width 120 height 10
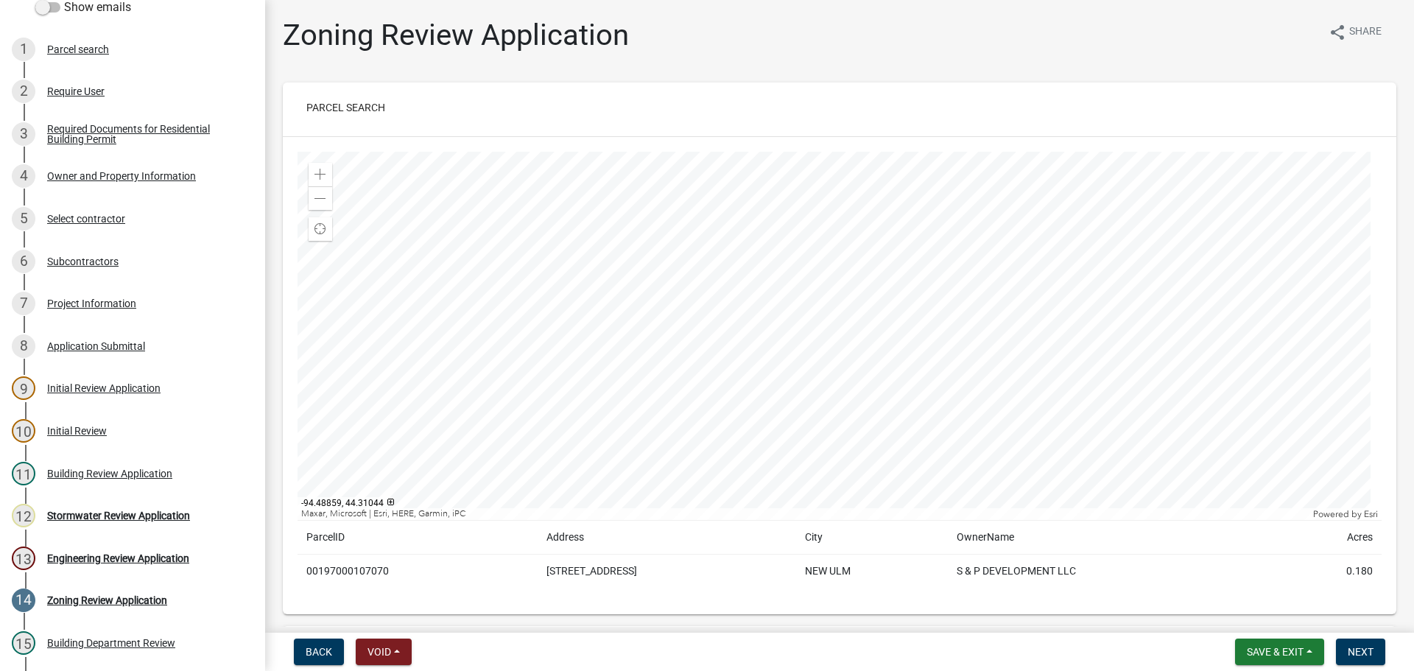
click at [1329, 630] on div "City of New Ulm, Minnesota Residential Building Permit RBP-2025-488226 Edit Vie…" at bounding box center [707, 335] width 1414 height 671
click at [1295, 648] on span "Save & Exit" at bounding box center [1275, 652] width 57 height 12
click at [1273, 613] on button "Save & Exit" at bounding box center [1266, 613] width 118 height 35
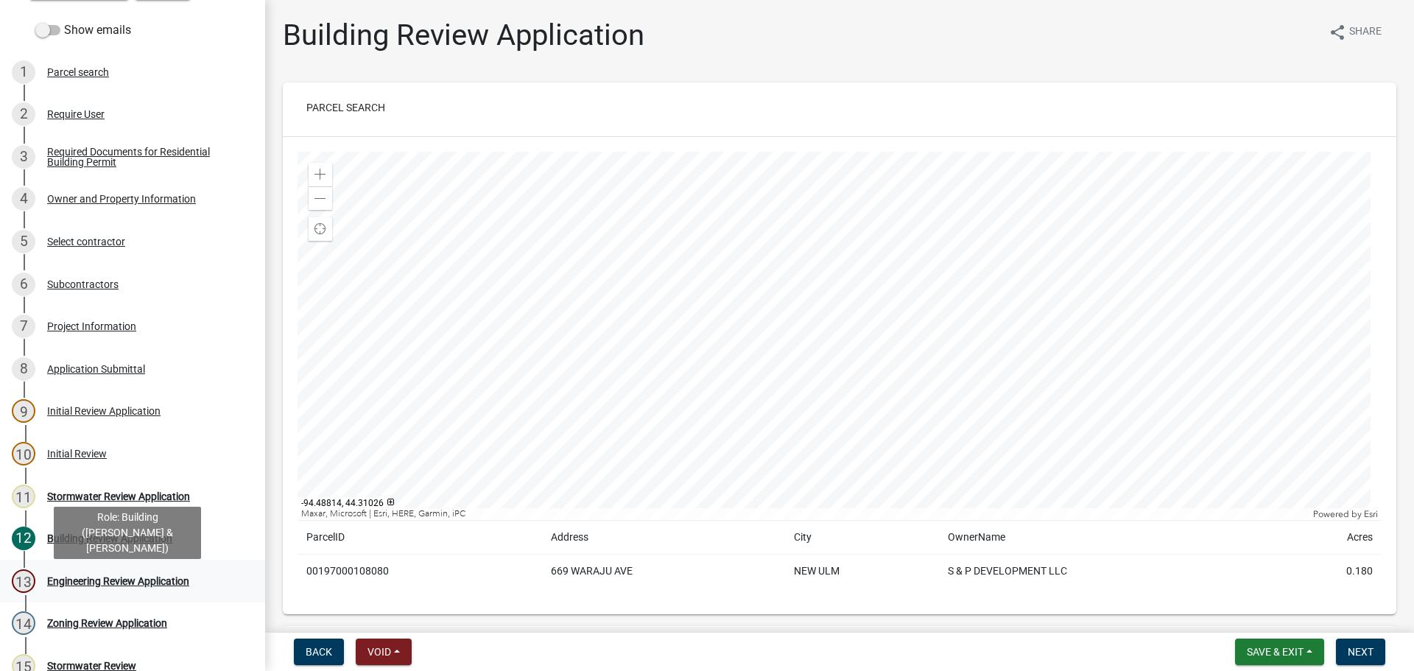
scroll to position [147, 0]
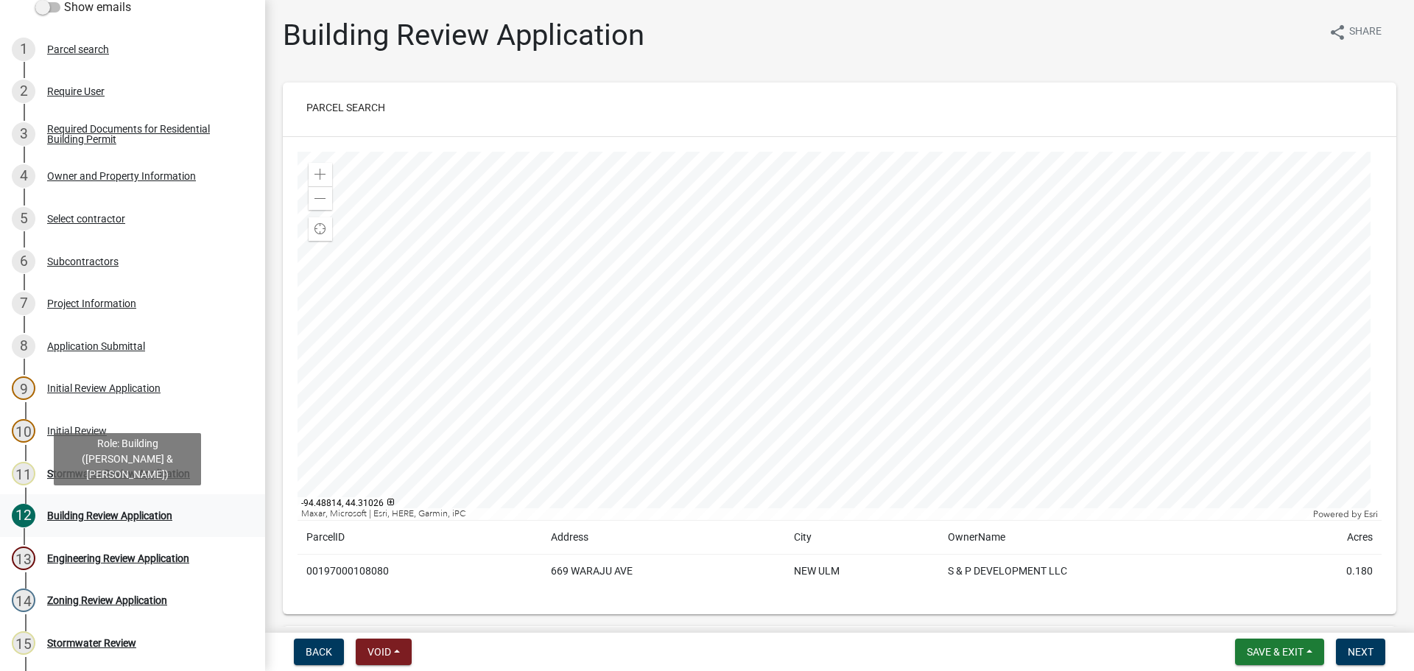
click at [138, 508] on div "12 Building Review Application" at bounding box center [127, 516] width 230 height 24
click at [105, 516] on div "Building Review Application" at bounding box center [109, 516] width 125 height 10
click at [104, 516] on div "Building Review Application" at bounding box center [109, 516] width 125 height 10
click at [102, 516] on div "Building Review Application" at bounding box center [109, 516] width 125 height 10
click at [56, 517] on div "Building Review Application" at bounding box center [109, 516] width 125 height 10
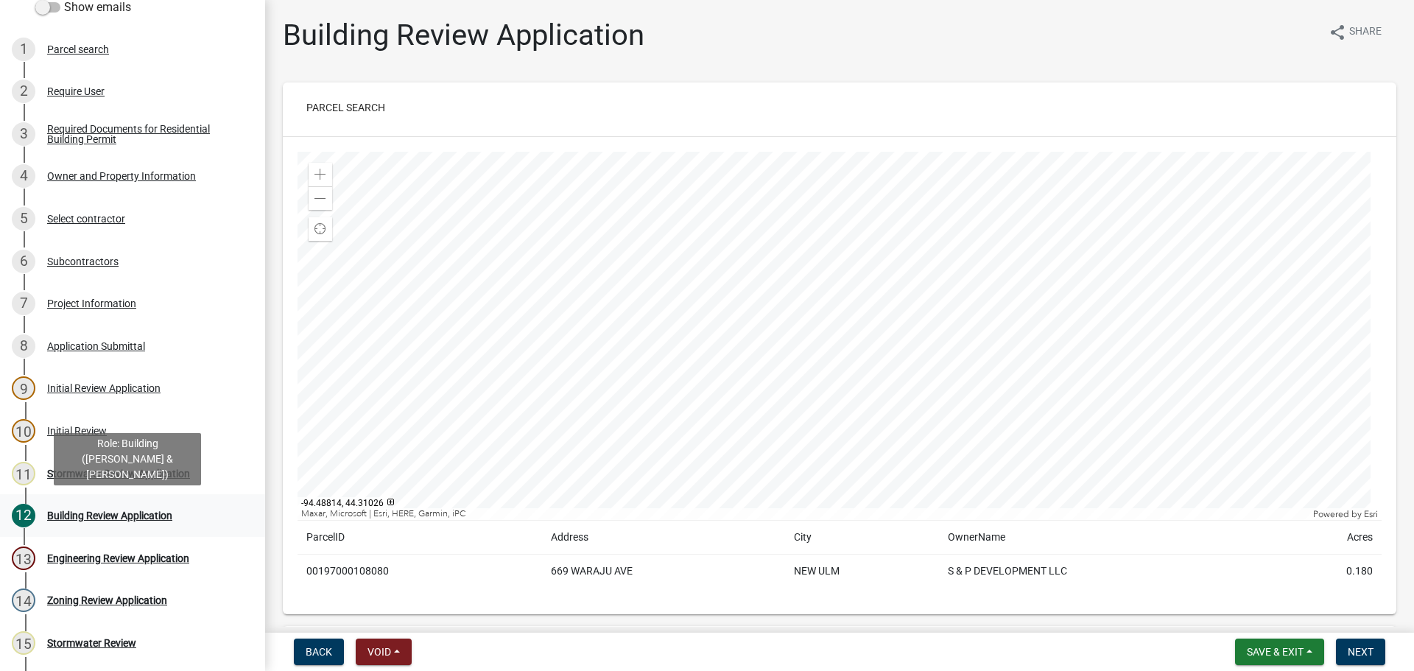
click at [49, 516] on div "Building Review Application" at bounding box center [109, 516] width 125 height 10
click at [61, 518] on div "Building Review Application" at bounding box center [109, 516] width 125 height 10
click at [136, 516] on div "Building Review Application" at bounding box center [109, 516] width 125 height 10
click at [158, 511] on div "Building Review Application" at bounding box center [109, 516] width 125 height 10
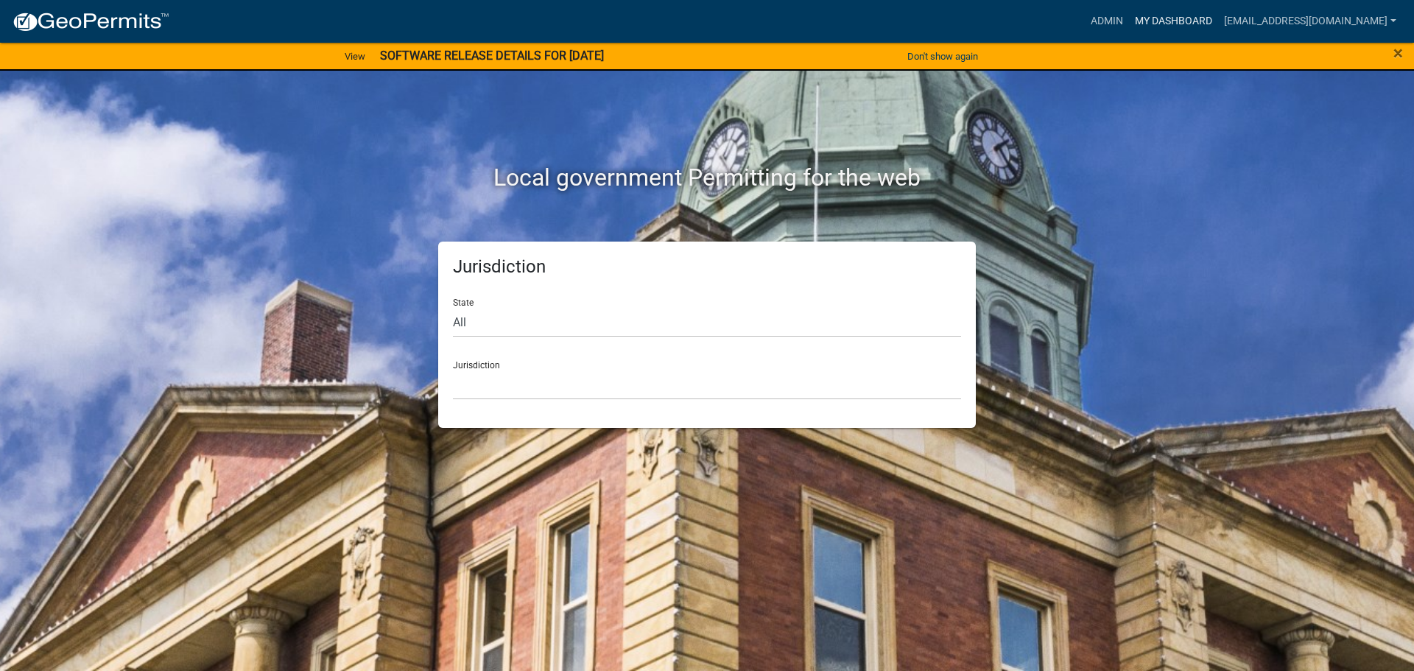
click at [1190, 21] on link "My Dashboard" at bounding box center [1173, 21] width 89 height 28
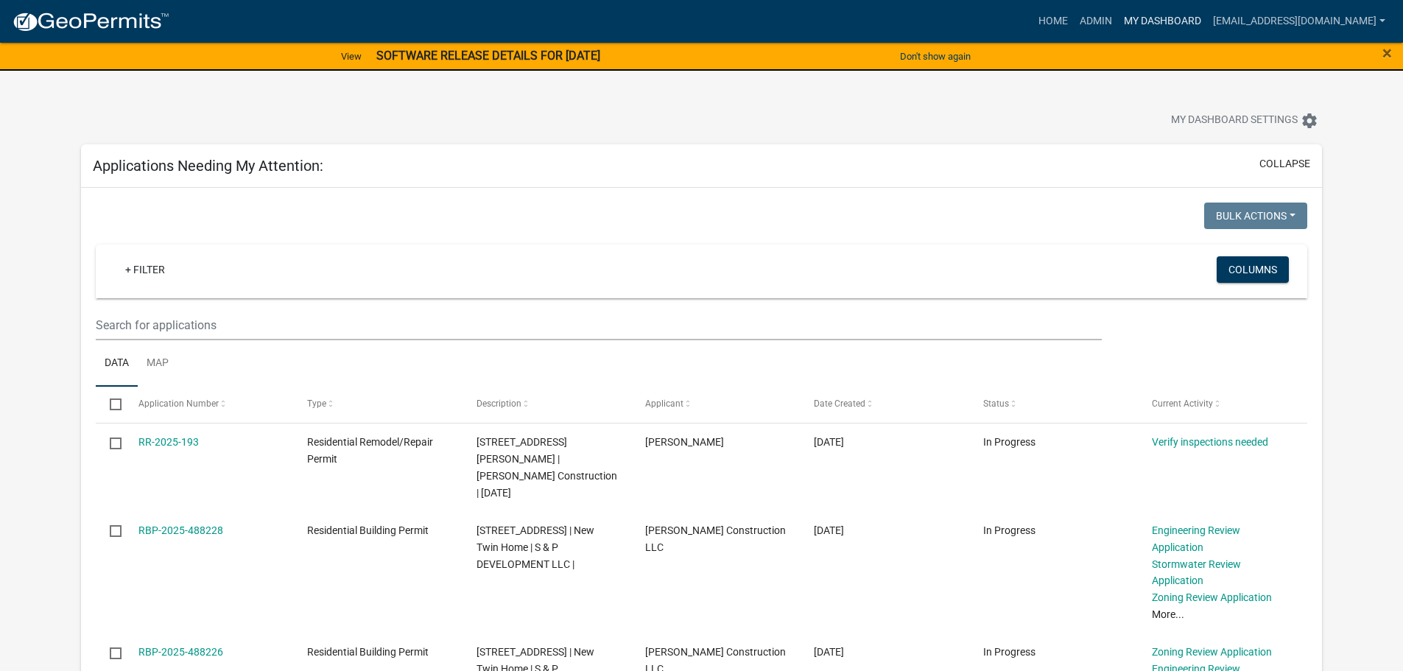
click at [1179, 23] on link "My Dashboard" at bounding box center [1162, 21] width 89 height 28
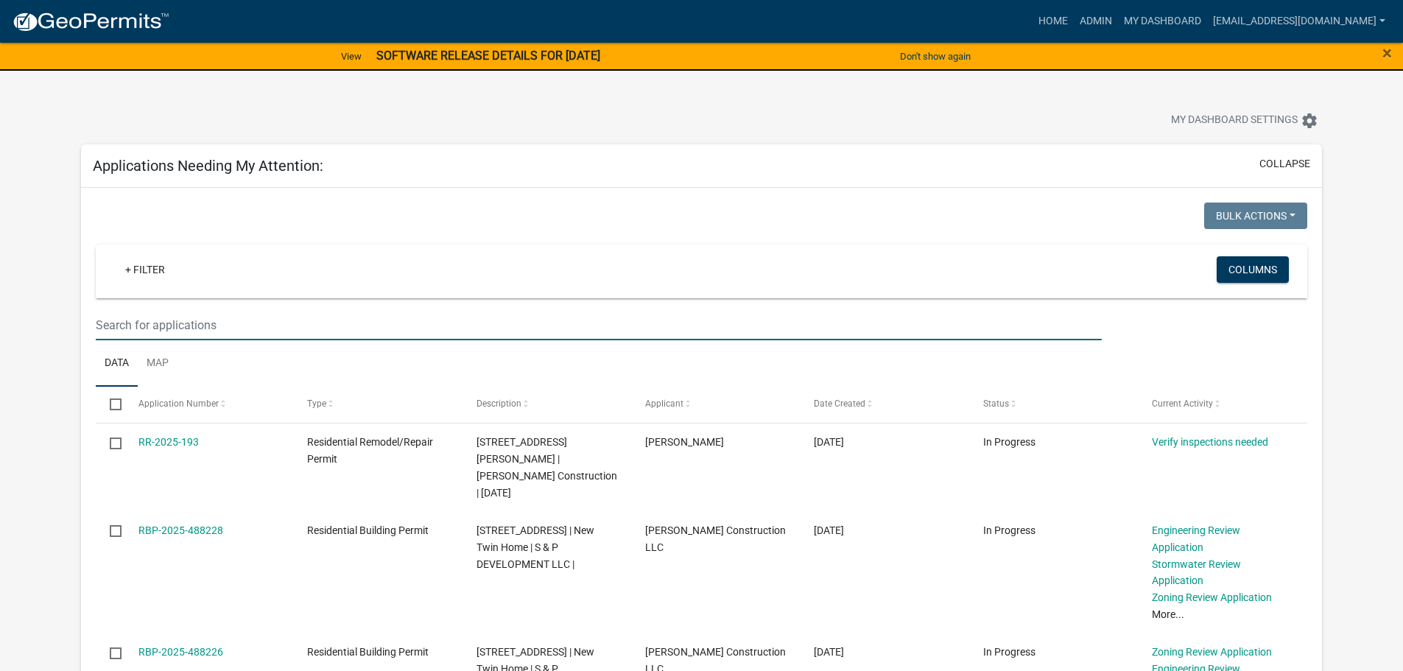
click at [211, 320] on input "text" at bounding box center [599, 325] width 1006 height 30
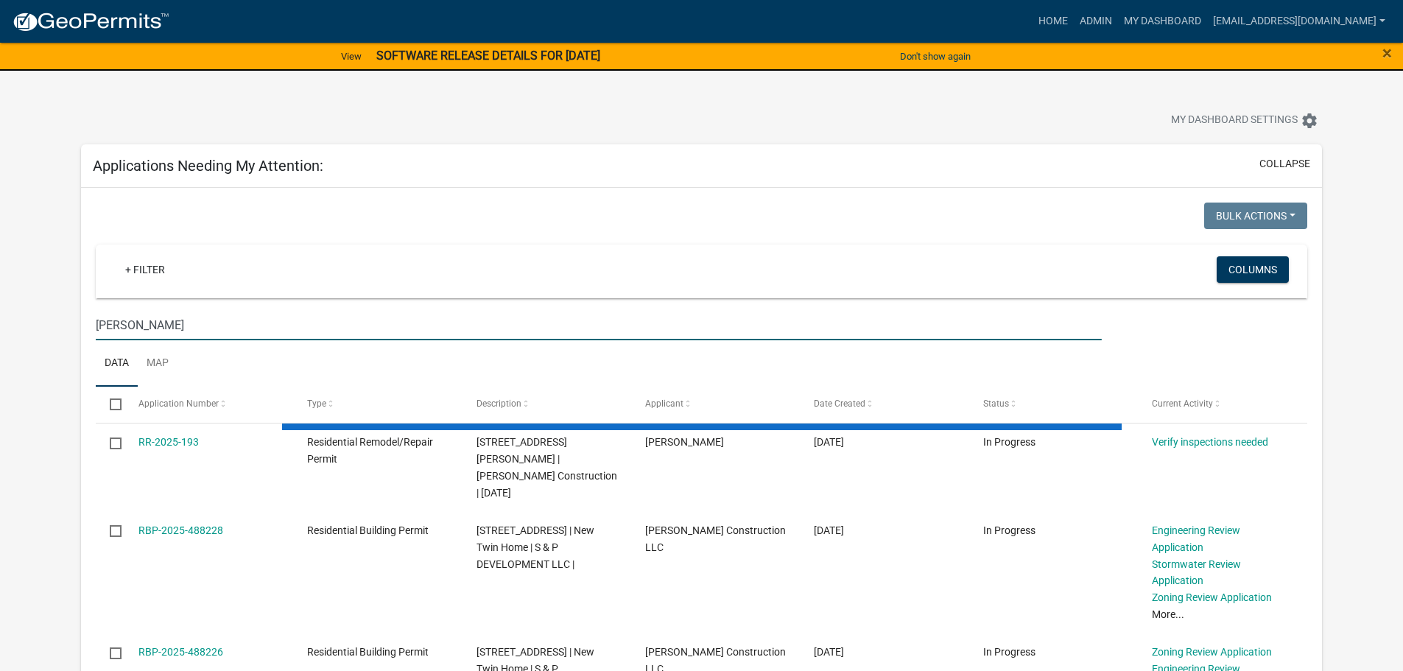
type input "[PERSON_NAME]"
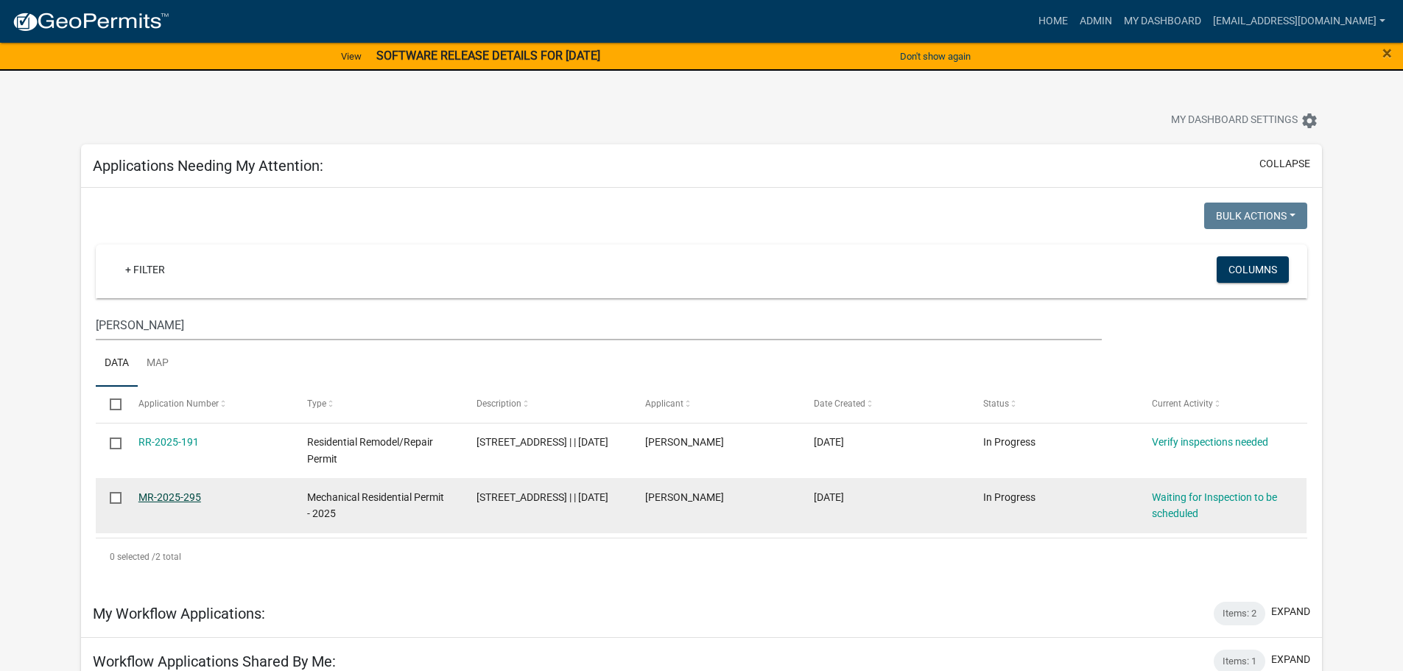
click at [163, 496] on link "MR-2025-295" at bounding box center [169, 497] width 63 height 12
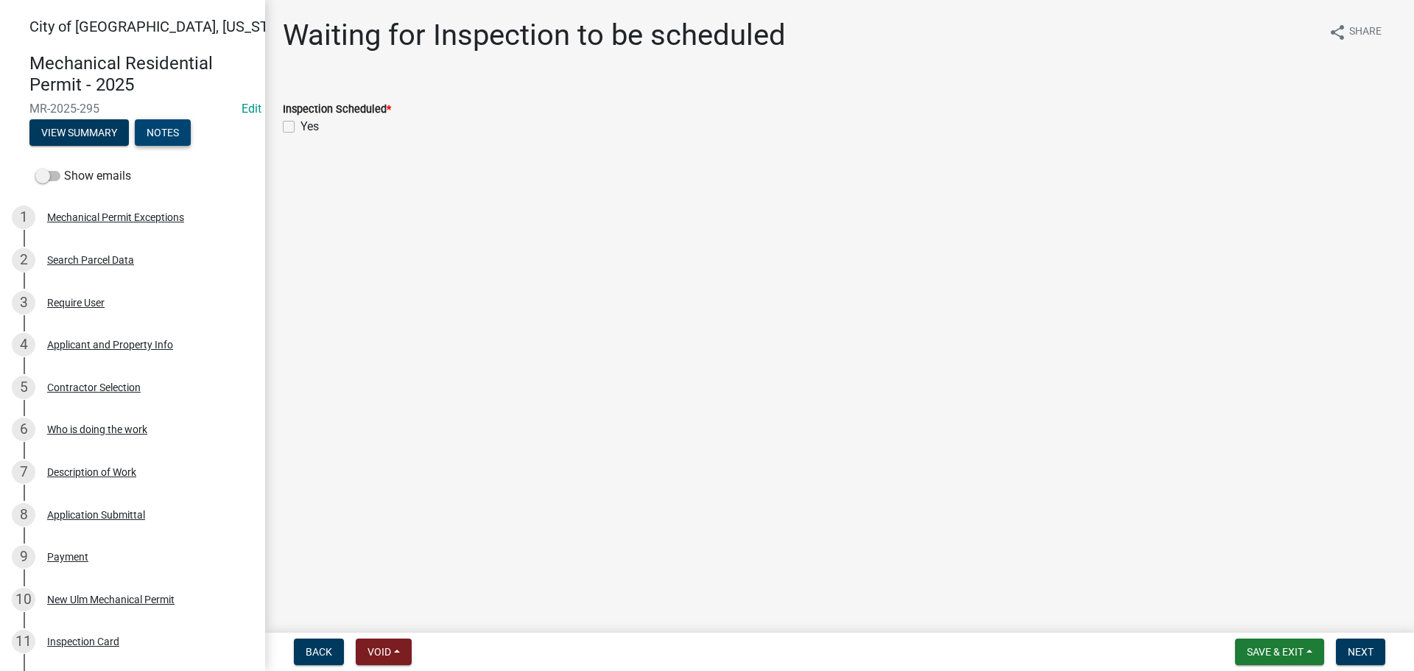
click at [176, 140] on button "Notes" at bounding box center [163, 132] width 56 height 27
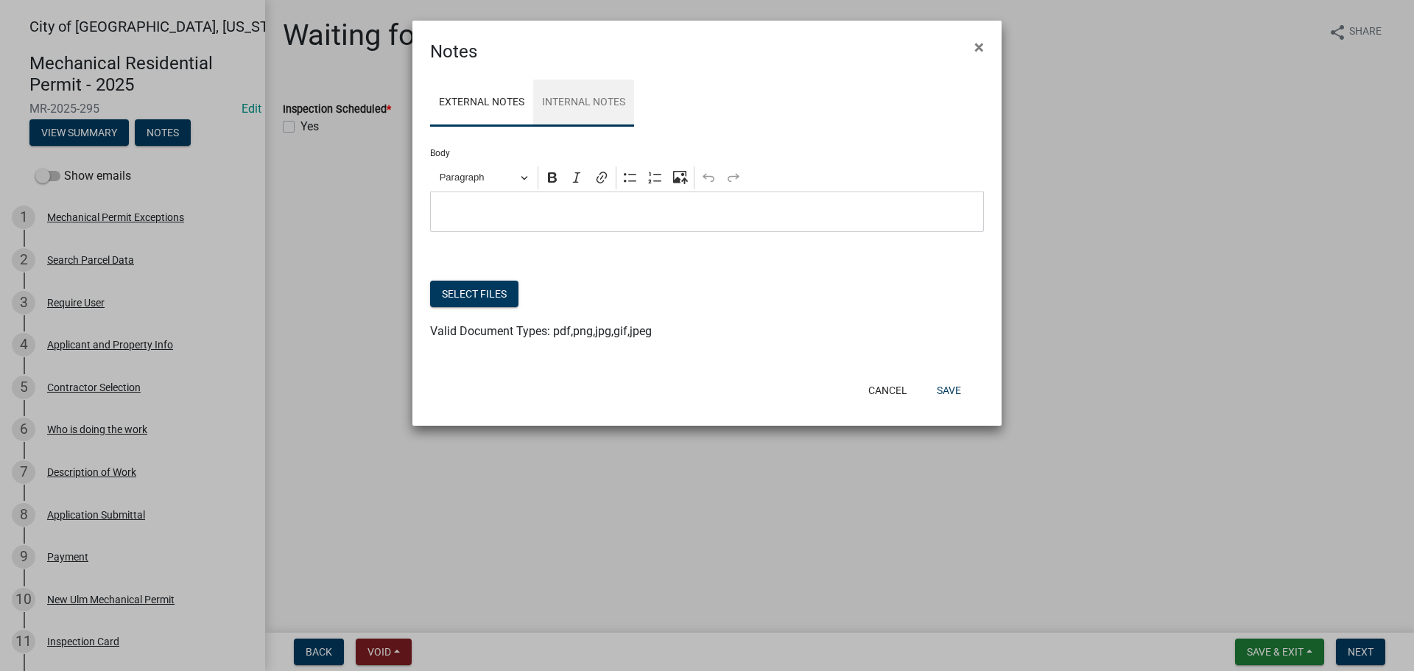
click at [578, 105] on link "Internal Notes" at bounding box center [583, 103] width 101 height 47
click at [499, 110] on link "External Notes" at bounding box center [481, 103] width 103 height 47
click at [986, 49] on button "×" at bounding box center [979, 47] width 33 height 41
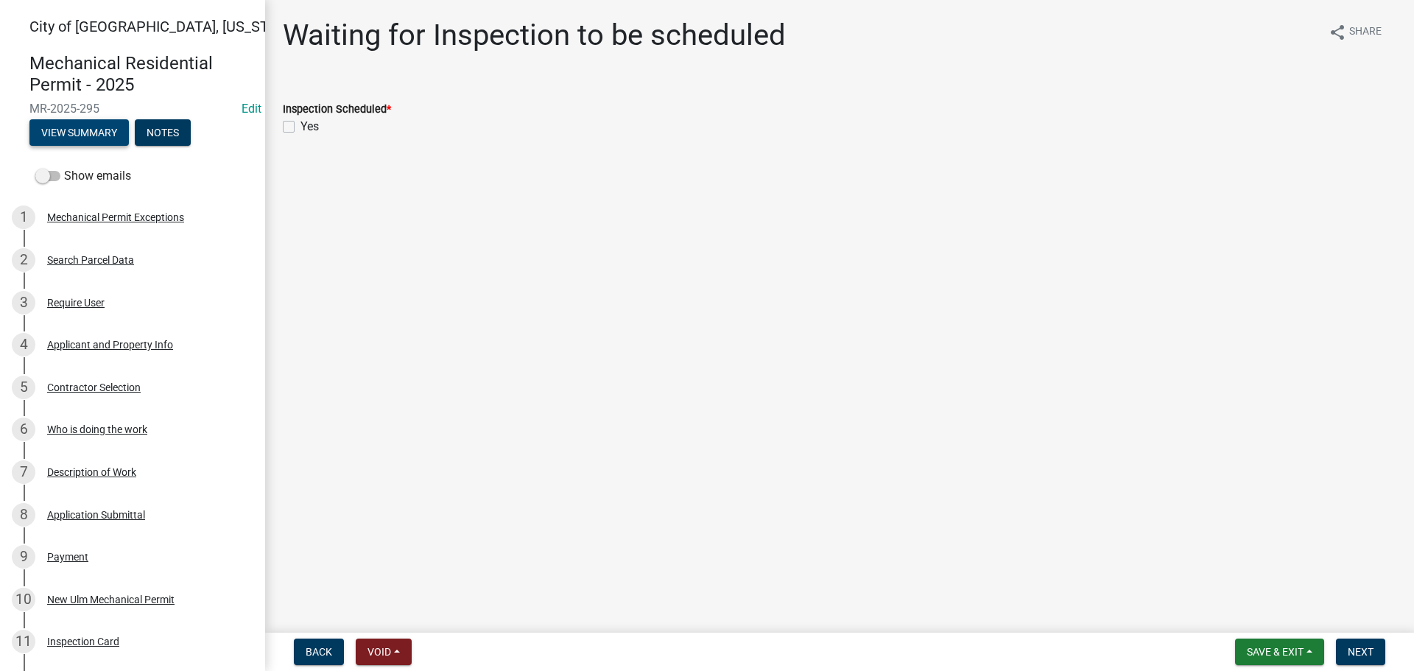
click at [94, 129] on button "View Summary" at bounding box center [78, 132] width 99 height 27
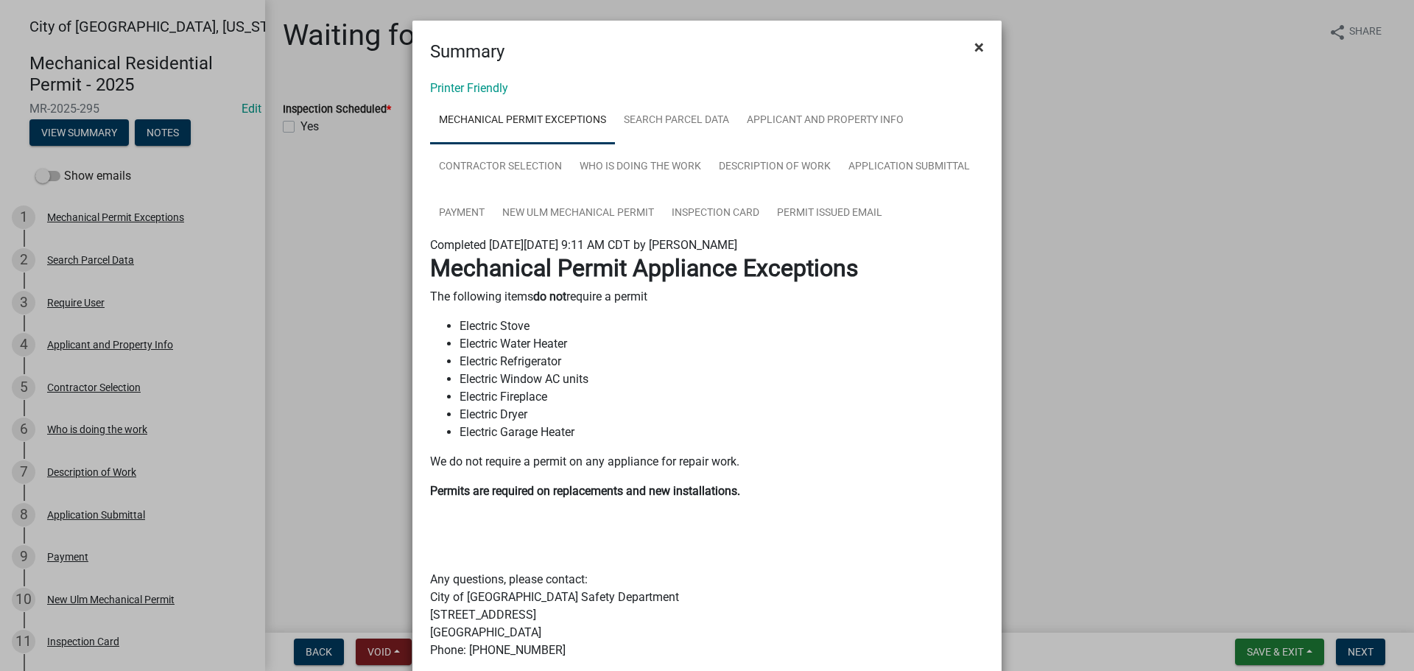
click at [979, 38] on button "×" at bounding box center [979, 47] width 33 height 41
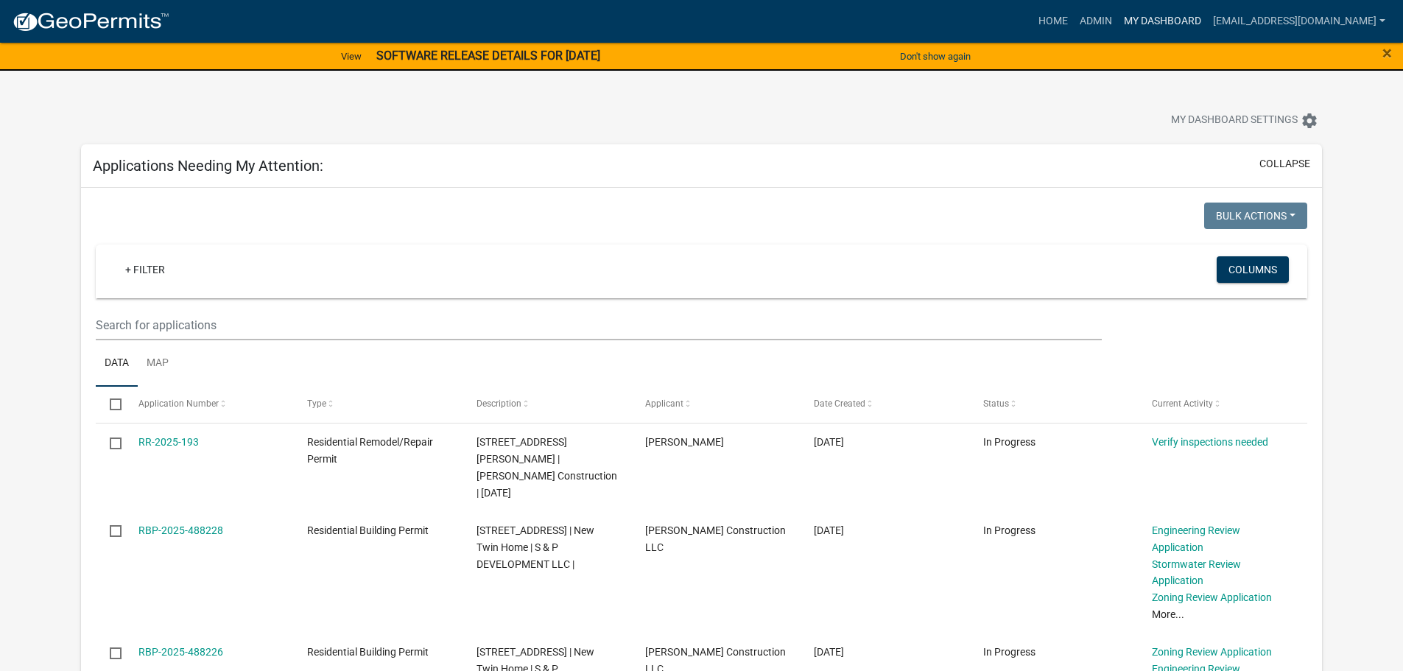
click at [1199, 21] on link "My Dashboard" at bounding box center [1162, 21] width 89 height 28
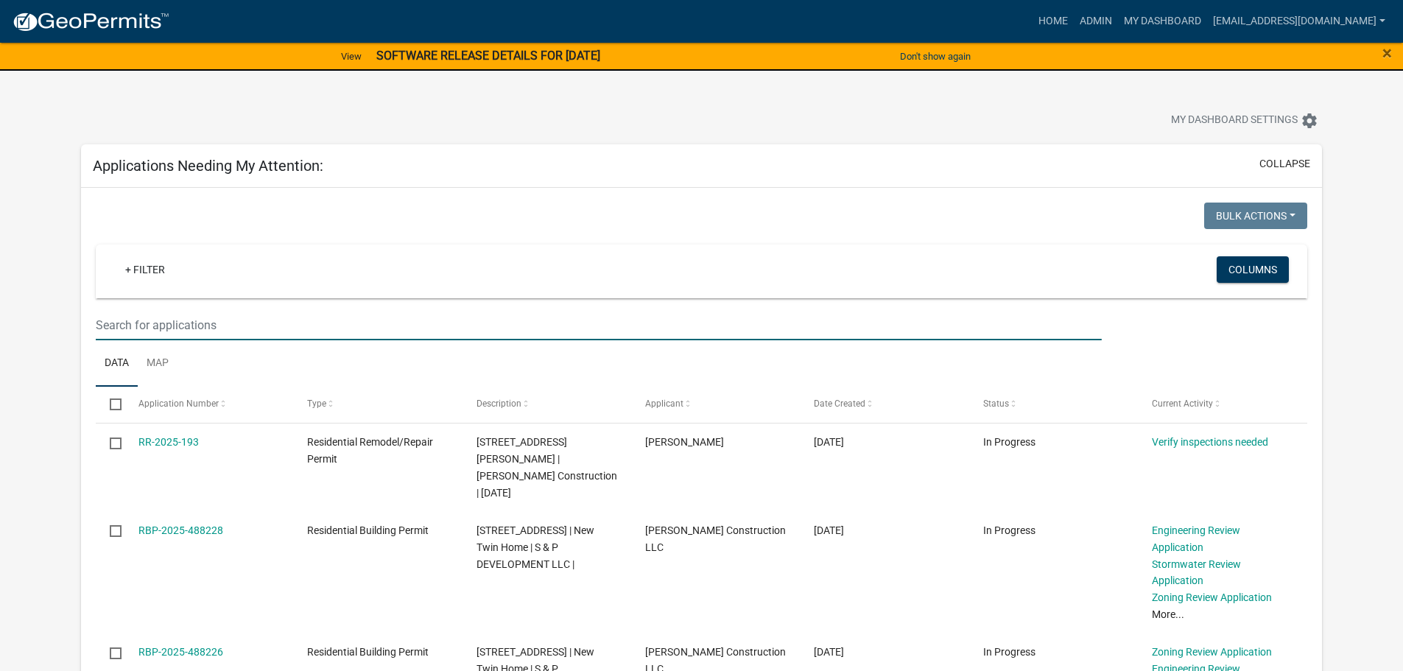
click at [161, 329] on input "text" at bounding box center [599, 325] width 1006 height 30
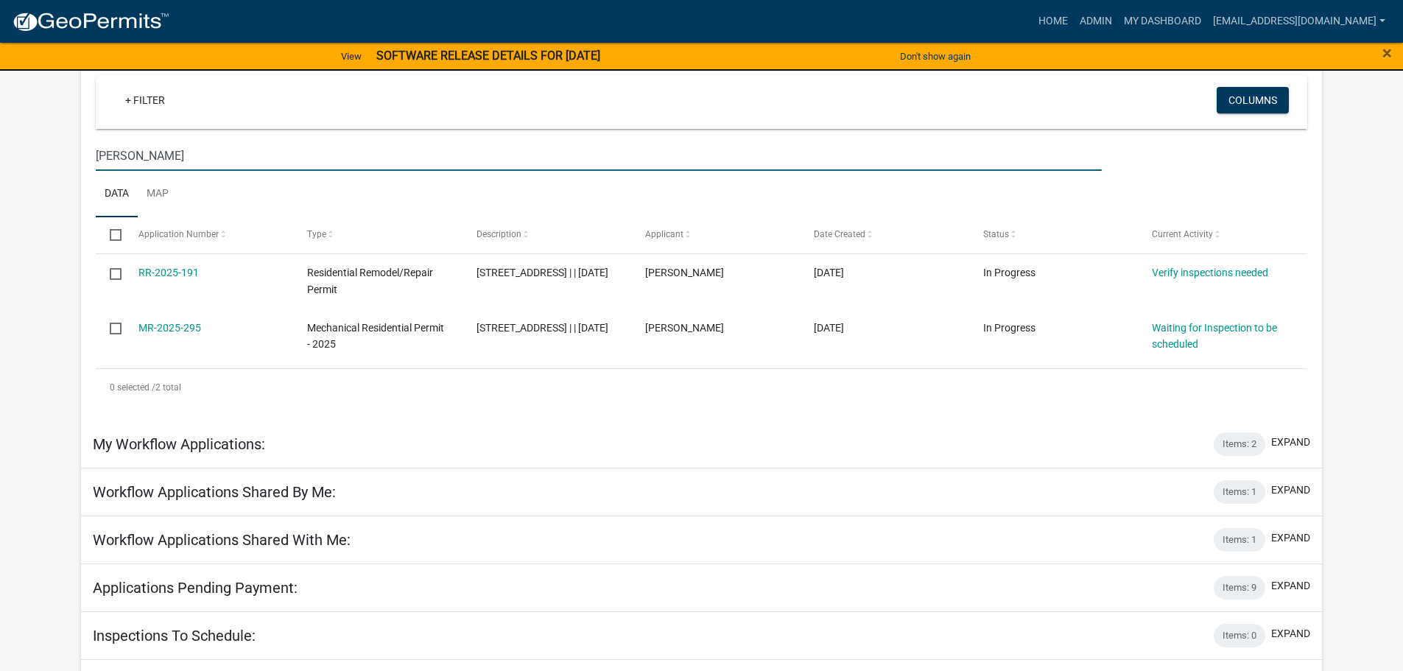
scroll to position [221, 0]
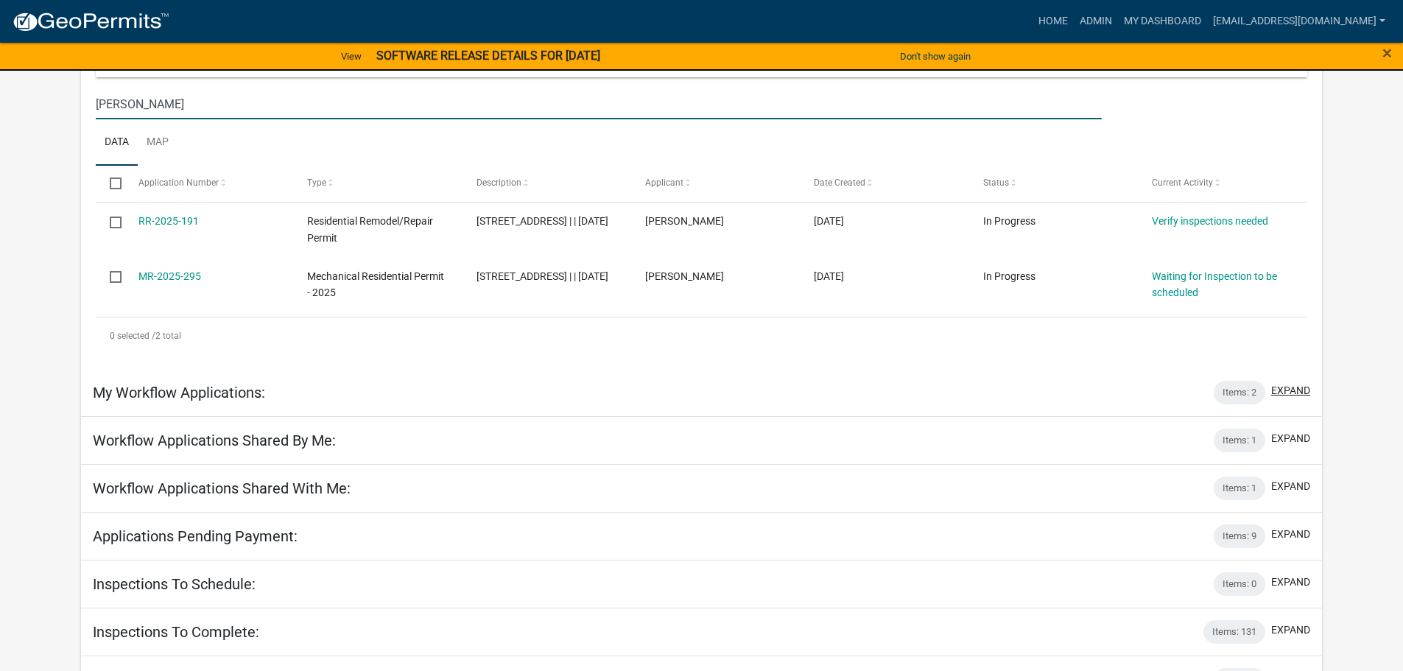
click at [1284, 397] on button "expand" at bounding box center [1291, 390] width 39 height 15
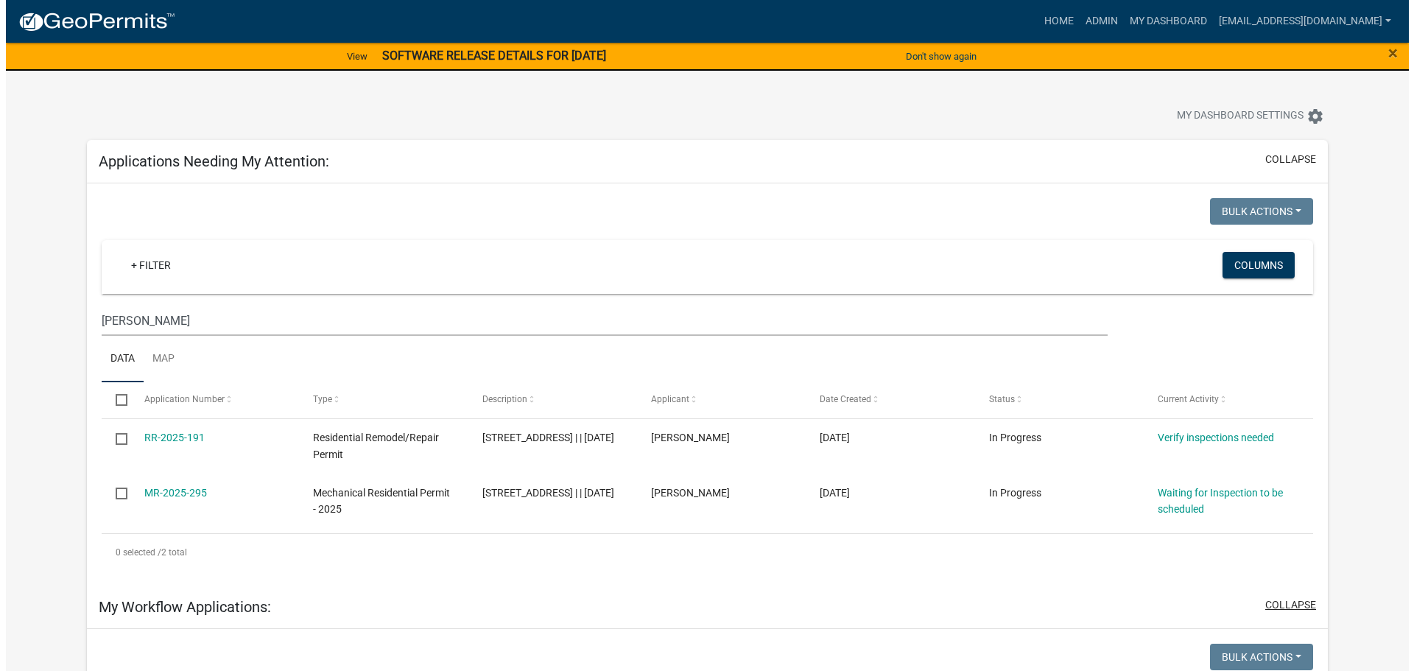
scroll to position [0, 0]
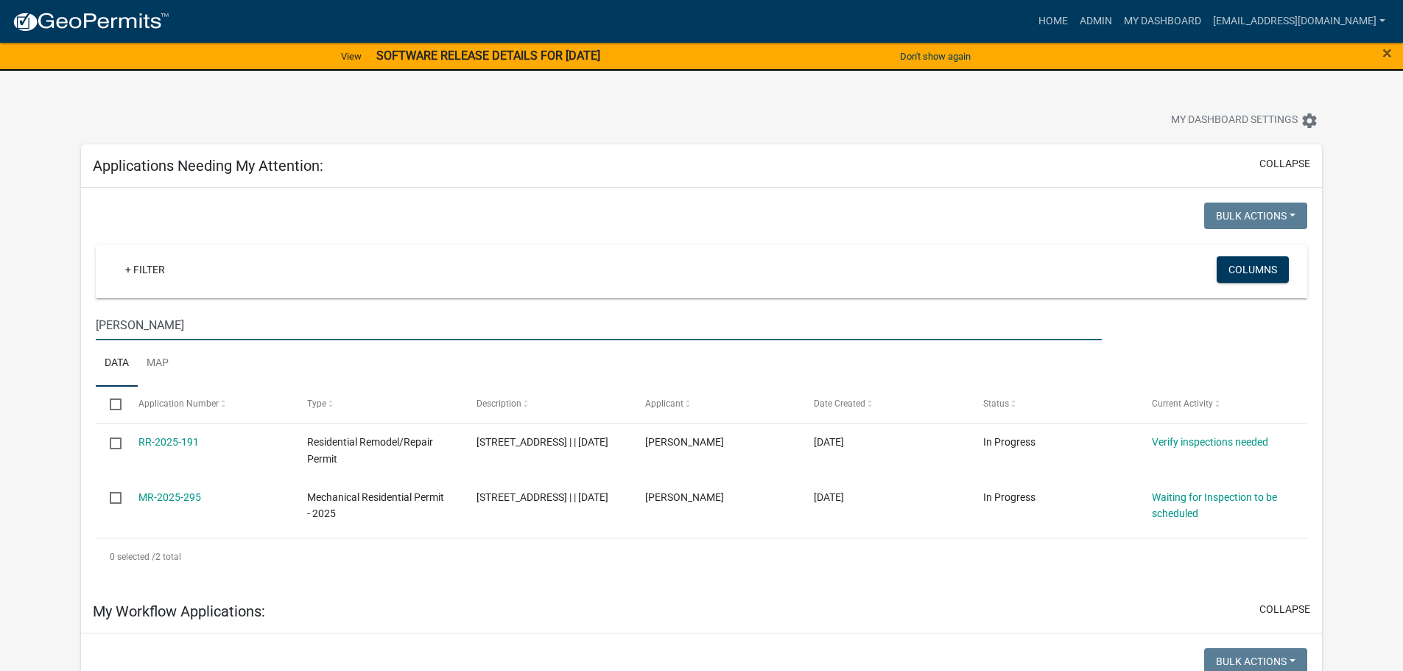
drag, startPoint x: 144, startPoint y: 327, endPoint x: 80, endPoint y: 330, distance: 64.2
type input "2605"
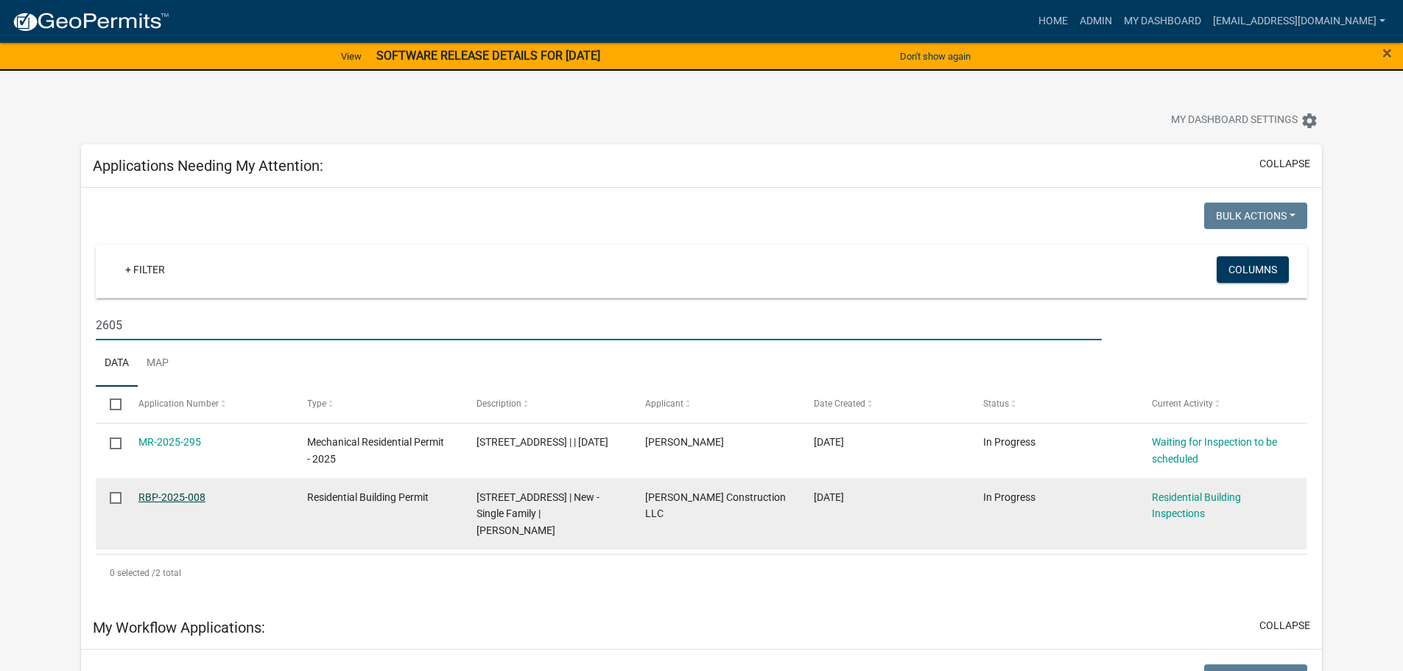
click at [144, 501] on link "RBP-2025-008" at bounding box center [171, 497] width 67 height 12
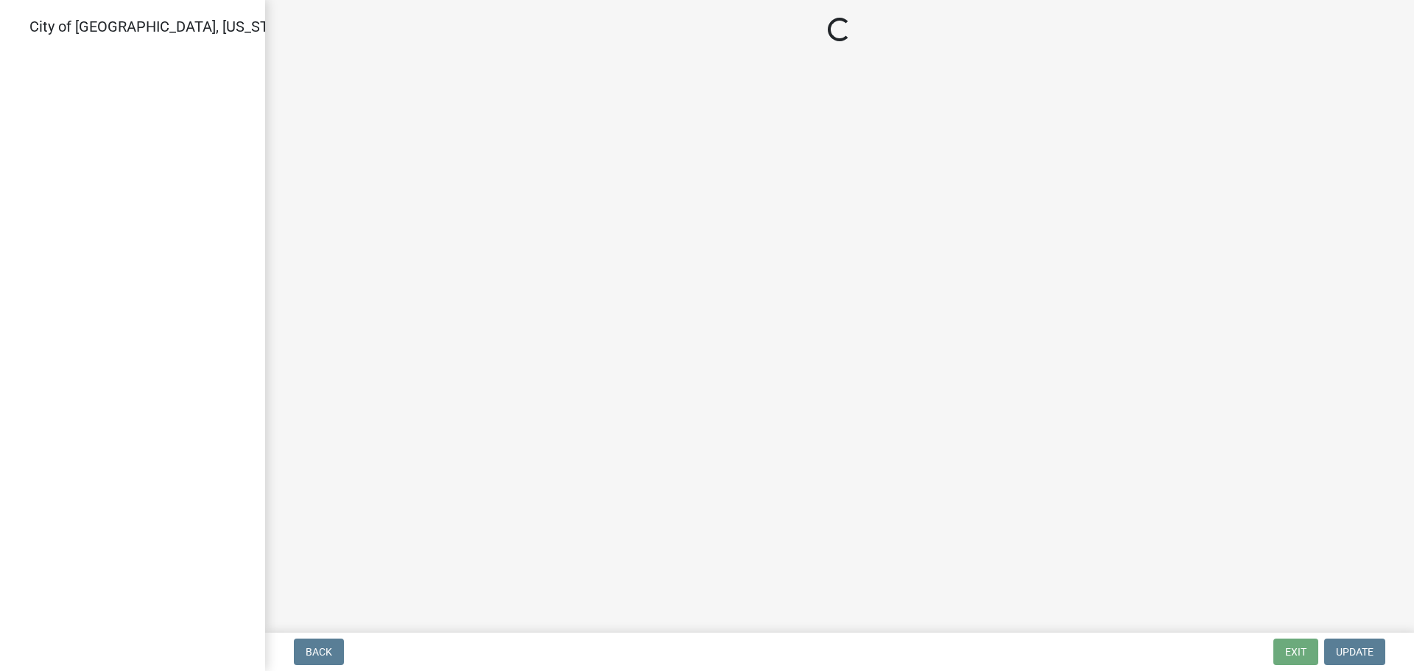
select select "805d55ac-e238-4e04-8f8e-acc067f36c3e"
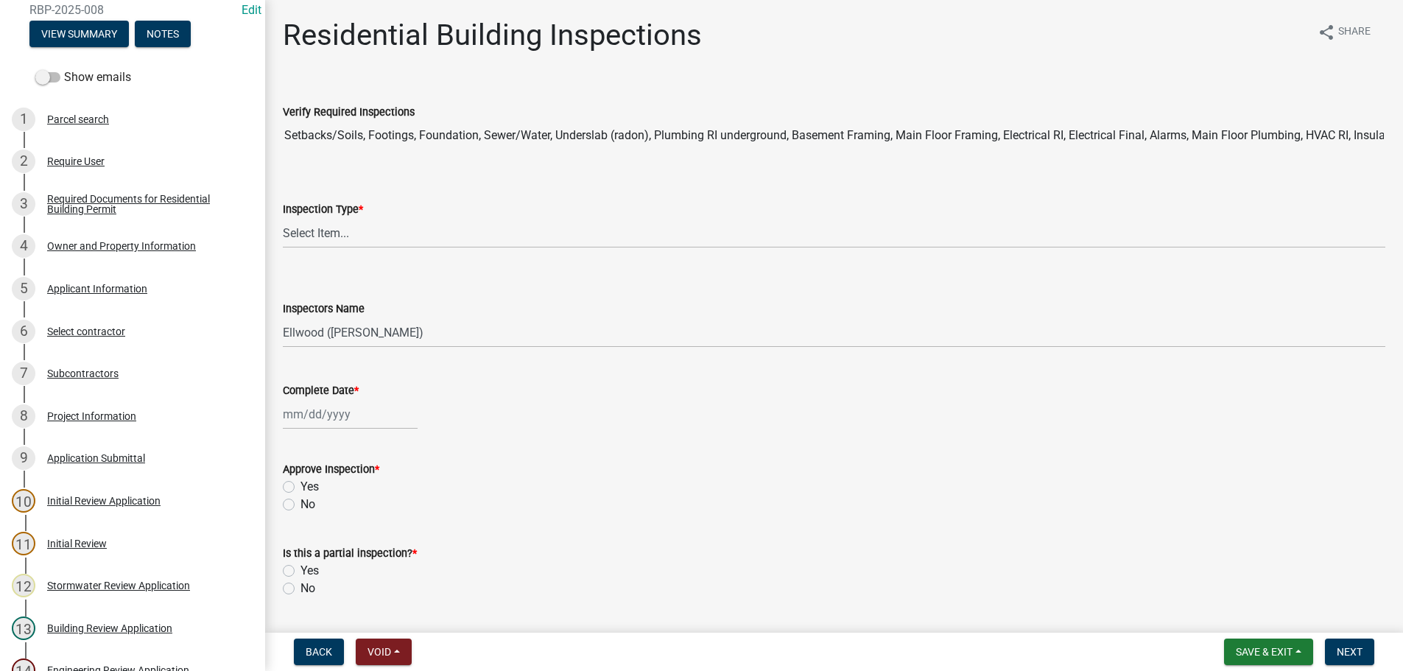
scroll to position [74, 0]
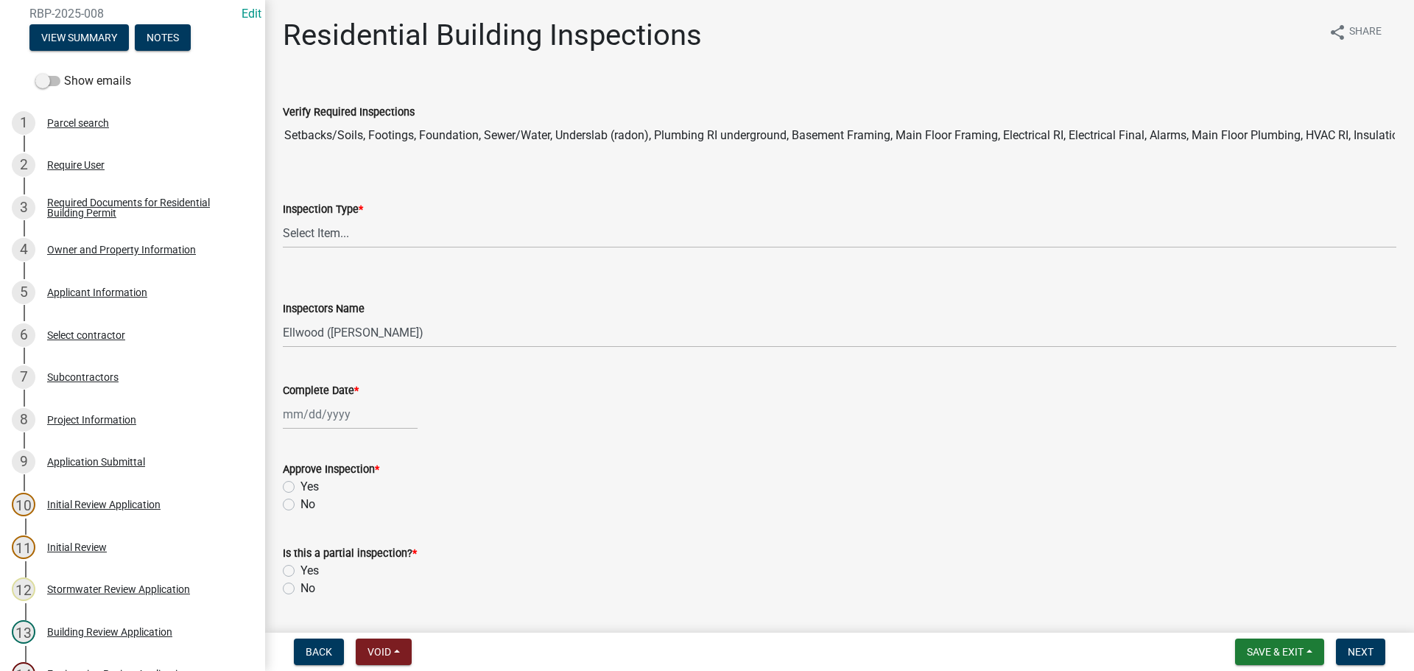
drag, startPoint x: 1255, startPoint y: 637, endPoint x: 1258, endPoint y: 648, distance: 10.7
click at [1256, 638] on nav "Back Void Withdraw Lock Expire Void Save & Exit Save Save & Exit Next" at bounding box center [839, 652] width 1149 height 38
click at [1258, 650] on span "Save & Exit" at bounding box center [1275, 652] width 57 height 12
click at [1249, 614] on button "Save & Exit" at bounding box center [1266, 613] width 118 height 35
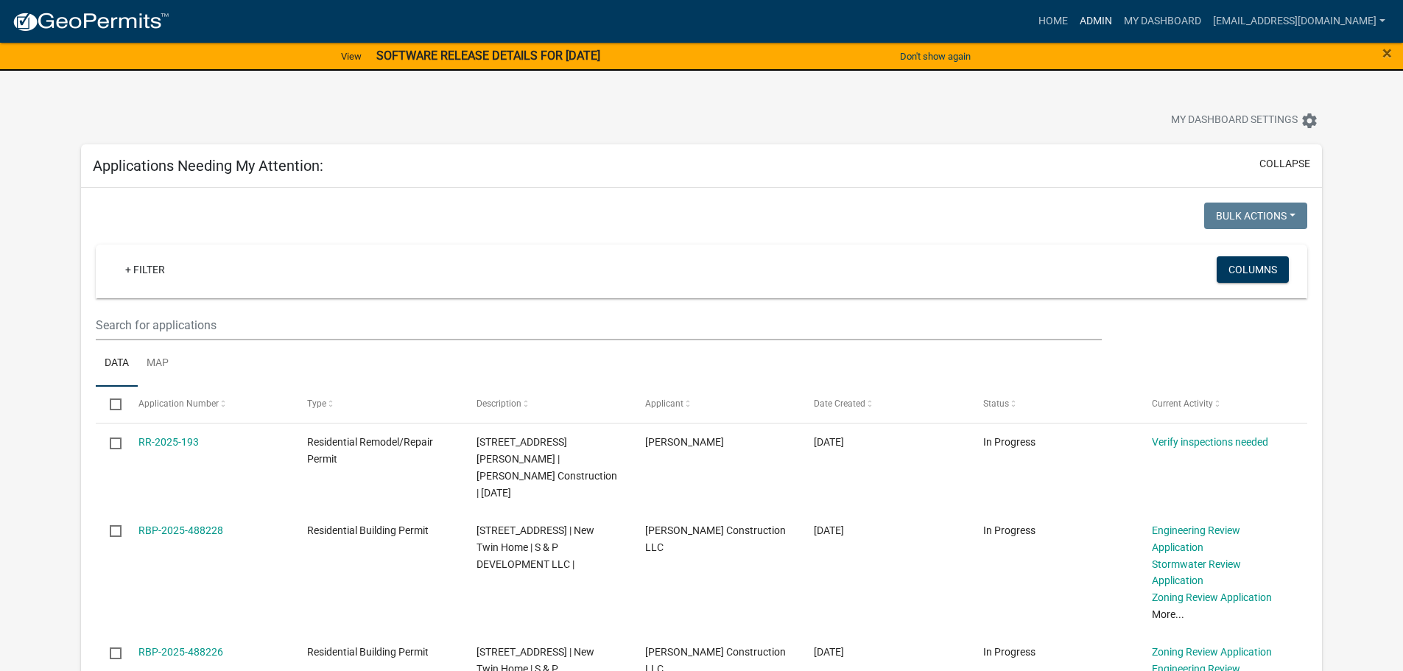
click at [1118, 24] on link "Admin" at bounding box center [1096, 21] width 44 height 28
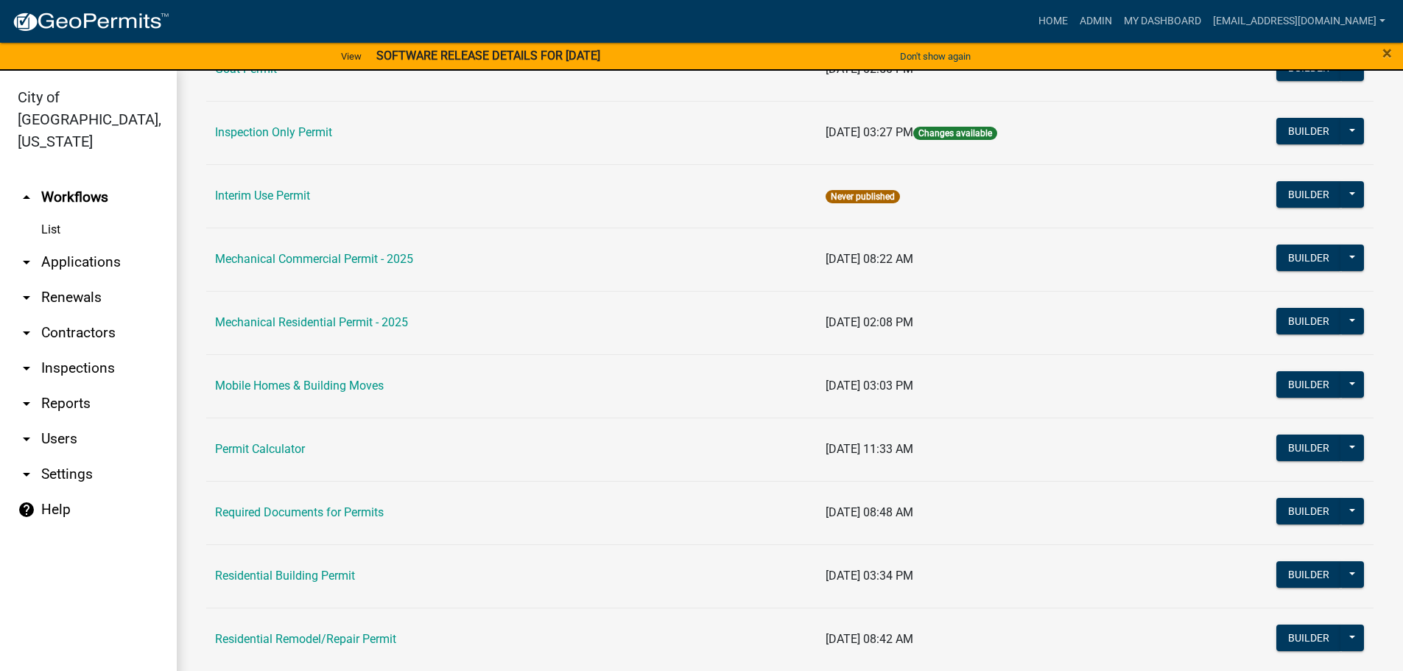
scroll to position [810, 0]
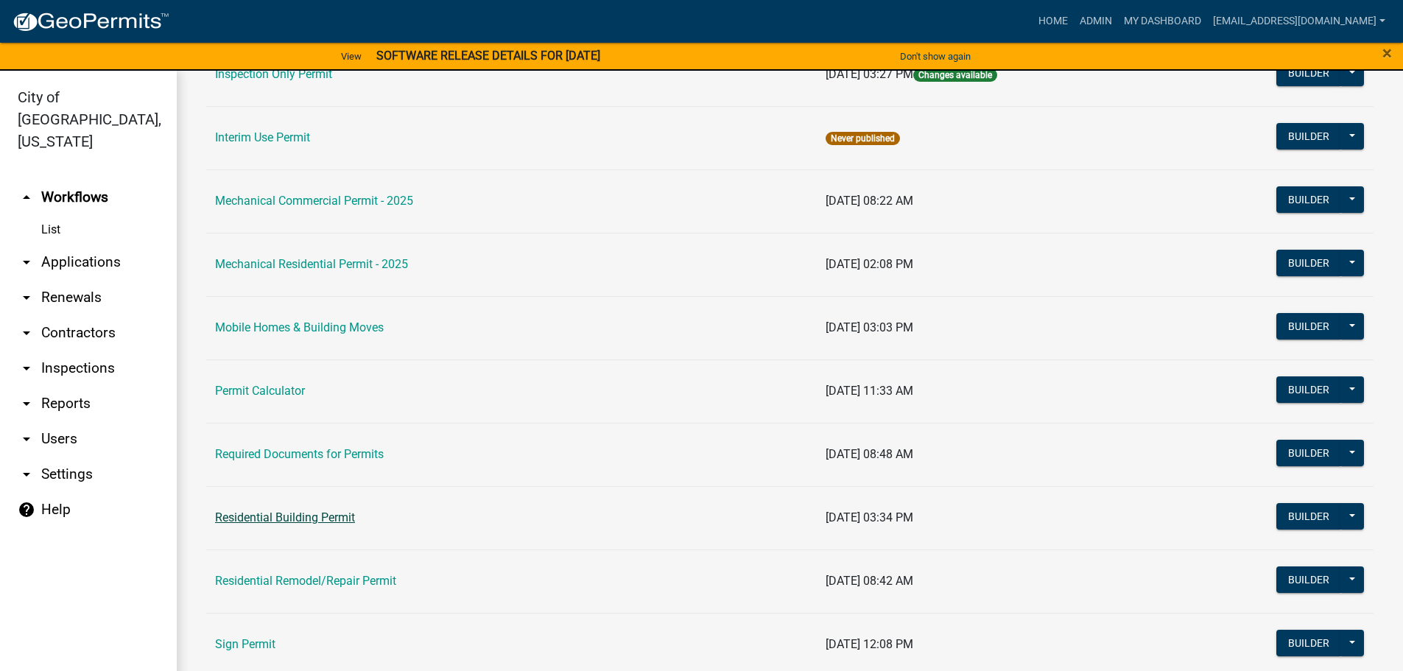
click at [301, 516] on link "Residential Building Permit" at bounding box center [285, 518] width 140 height 14
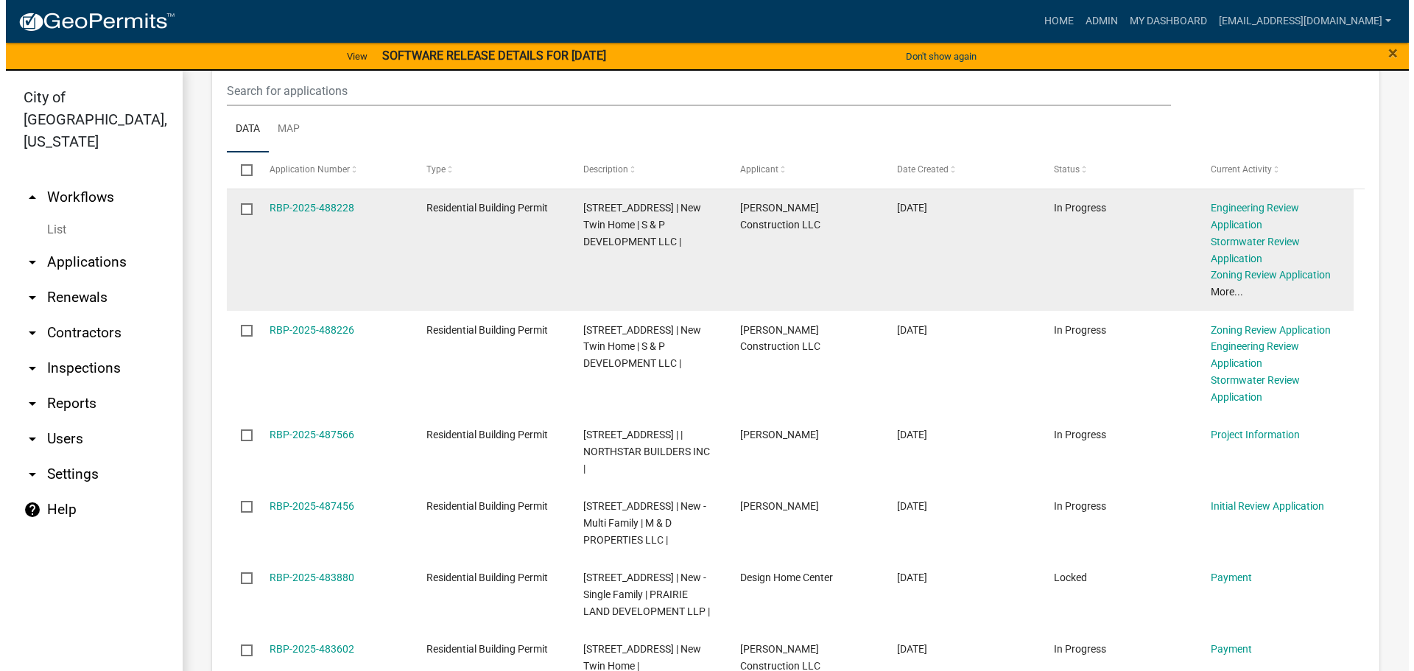
scroll to position [1694, 0]
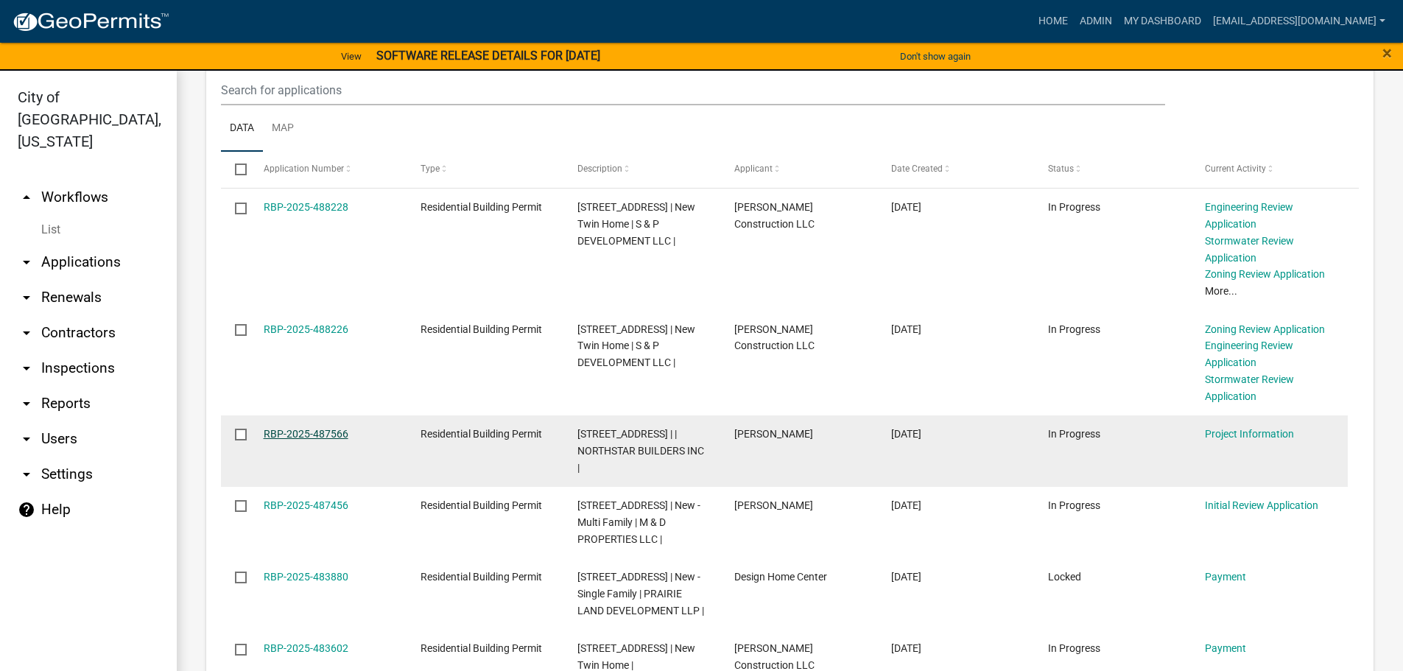
click at [308, 428] on link "RBP-2025-487566" at bounding box center [306, 434] width 85 height 12
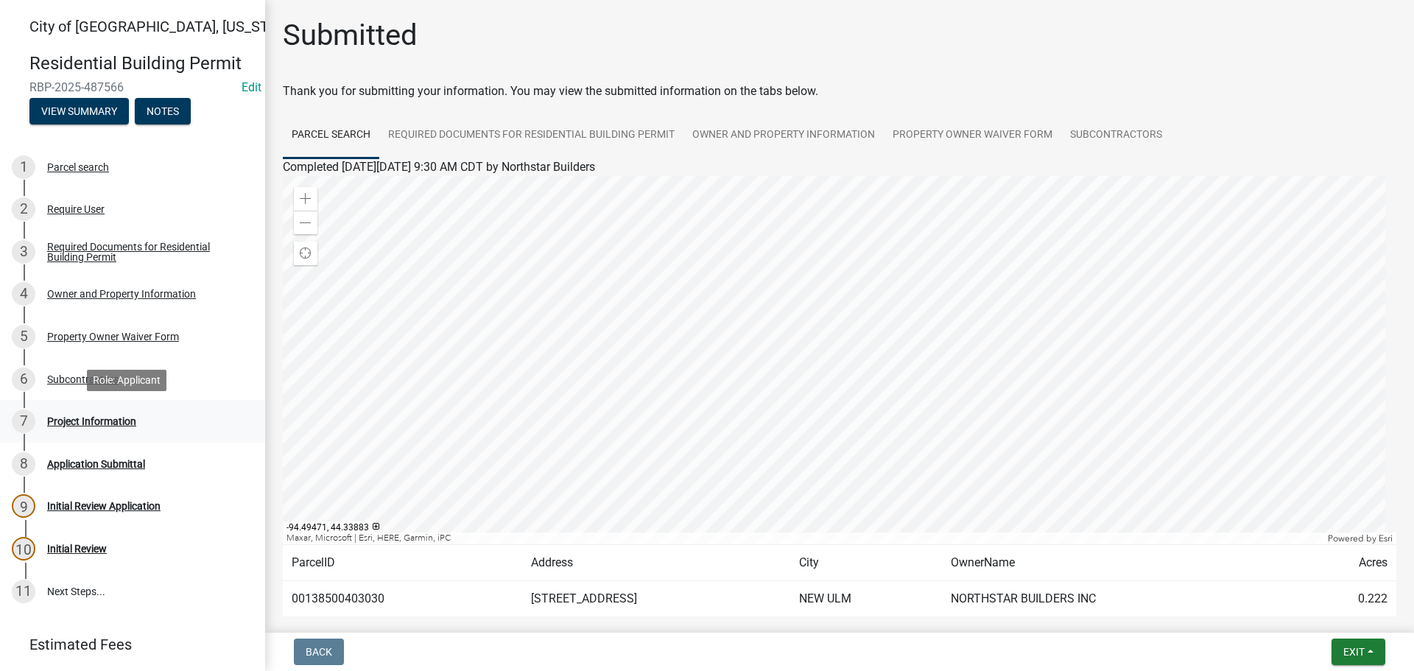
click at [99, 418] on div "Project Information" at bounding box center [91, 421] width 89 height 10
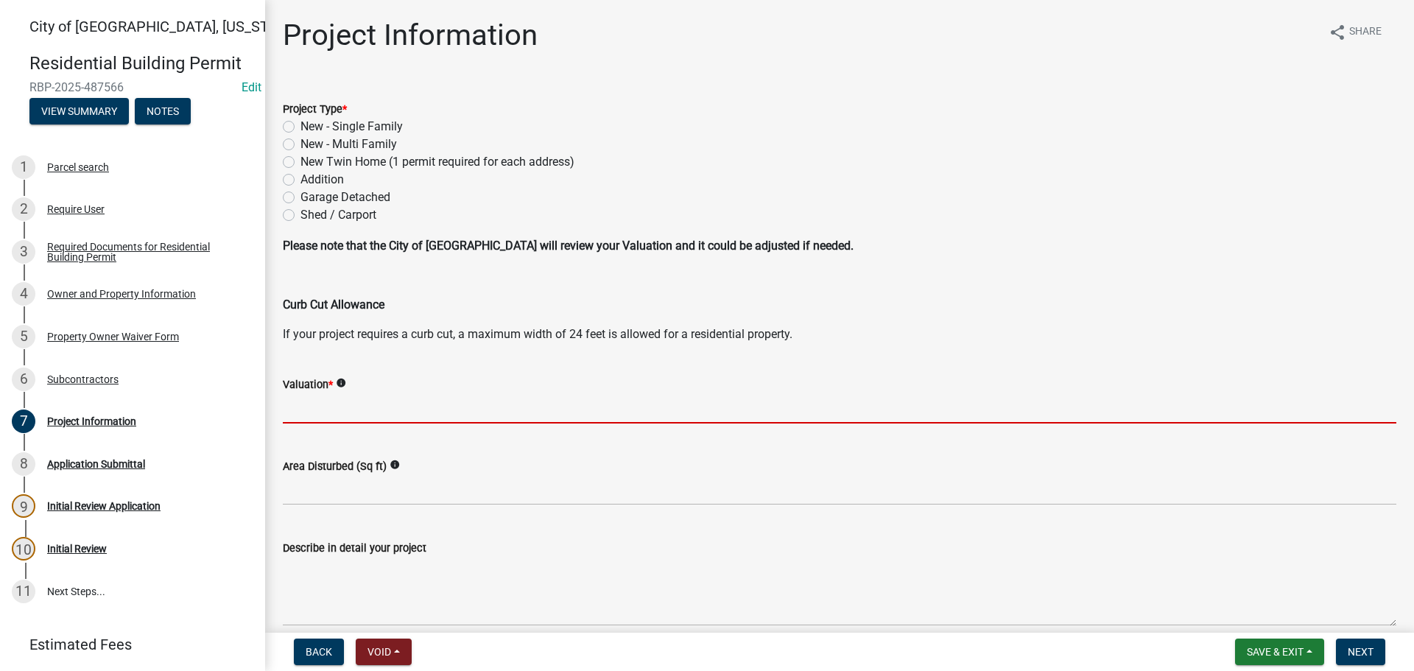
click at [304, 399] on input "text" at bounding box center [840, 408] width 1114 height 30
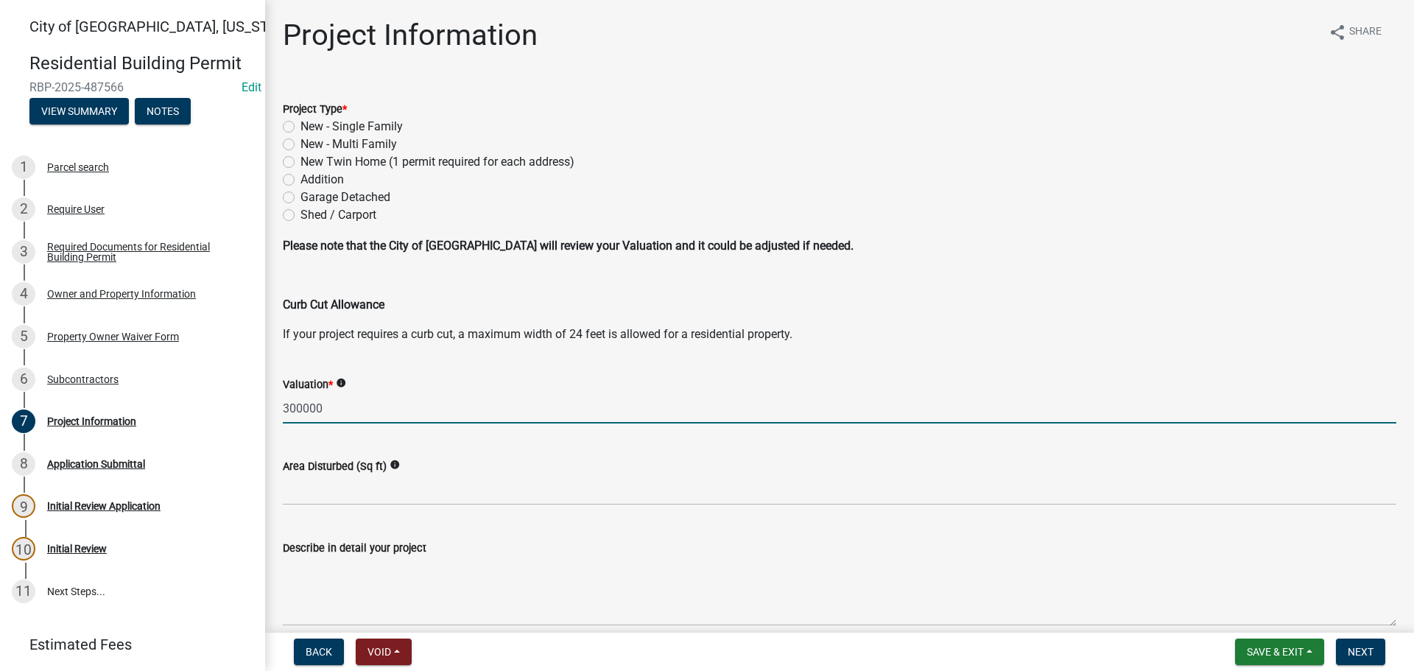
type input "300000"
click at [301, 132] on label "New - Single Family" at bounding box center [352, 127] width 102 height 18
click at [301, 127] on input "New - Single Family" at bounding box center [306, 123] width 10 height 10
radio input "true"
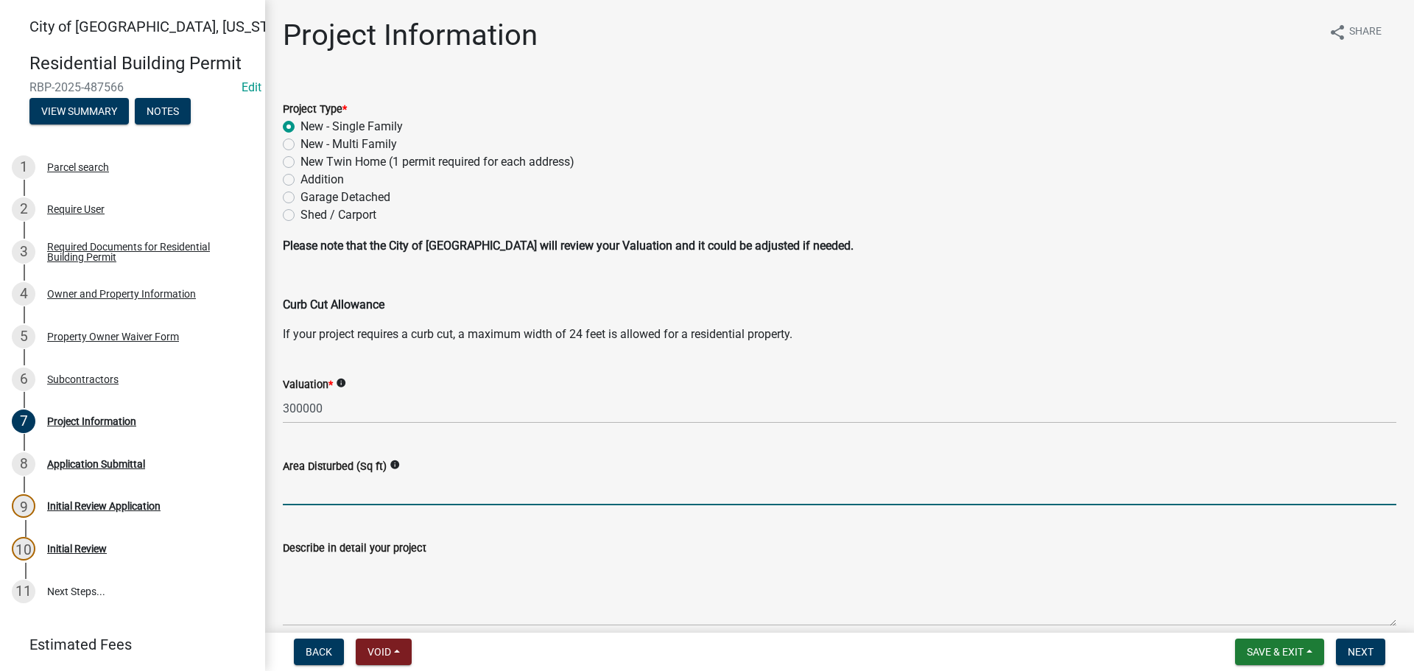
click at [313, 483] on input "text" at bounding box center [840, 490] width 1114 height 30
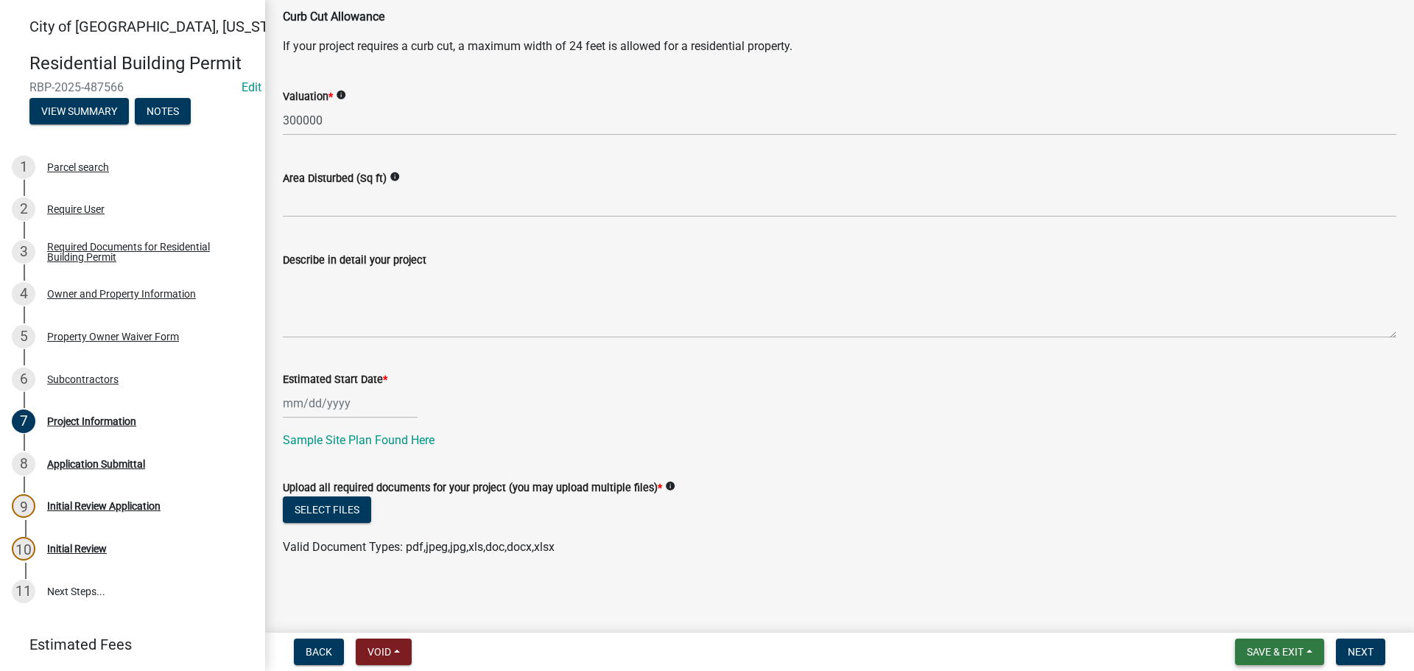
click at [1313, 648] on button "Save & Exit" at bounding box center [1279, 652] width 89 height 27
click at [1248, 617] on button "Save & Exit" at bounding box center [1266, 613] width 118 height 35
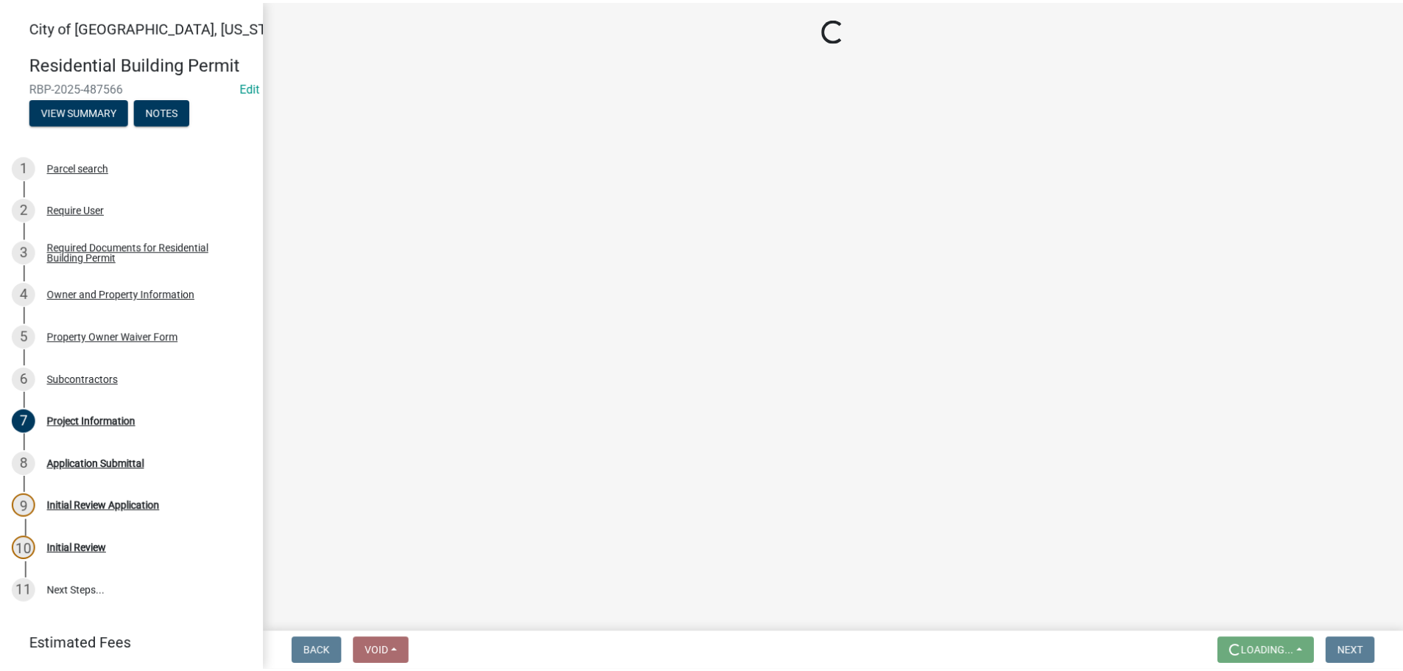
scroll to position [0, 0]
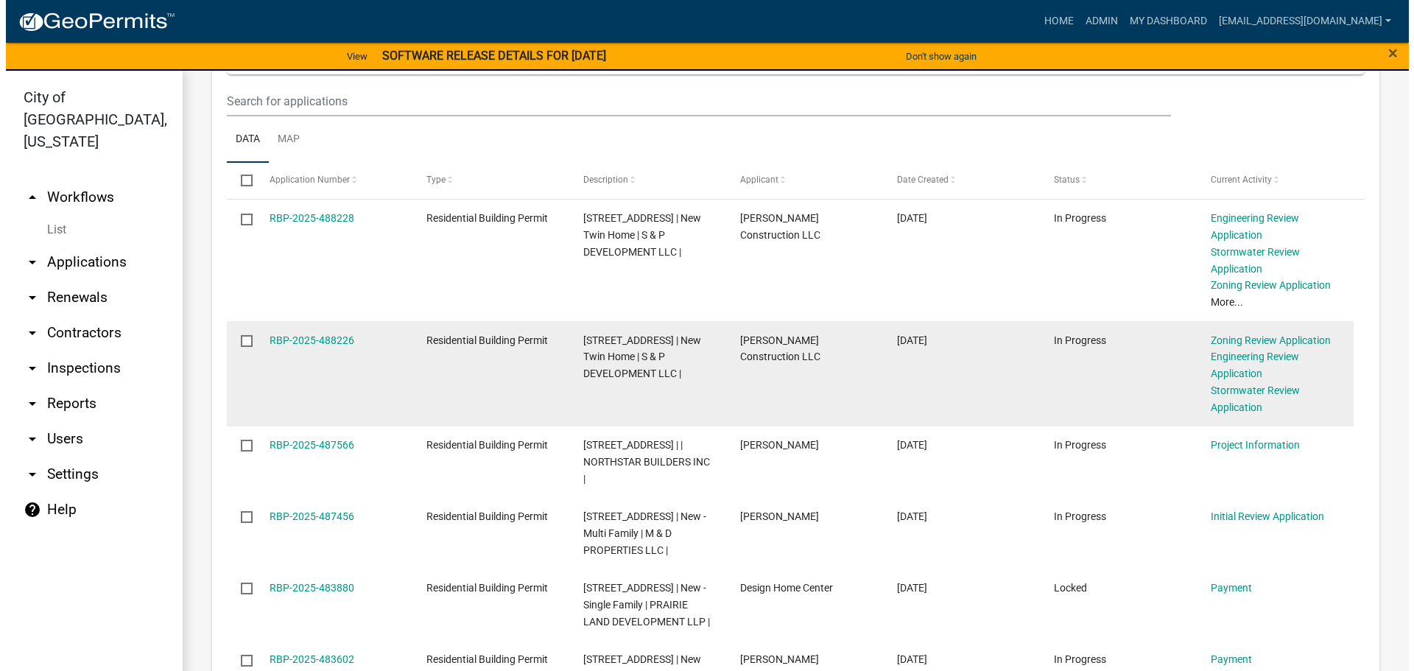
scroll to position [1694, 0]
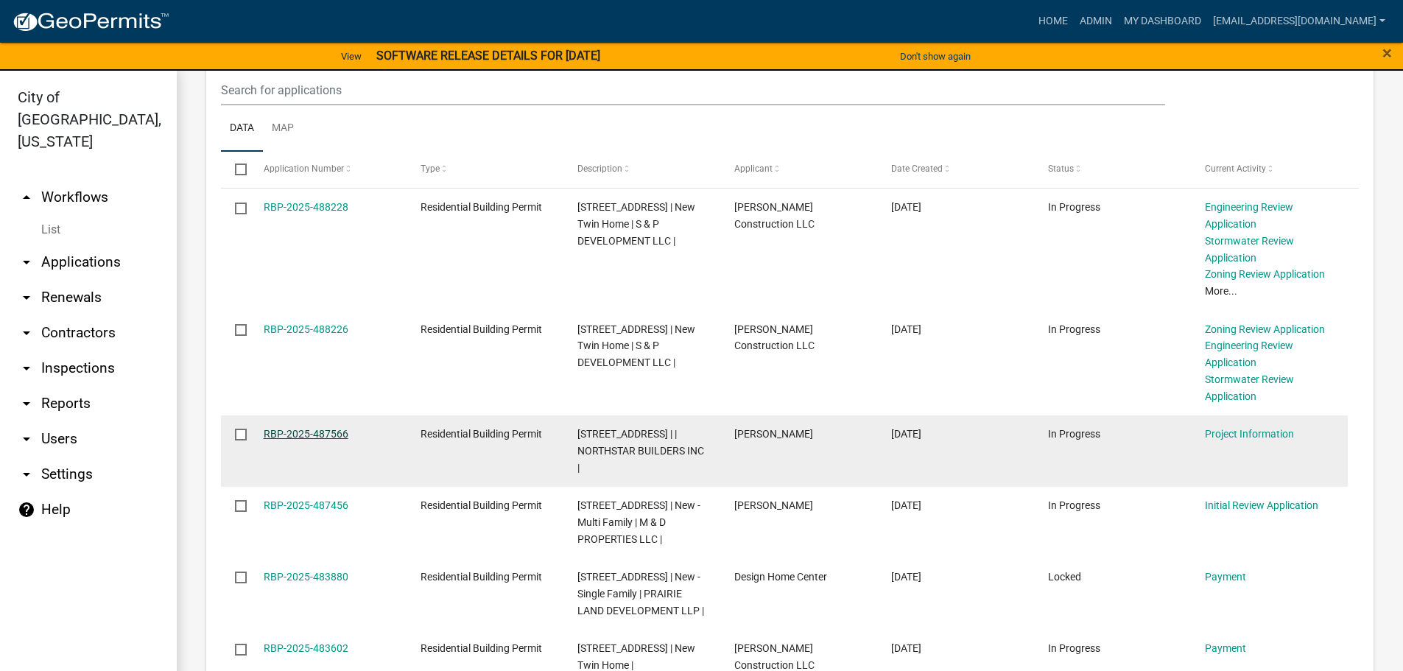
click at [293, 428] on link "RBP-2025-487566" at bounding box center [306, 434] width 85 height 12
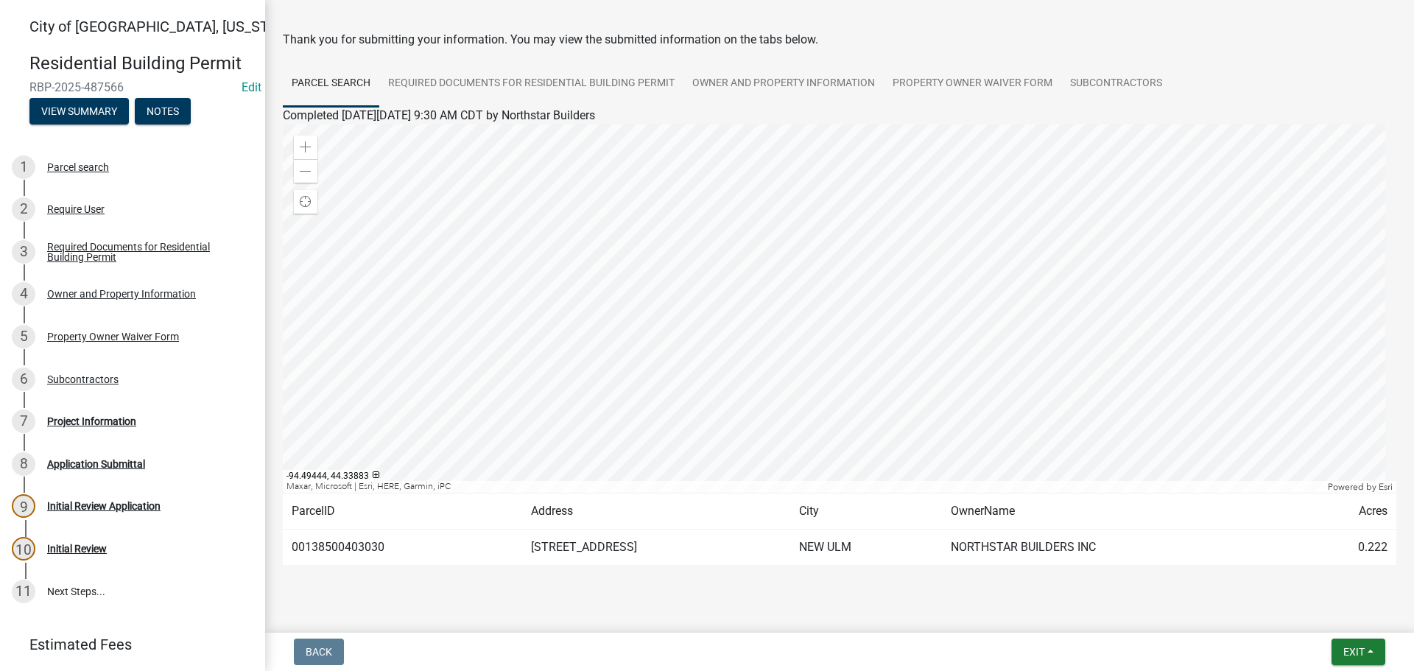
scroll to position [77, 0]
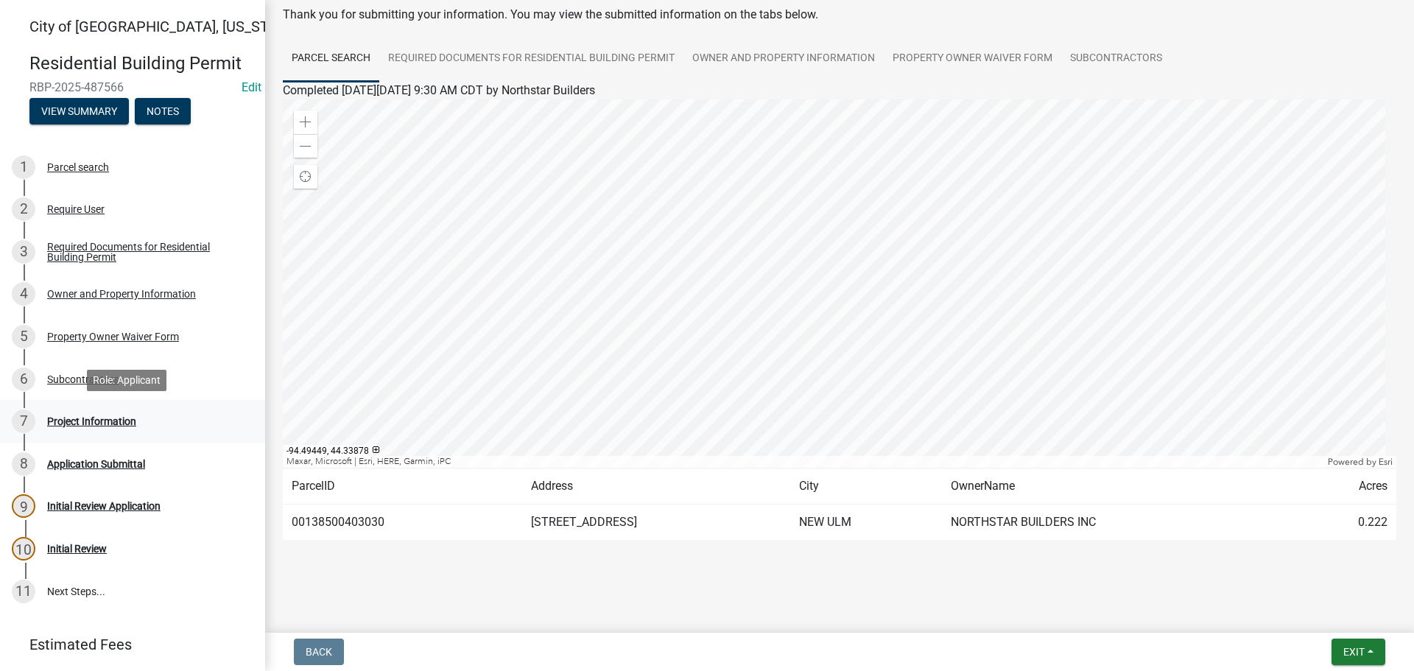
click at [127, 417] on div "Project Information" at bounding box center [91, 421] width 89 height 10
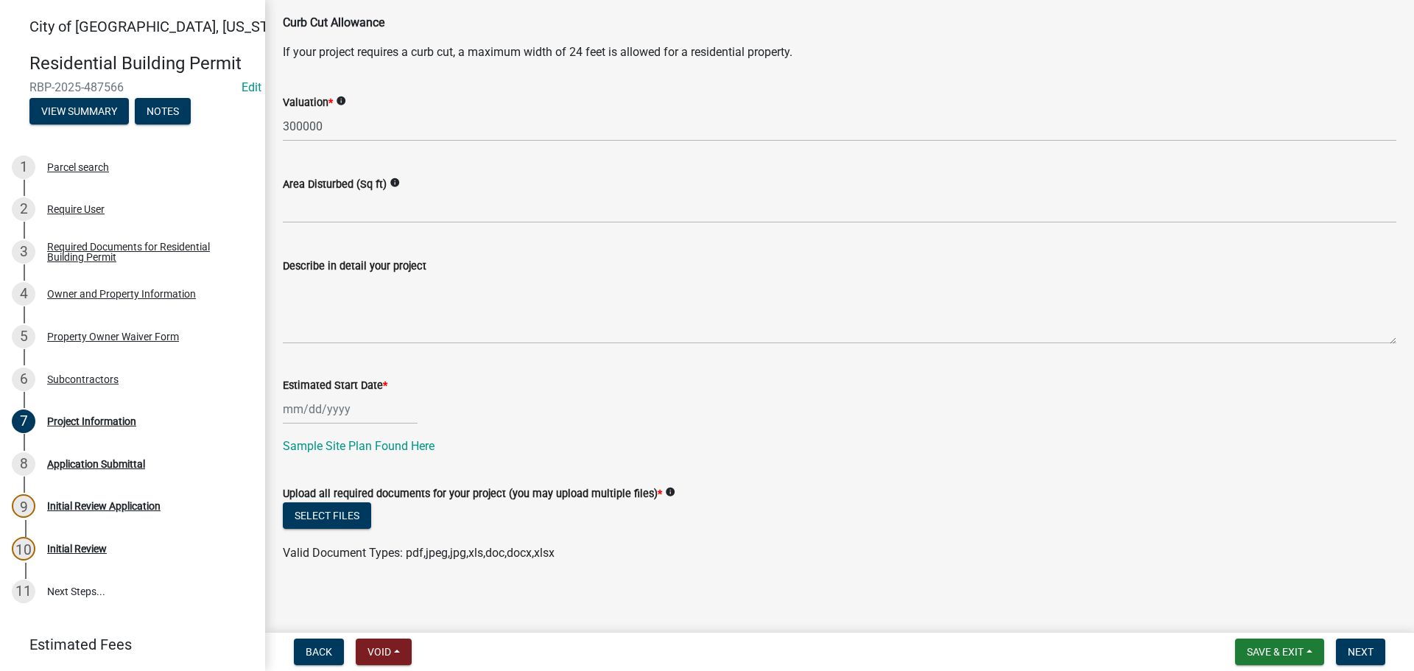
scroll to position [288, 0]
